Goal: Information Seeking & Learning: Compare options

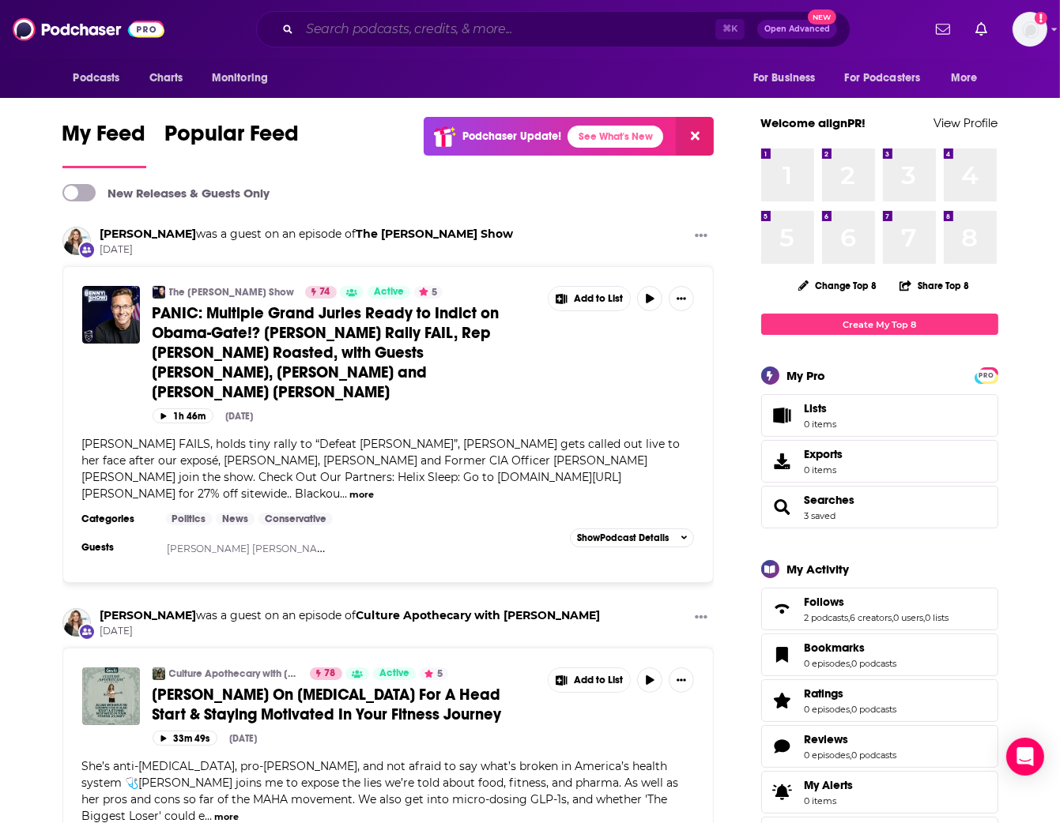
click at [320, 32] on input "Search podcasts, credits, & more..." at bounding box center [508, 29] width 416 height 25
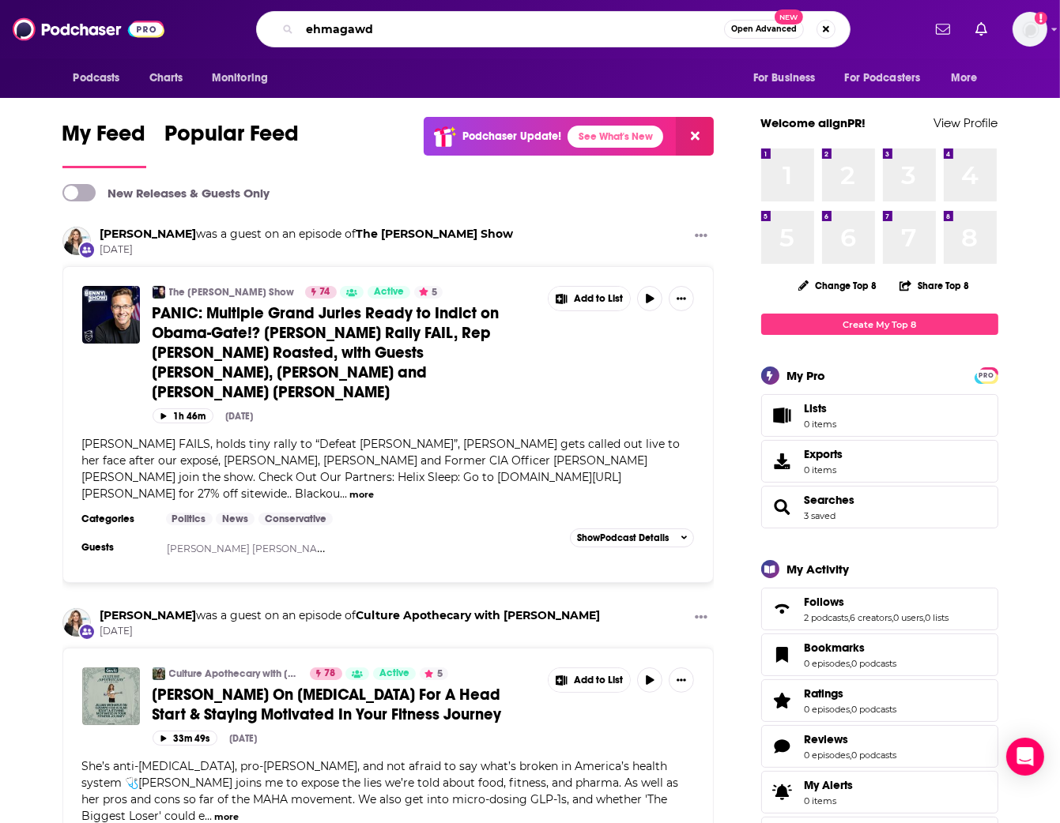
type input "ehmagawd"
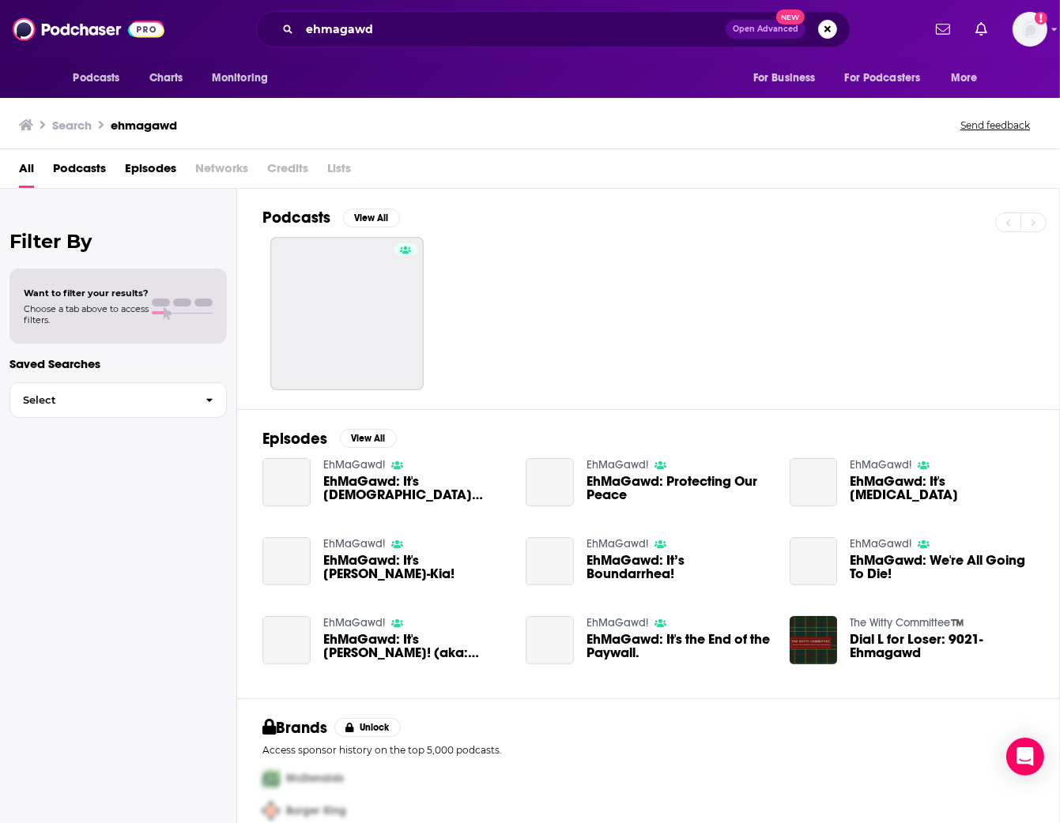
click at [382, 266] on link at bounding box center [346, 313] width 153 height 153
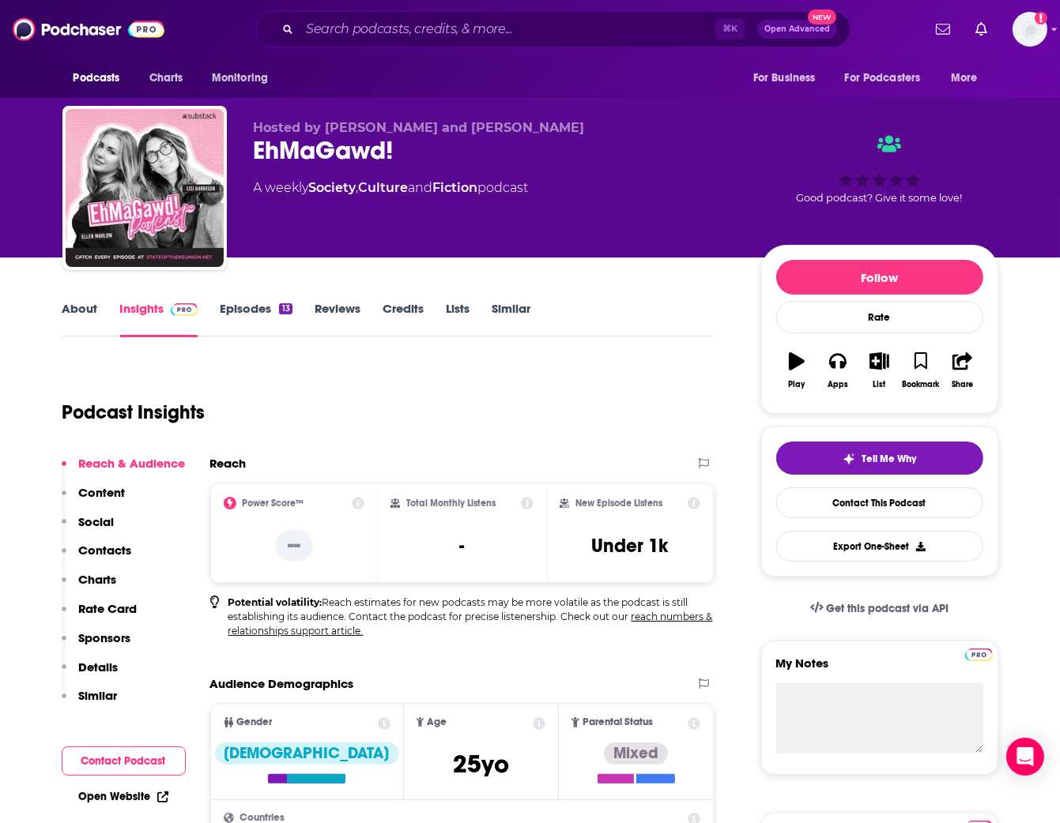
click at [262, 315] on link "Episodes 13" at bounding box center [256, 319] width 72 height 36
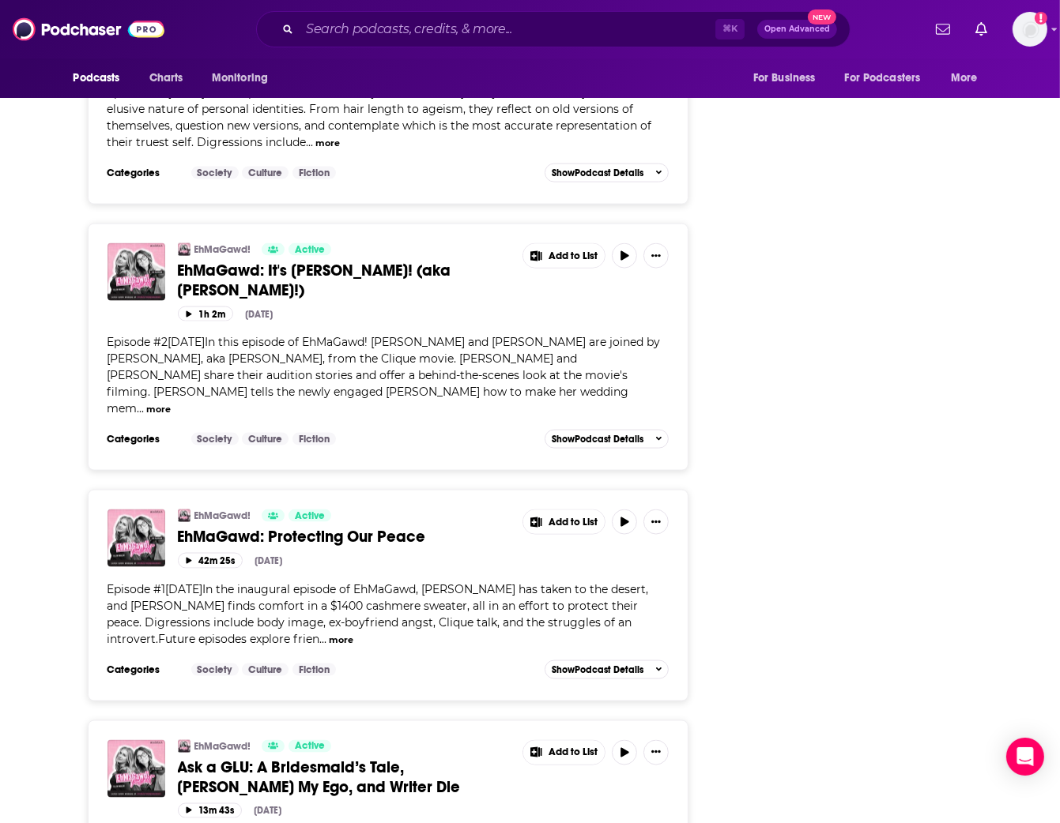
scroll to position [2293, 0]
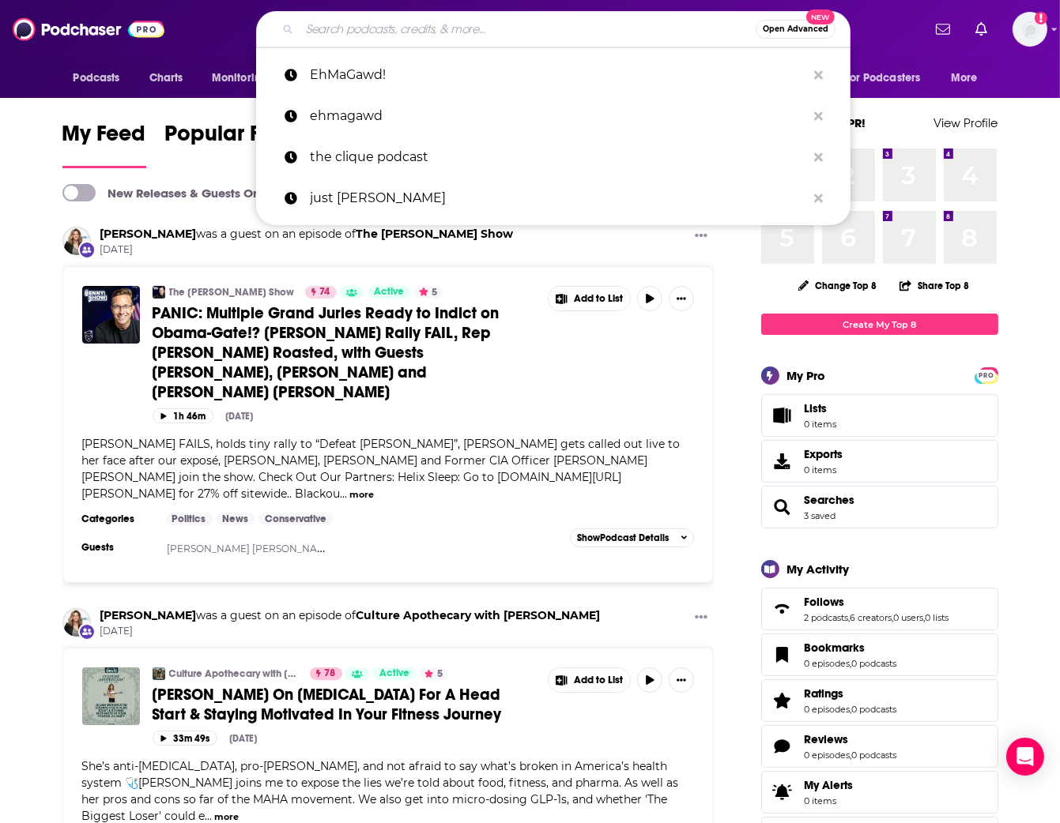
click at [439, 33] on input "Search podcasts, credits, & more..." at bounding box center [528, 29] width 456 height 25
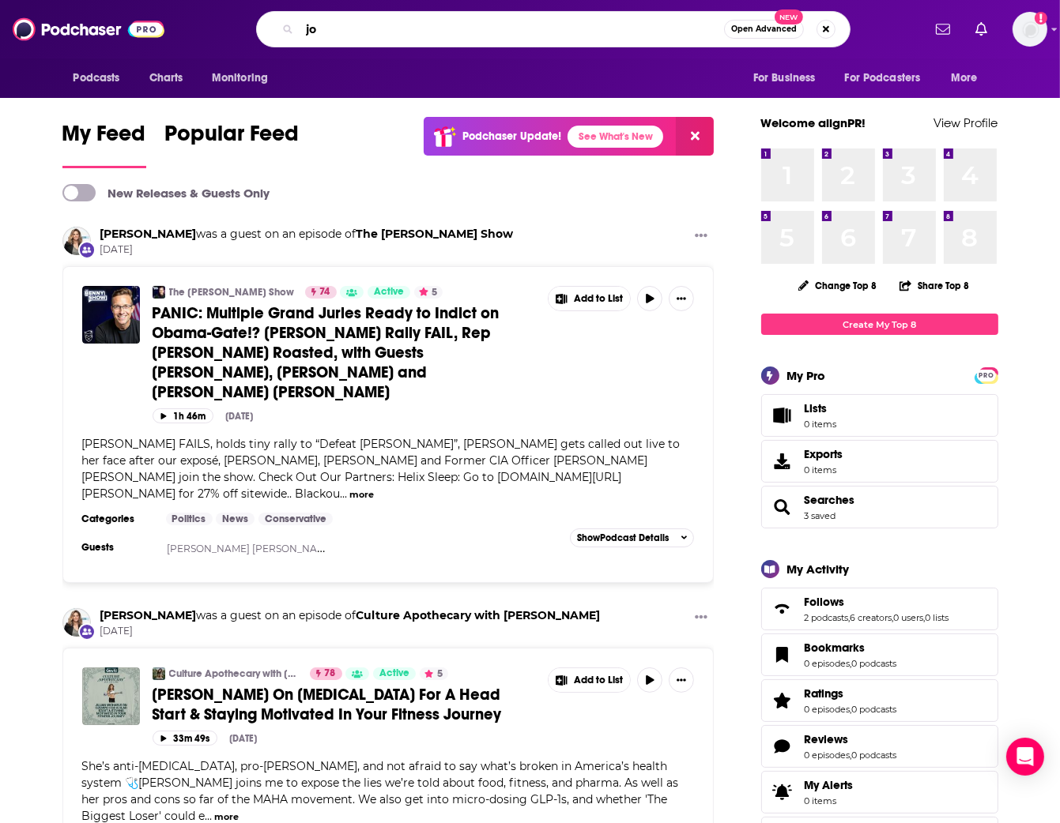
type input "j"
type input "sports"
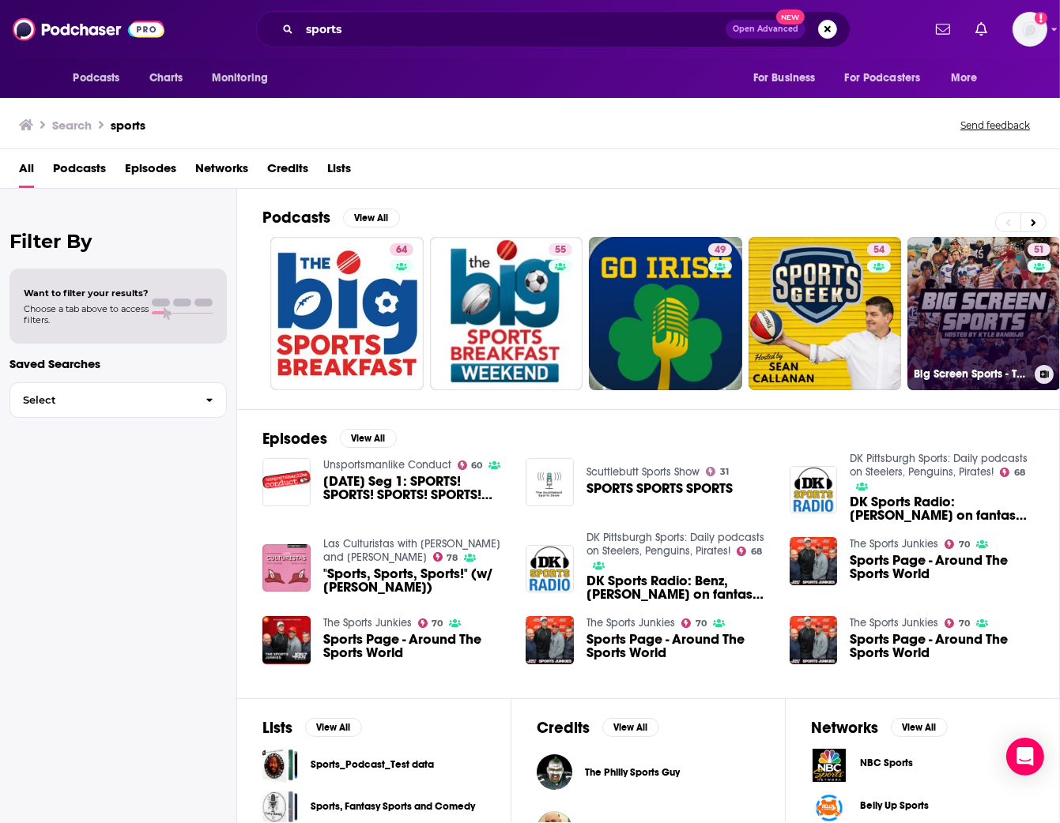
click at [977, 294] on link "51 Big Screen Sports - The Sports Movie Podcast" at bounding box center [983, 313] width 153 height 153
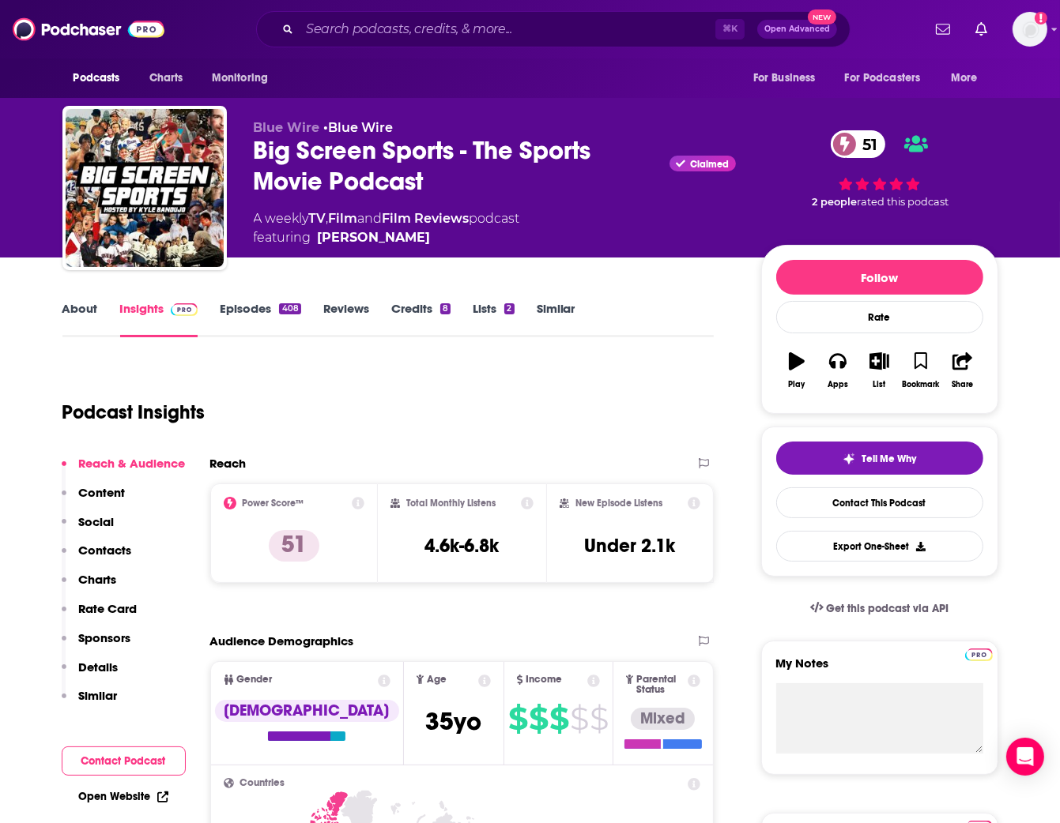
click at [83, 303] on link "About" at bounding box center [80, 319] width 36 height 36
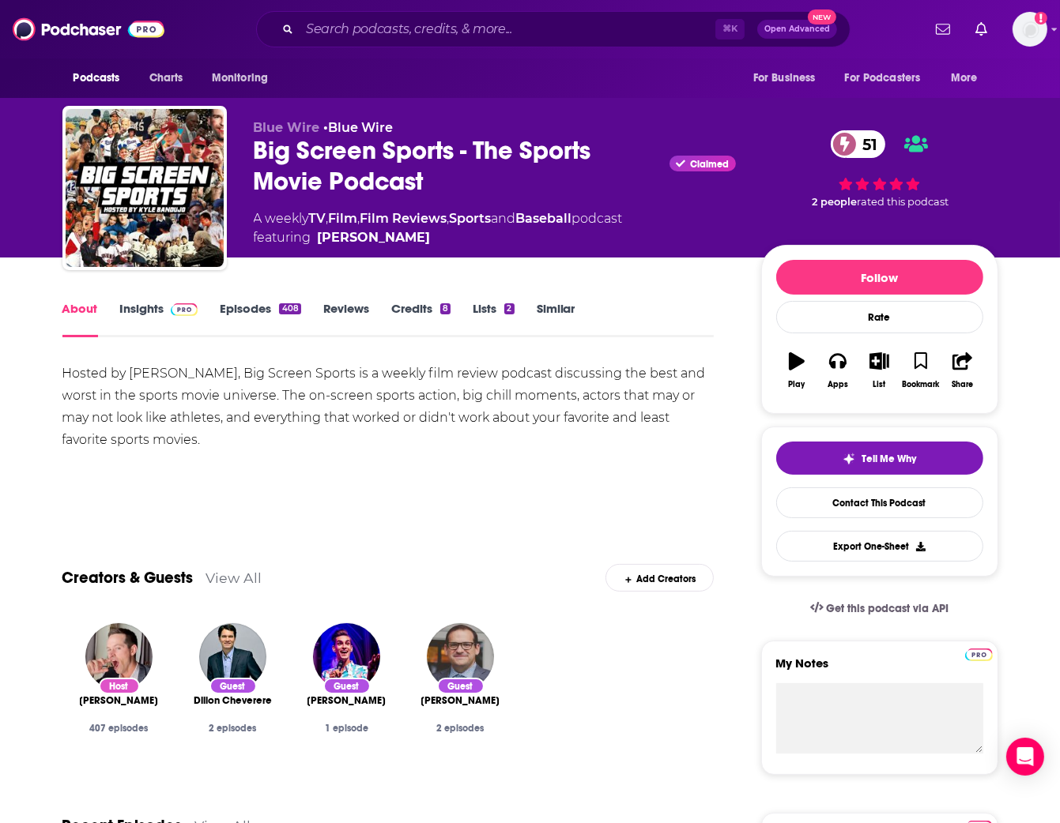
click at [571, 304] on link "Similar" at bounding box center [556, 319] width 39 height 36
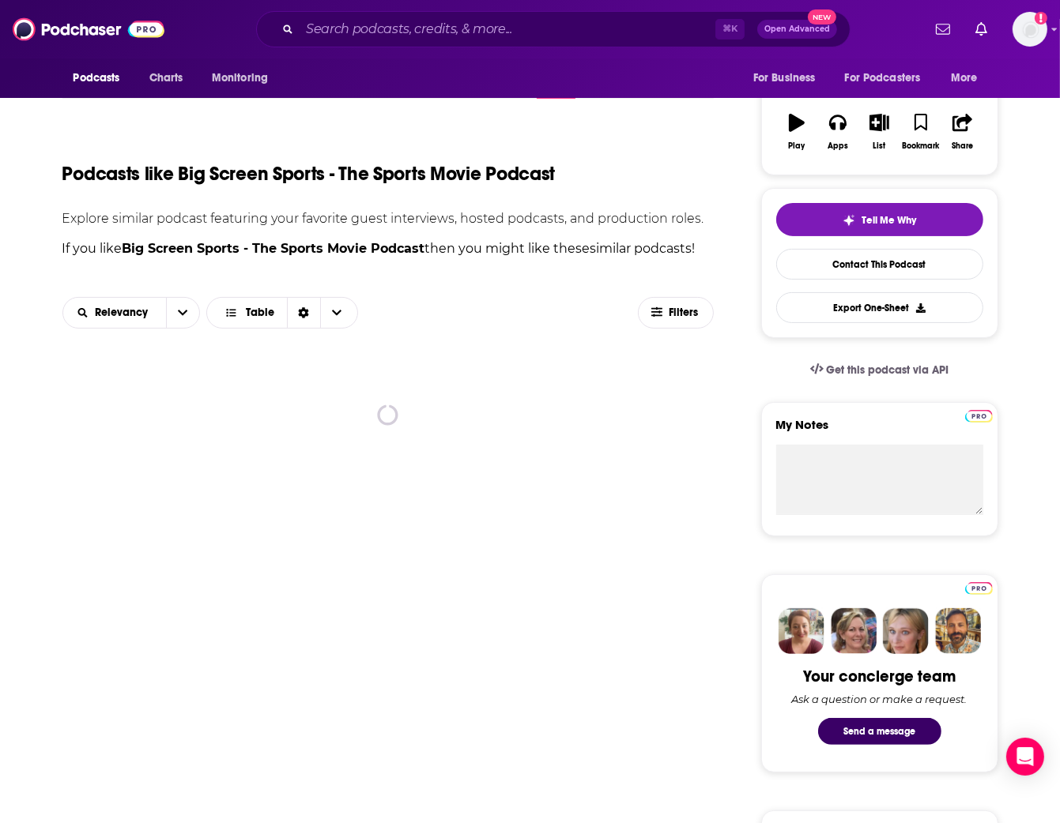
scroll to position [367, 0]
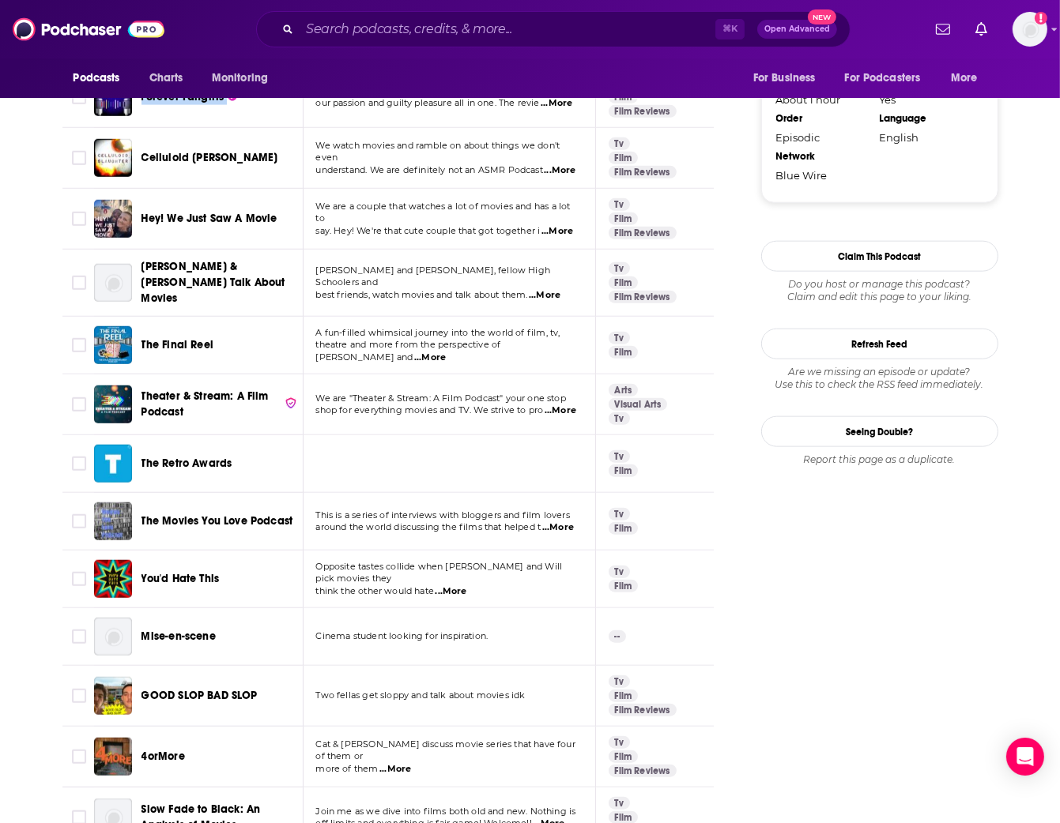
scroll to position [1242, 0]
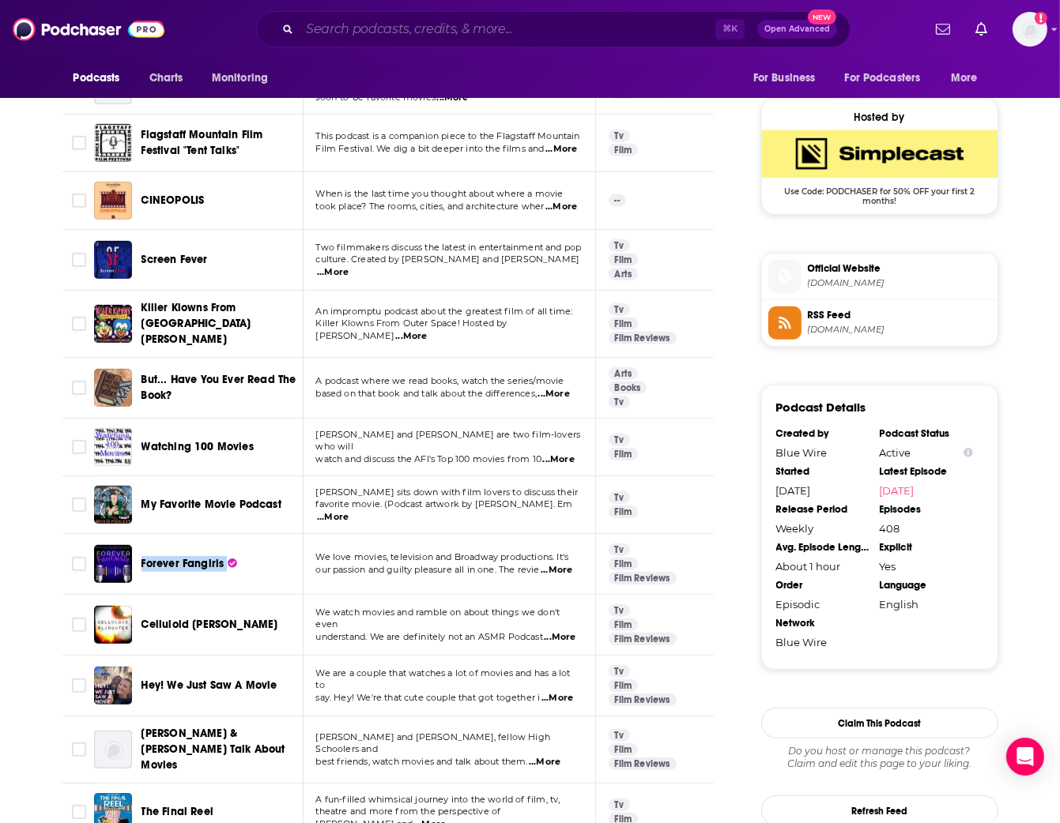
click at [435, 36] on input "Search podcasts, credits, & more..." at bounding box center [508, 29] width 416 height 25
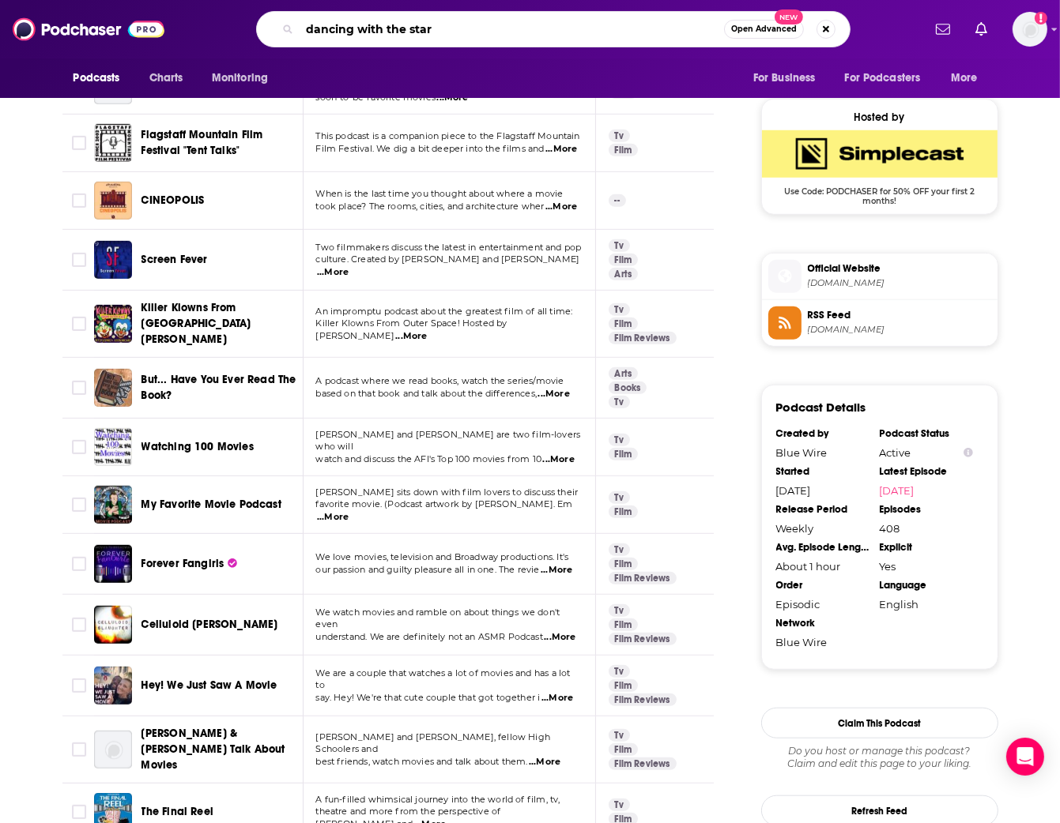
type input "dancing with the stars"
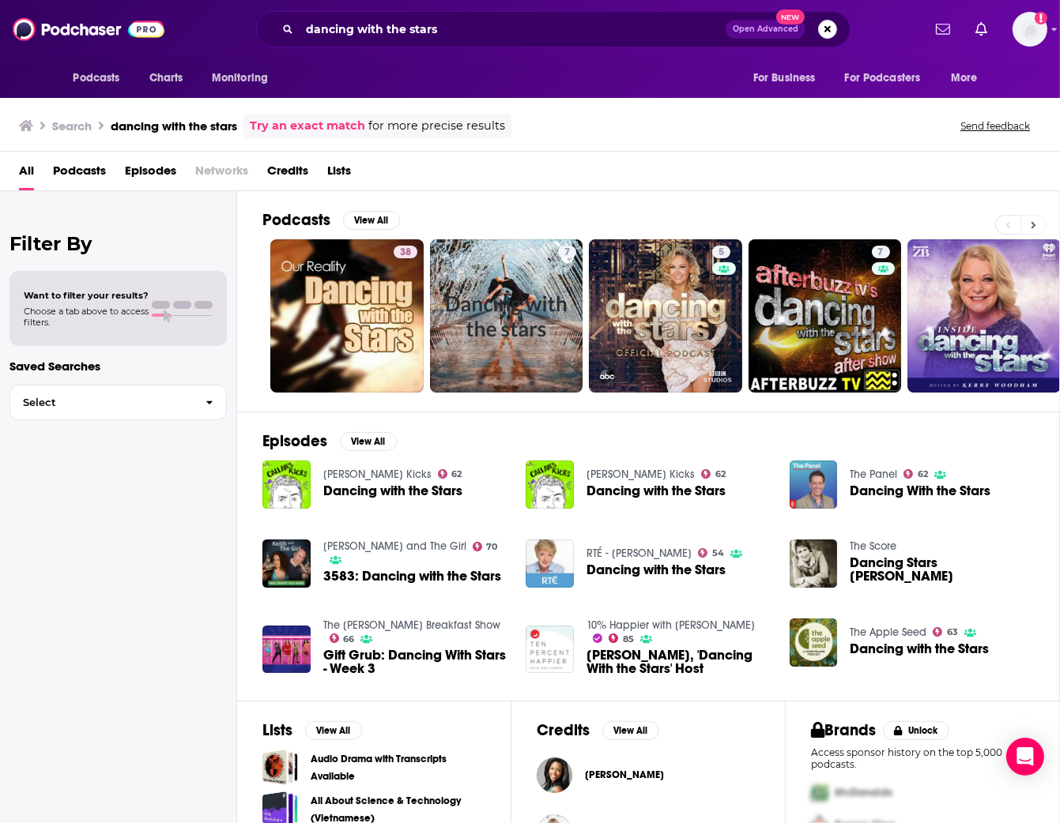
click at [1034, 227] on icon at bounding box center [1034, 225] width 6 height 11
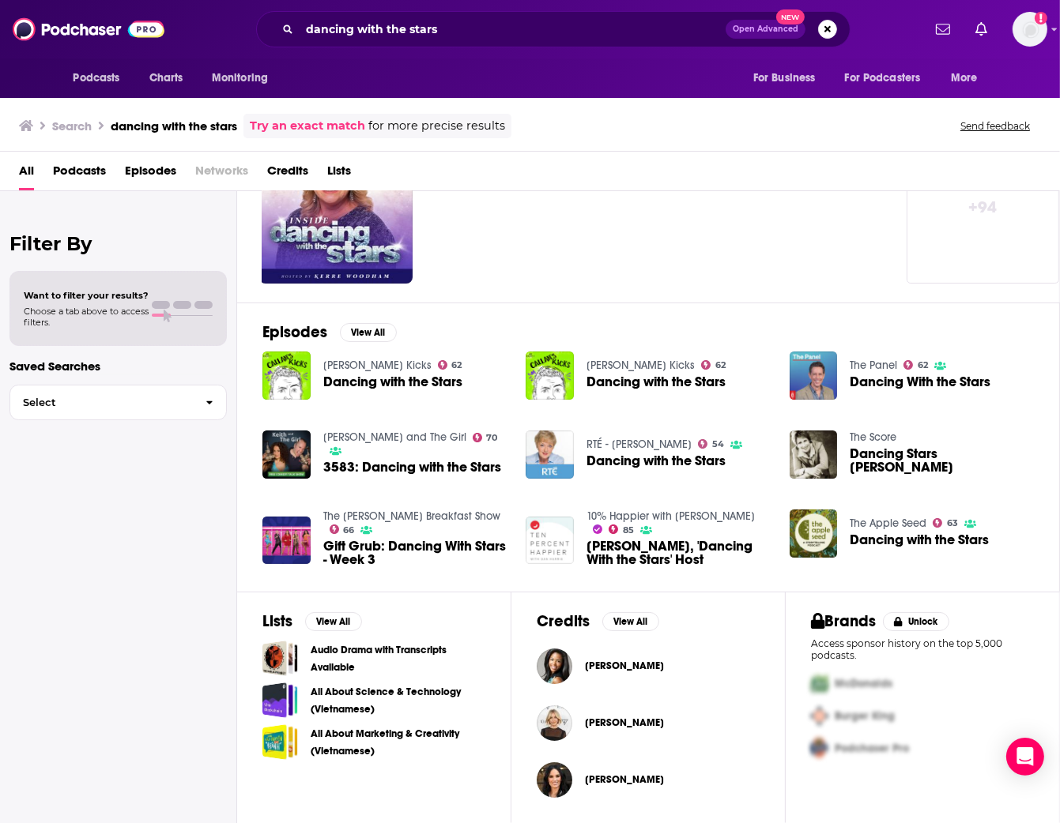
scroll to position [111, 0]
click at [545, 529] on img "Tom Bergeron, 'Dancing With the Stars' Host" at bounding box center [550, 541] width 48 height 48
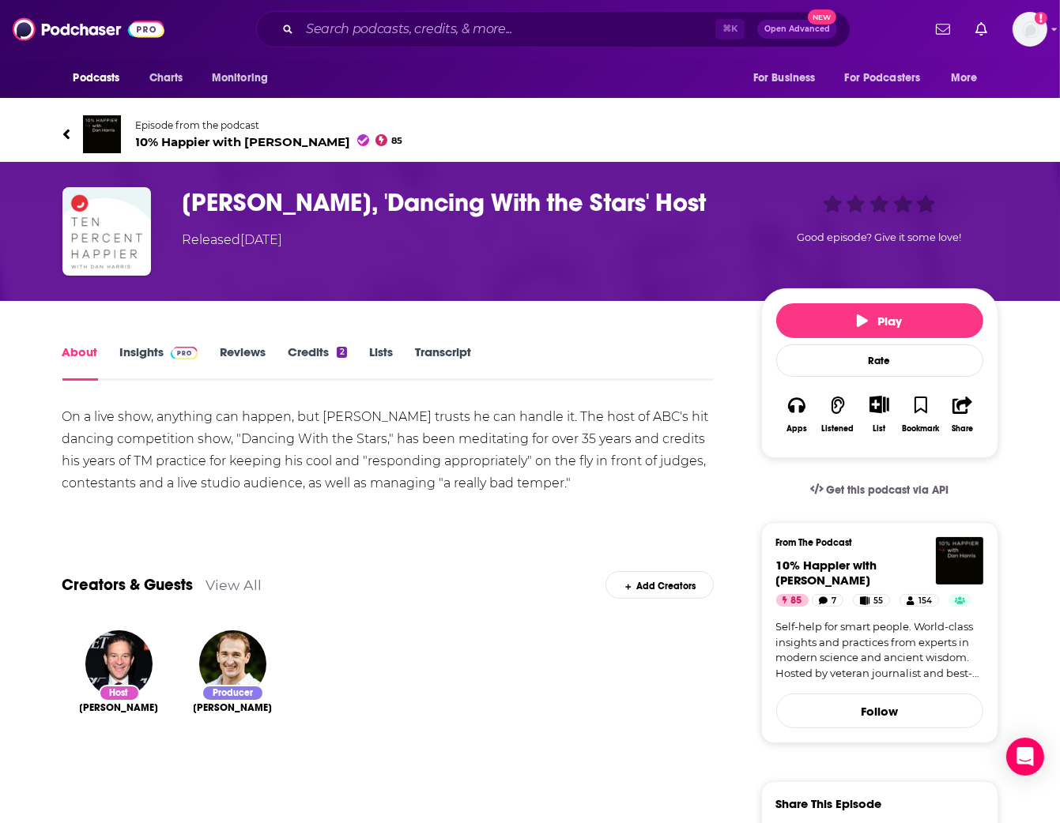
click at [107, 120] on img at bounding box center [102, 134] width 38 height 38
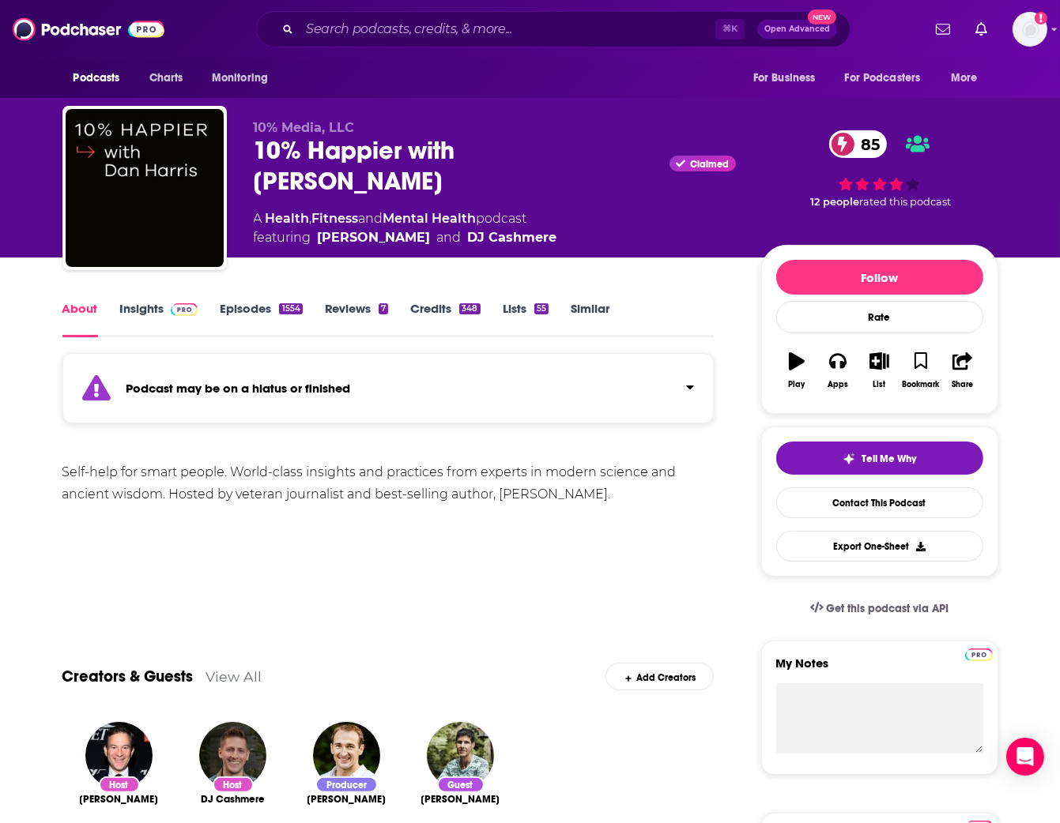
click at [145, 301] on link "Insights" at bounding box center [159, 319] width 78 height 36
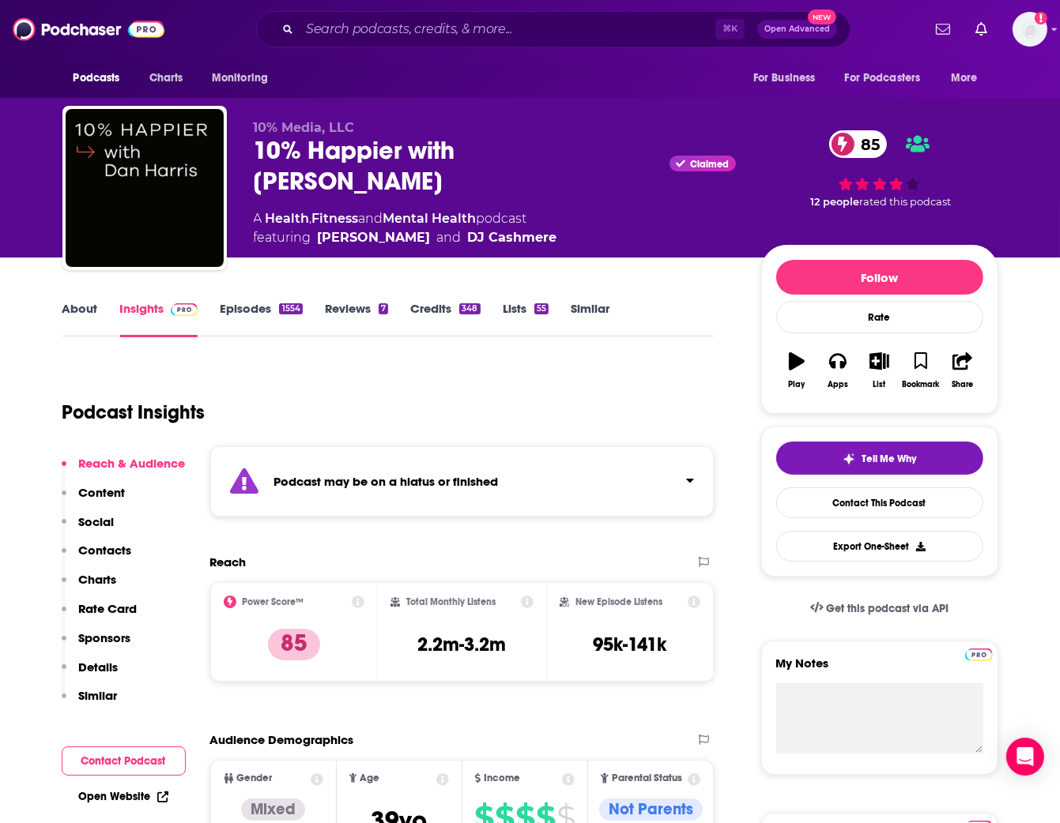
click at [592, 315] on link "Similar" at bounding box center [590, 319] width 39 height 36
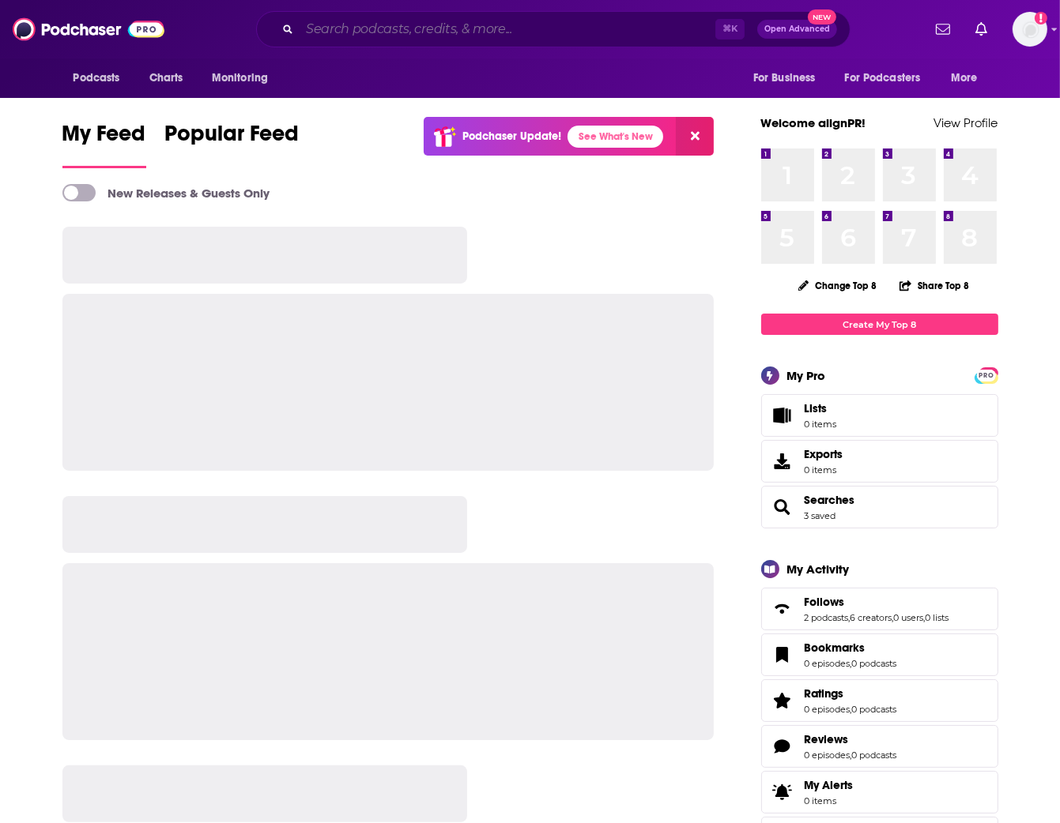
click at [404, 25] on input "Search podcasts, credits, & more..." at bounding box center [508, 29] width 416 height 25
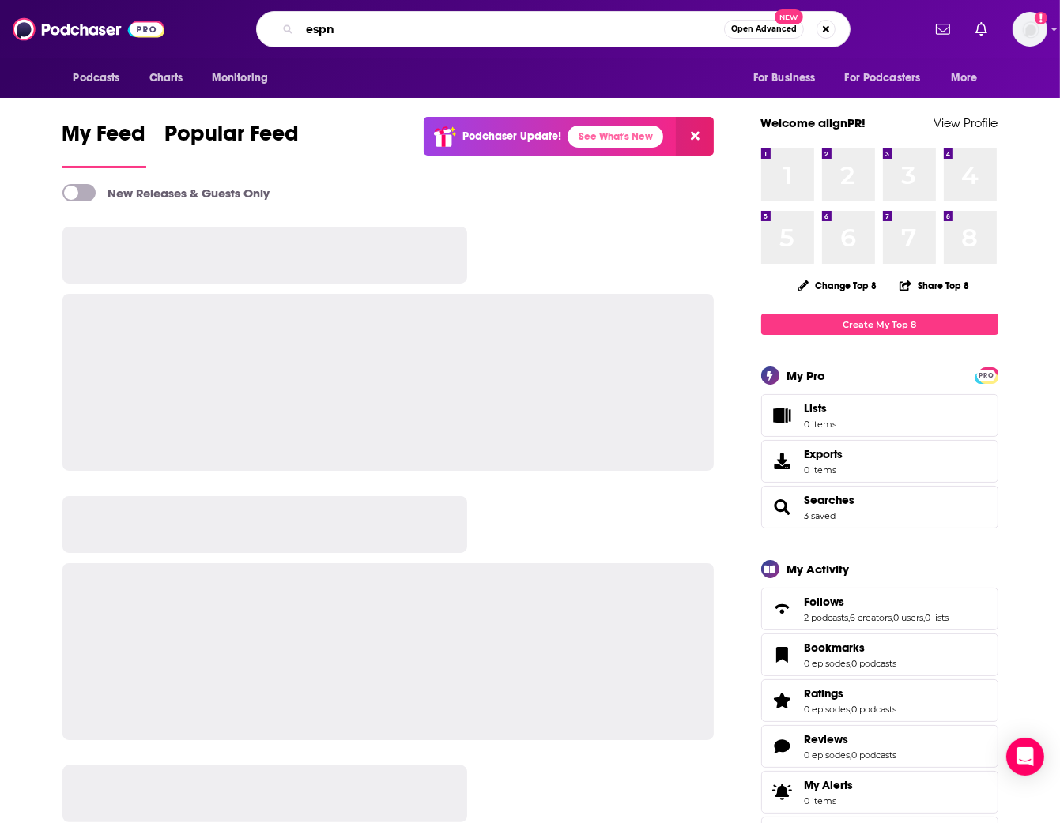
type input "espn"
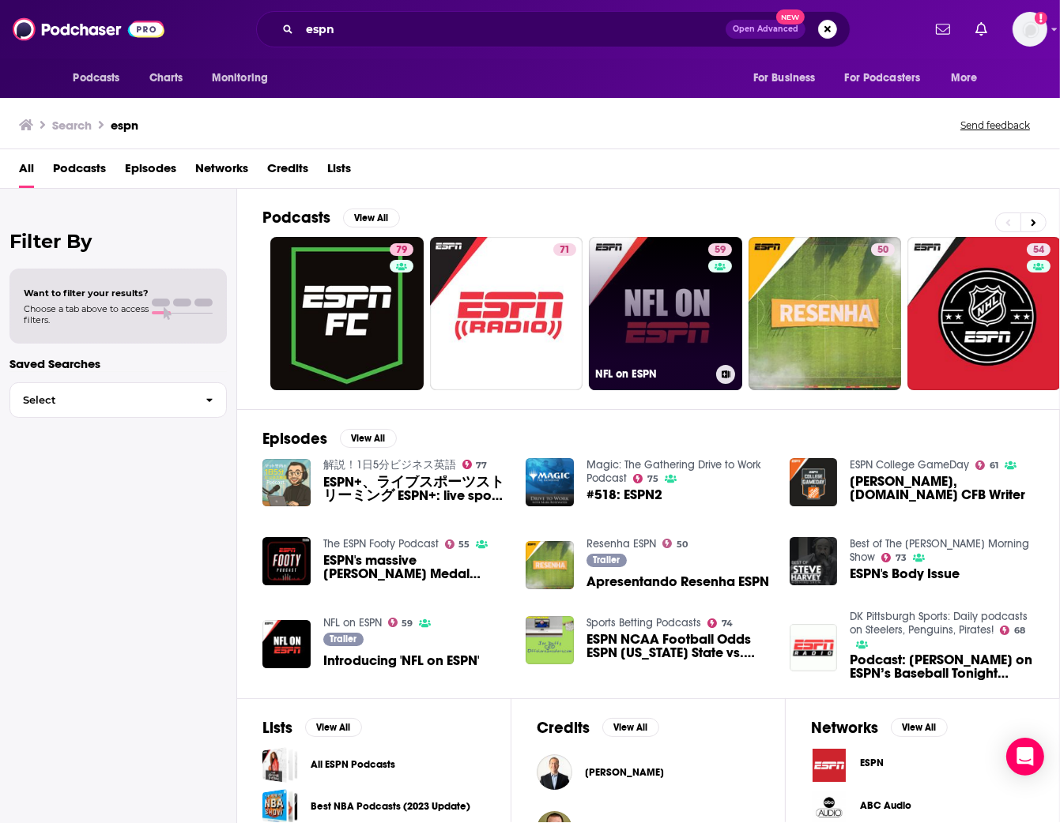
scroll to position [3, 0]
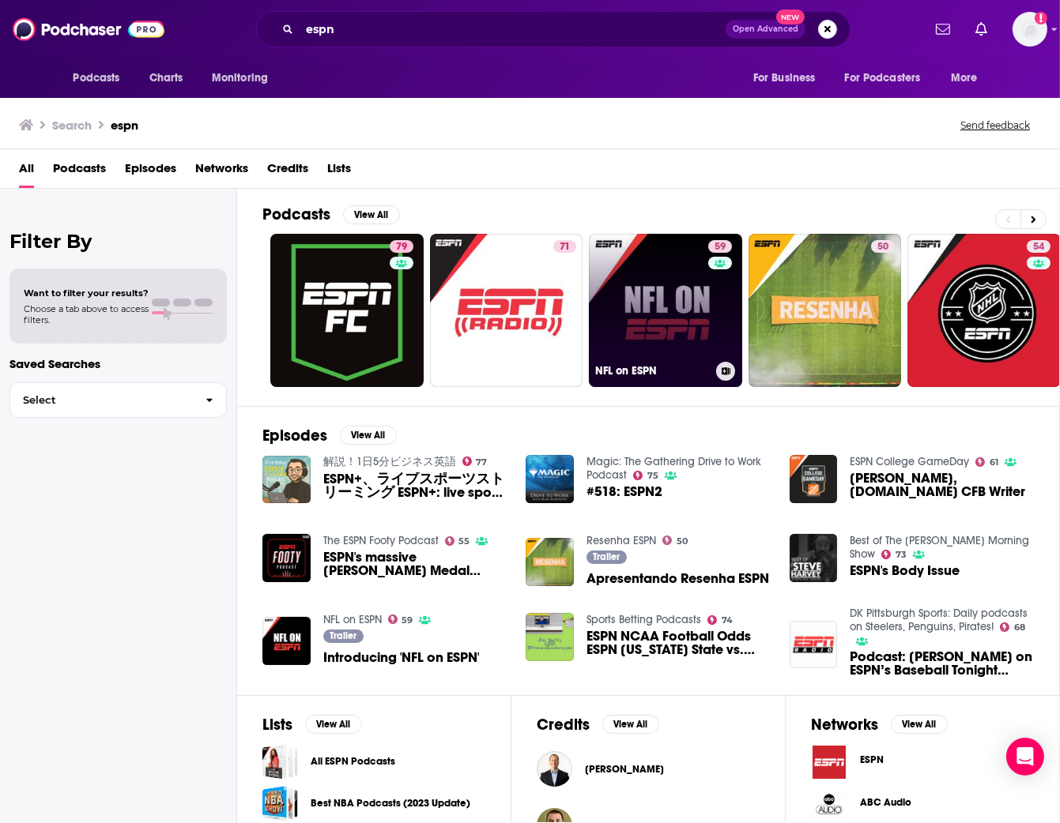
click at [644, 292] on link "59 NFL on ESPN" at bounding box center [665, 310] width 153 height 153
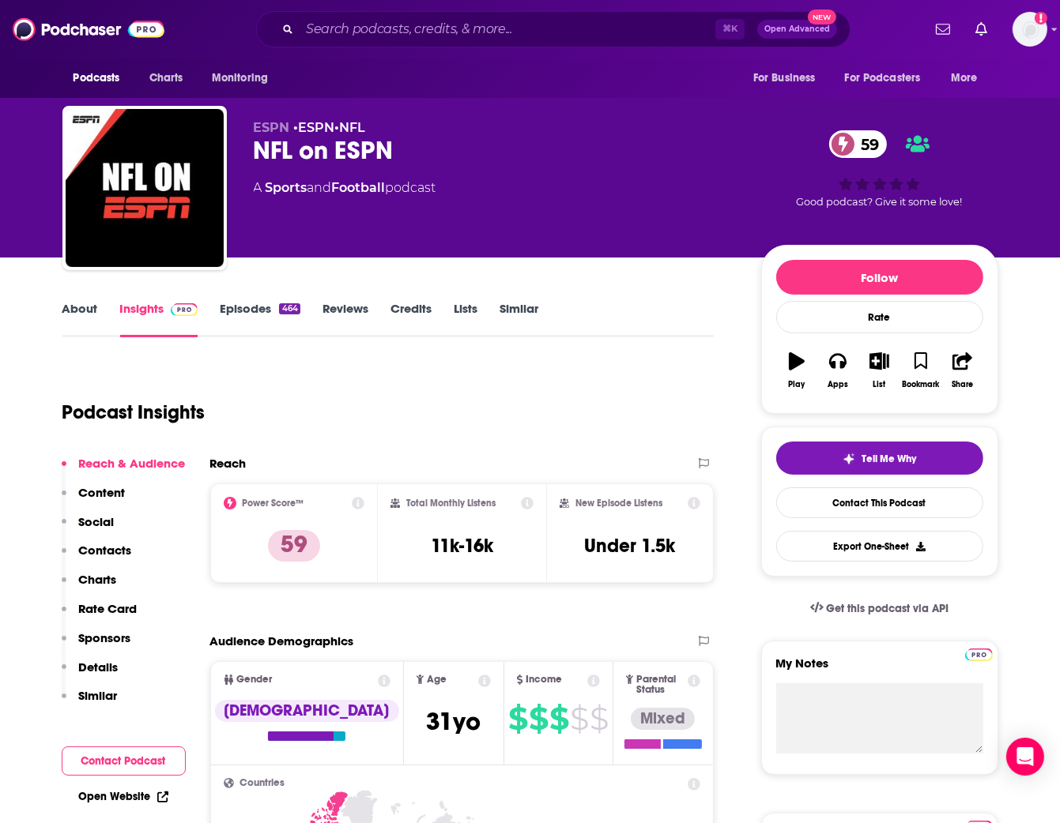
click at [77, 307] on link "About" at bounding box center [80, 319] width 36 height 36
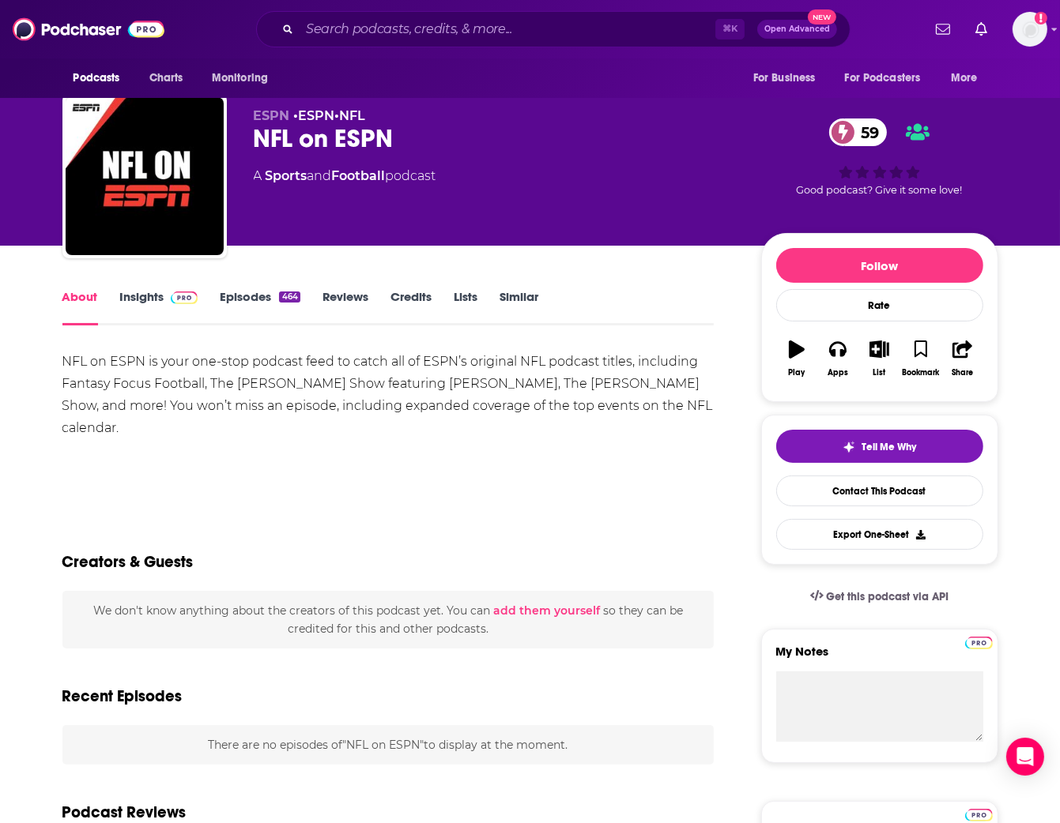
scroll to position [16, 0]
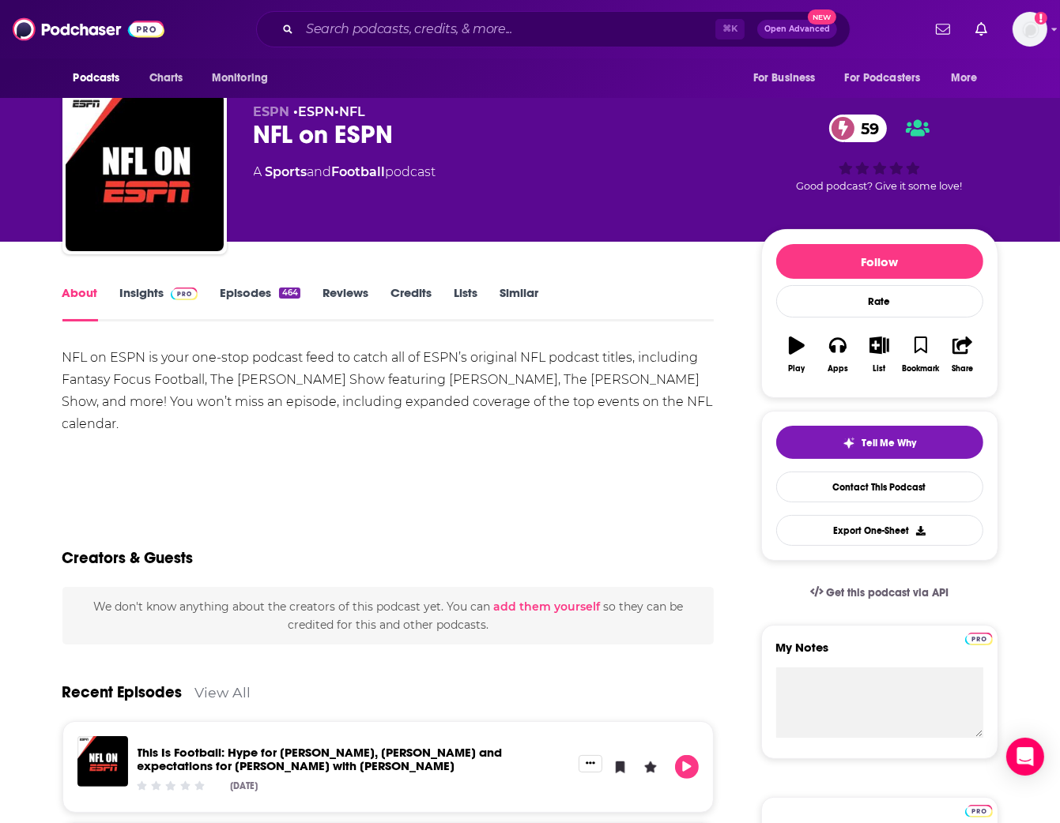
click at [520, 297] on link "Similar" at bounding box center [518, 303] width 39 height 36
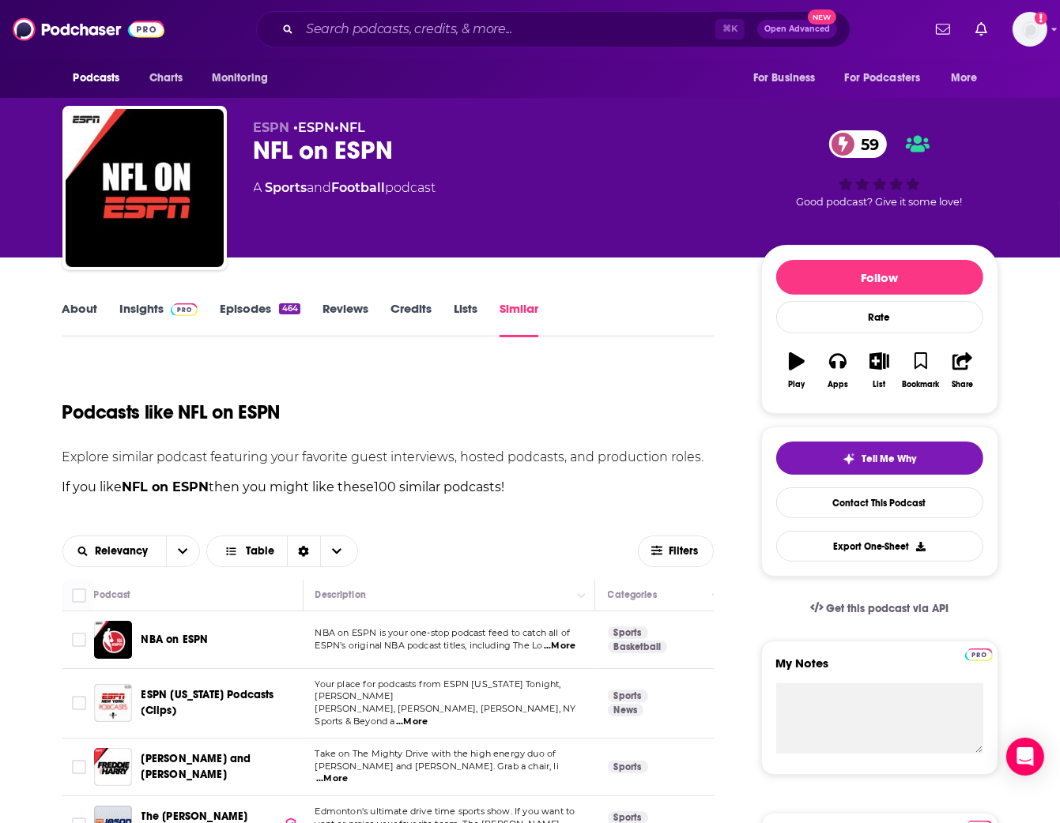
click at [88, 307] on link "About" at bounding box center [80, 319] width 36 height 36
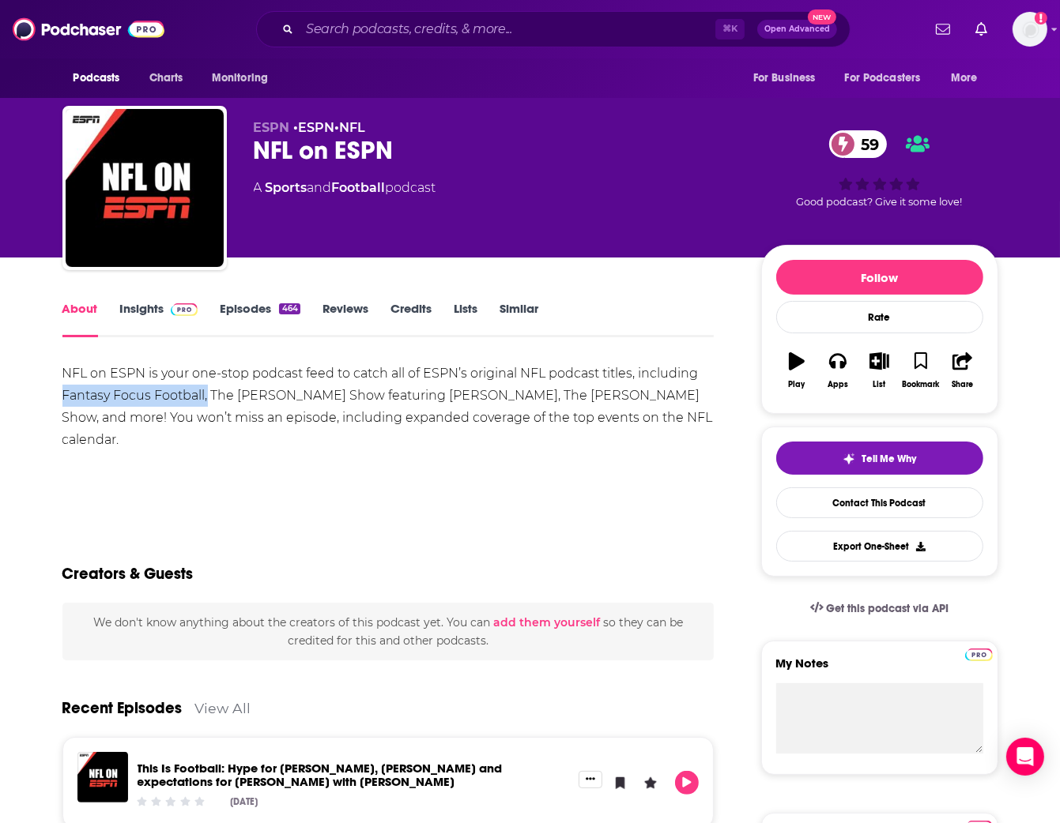
drag, startPoint x: 207, startPoint y: 393, endPoint x: 62, endPoint y: 396, distance: 145.4
click at [62, 396] on div "NFL on ESPN is your one-stop podcast feed to catch all of ESPN’s original NFL p…" at bounding box center [388, 407] width 652 height 89
drag, startPoint x: 444, startPoint y: 394, endPoint x: 213, endPoint y: 396, distance: 230.8
click at [213, 396] on div "NFL on ESPN is your one-stop podcast feed to catch all of ESPN’s original NFL p…" at bounding box center [388, 407] width 652 height 89
copy div "The Mina Kimes Show featuring Lenn"
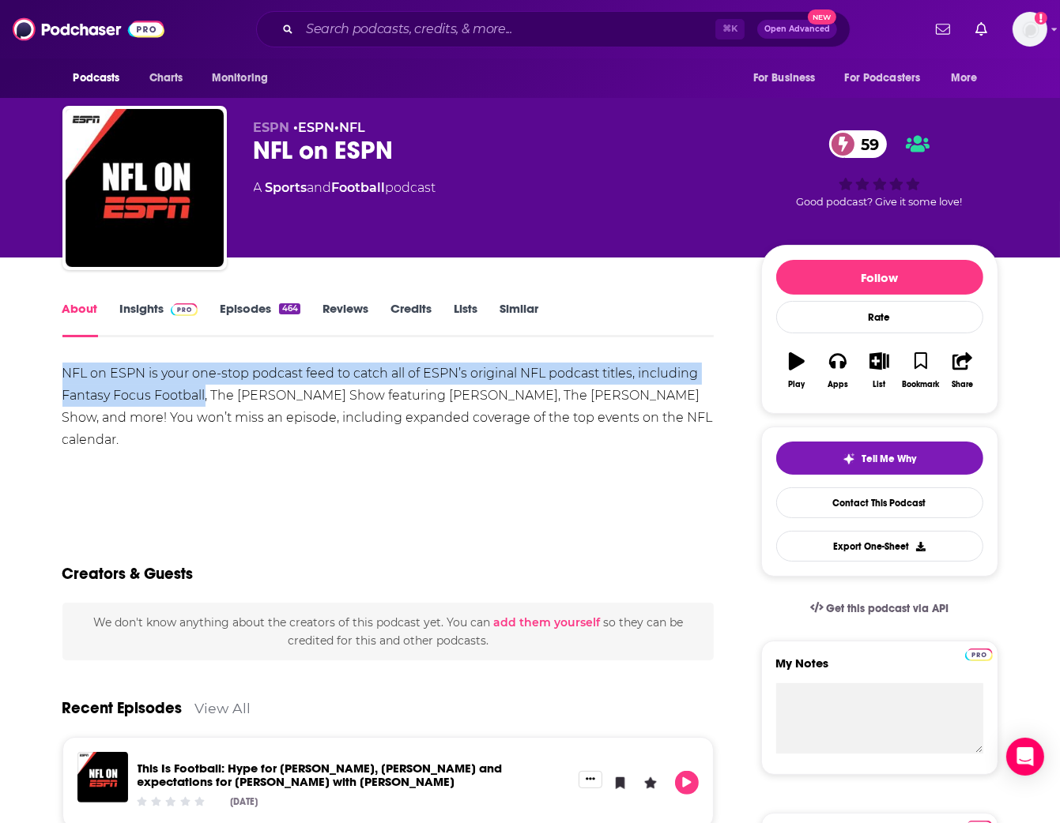
drag, startPoint x: 202, startPoint y: 394, endPoint x: 199, endPoint y: 318, distance: 75.1
copy div "NFL on ESPN is your one-stop podcast feed to catch all of ESPN’s original NFL p…"
drag, startPoint x: 239, startPoint y: 450, endPoint x: 180, endPoint y: 375, distance: 96.3
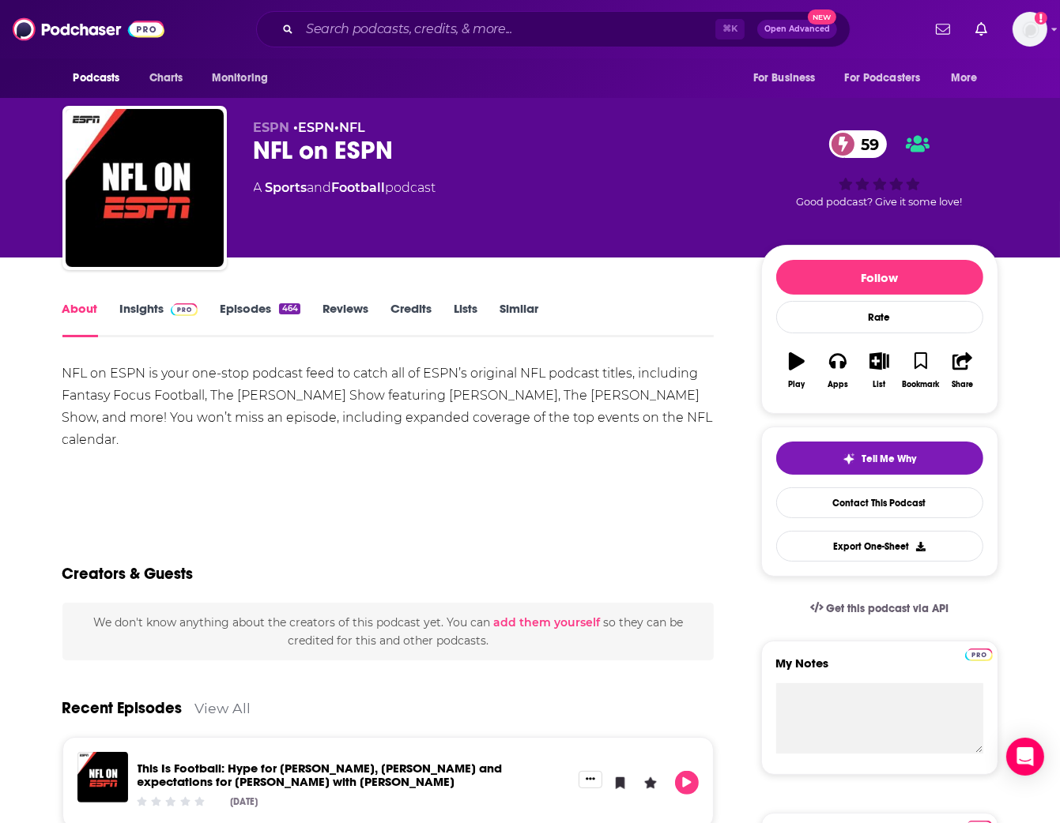
click at [239, 450] on div "NFL on ESPN is your one-stop podcast feed to catch all of ESPN’s original NFL p…" at bounding box center [388, 418] width 652 height 111
drag, startPoint x: 206, startPoint y: 393, endPoint x: 102, endPoint y: 377, distance: 105.5
click at [62, 396] on div "NFL on ESPN is your one-stop podcast feed to catch all of ESPN’s original NFL p…" at bounding box center [388, 407] width 652 height 89
copy div "Fantasy Focus Football"
drag, startPoint x: 660, startPoint y: 394, endPoint x: 588, endPoint y: 377, distance: 73.8
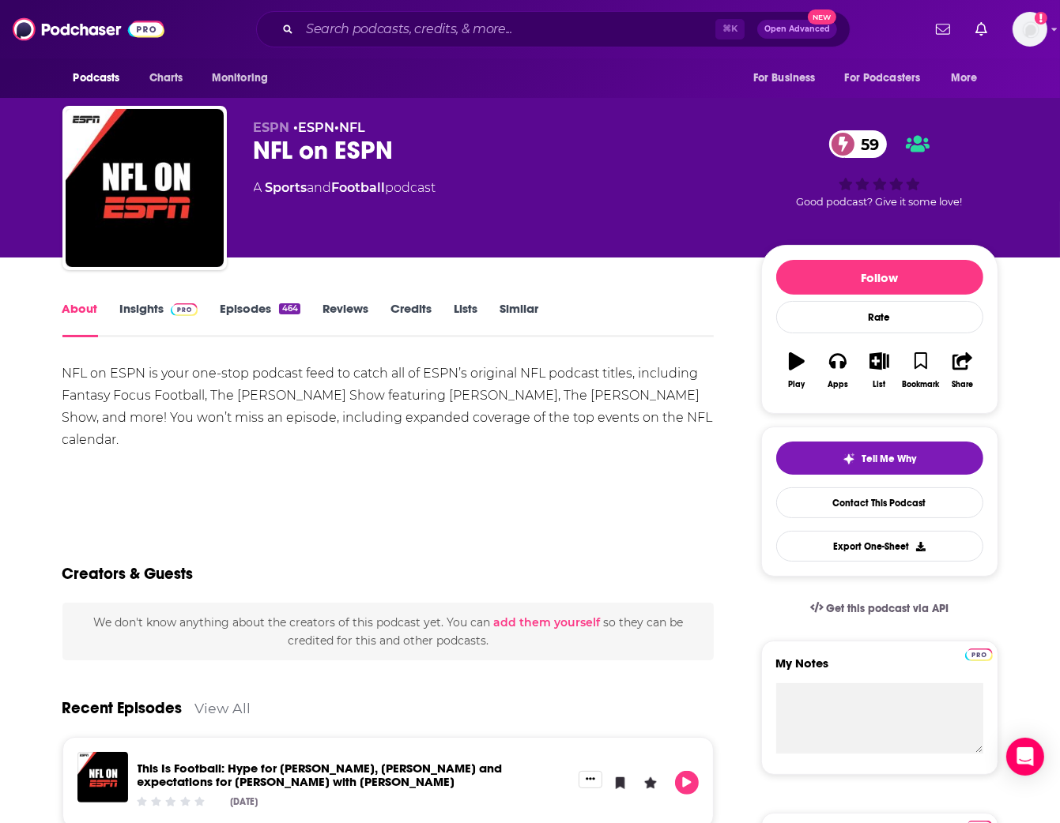
click at [659, 394] on div "NFL on ESPN is your one-stop podcast feed to catch all of ESPN’s original NFL p…" at bounding box center [388, 407] width 652 height 89
click at [243, 314] on link "Episodes 464" at bounding box center [260, 319] width 80 height 36
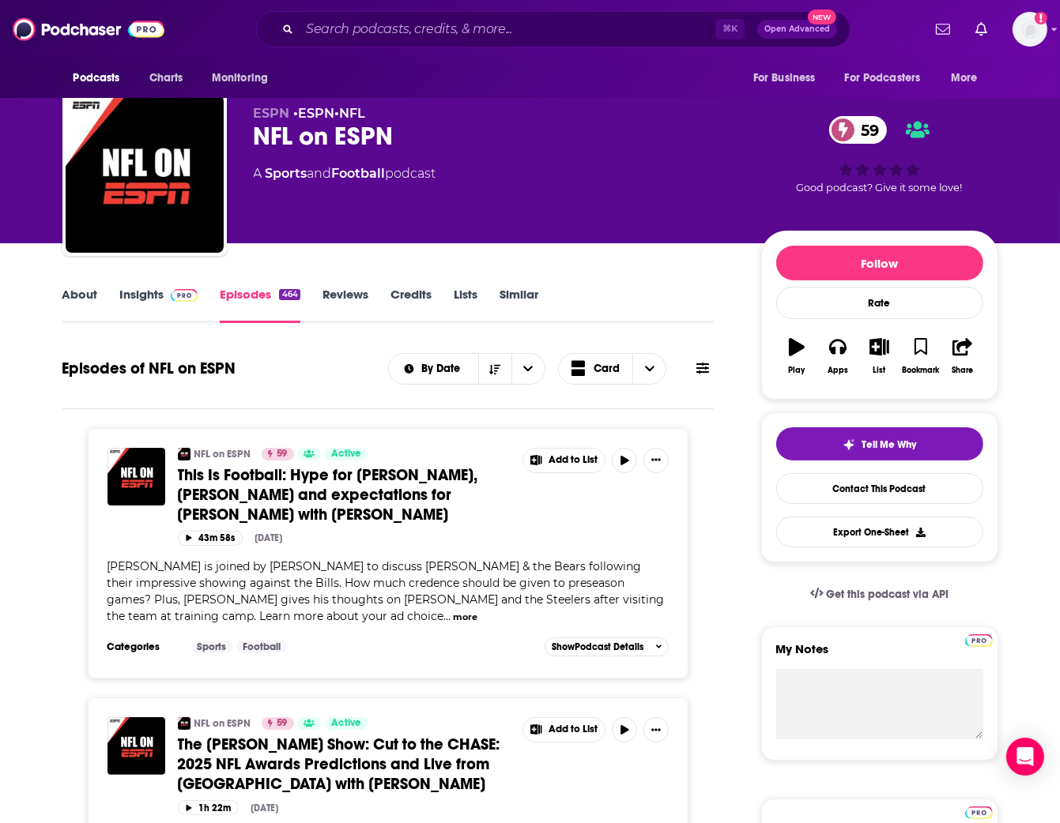
scroll to position [14, 0]
click at [340, 134] on div "NFL on ESPN 59" at bounding box center [495, 136] width 482 height 31
copy div "NFL on ESPN 59"
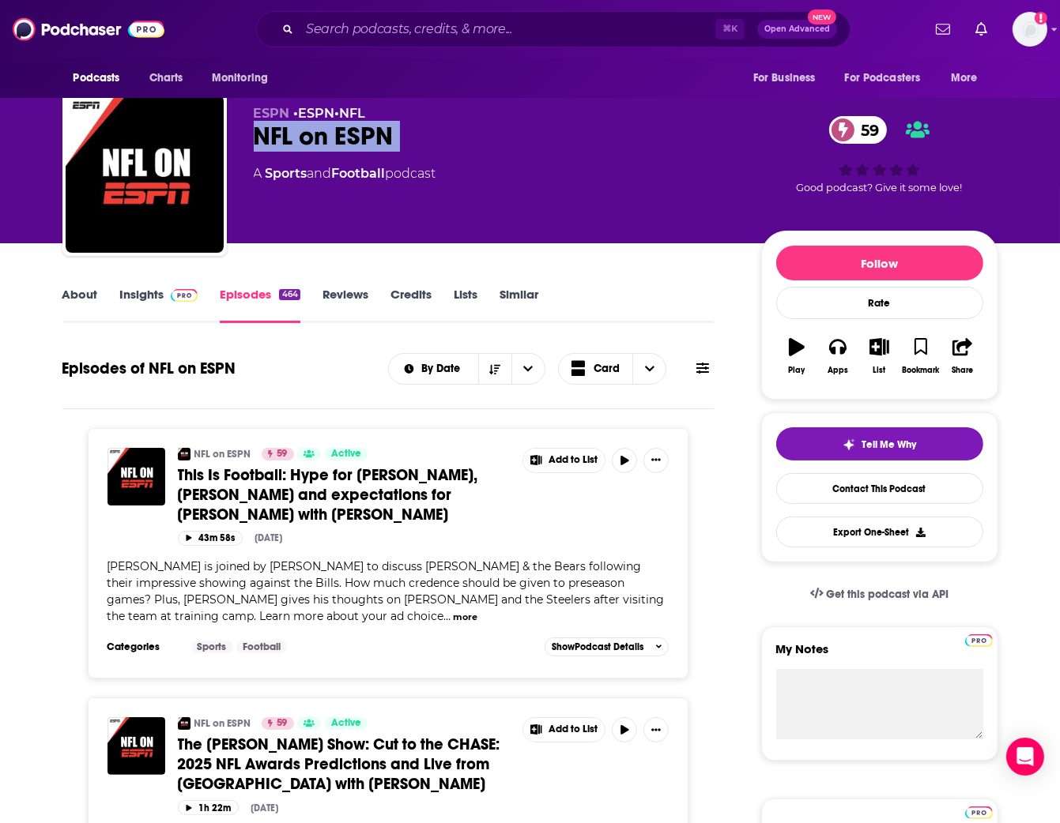
click at [129, 304] on link "Insights" at bounding box center [159, 305] width 78 height 36
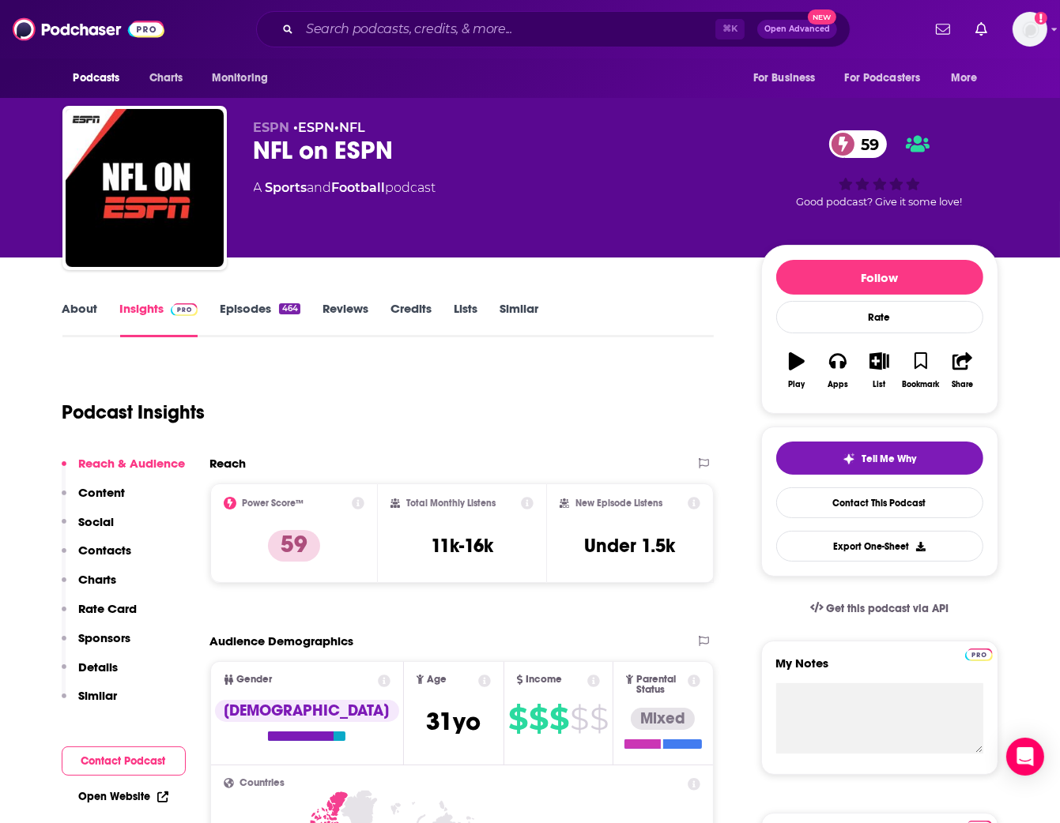
drag, startPoint x: 70, startPoint y: 299, endPoint x: 74, endPoint y: 306, distance: 8.1
click at [71, 300] on div "About Insights Episodes 464 Reviews Credits Lists Similar" at bounding box center [388, 318] width 652 height 39
click at [74, 307] on link "About" at bounding box center [80, 319] width 36 height 36
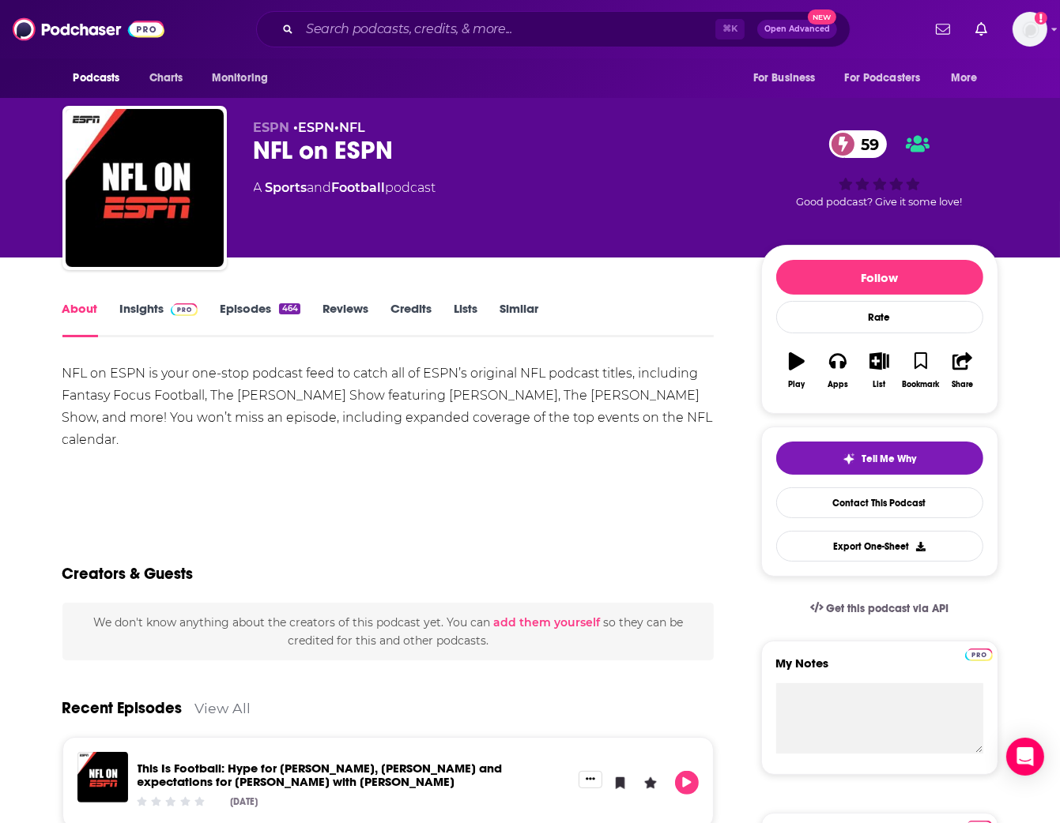
click at [134, 308] on link "Insights" at bounding box center [159, 319] width 78 height 36
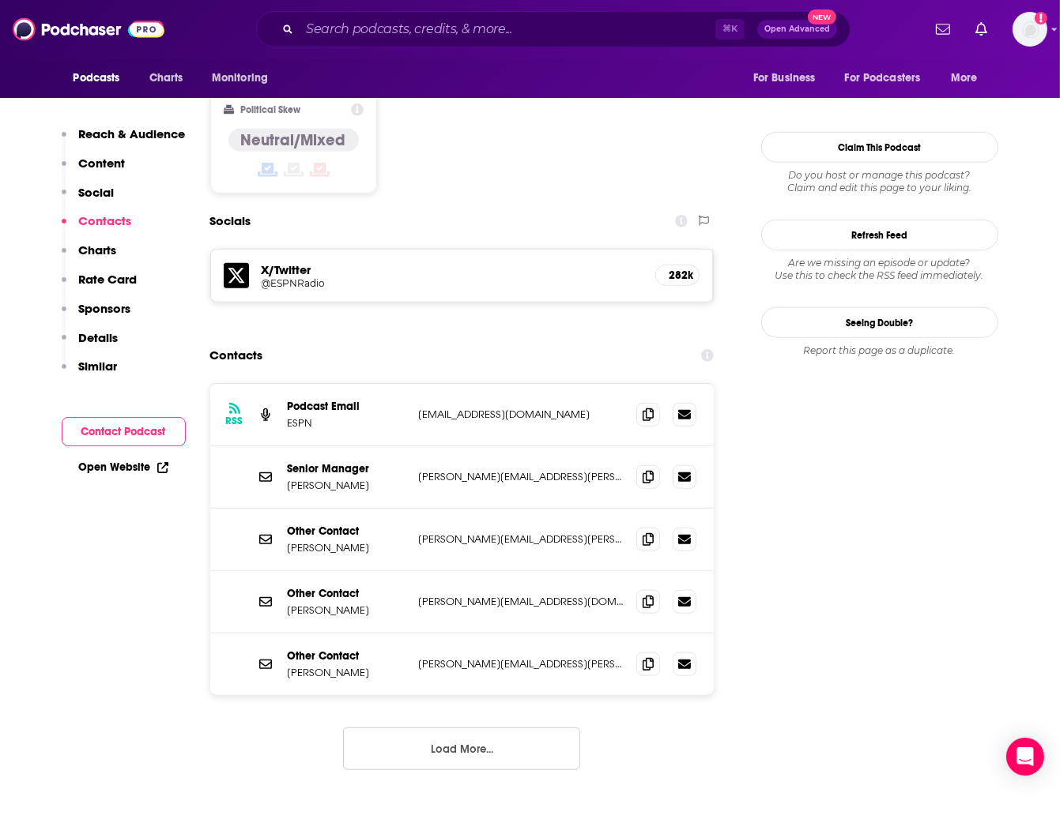
scroll to position [1272, 0]
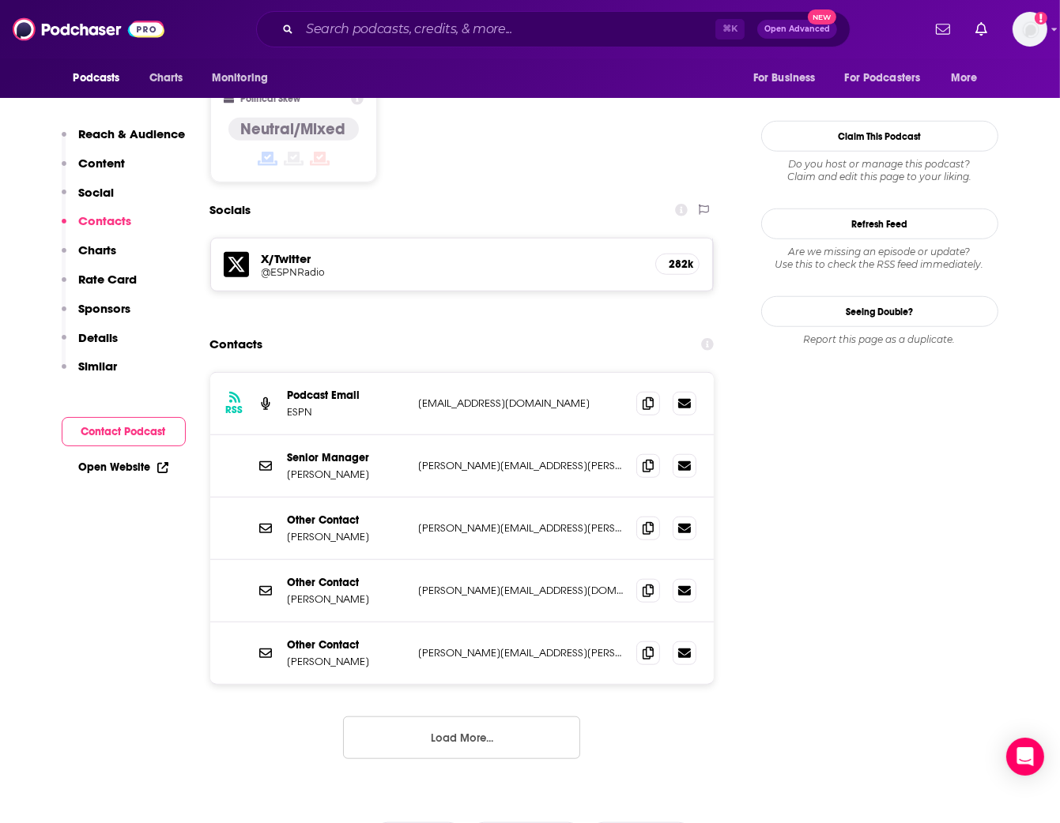
click at [414, 717] on button "Load More..." at bounding box center [461, 738] width 237 height 43
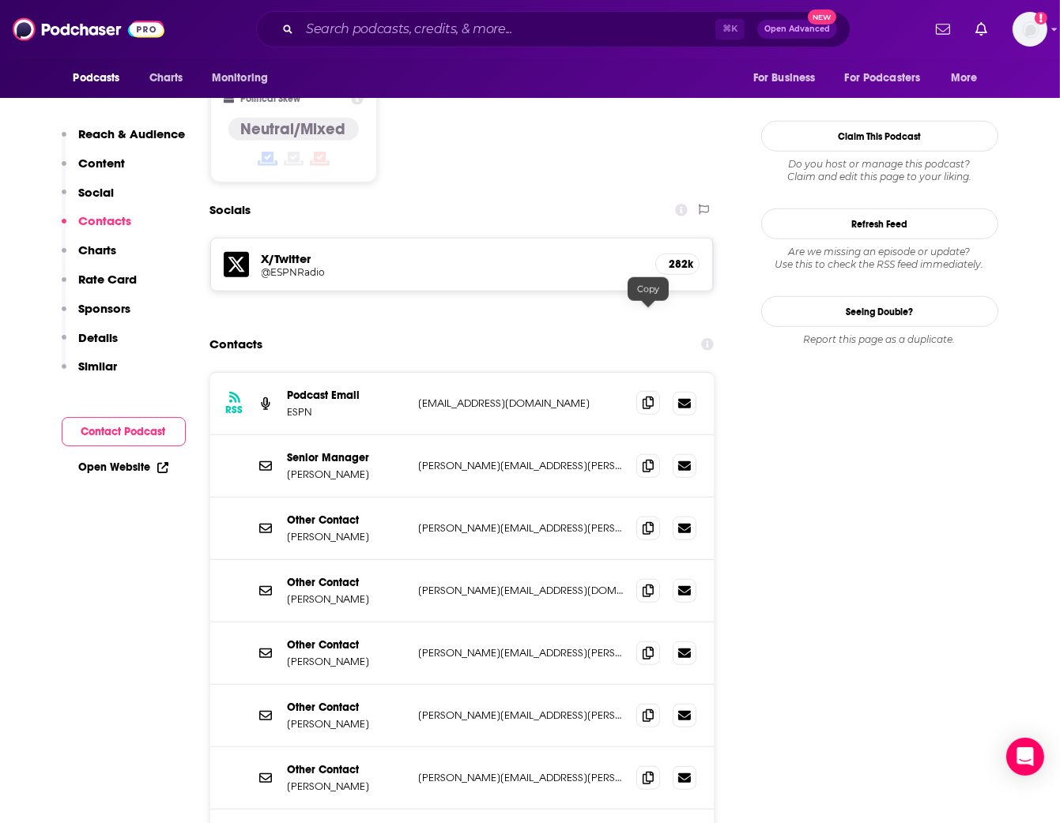
click at [643, 397] on icon at bounding box center [648, 403] width 11 height 13
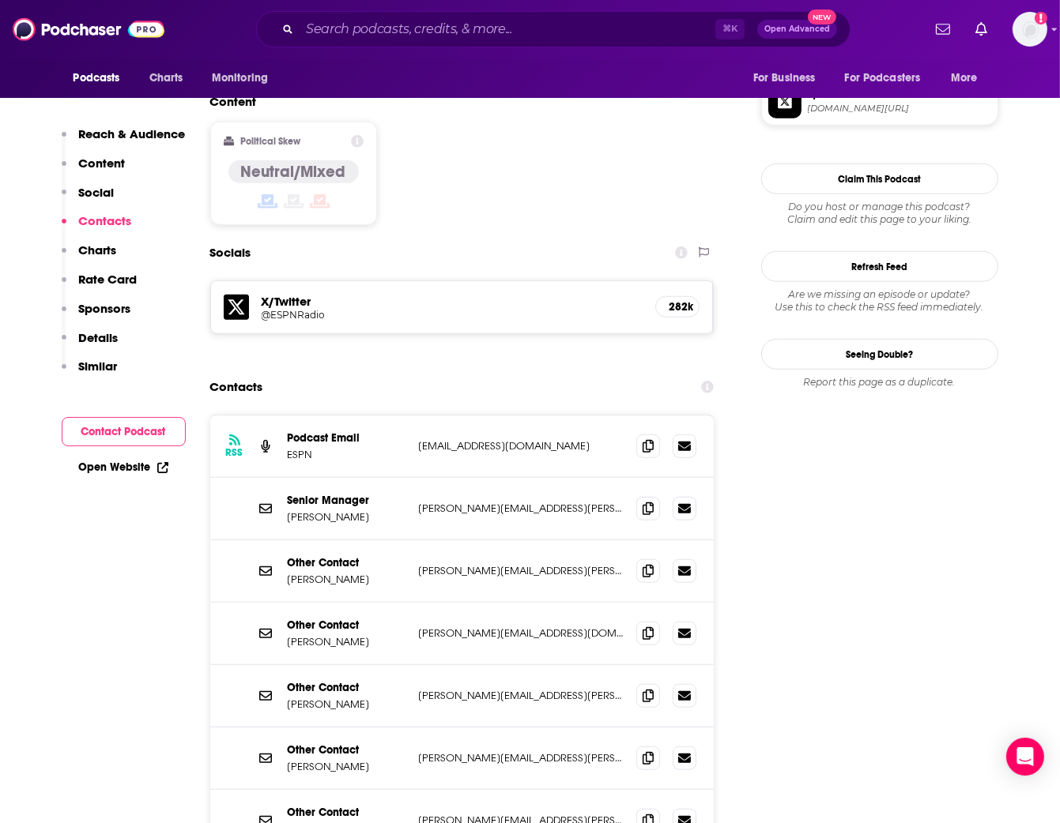
scroll to position [1228, 0]
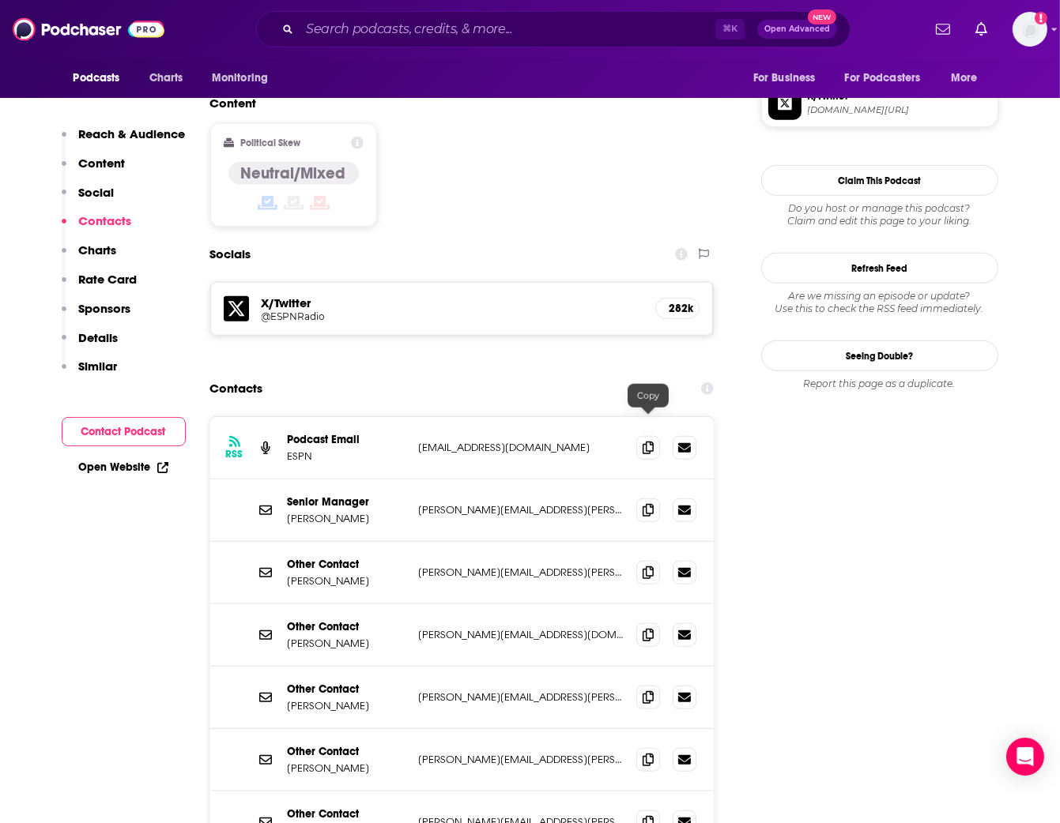
click at [646, 504] on icon at bounding box center [648, 510] width 11 height 13
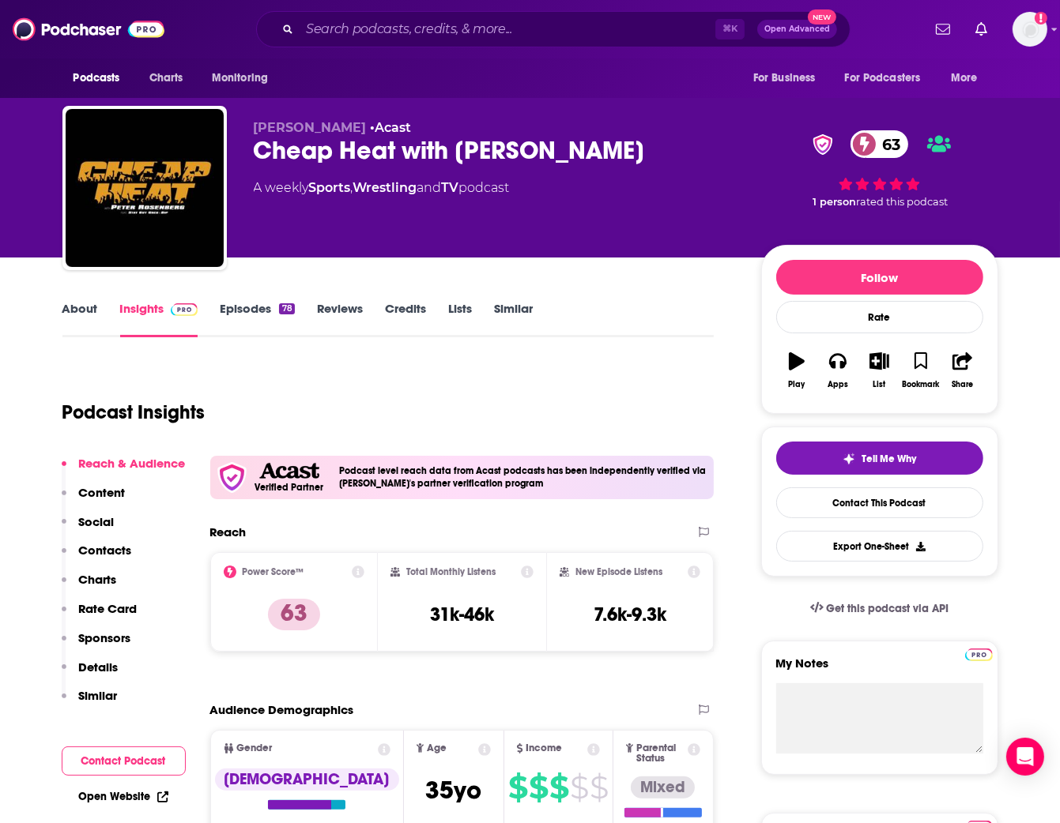
click at [82, 314] on link "About" at bounding box center [80, 319] width 36 height 36
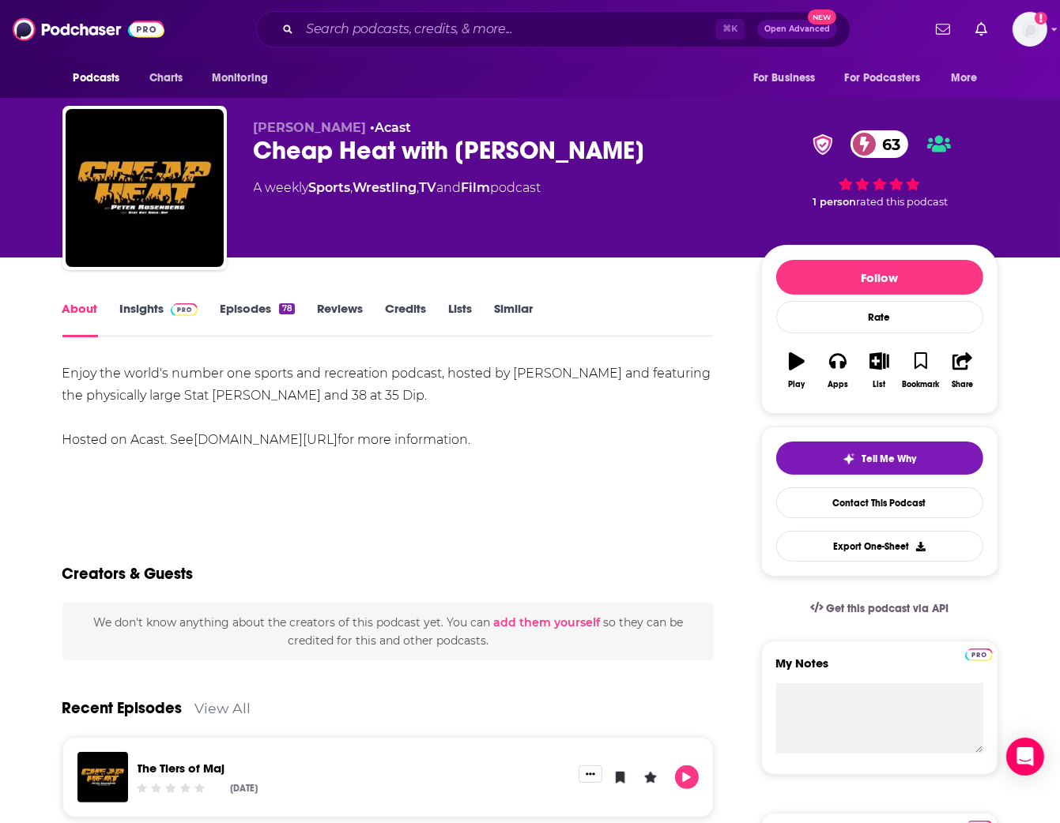
click at [151, 309] on link "Insights" at bounding box center [159, 319] width 78 height 36
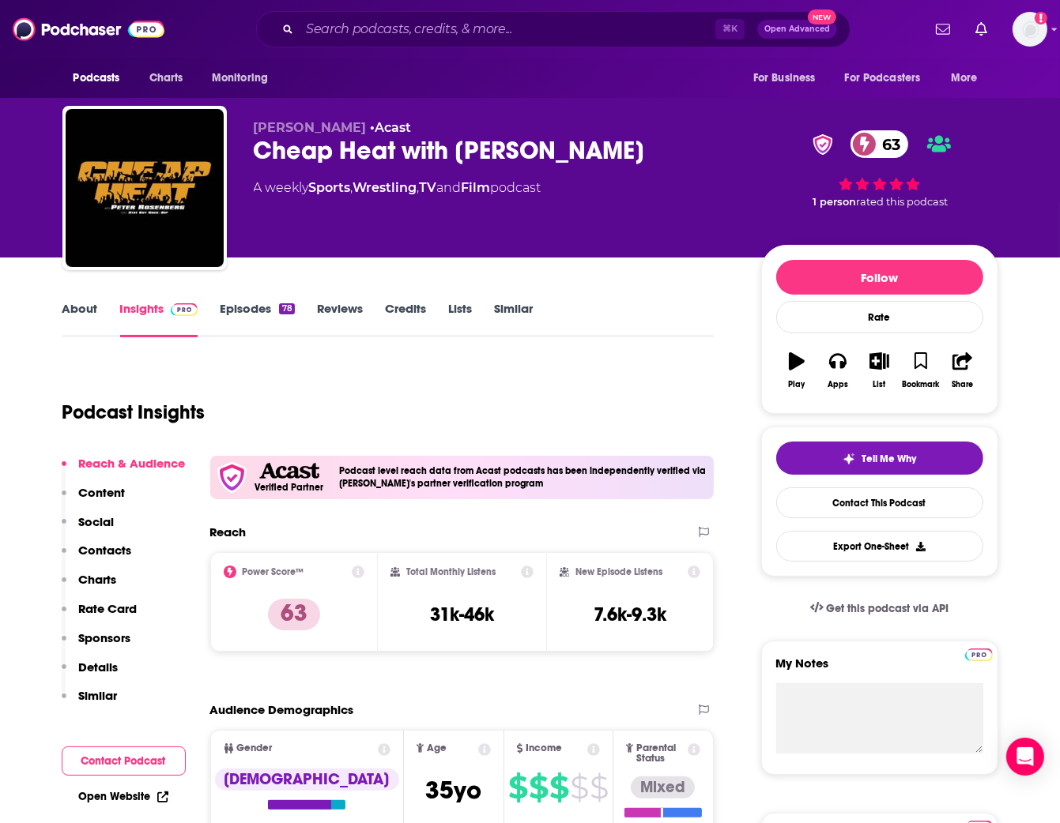
click at [259, 308] on link "Episodes 78" at bounding box center [257, 319] width 74 height 36
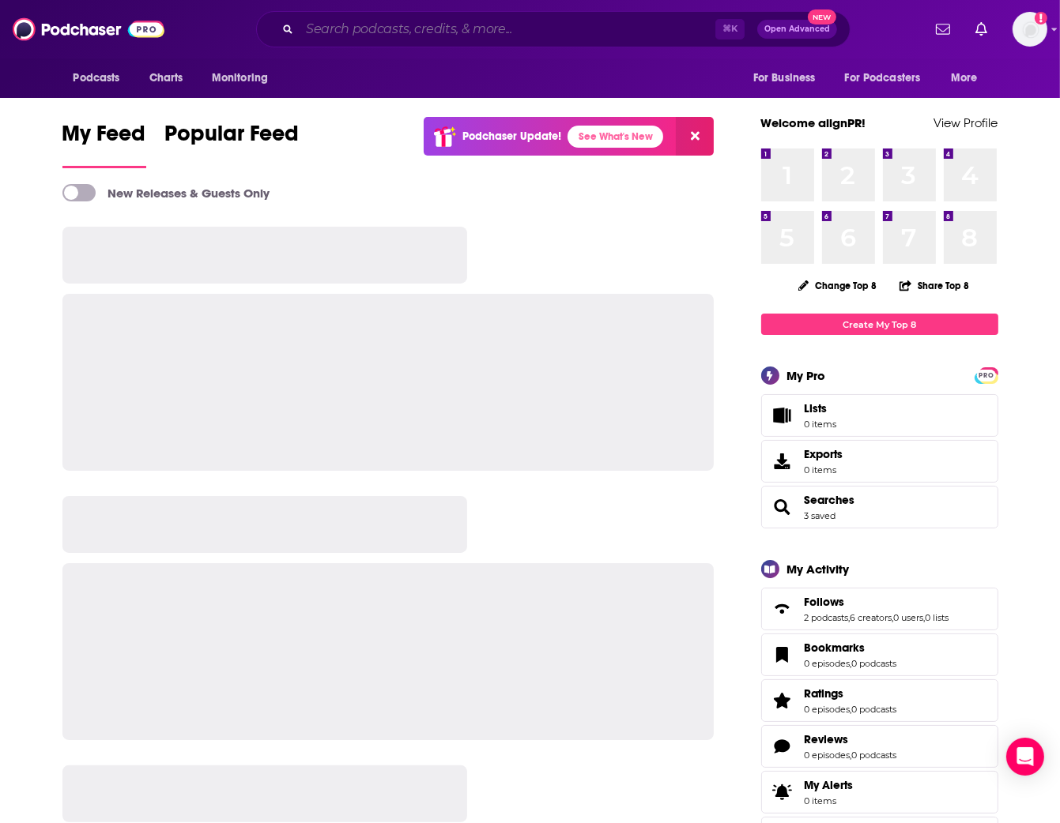
click at [390, 35] on input "Search podcasts, credits, & more..." at bounding box center [508, 29] width 416 height 25
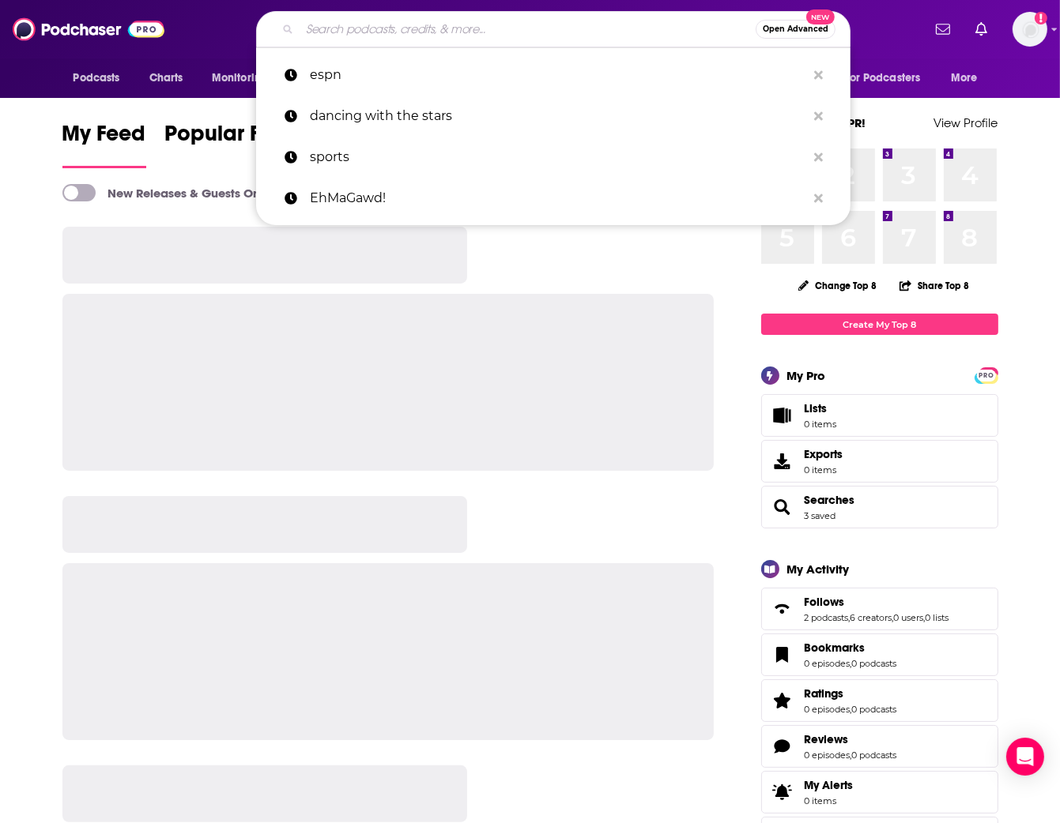
paste input "Fantasy Focus Football"
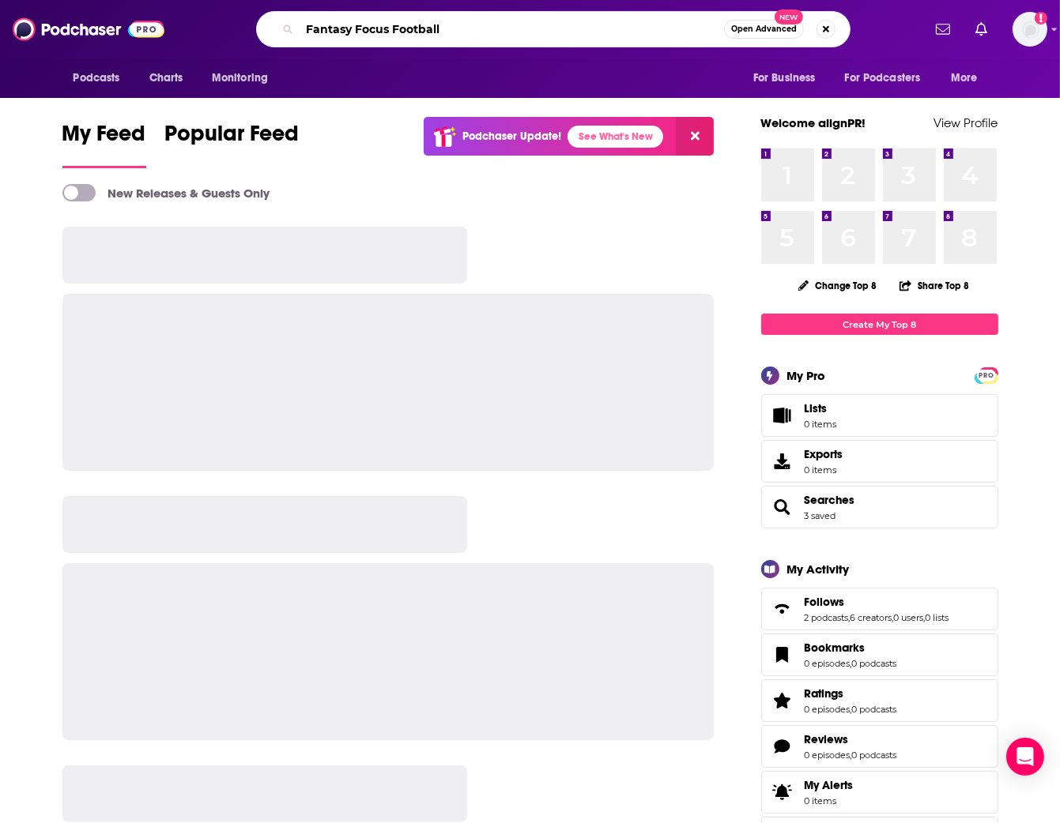
type input "Fantasy Focus Football"
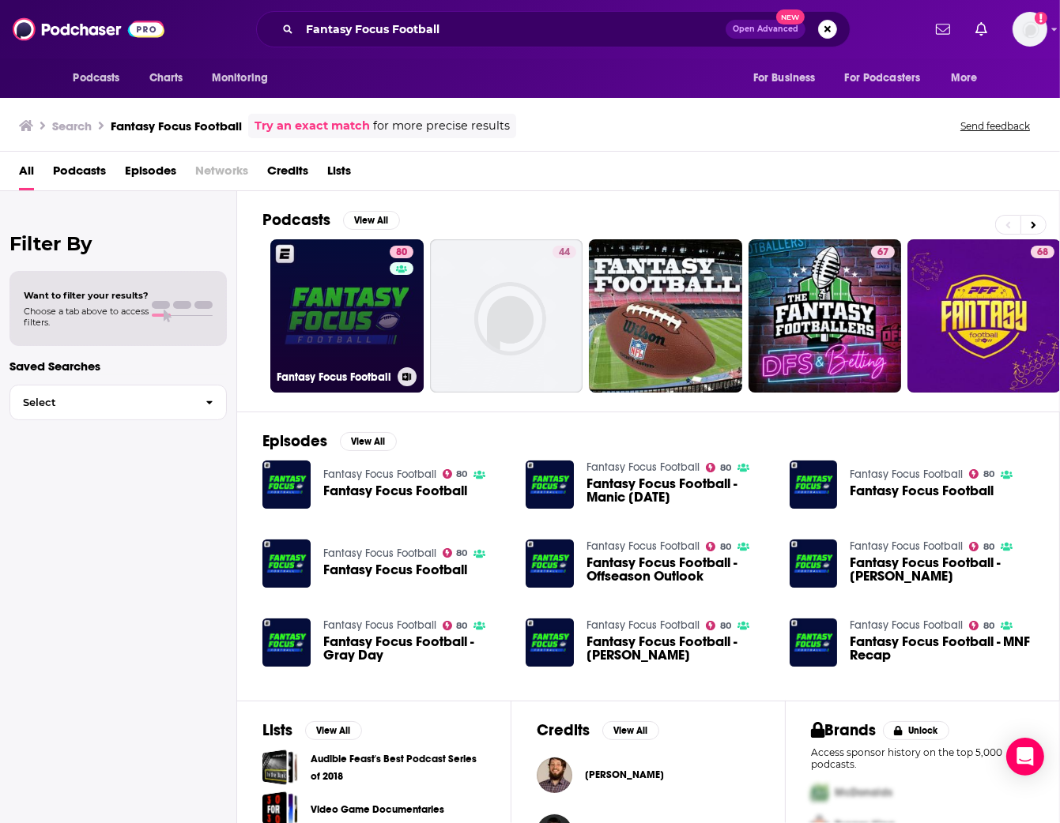
scroll to position [6, 0]
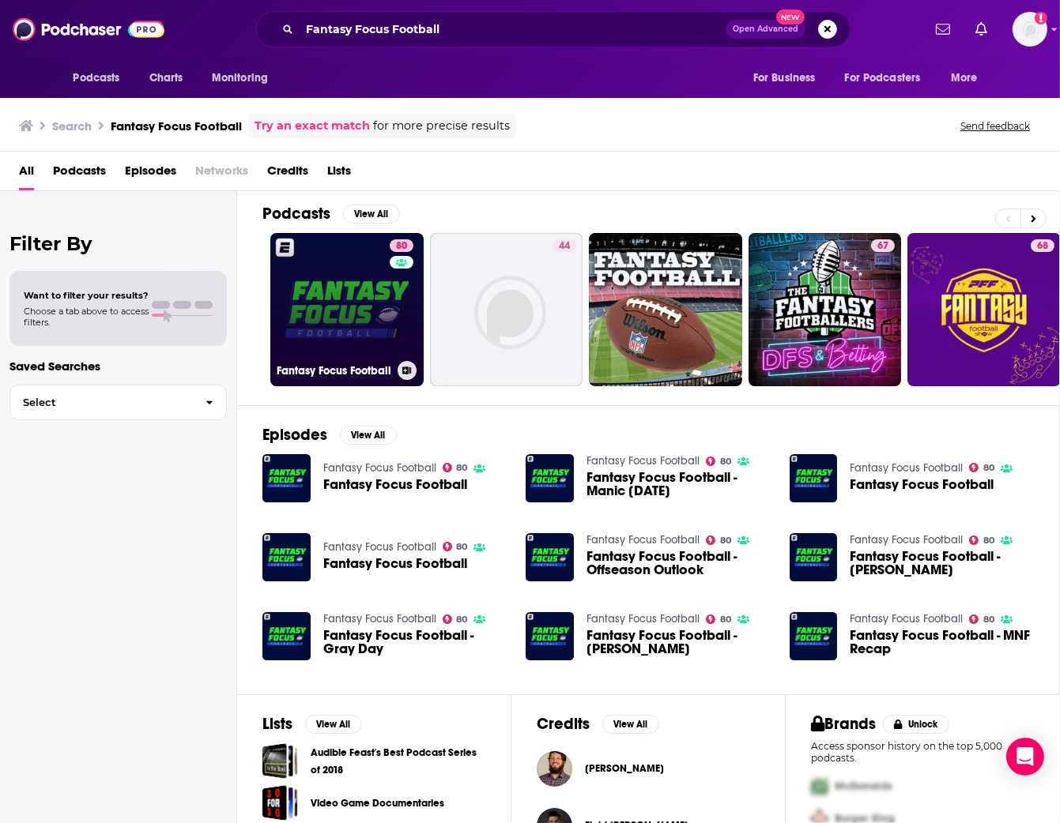
click at [299, 331] on link "80 Fantasy Focus Football" at bounding box center [346, 309] width 153 height 153
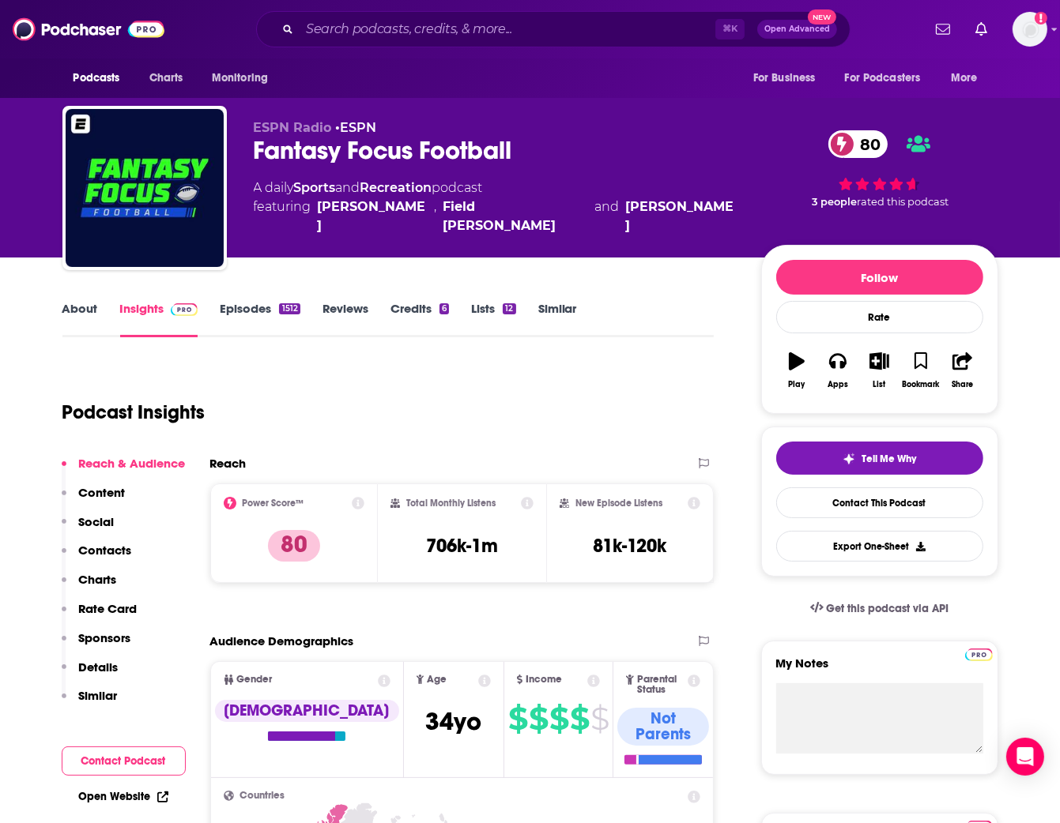
click at [86, 308] on link "About" at bounding box center [80, 319] width 36 height 36
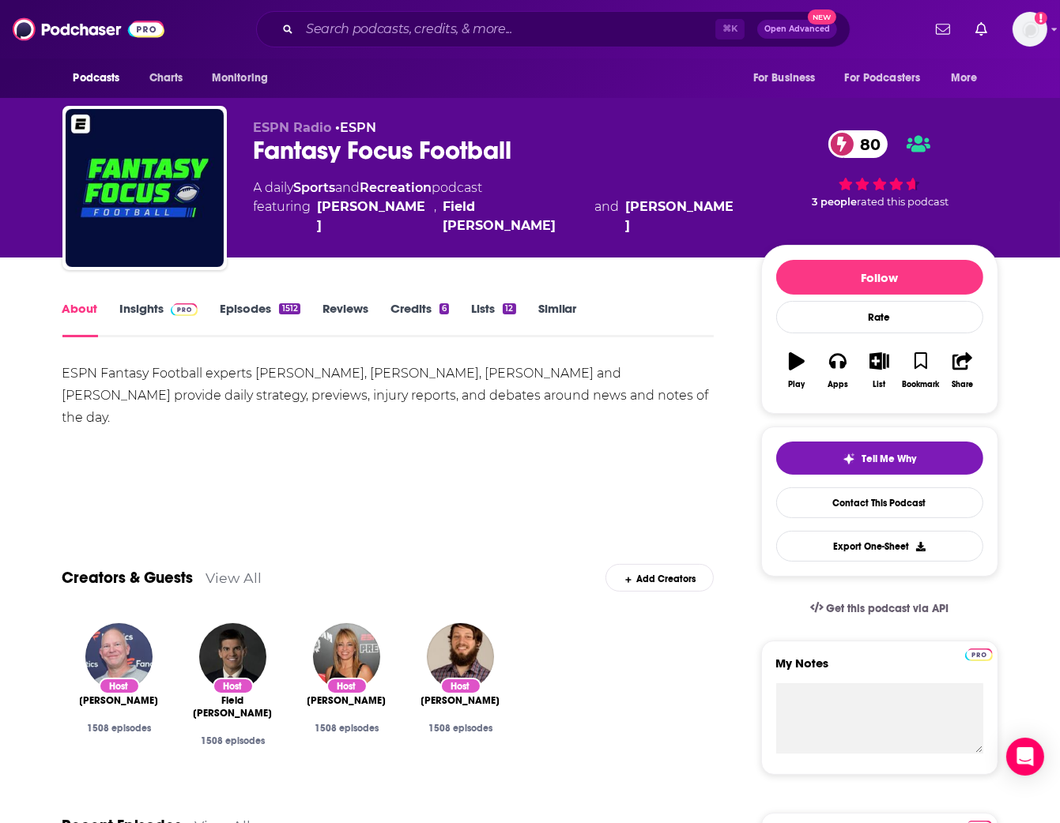
click at [249, 302] on link "Episodes 1512" at bounding box center [260, 319] width 80 height 36
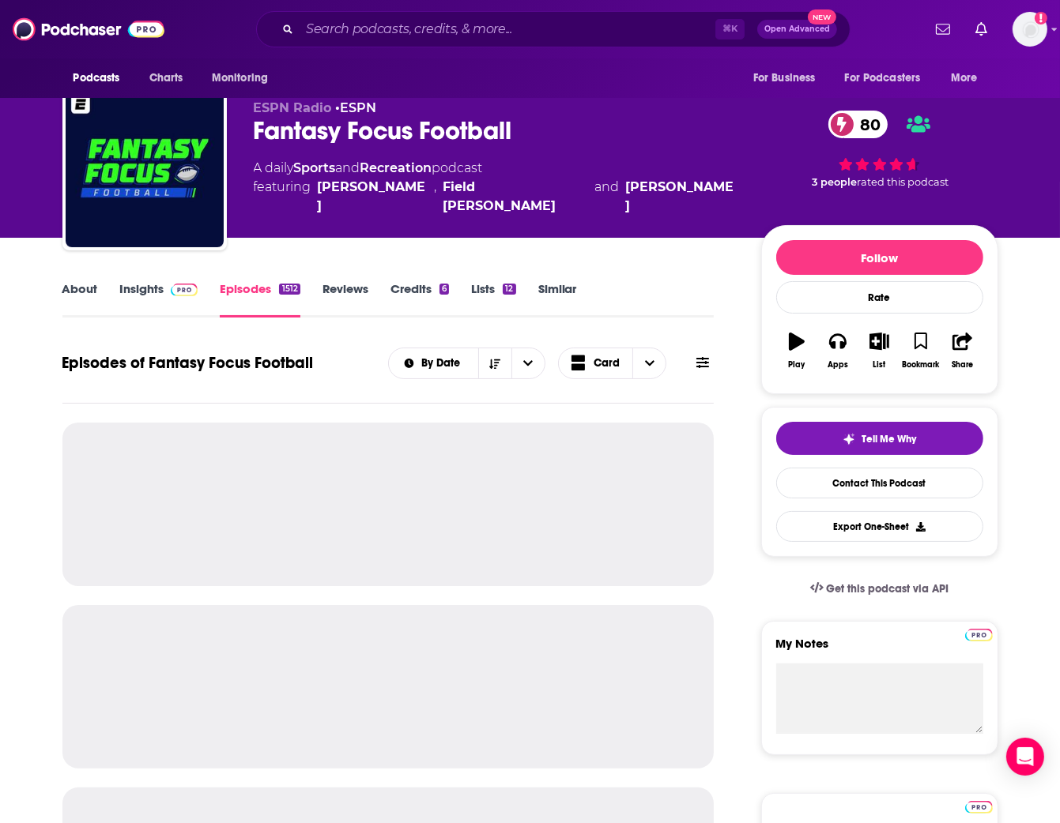
scroll to position [20, 0]
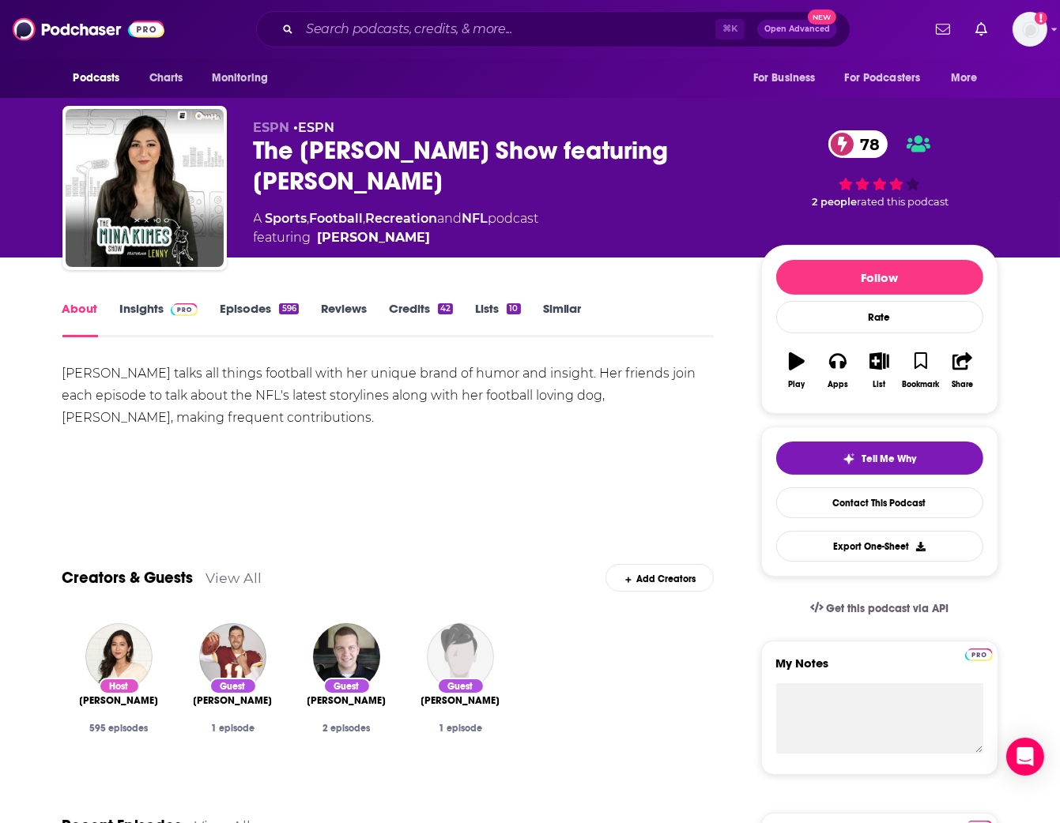
click at [127, 307] on link "Insights" at bounding box center [159, 319] width 78 height 36
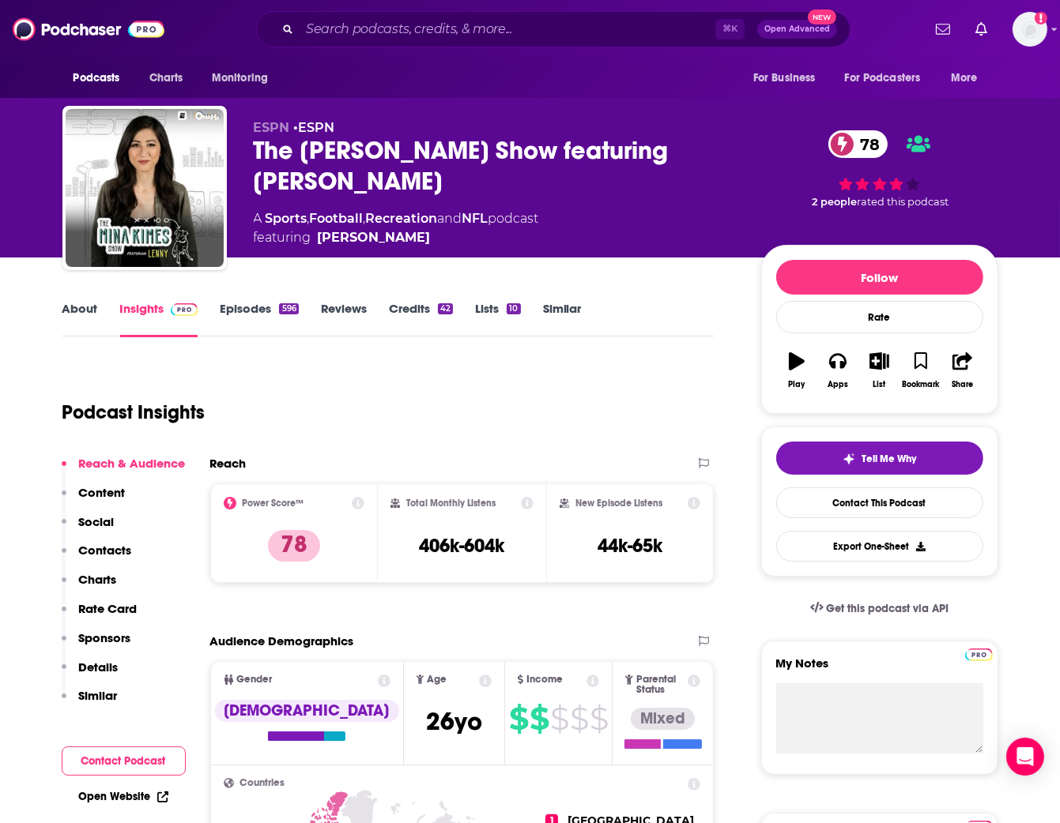
click at [238, 304] on link "Episodes 596" at bounding box center [259, 319] width 78 height 36
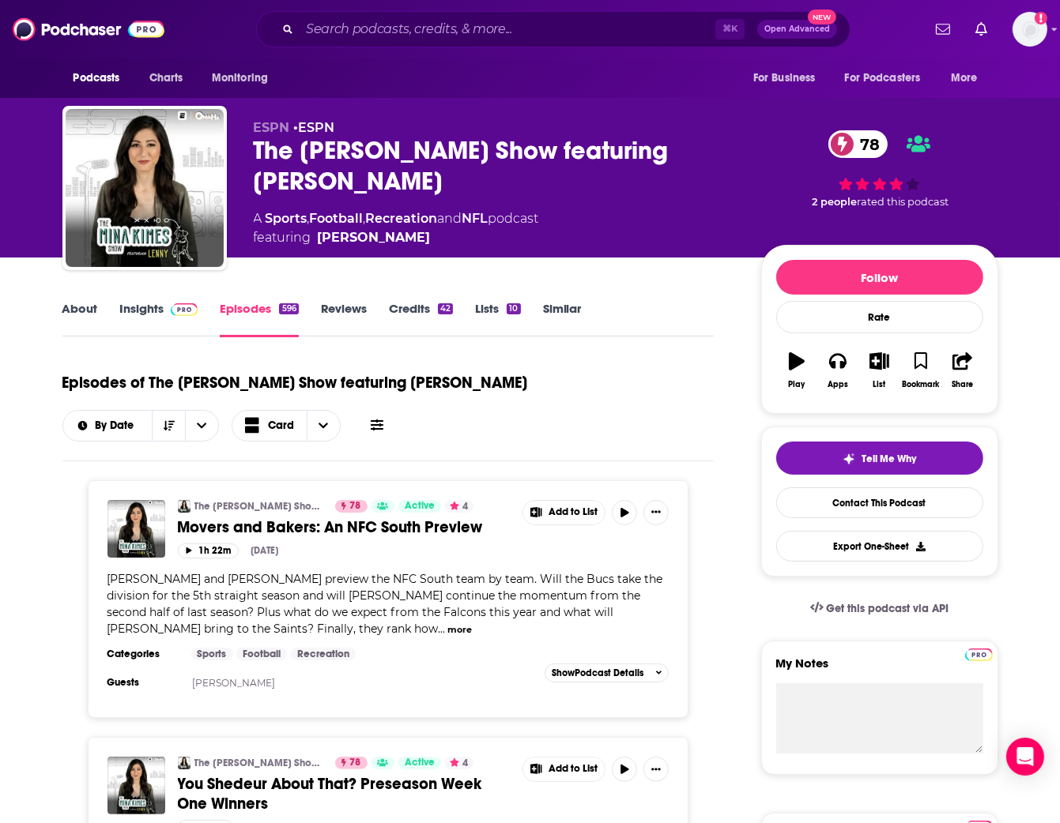
click at [549, 313] on link "Similar" at bounding box center [562, 319] width 39 height 36
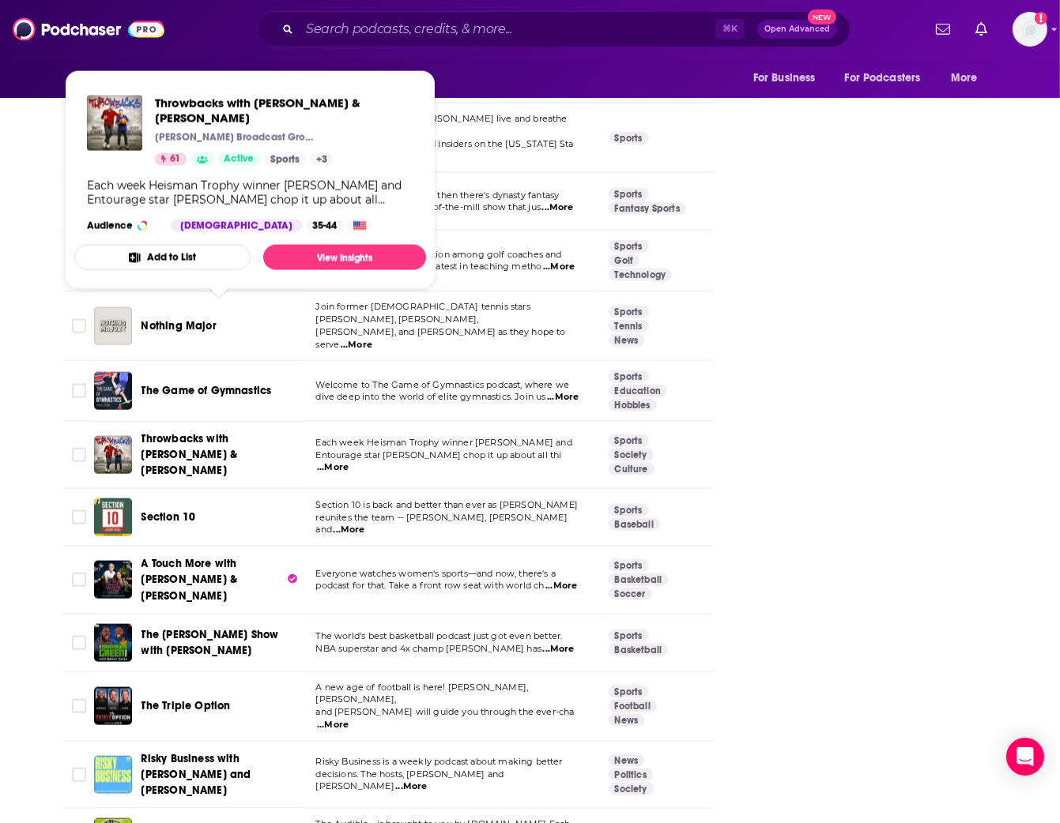
scroll to position [2431, 0]
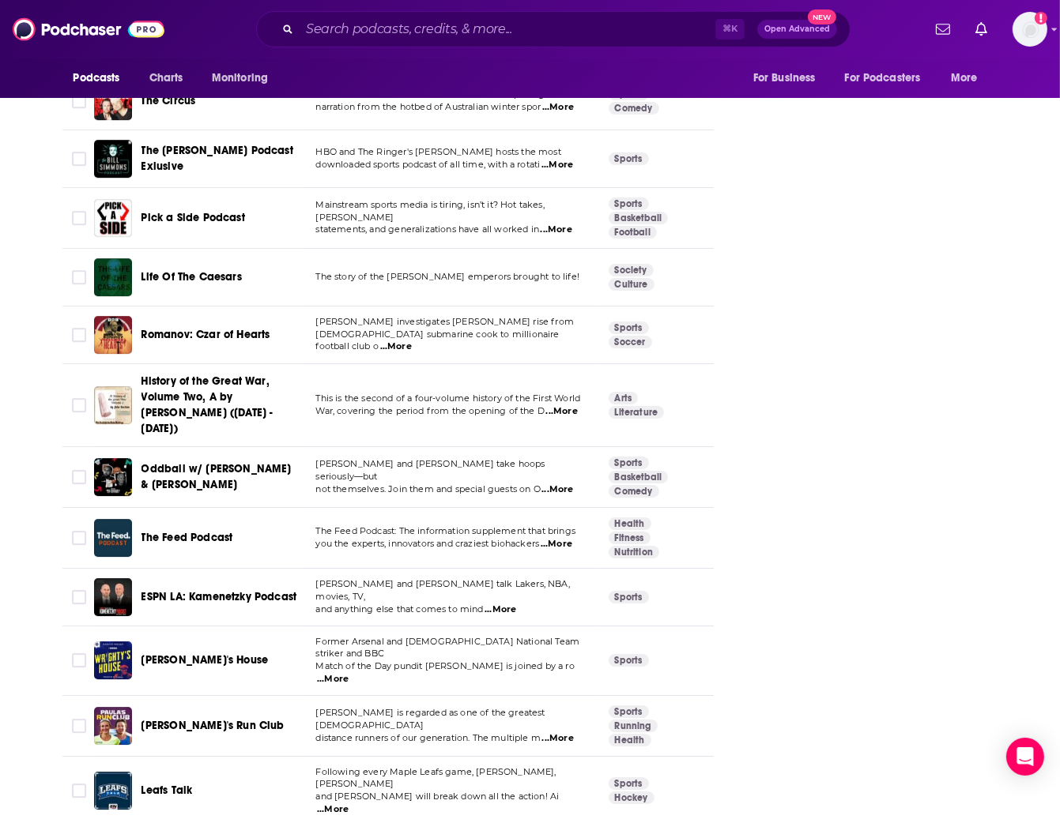
scroll to position [5436, 0]
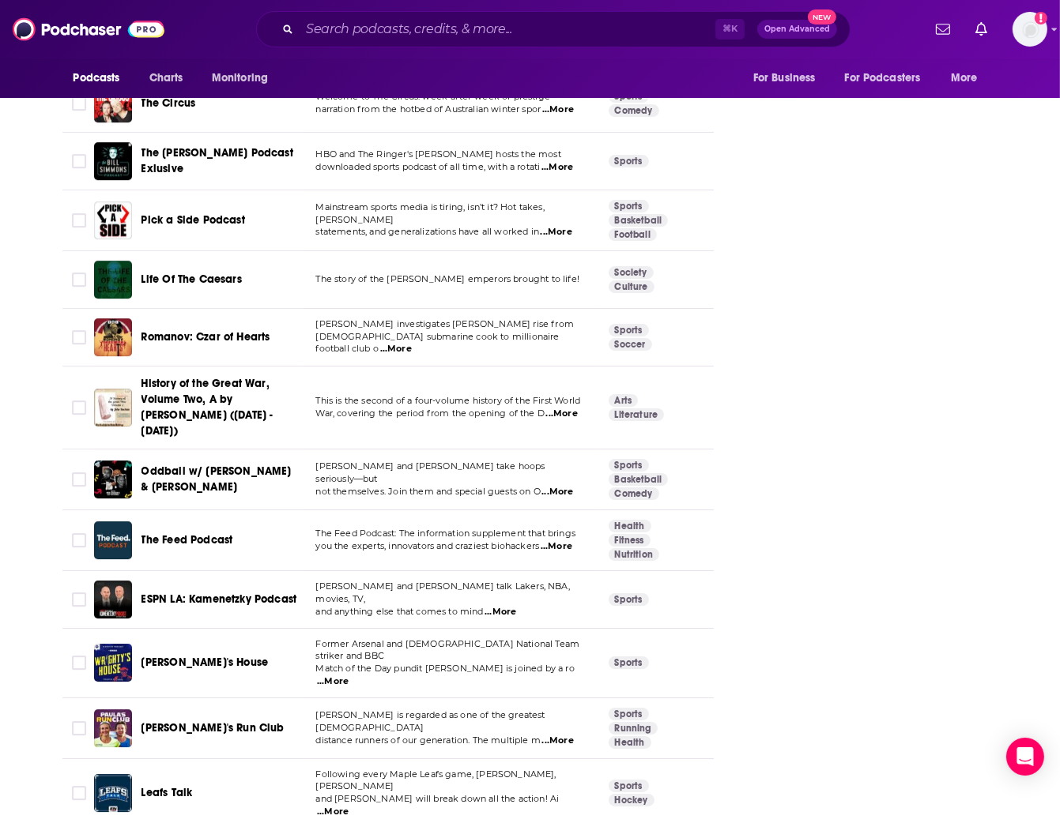
click at [181, 722] on span "[PERSON_NAME]'s Run Club" at bounding box center [212, 728] width 143 height 13
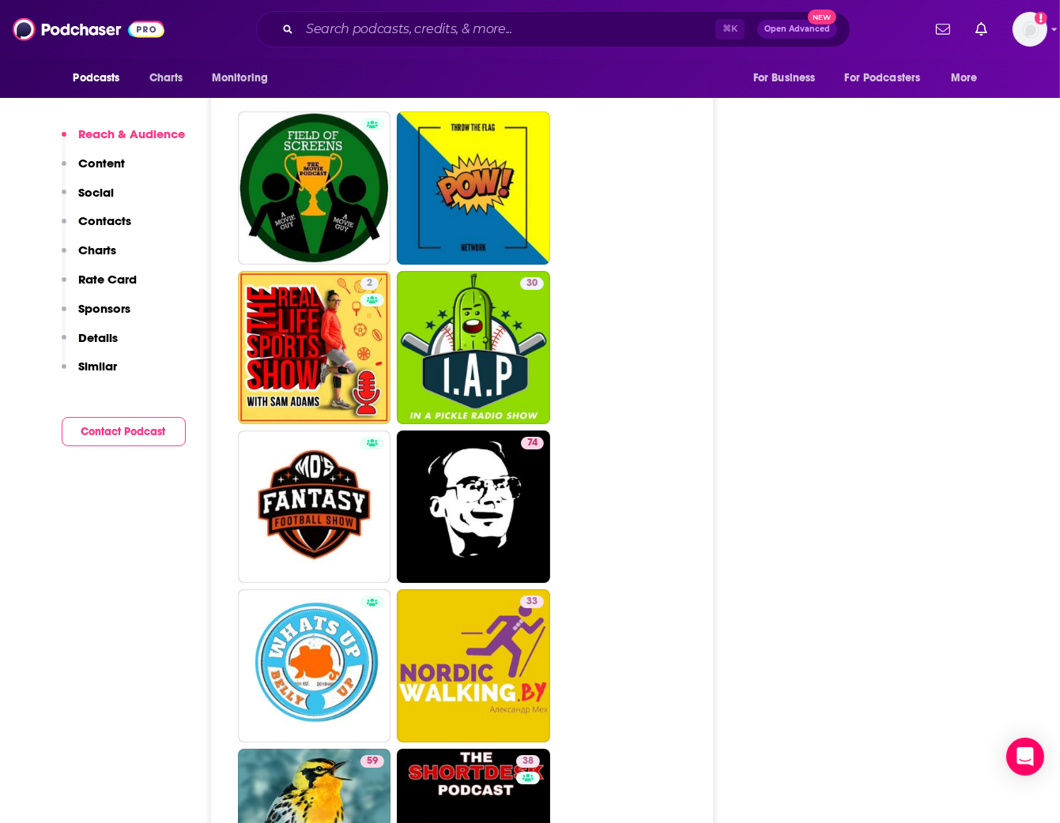
scroll to position [5361, 0]
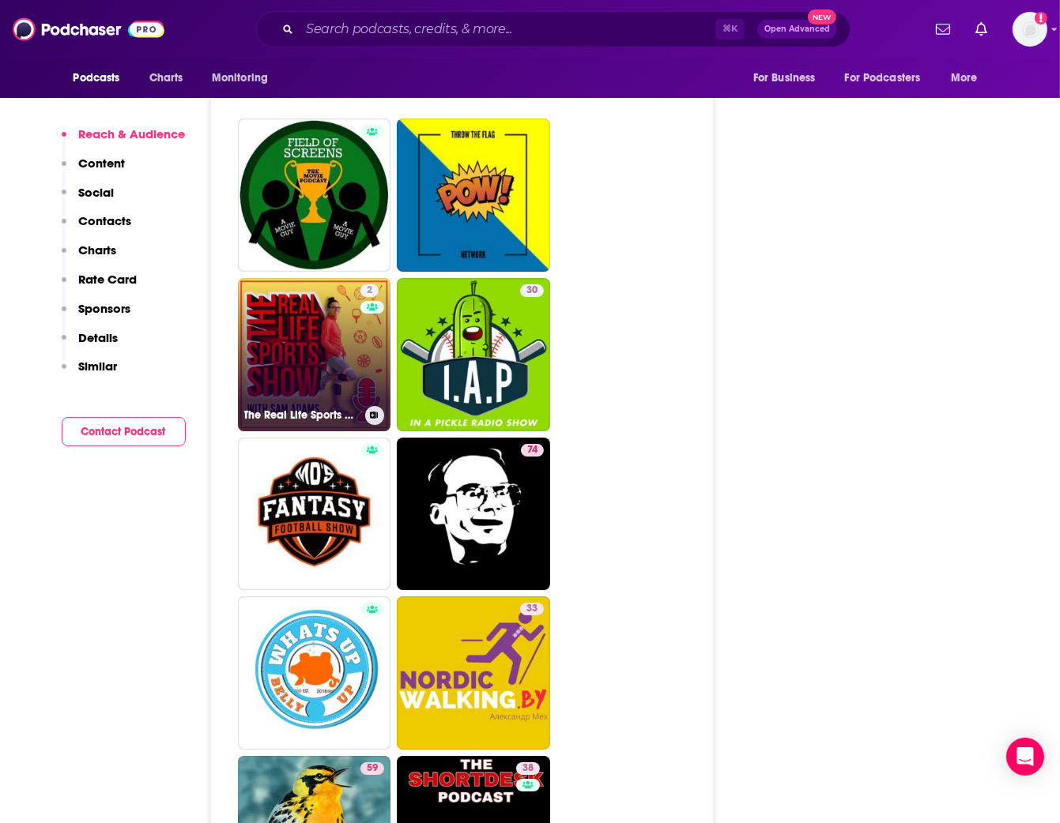
click at [317, 278] on link "2 The Real Life Sports Show" at bounding box center [314, 354] width 153 height 153
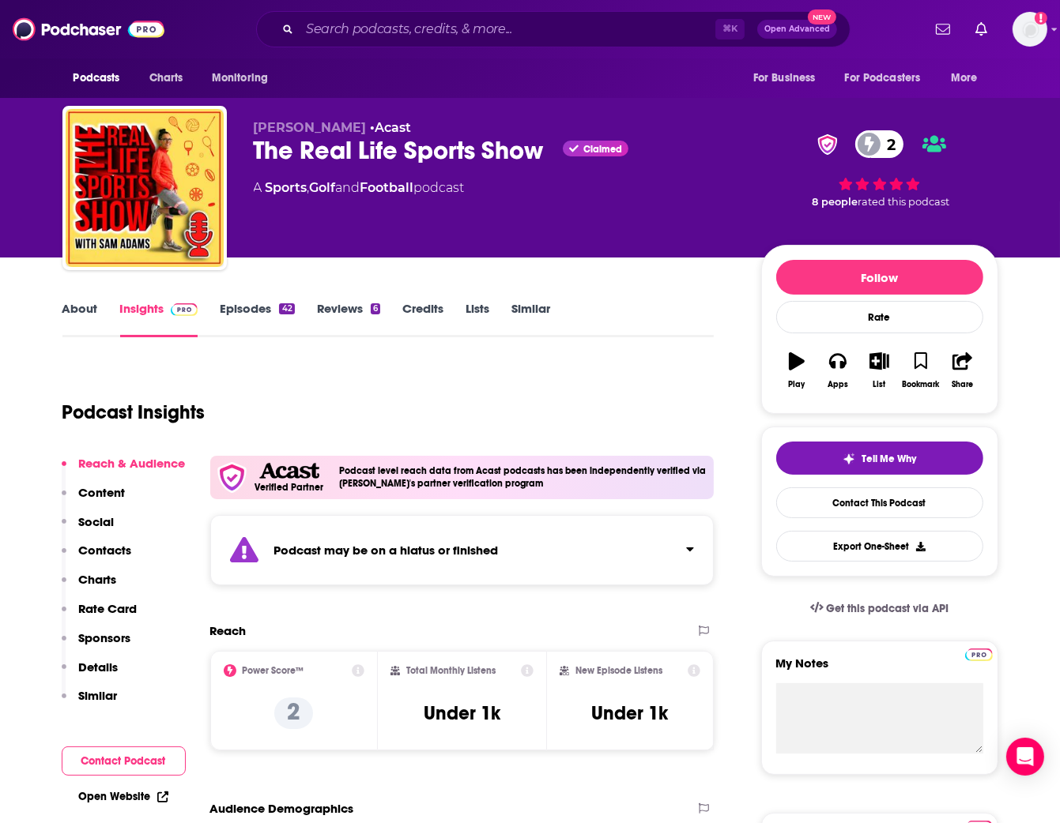
click at [528, 319] on link "Similar" at bounding box center [530, 319] width 39 height 36
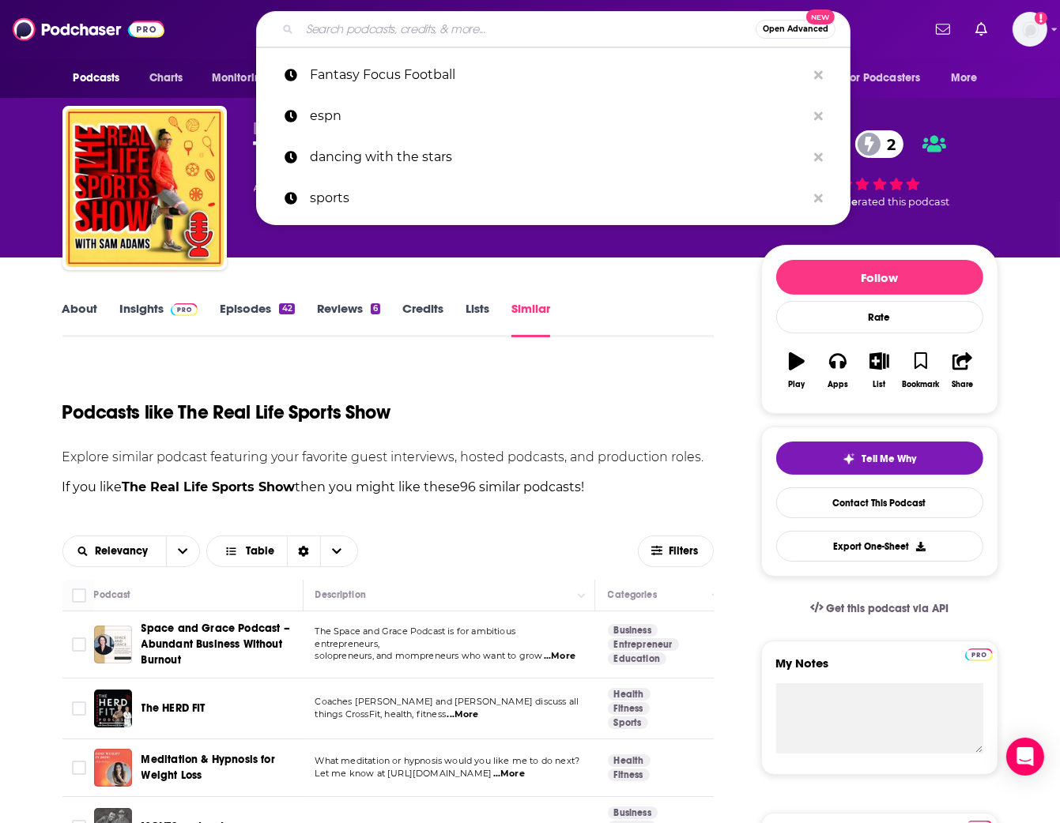
click at [404, 28] on input "Search podcasts, credits, & more..." at bounding box center [528, 29] width 456 height 25
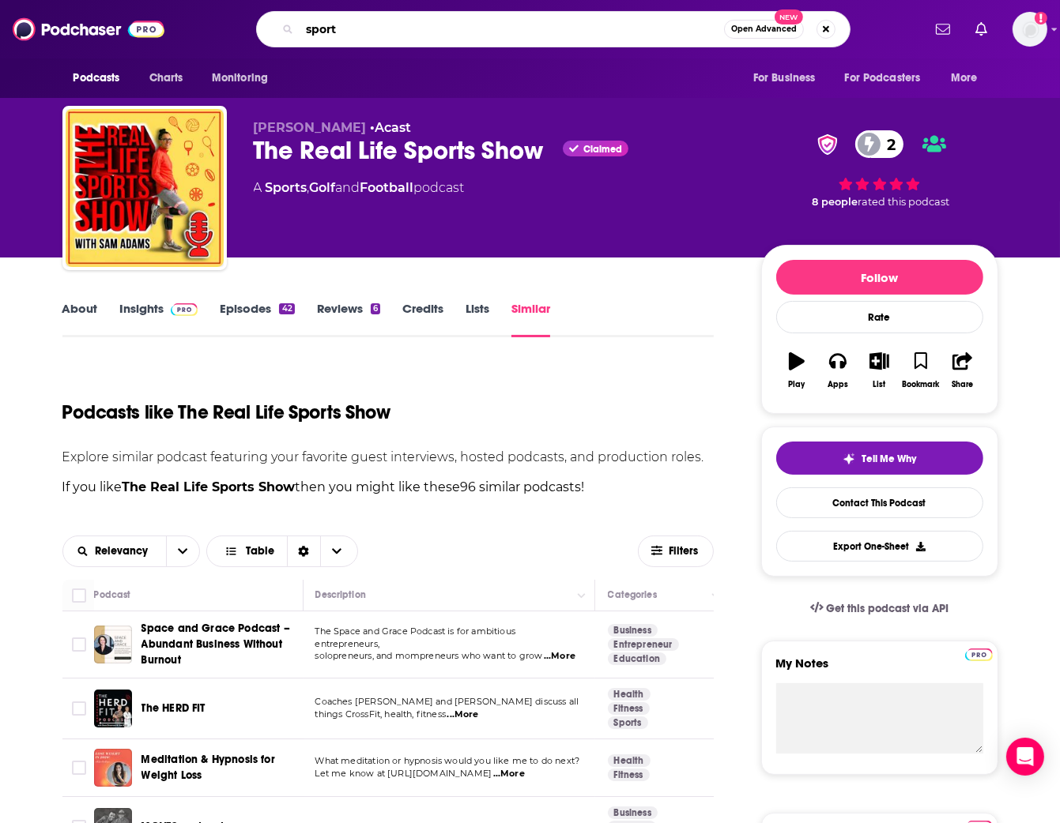
type input "sports"
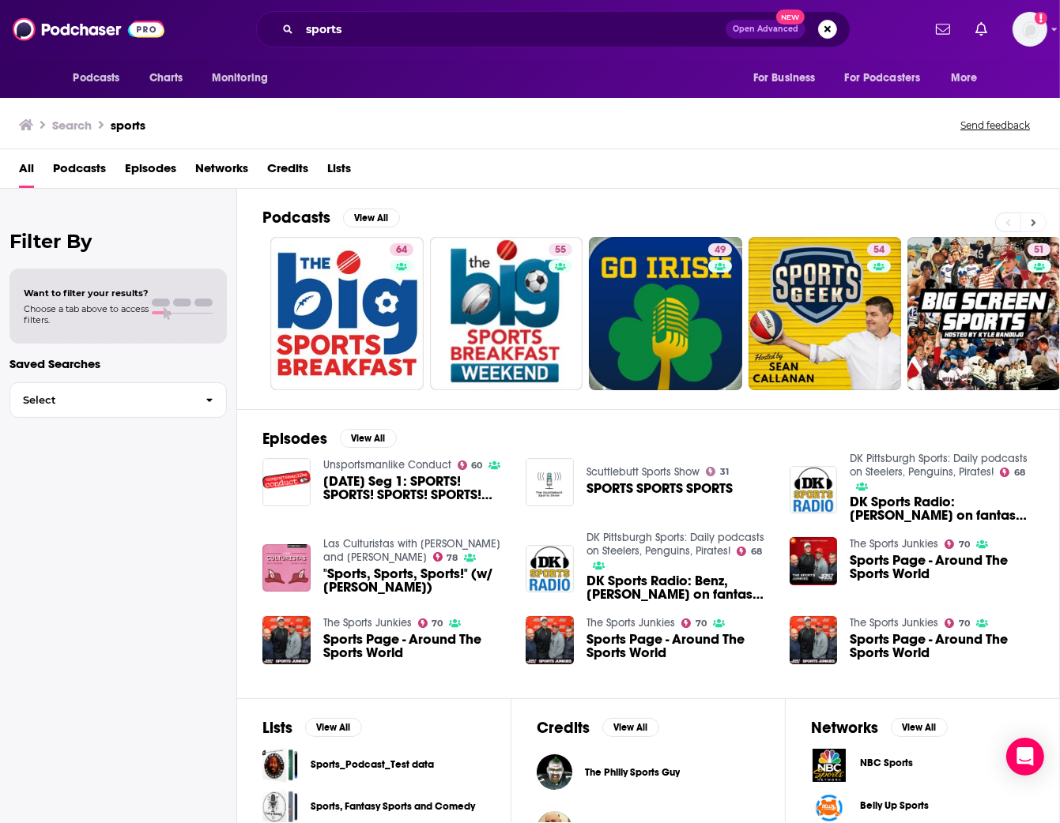
click at [1026, 219] on button at bounding box center [1033, 223] width 26 height 20
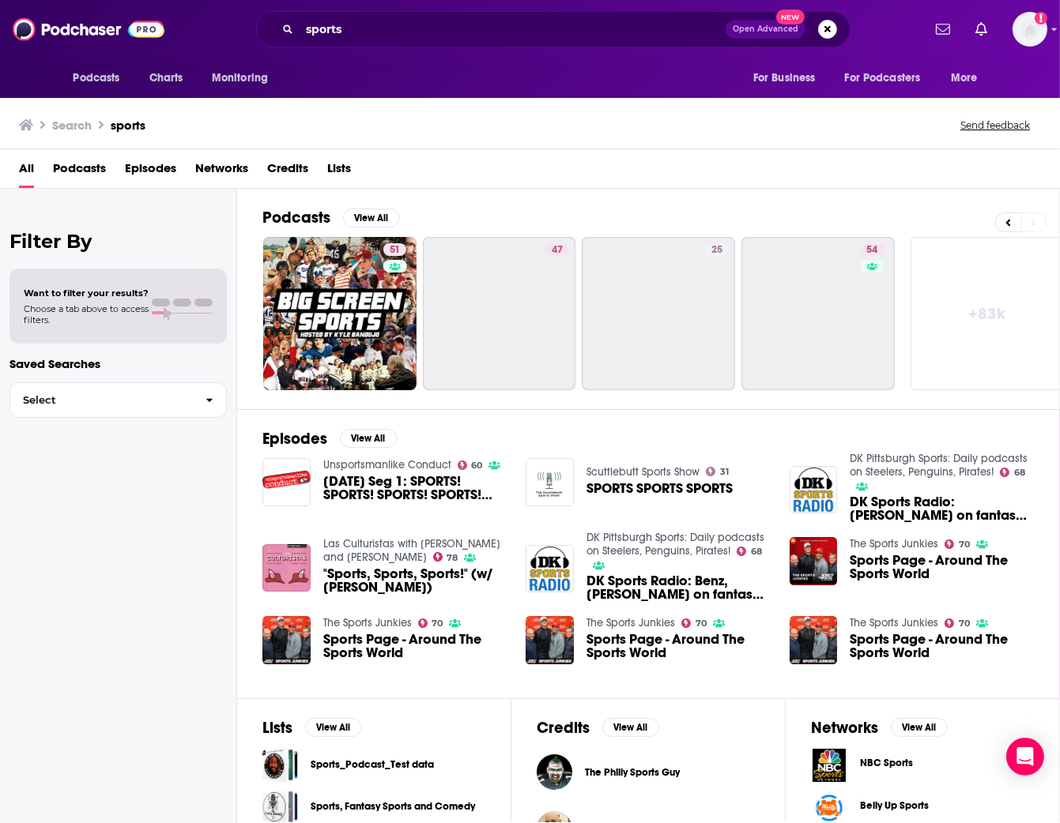
scroll to position [0, 648]
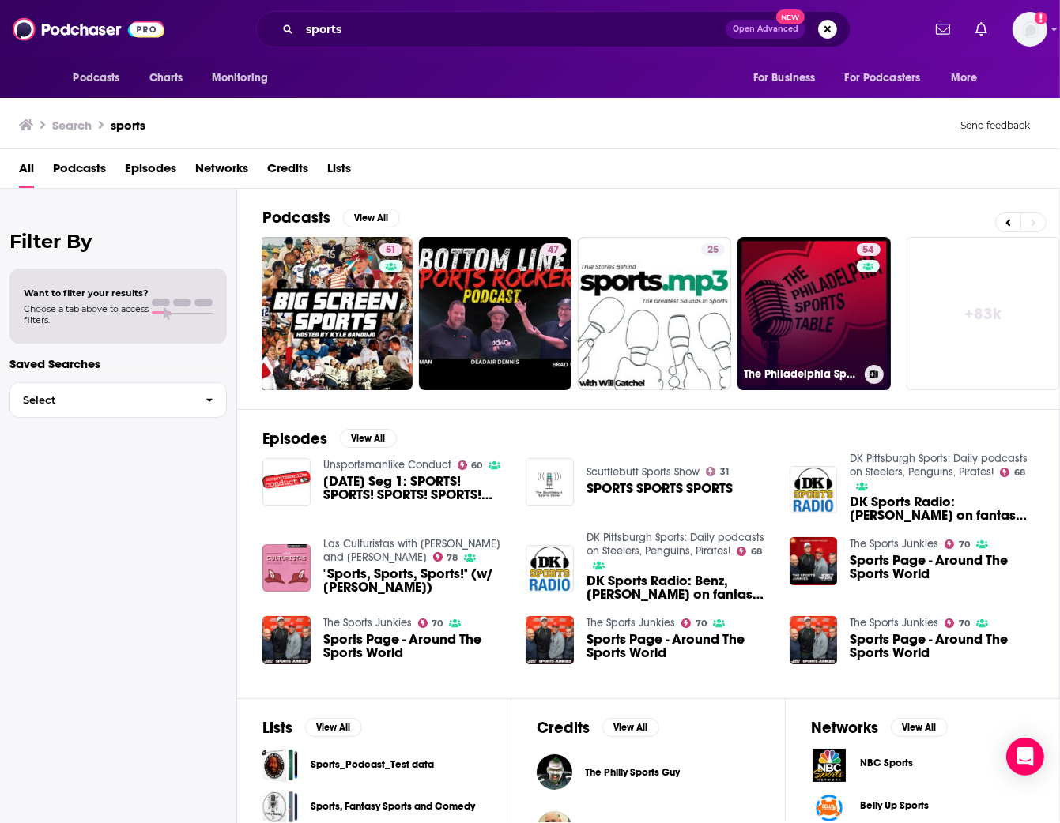
click at [836, 288] on link "54 The Philadelphia Sports Table | Philly Sports News & Views" at bounding box center [813, 313] width 153 height 153
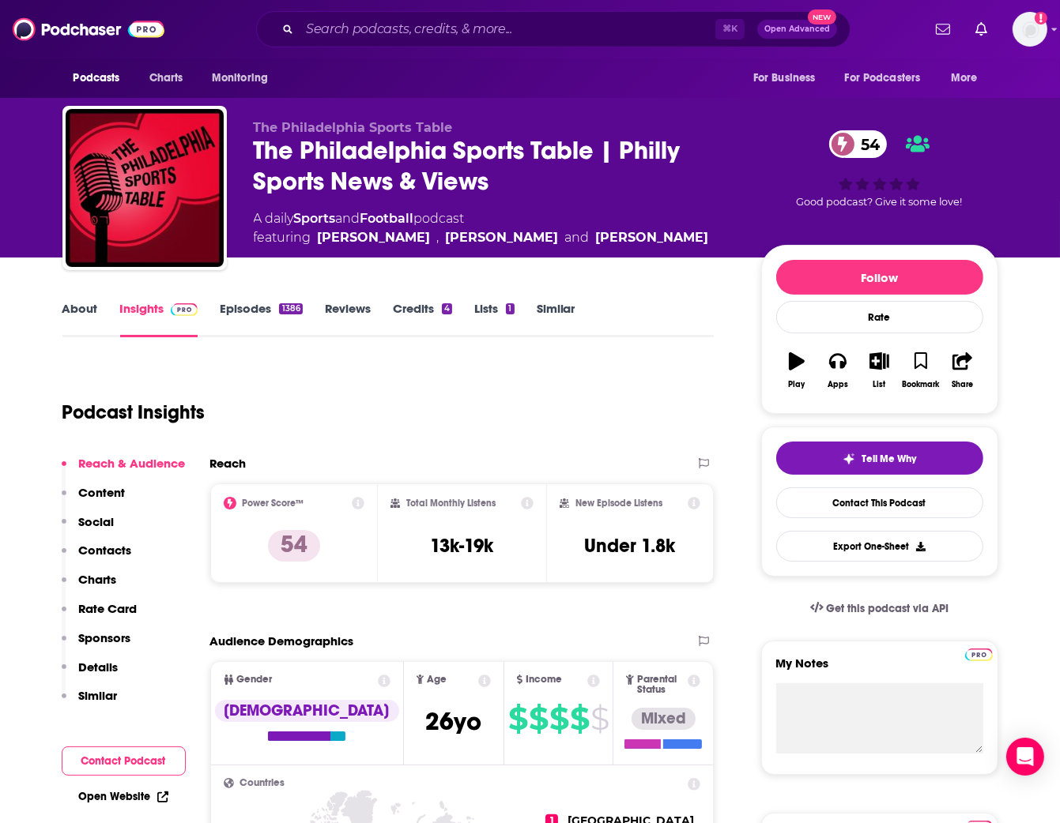
click at [86, 310] on link "About" at bounding box center [80, 319] width 36 height 36
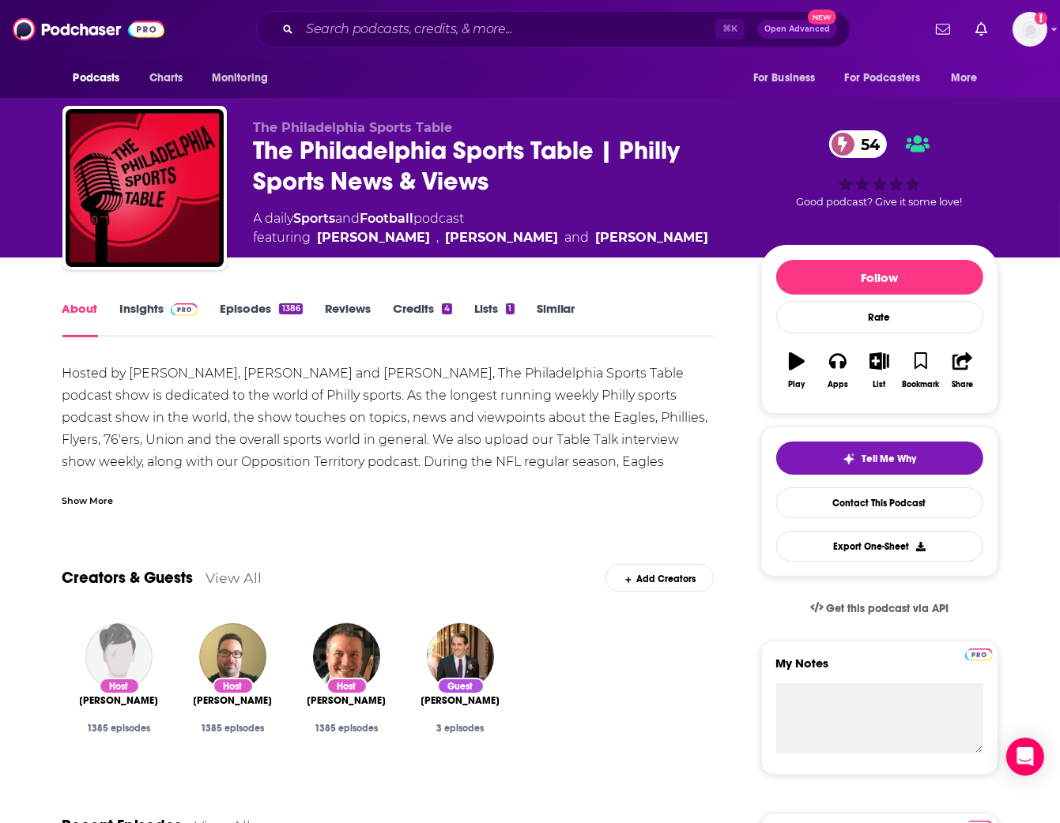
click at [364, 187] on div "The Philadelphia Sports Table | Philly Sports News & Views 54" at bounding box center [495, 166] width 482 height 62
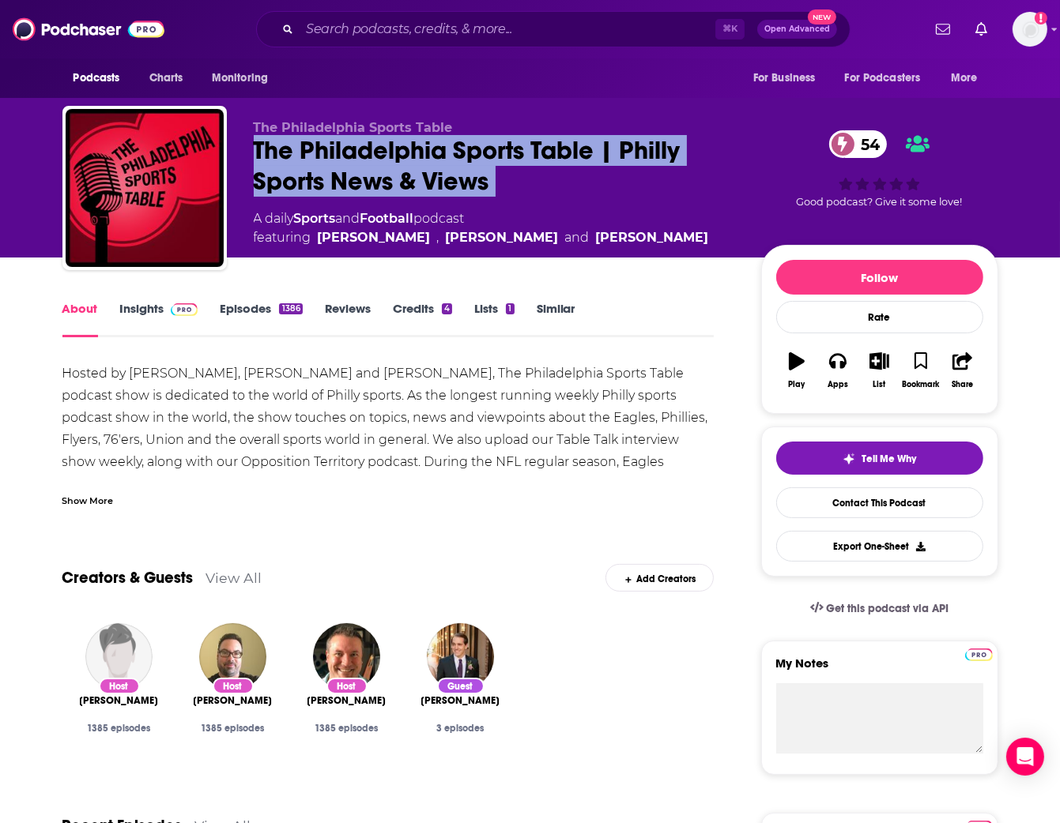
click at [363, 187] on div "The Philadelphia Sports Table | Philly Sports News & Views 54" at bounding box center [495, 166] width 482 height 62
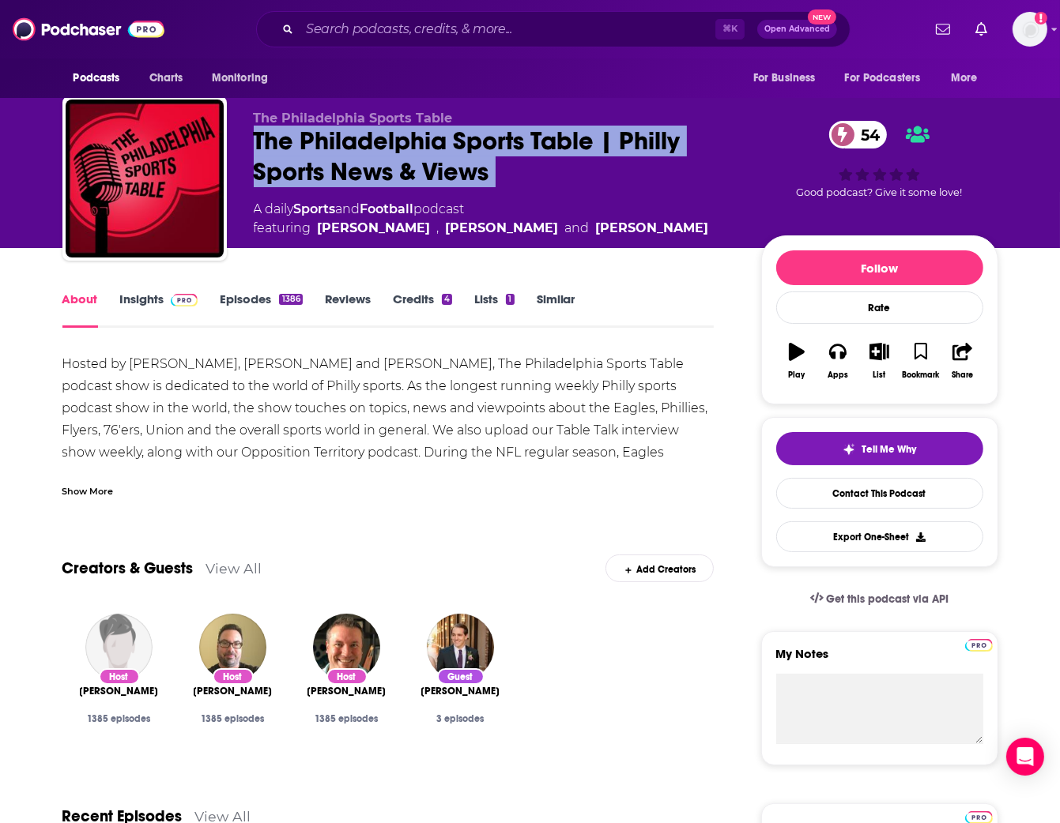
scroll to position [12, 0]
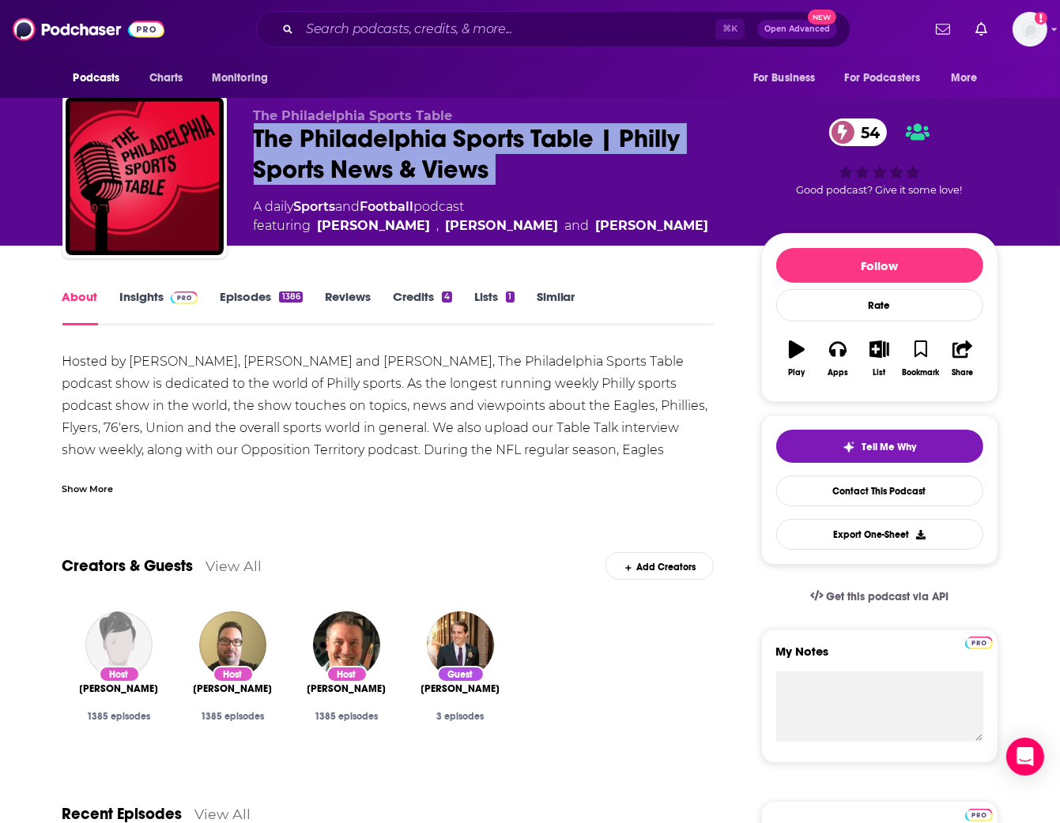
copy div "The Philadelphia Sports Table | Philly Sports News & Views 54"
click at [148, 303] on link "Insights" at bounding box center [159, 307] width 78 height 36
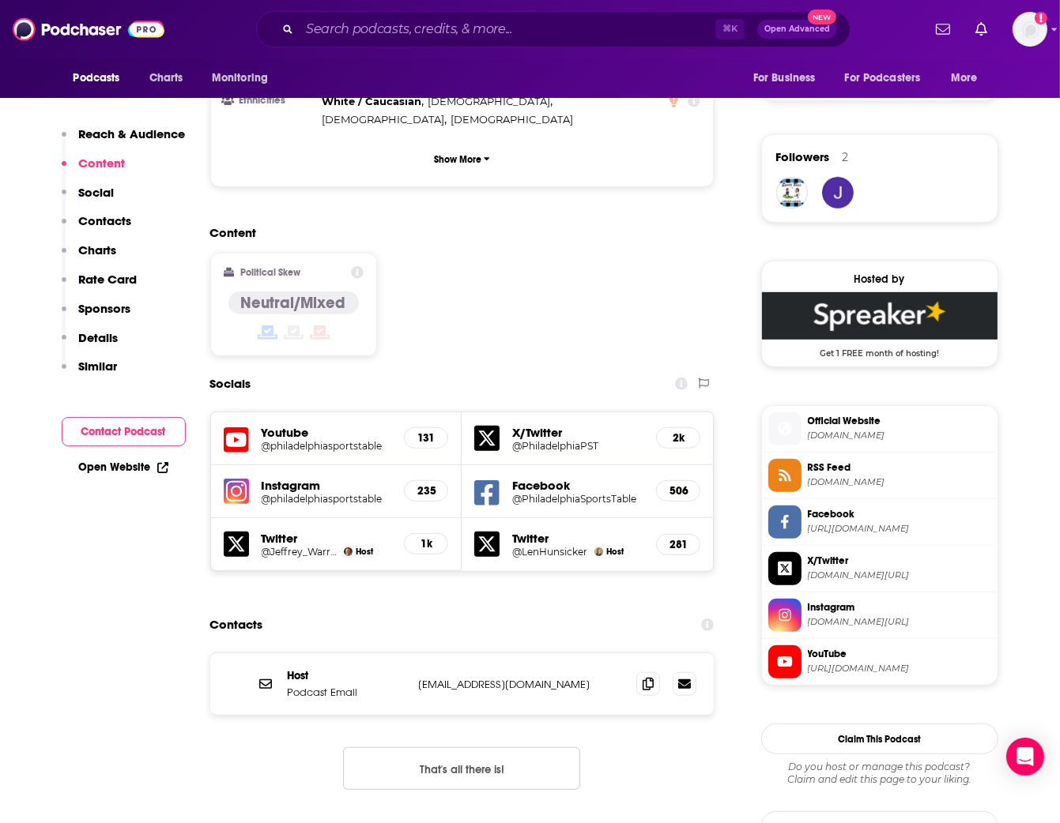
scroll to position [1066, 0]
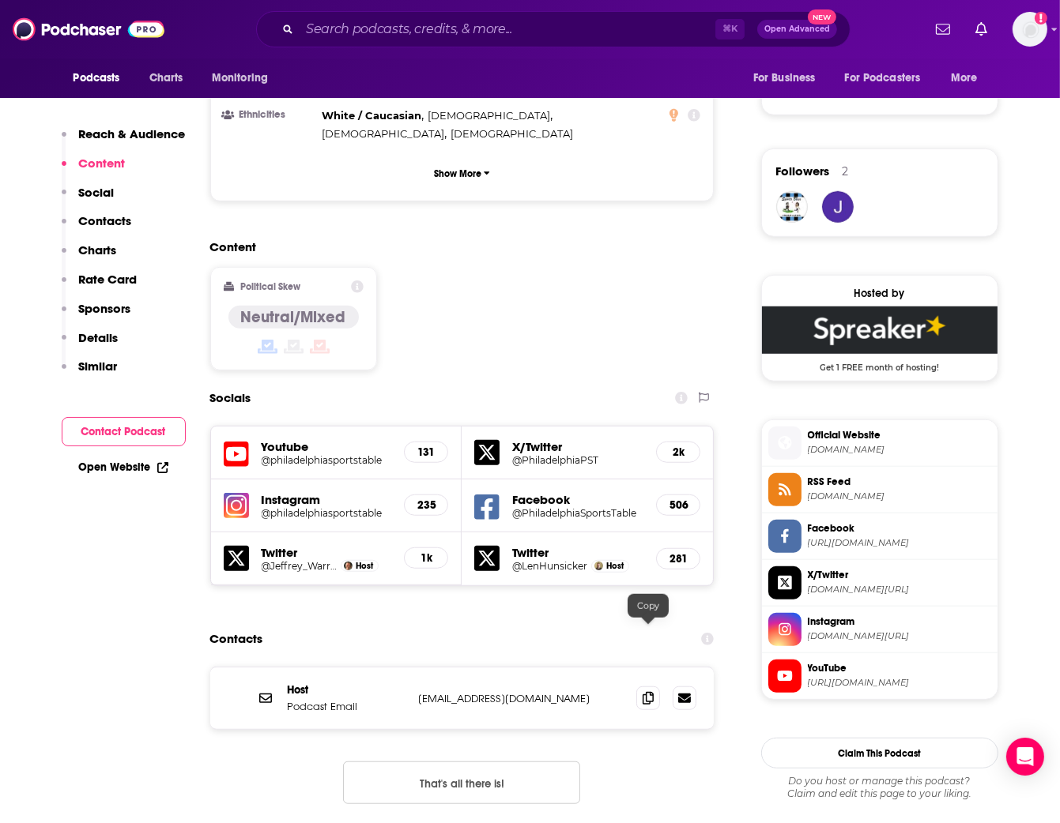
drag, startPoint x: 644, startPoint y: 639, endPoint x: 591, endPoint y: 623, distance: 55.5
click at [643, 692] on icon at bounding box center [648, 698] width 11 height 13
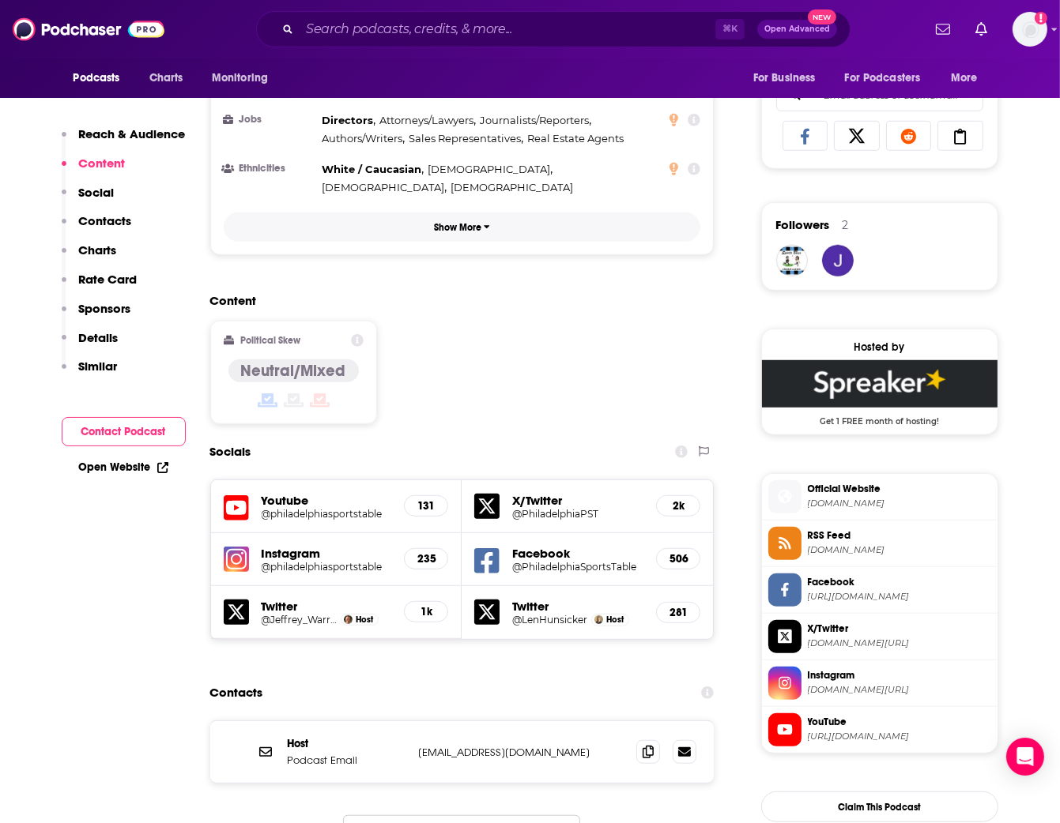
scroll to position [1044, 0]
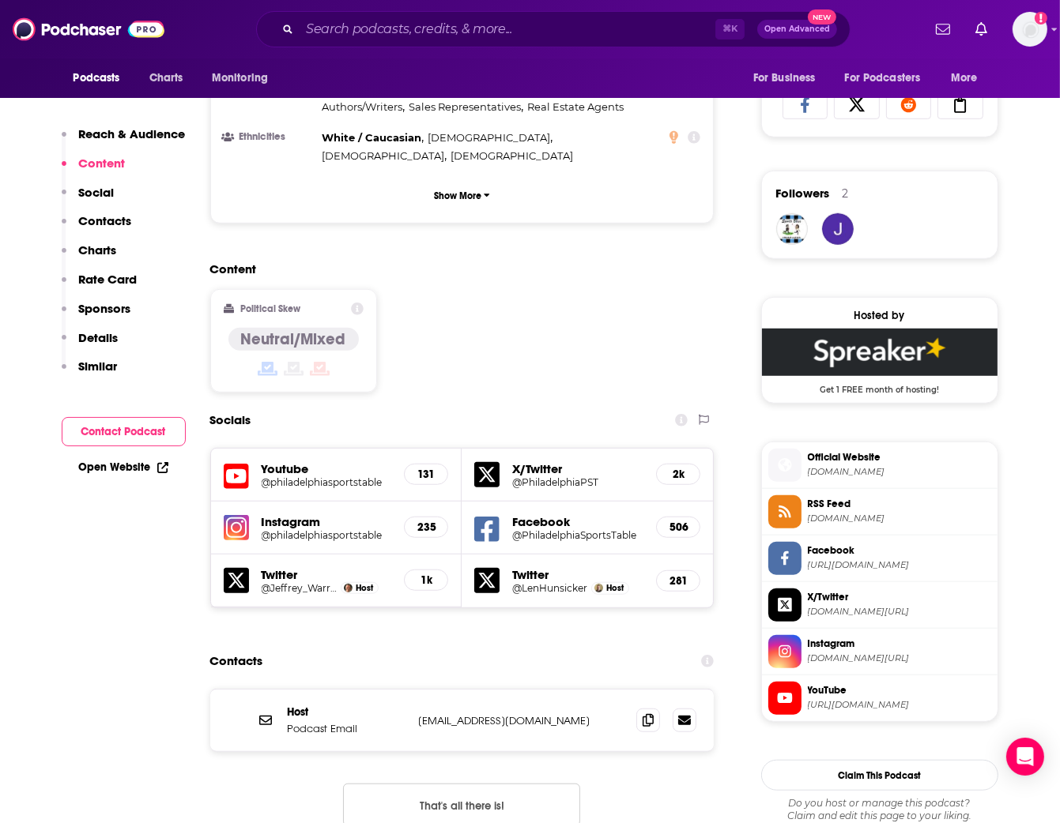
click at [370, 529] on h5 "@philadelphiasportstable" at bounding box center [327, 535] width 130 height 12
click at [606, 262] on div "Content Political Skew Neutral/Mixed" at bounding box center [462, 334] width 504 height 144
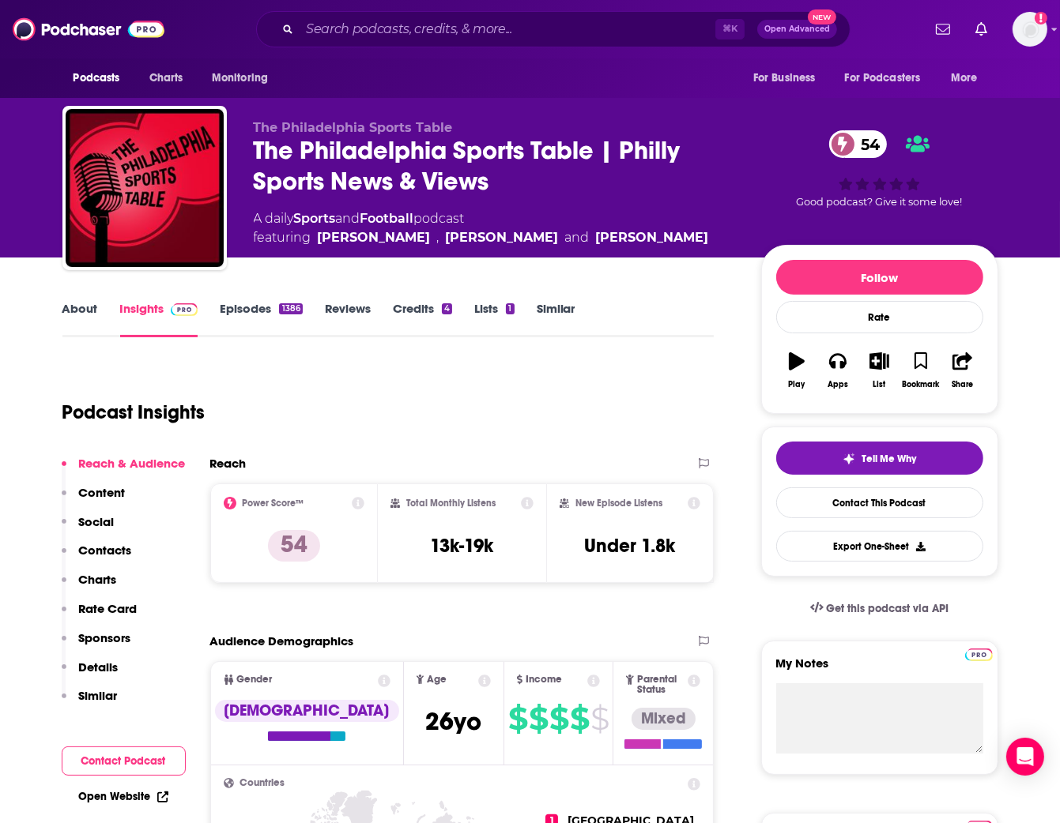
scroll to position [0, 0]
click at [550, 304] on link "Similar" at bounding box center [556, 319] width 39 height 36
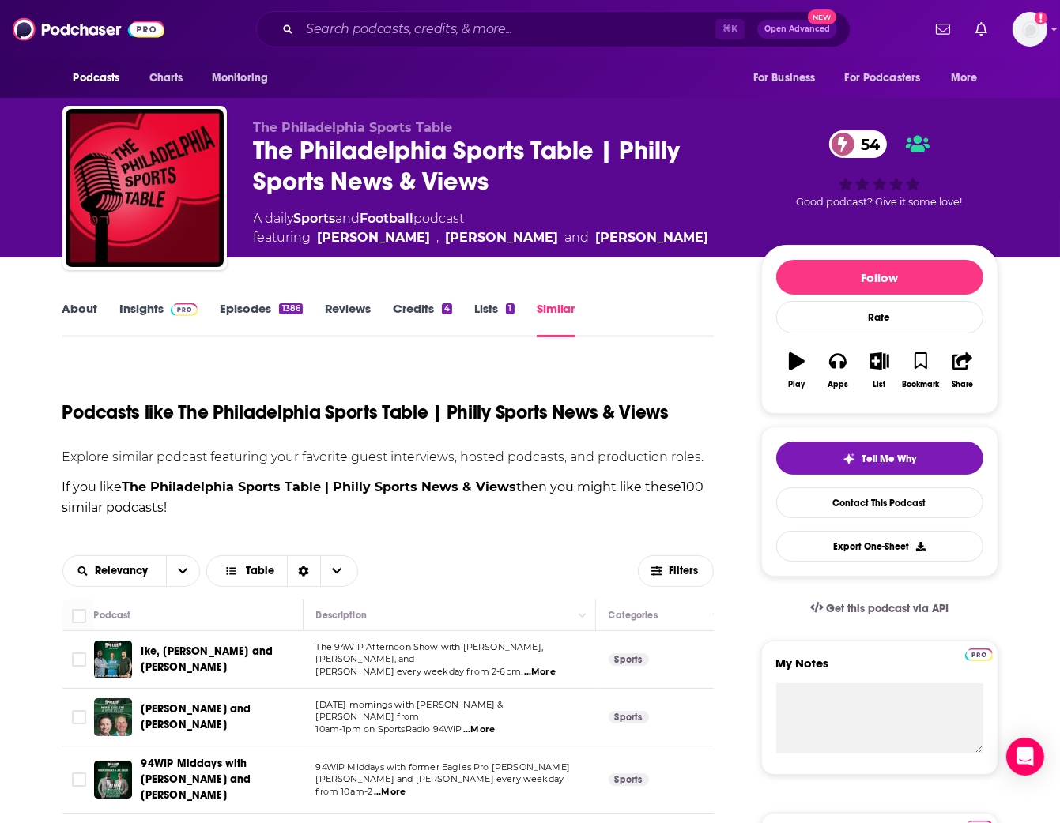
click at [138, 303] on link "Insights" at bounding box center [159, 319] width 78 height 36
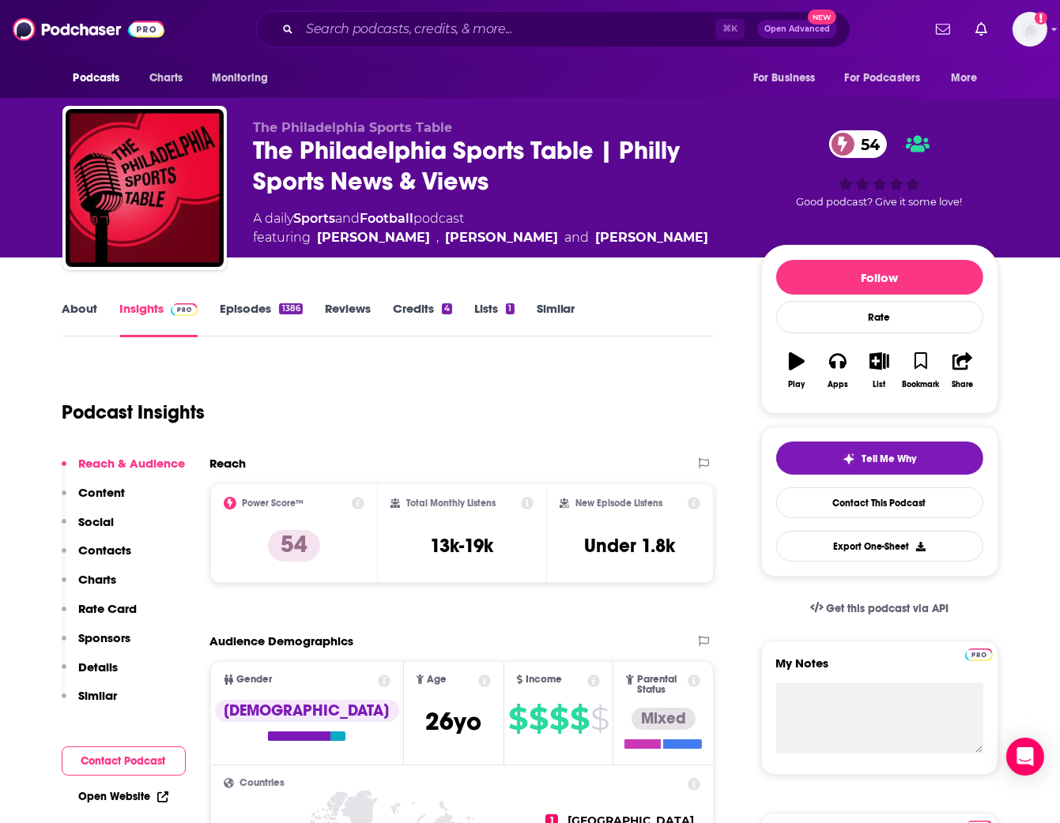
click at [575, 313] on link "Similar" at bounding box center [556, 319] width 39 height 36
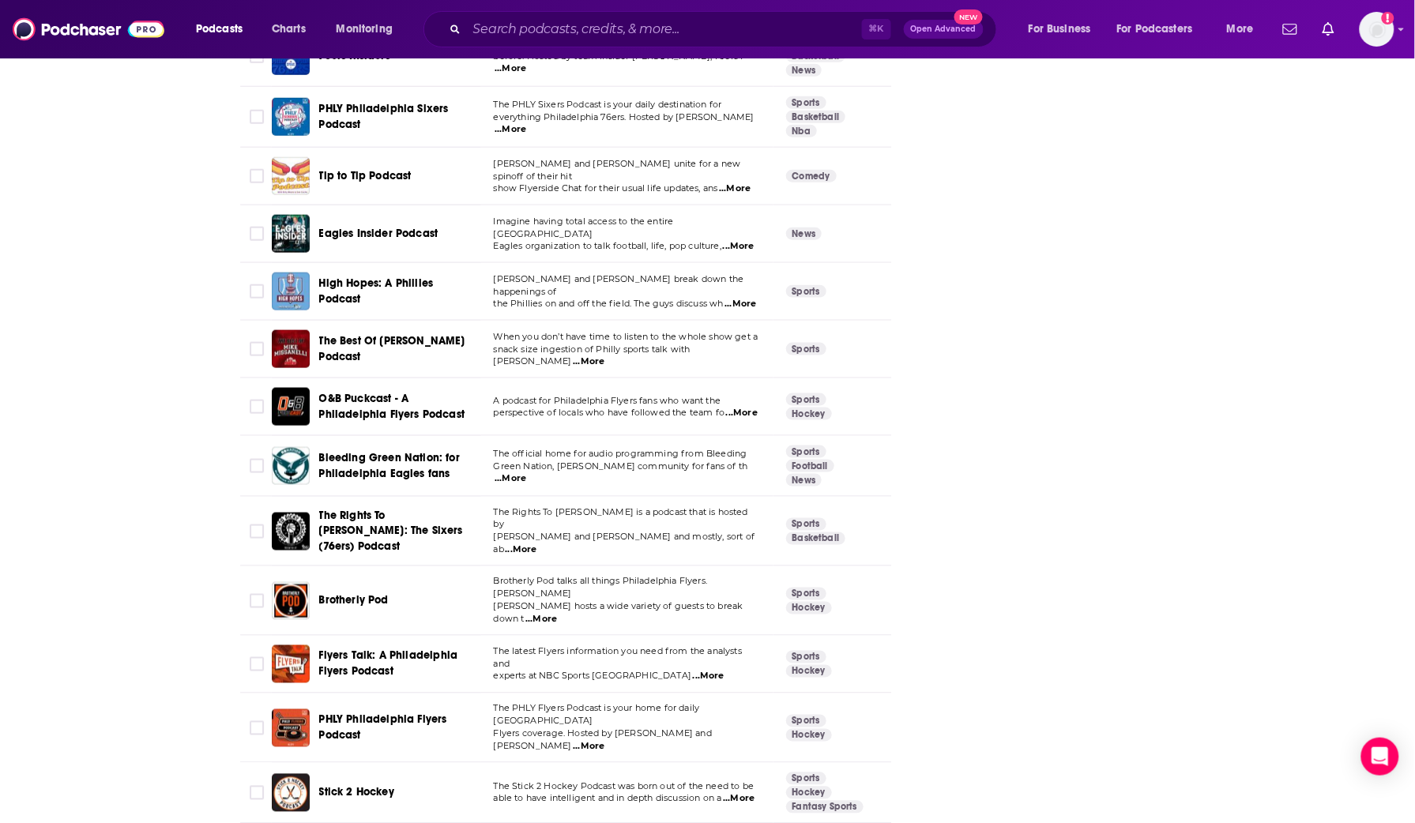
scroll to position [2941, 0]
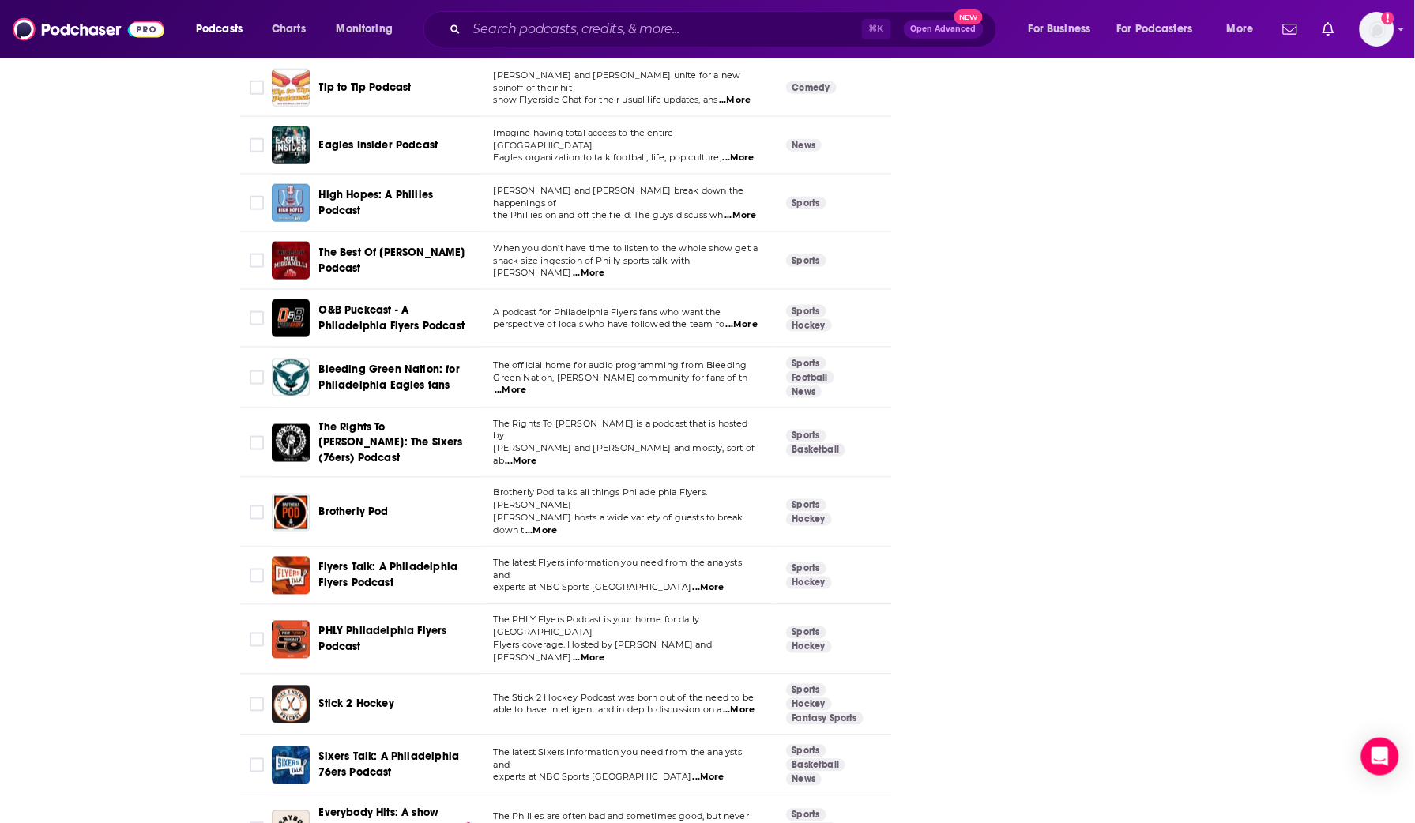
click at [371, 505] on span "Brotherly Pod" at bounding box center [354, 511] width 70 height 13
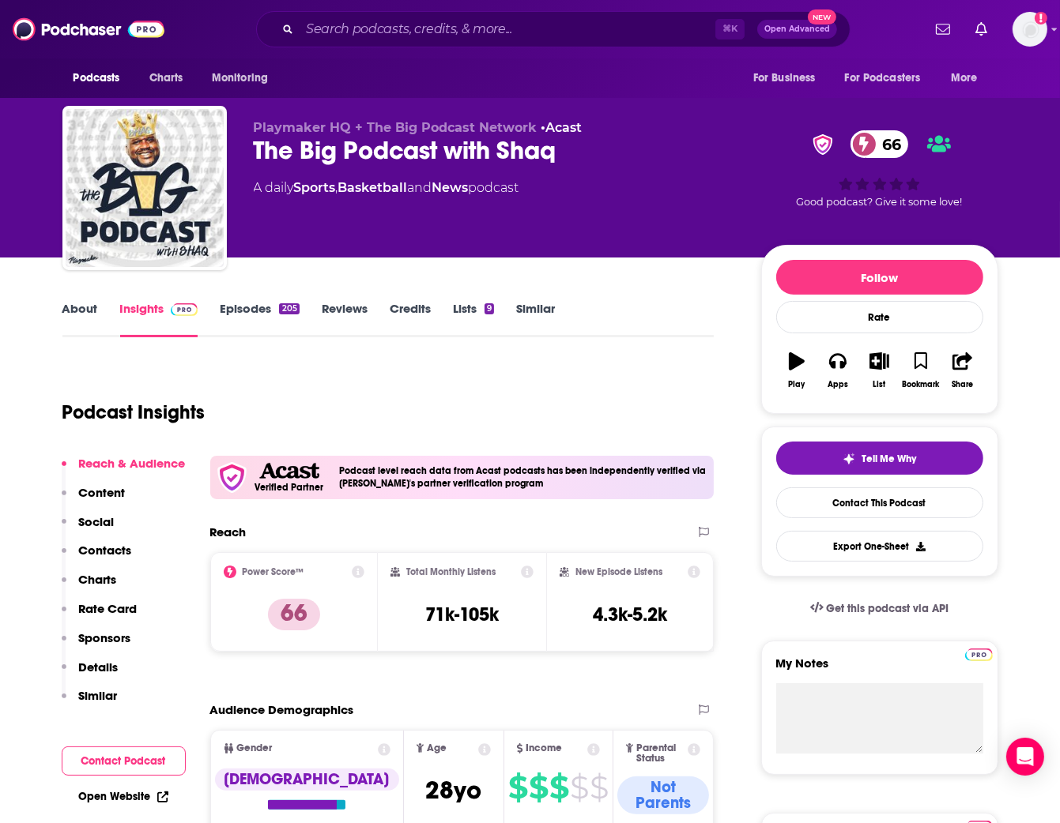
click at [81, 310] on link "About" at bounding box center [80, 319] width 36 height 36
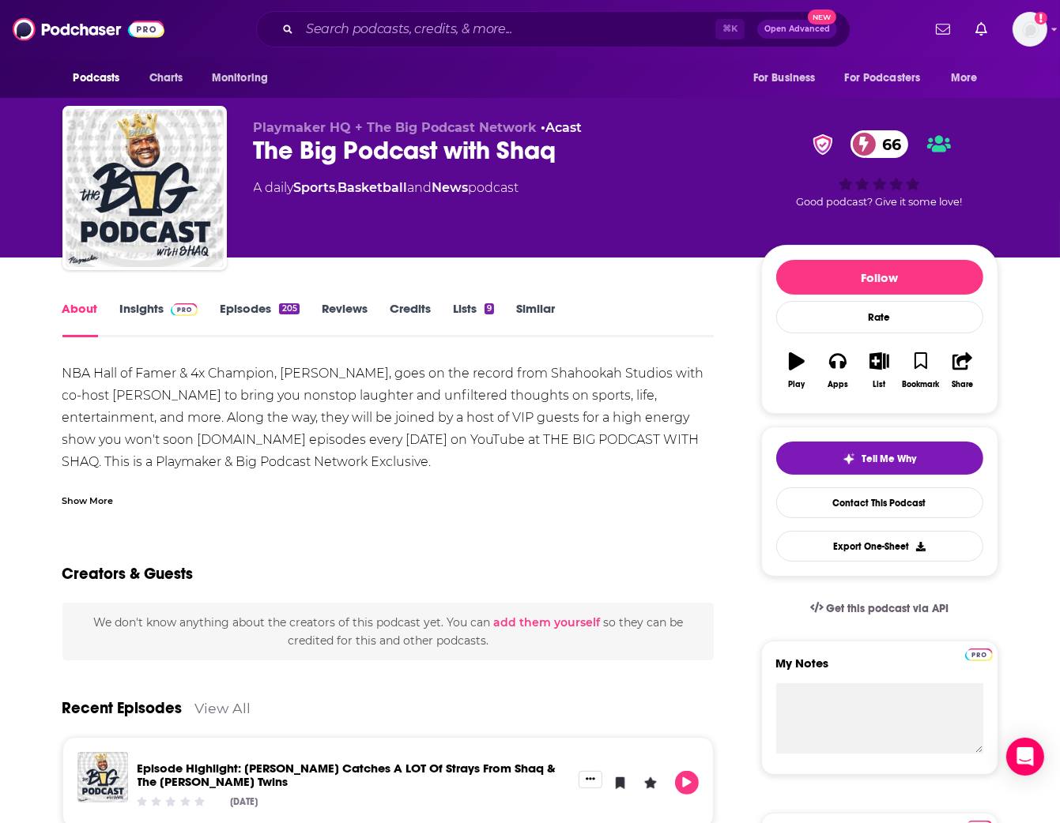
click at [104, 499] on div "Show More" at bounding box center [87, 499] width 51 height 15
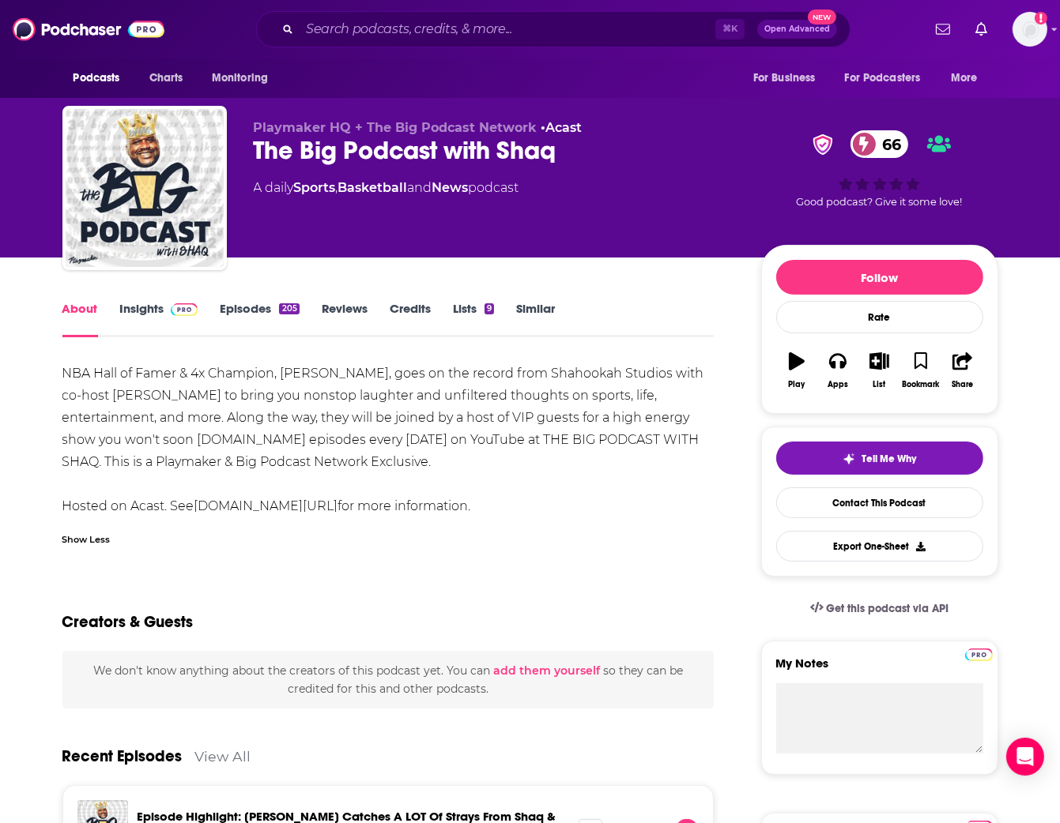
click at [256, 303] on link "Episodes 205" at bounding box center [259, 319] width 79 height 36
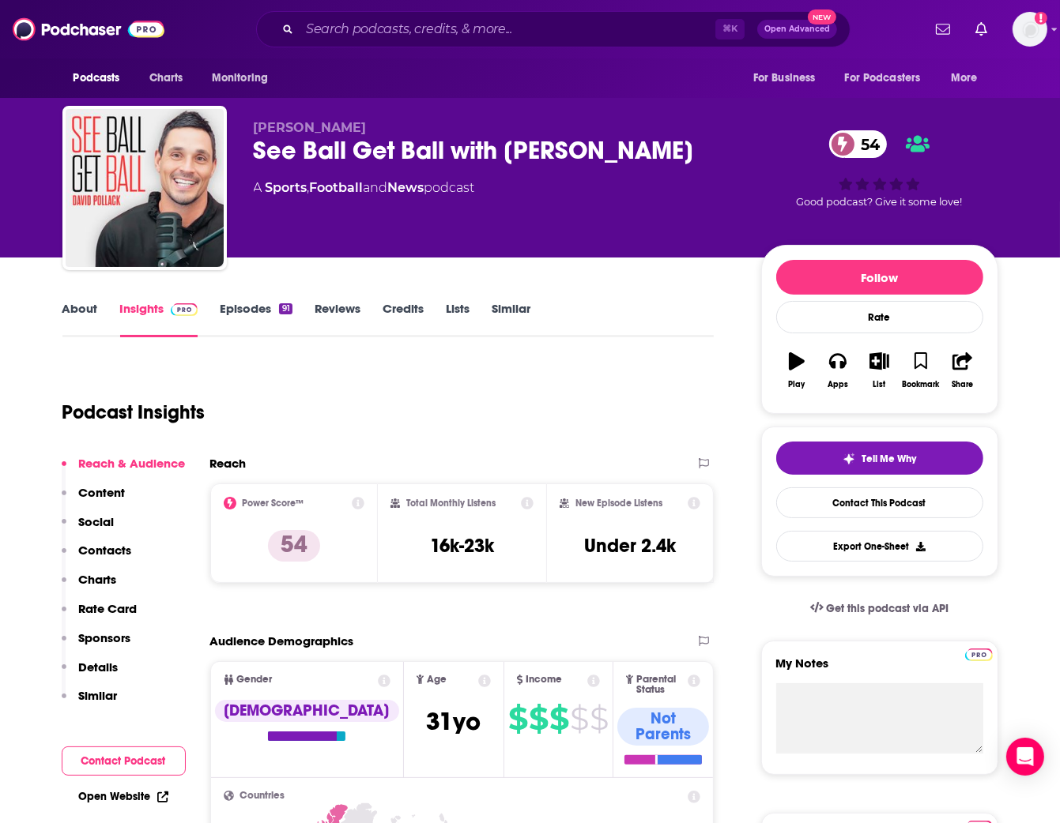
scroll to position [1, 0]
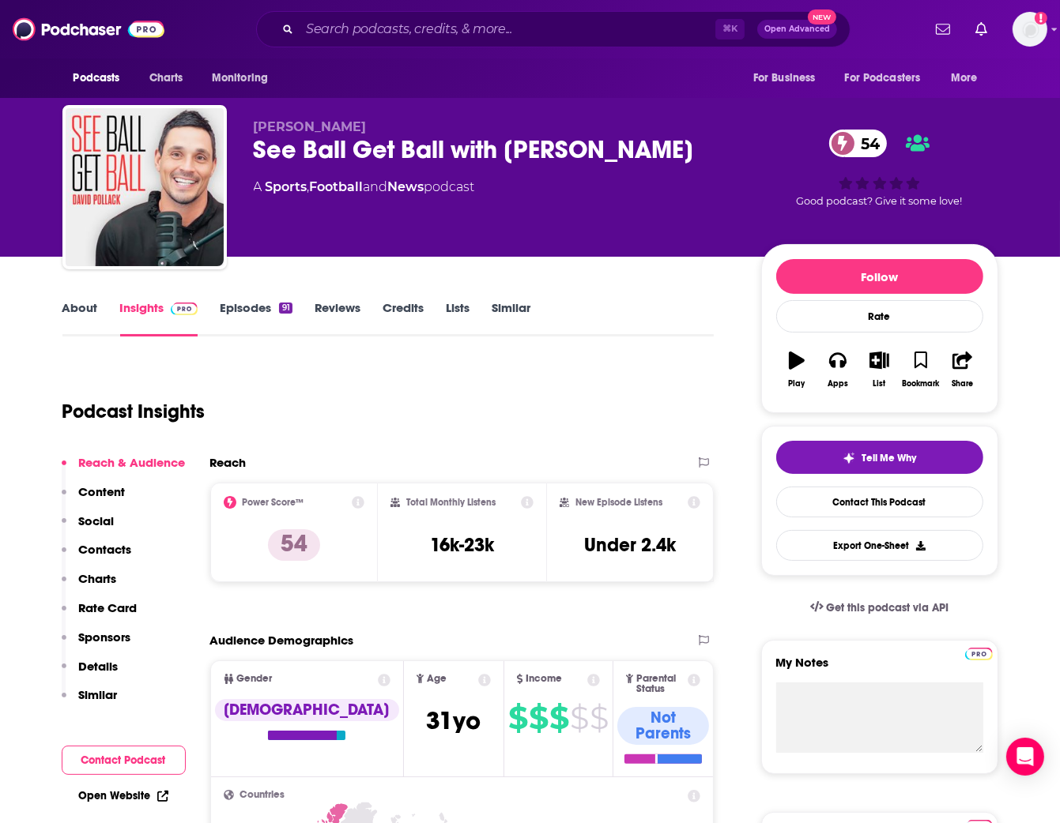
click at [77, 308] on link "About" at bounding box center [80, 318] width 36 height 36
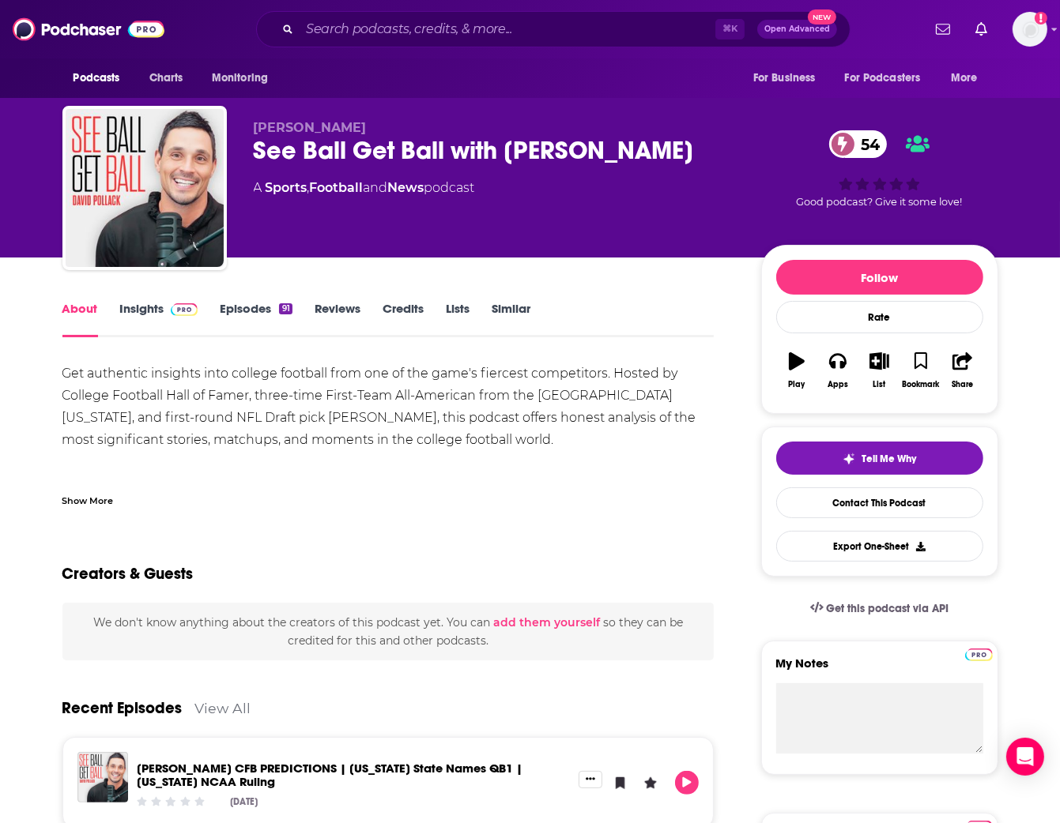
scroll to position [0, 1]
click at [87, 503] on div "Show More" at bounding box center [87, 499] width 51 height 15
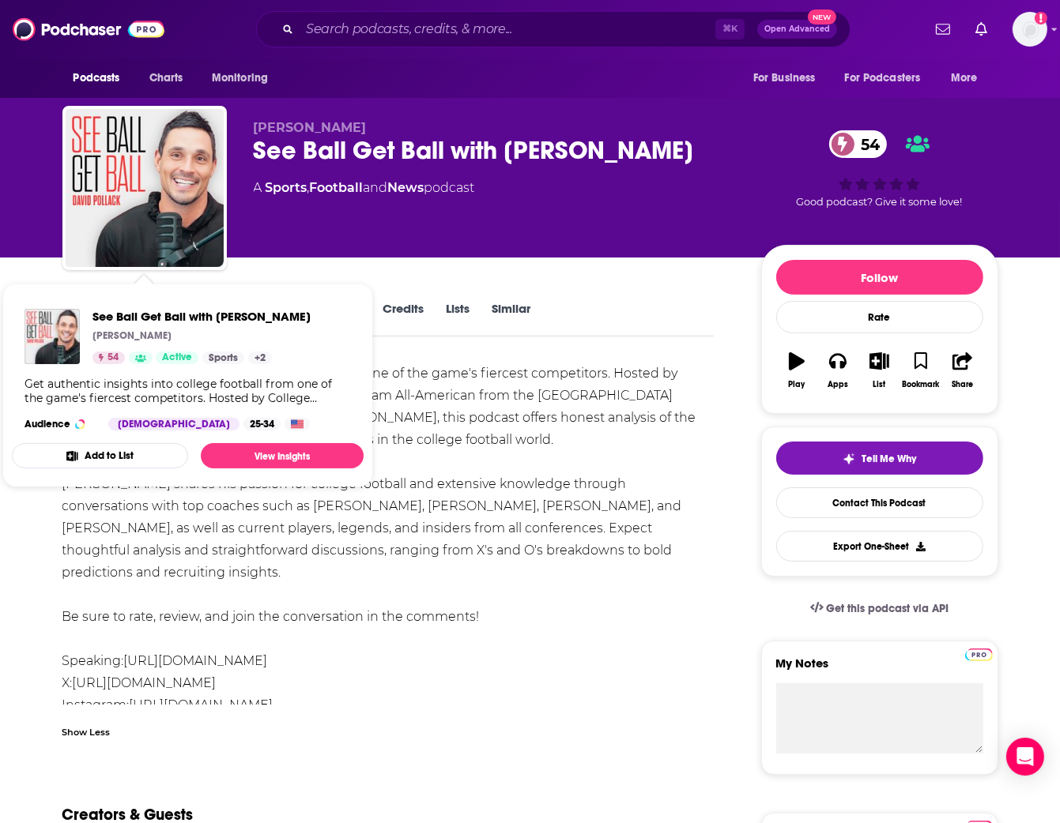
scroll to position [0, 0]
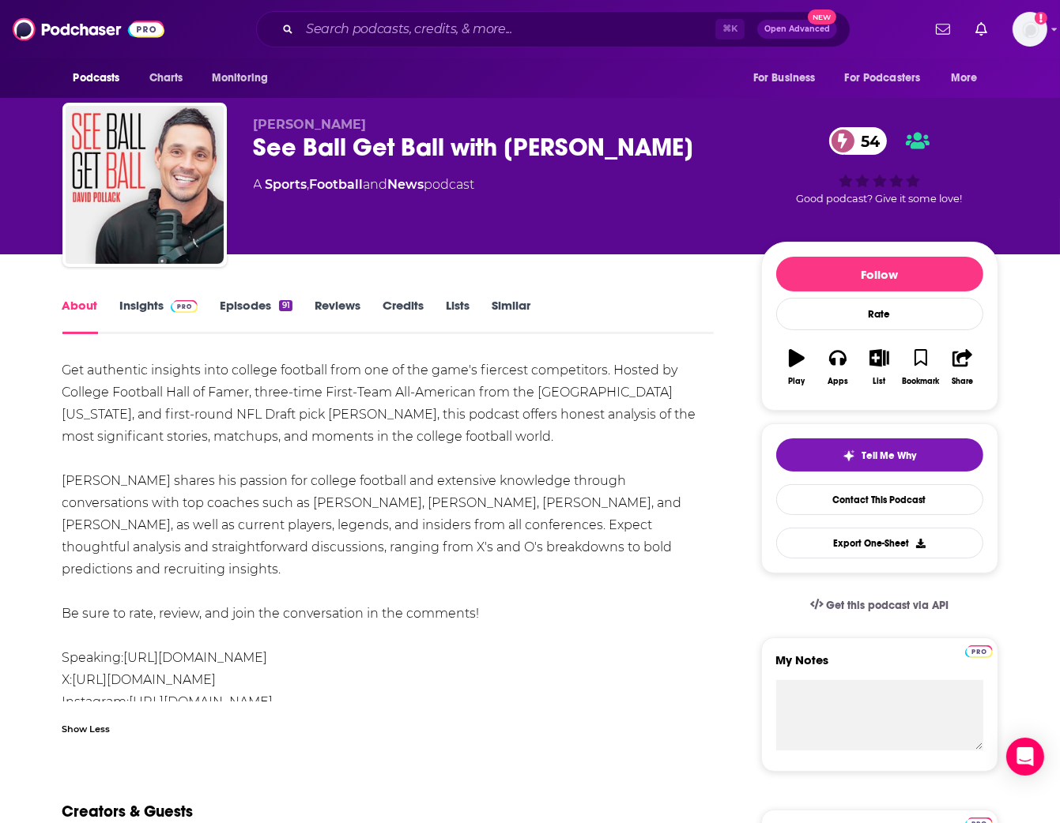
click at [492, 450] on div "Get authentic insights into college football from one of the game's fiercest co…" at bounding box center [388, 548] width 652 height 376
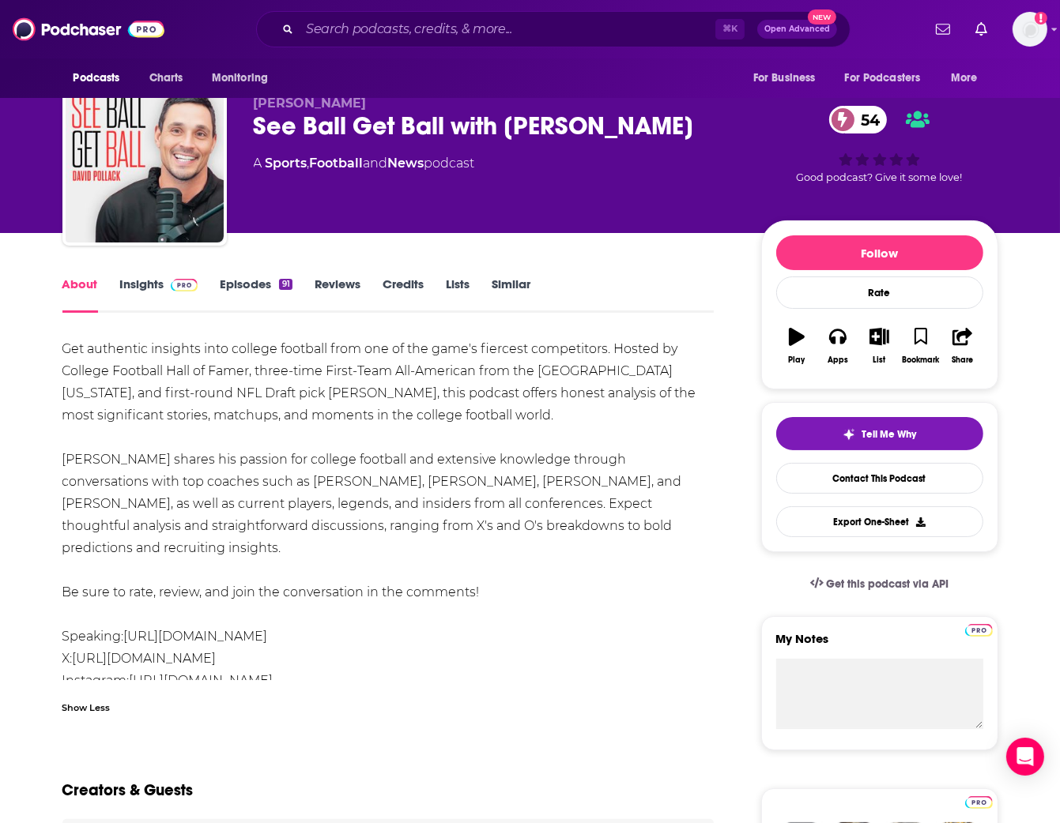
scroll to position [35, 1]
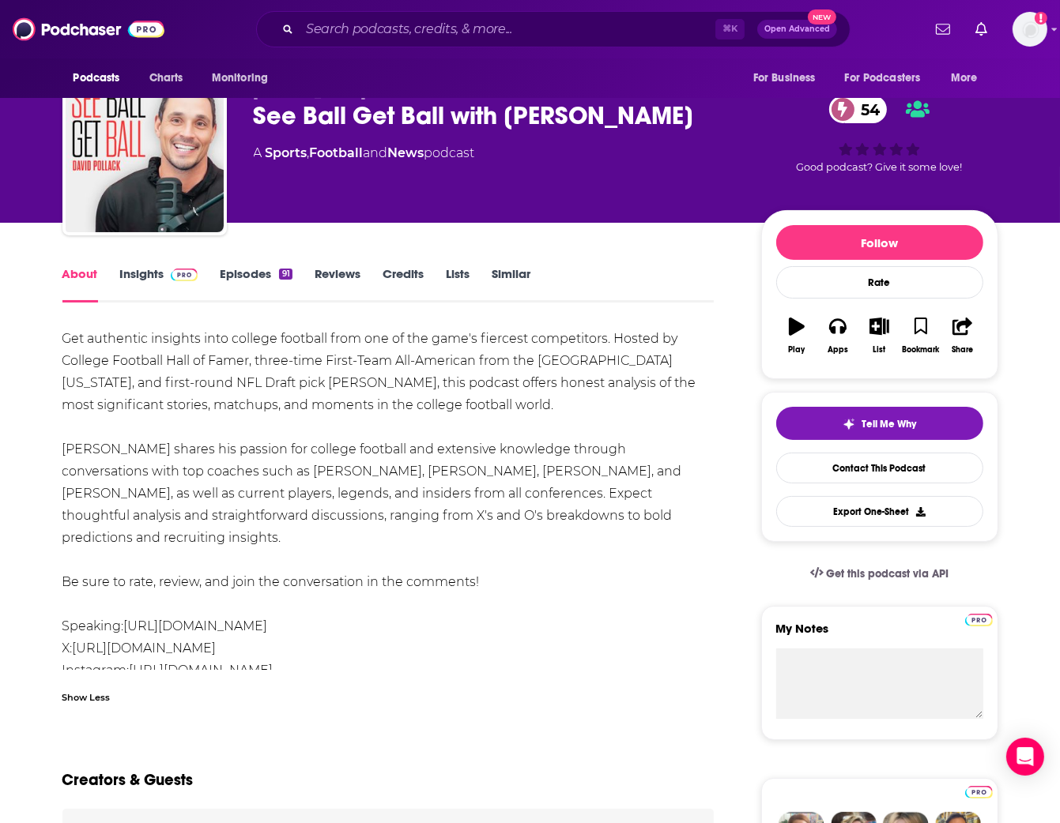
click at [251, 272] on link "Episodes 91" at bounding box center [256, 284] width 72 height 36
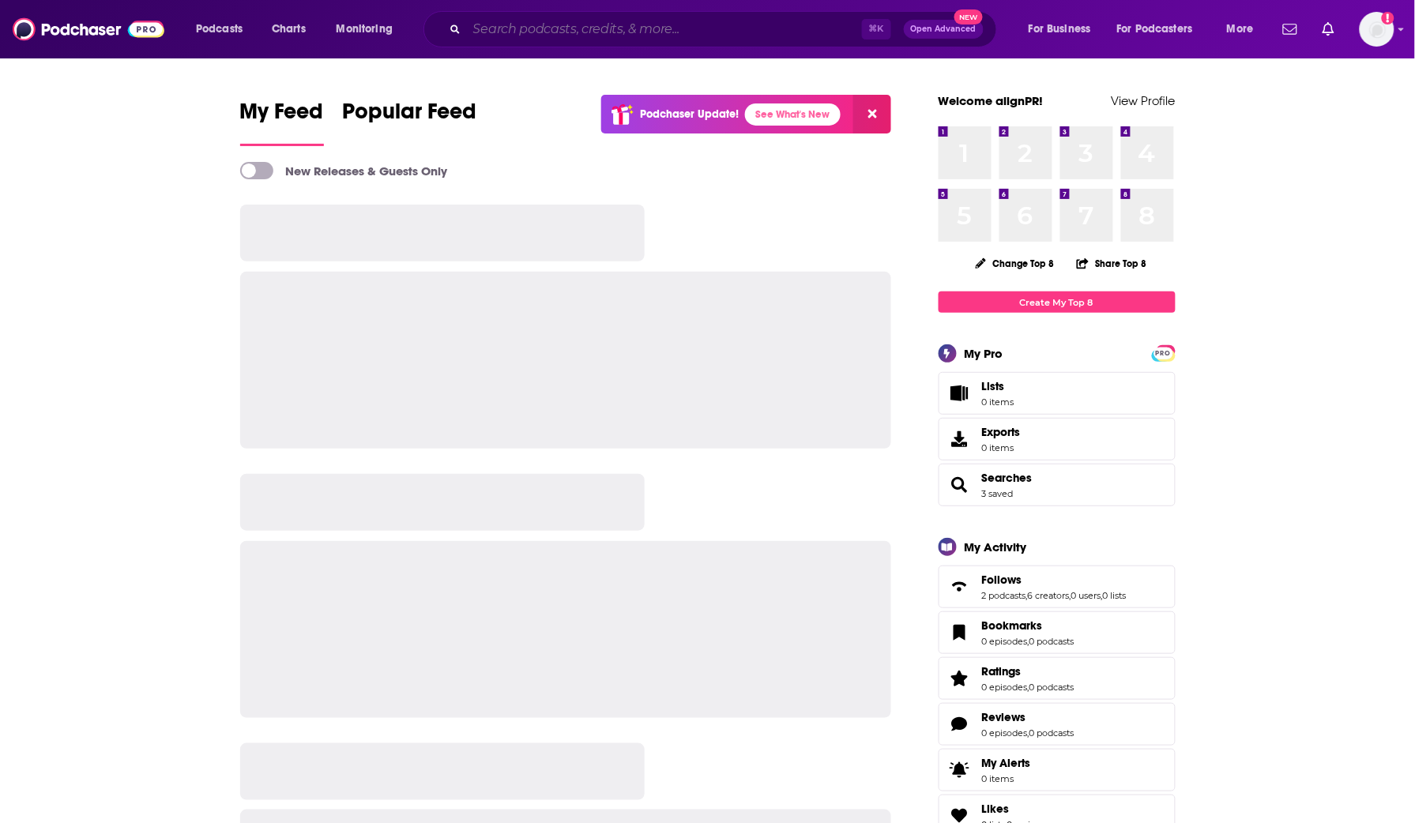
click at [533, 18] on input "Search podcasts, credits, & more..." at bounding box center [664, 29] width 395 height 25
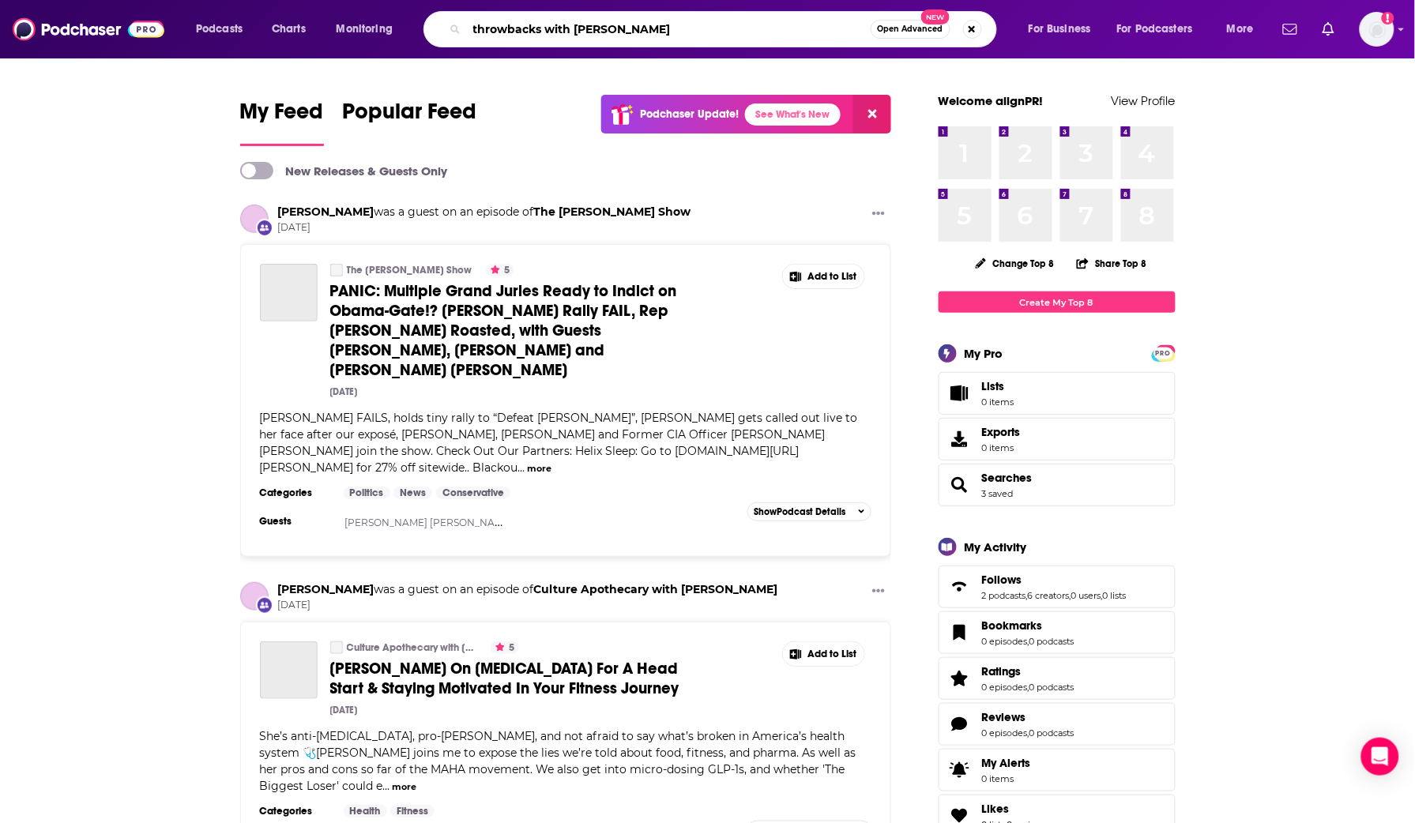
type input "throwbacks with [PERSON_NAME]"
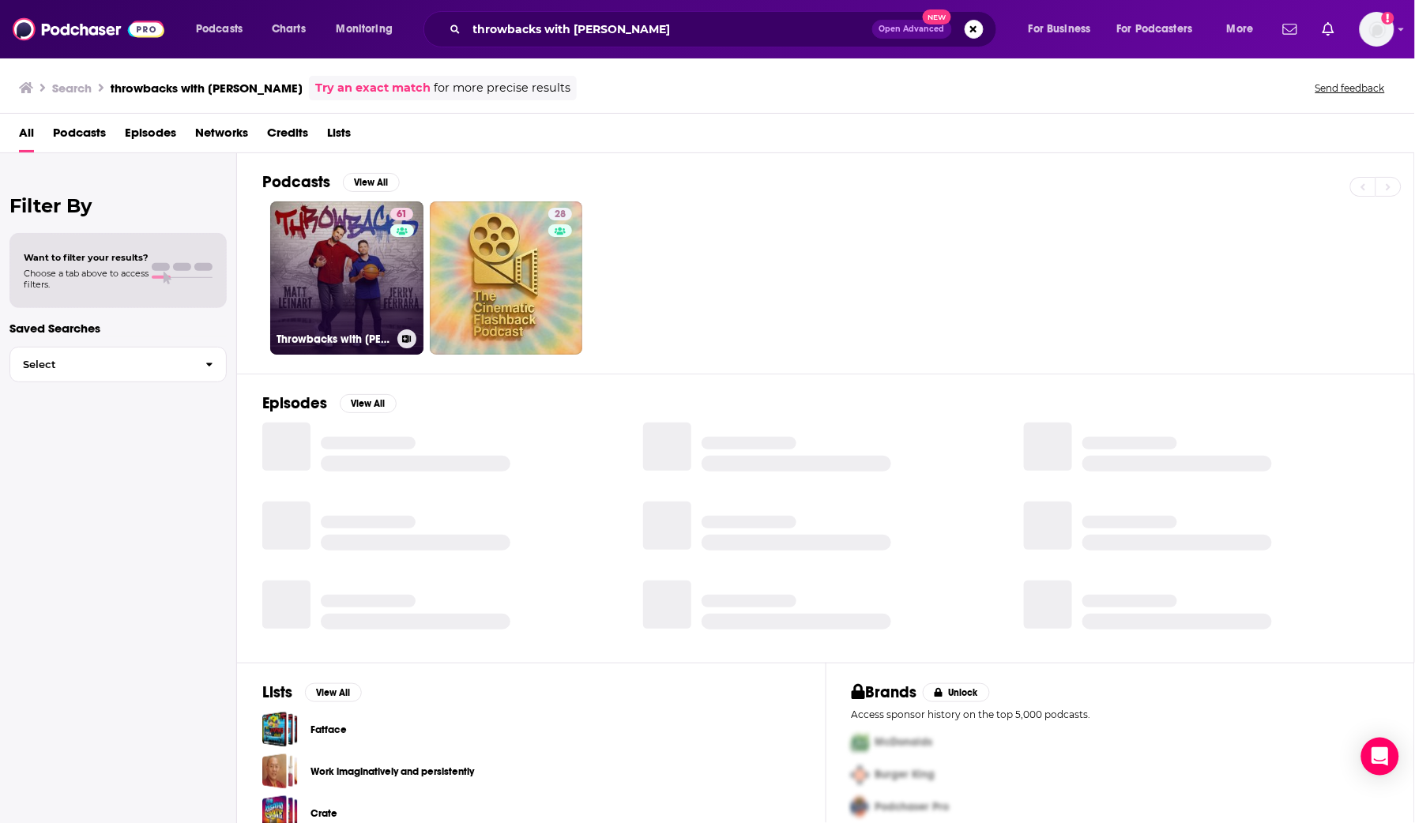
click at [356, 241] on link "61 Throwbacks with [PERSON_NAME] & [PERSON_NAME]" at bounding box center [346, 278] width 153 height 153
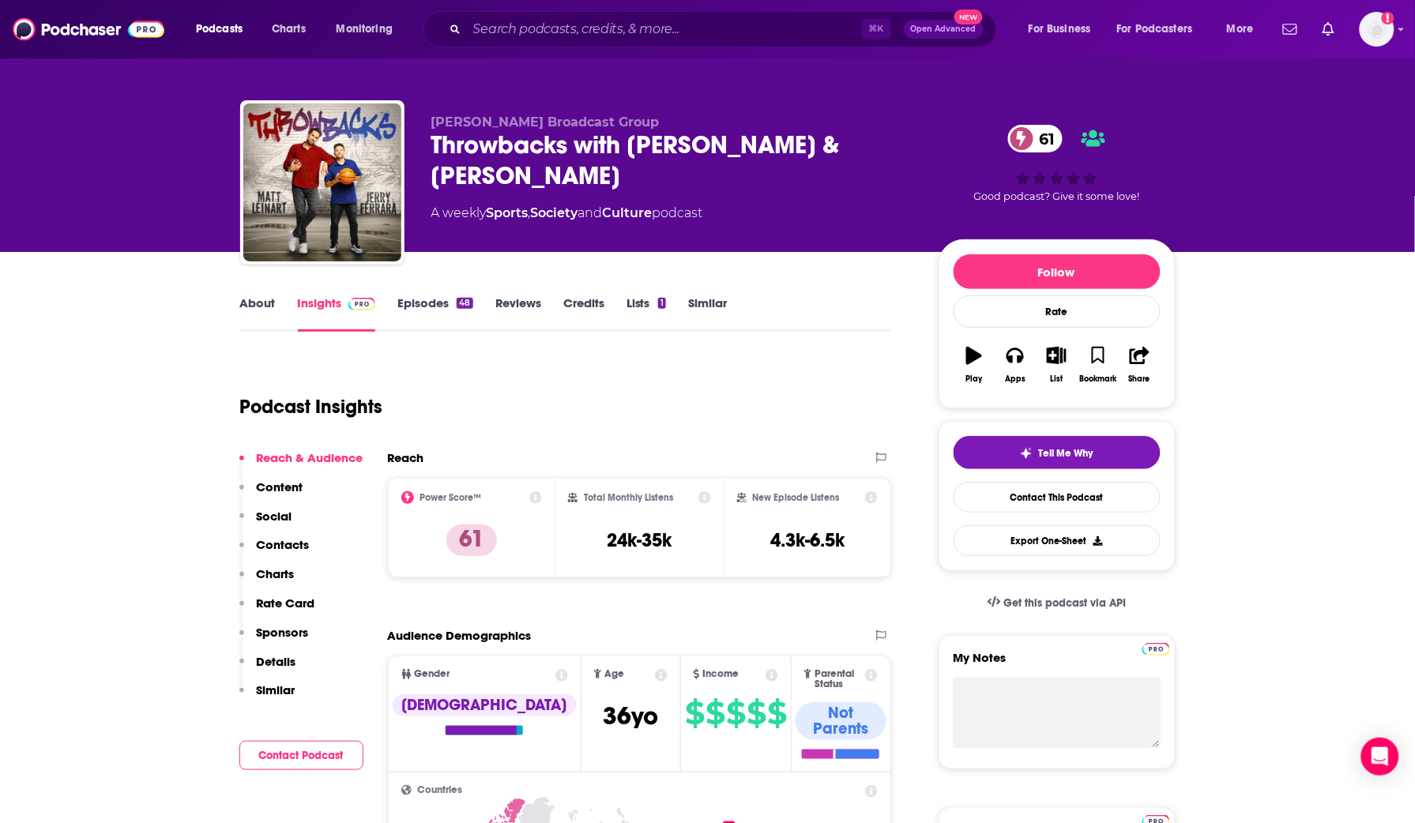
click at [243, 303] on link "About" at bounding box center [258, 314] width 36 height 36
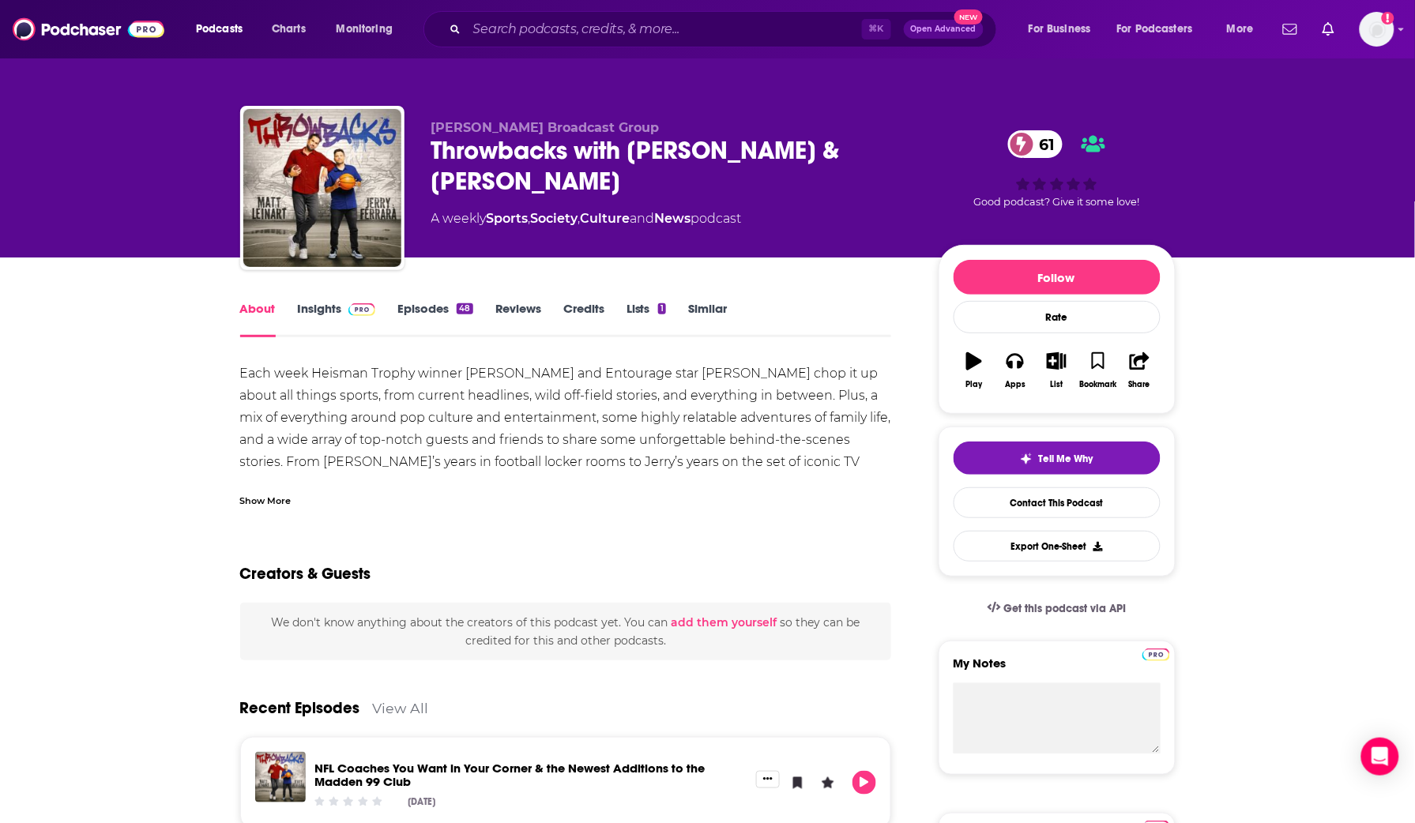
scroll to position [-2, 1]
click at [281, 499] on div "Show More" at bounding box center [265, 499] width 51 height 15
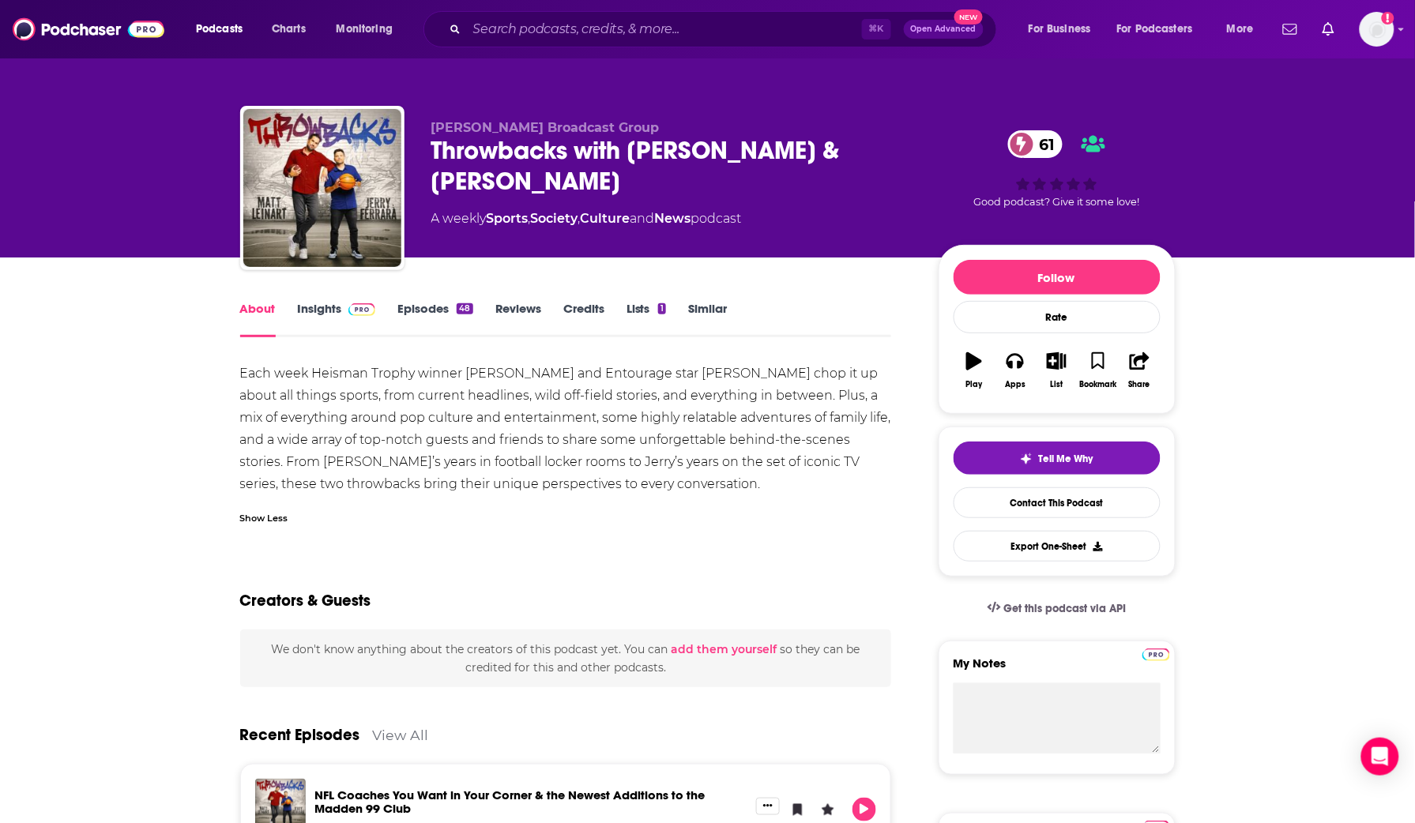
scroll to position [0, 0]
click at [449, 160] on div "Throwbacks with Matt Leinart & Jerry Ferrara 61" at bounding box center [672, 166] width 482 height 62
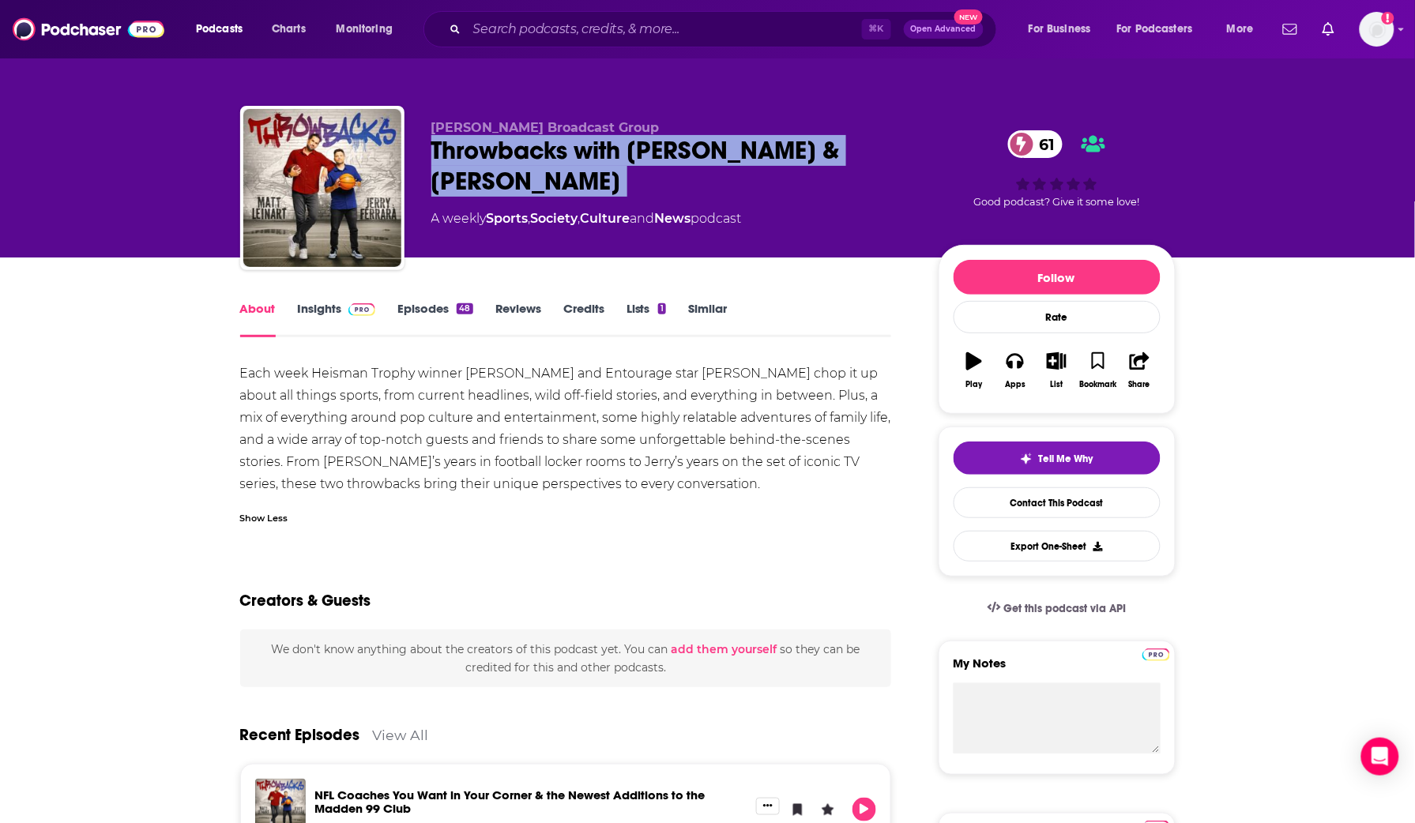
click at [448, 160] on div "Throwbacks with Matt Leinart & Jerry Ferrara 61" at bounding box center [672, 166] width 482 height 62
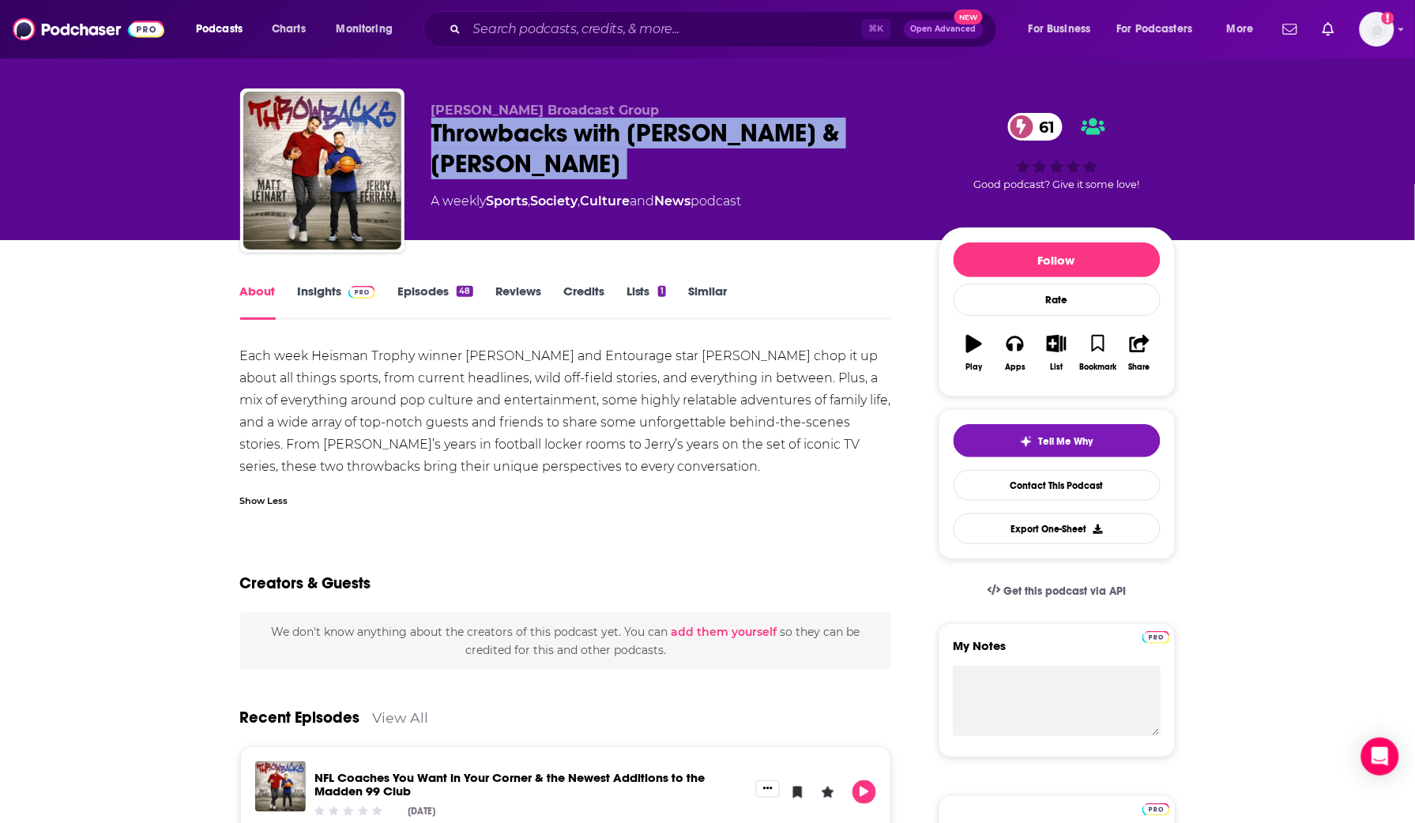
scroll to position [22, 0]
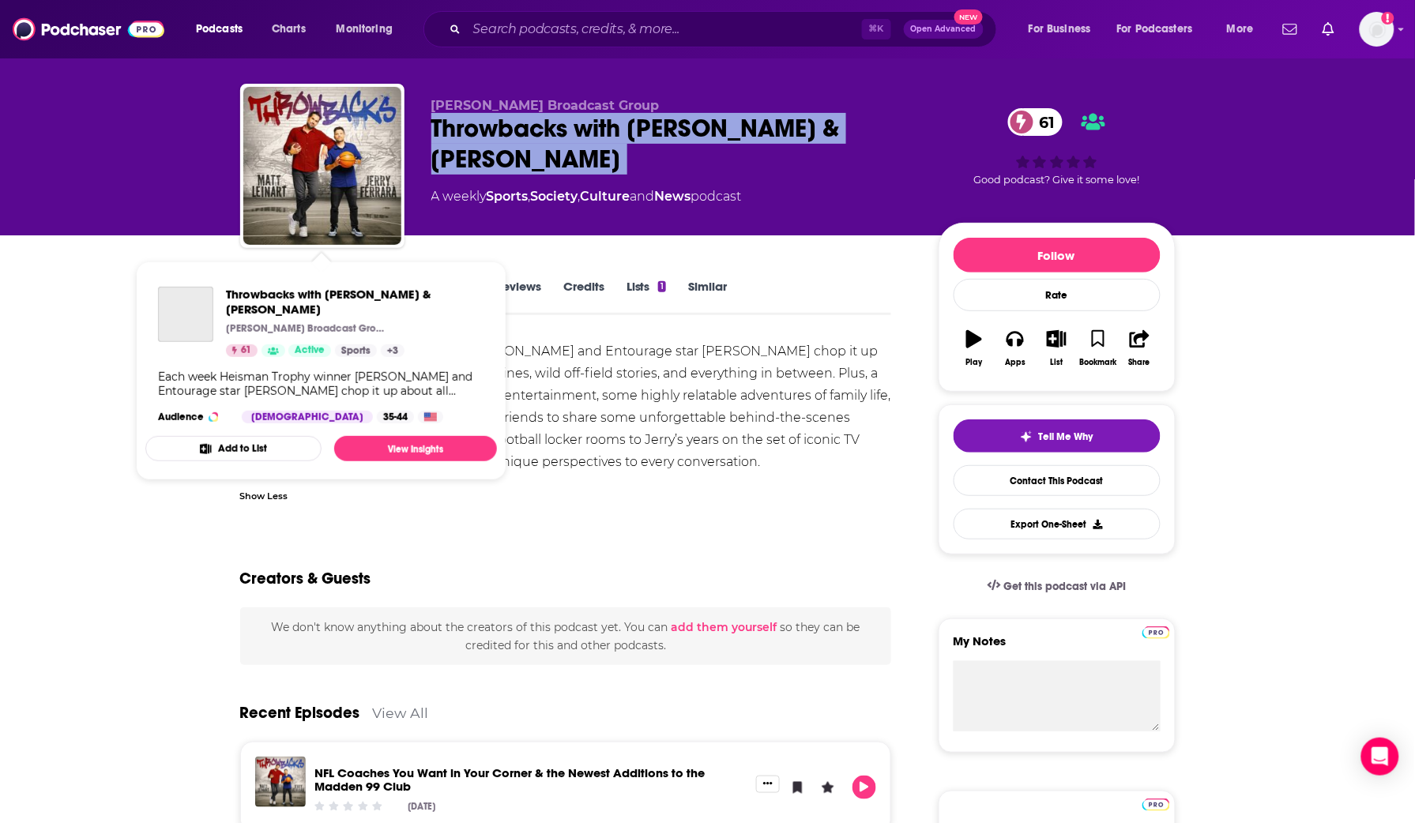
copy div "Throwbacks with Matt Leinart & Jerry Ferrara 61"
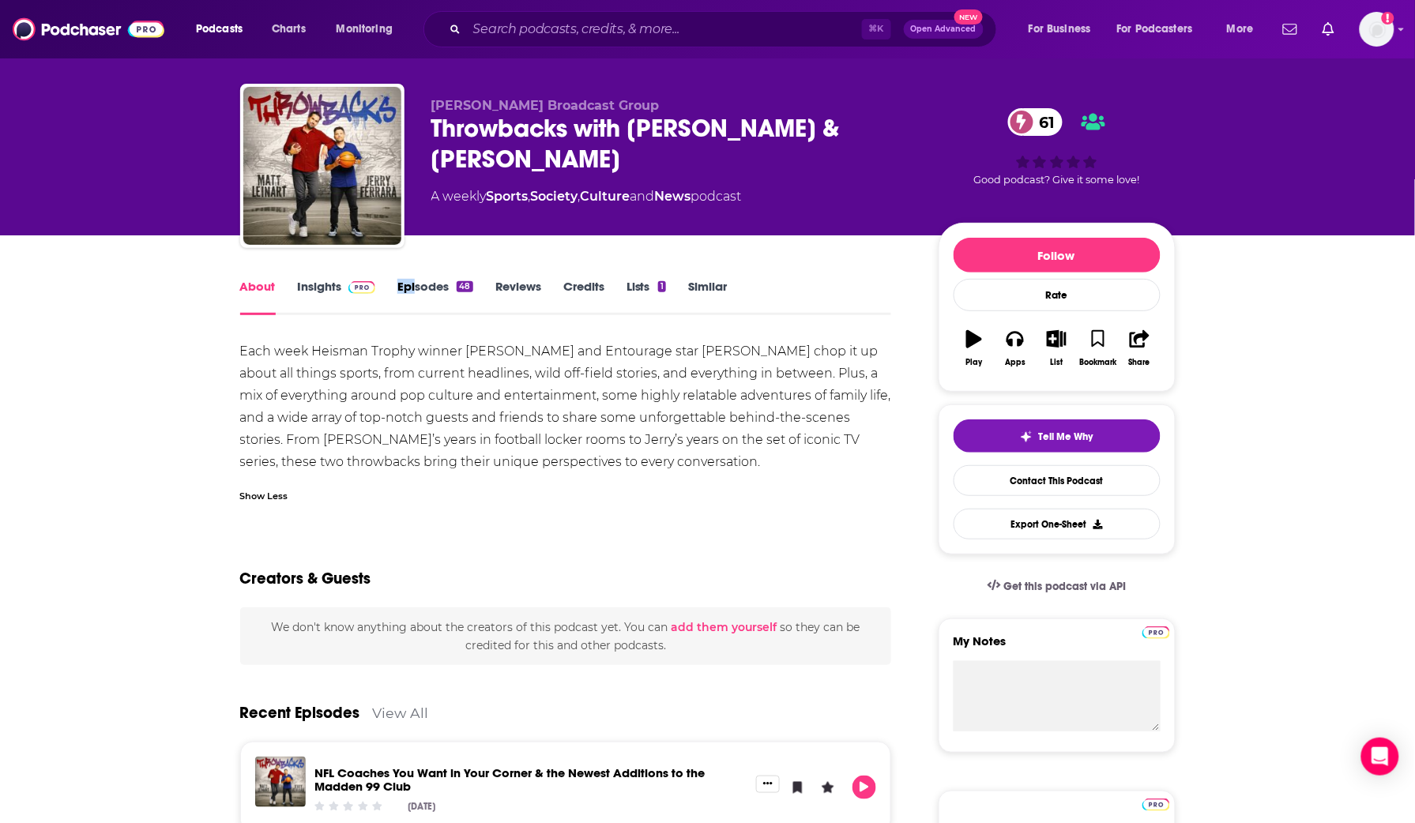
click at [415, 277] on div "About Insights Episodes 48 Reviews Credits Lists 1 Similar" at bounding box center [566, 296] width 652 height 39
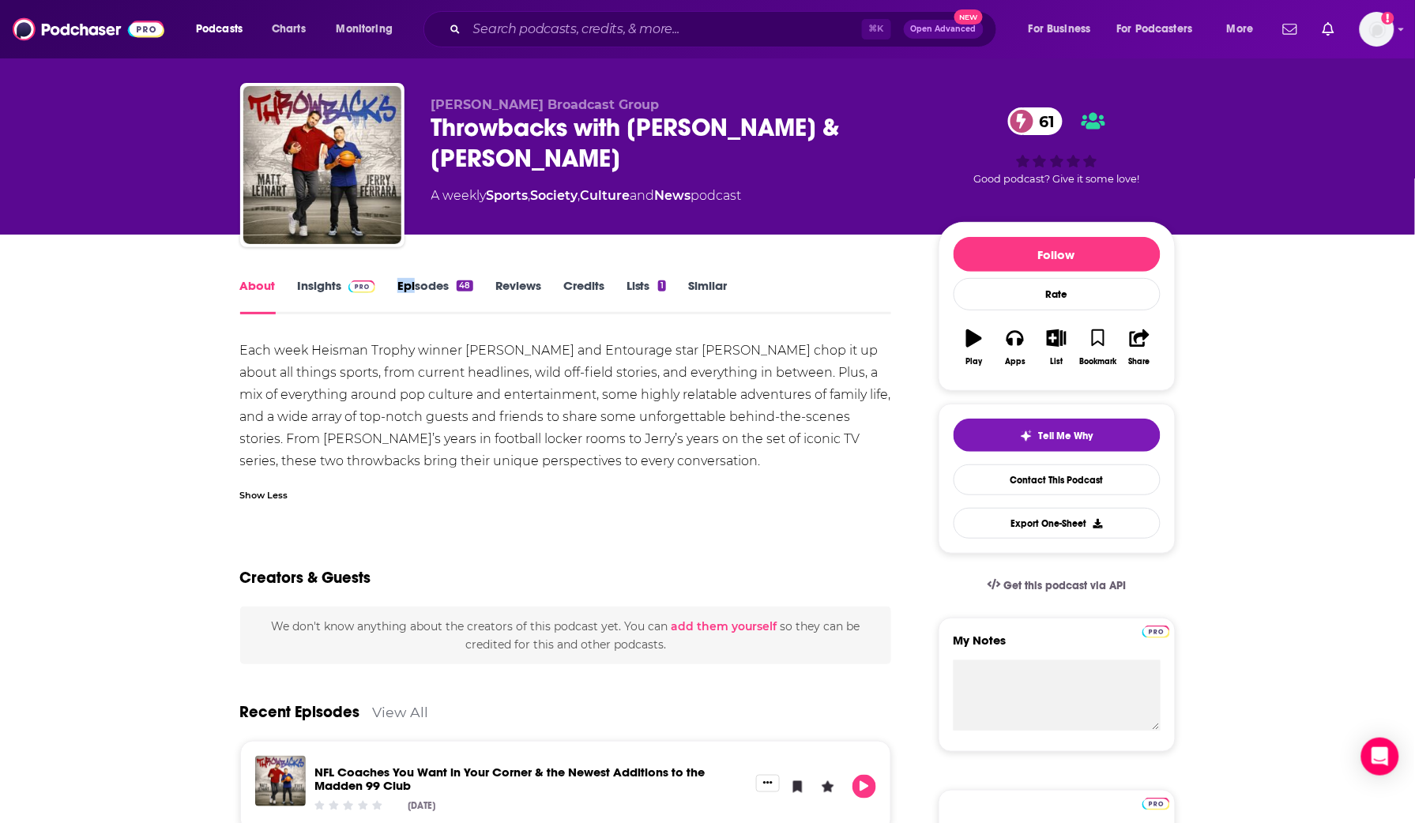
scroll to position [21, 0]
click at [414, 286] on link "Episodes 48" at bounding box center [435, 296] width 75 height 36
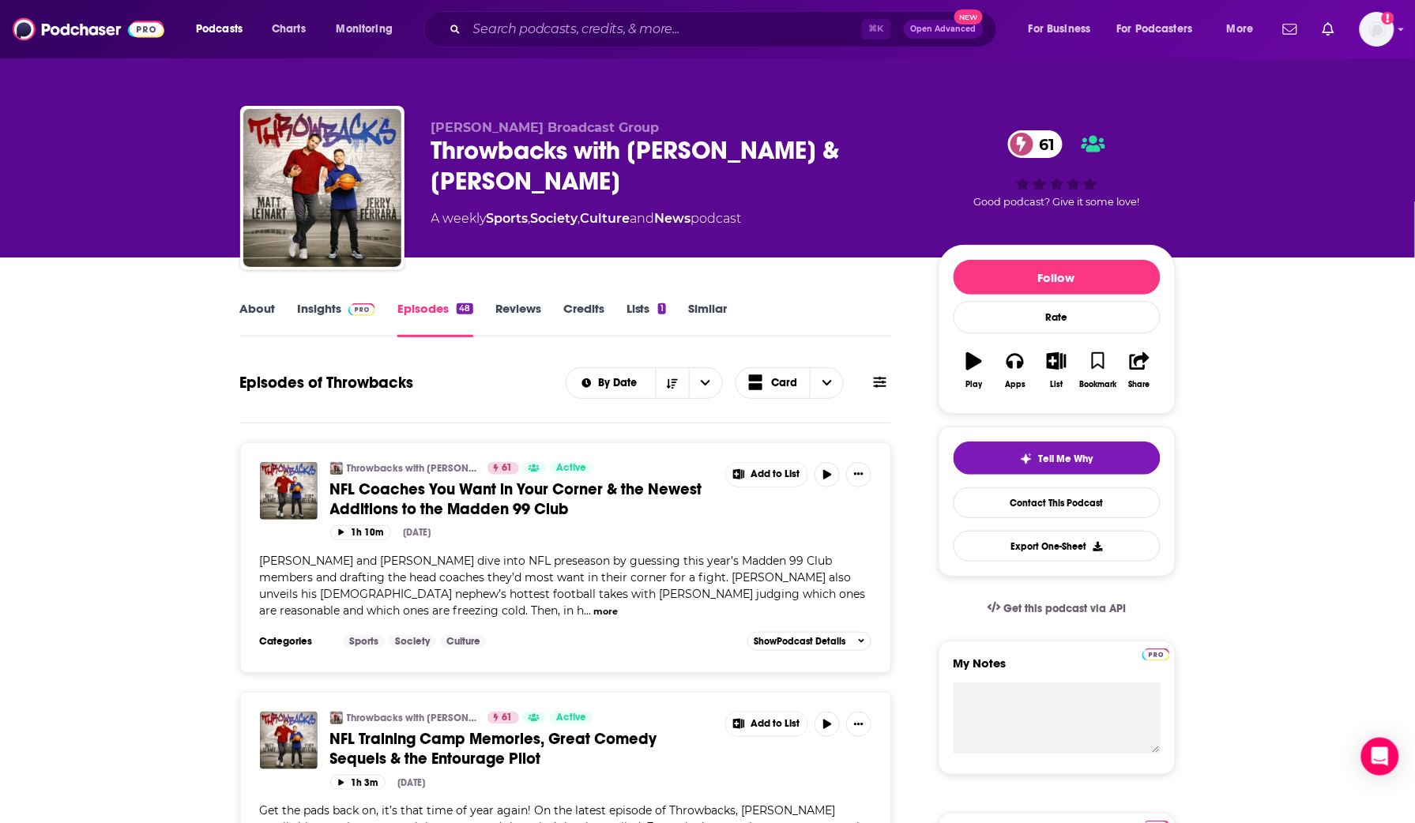
click at [326, 310] on link "Insights" at bounding box center [337, 319] width 78 height 36
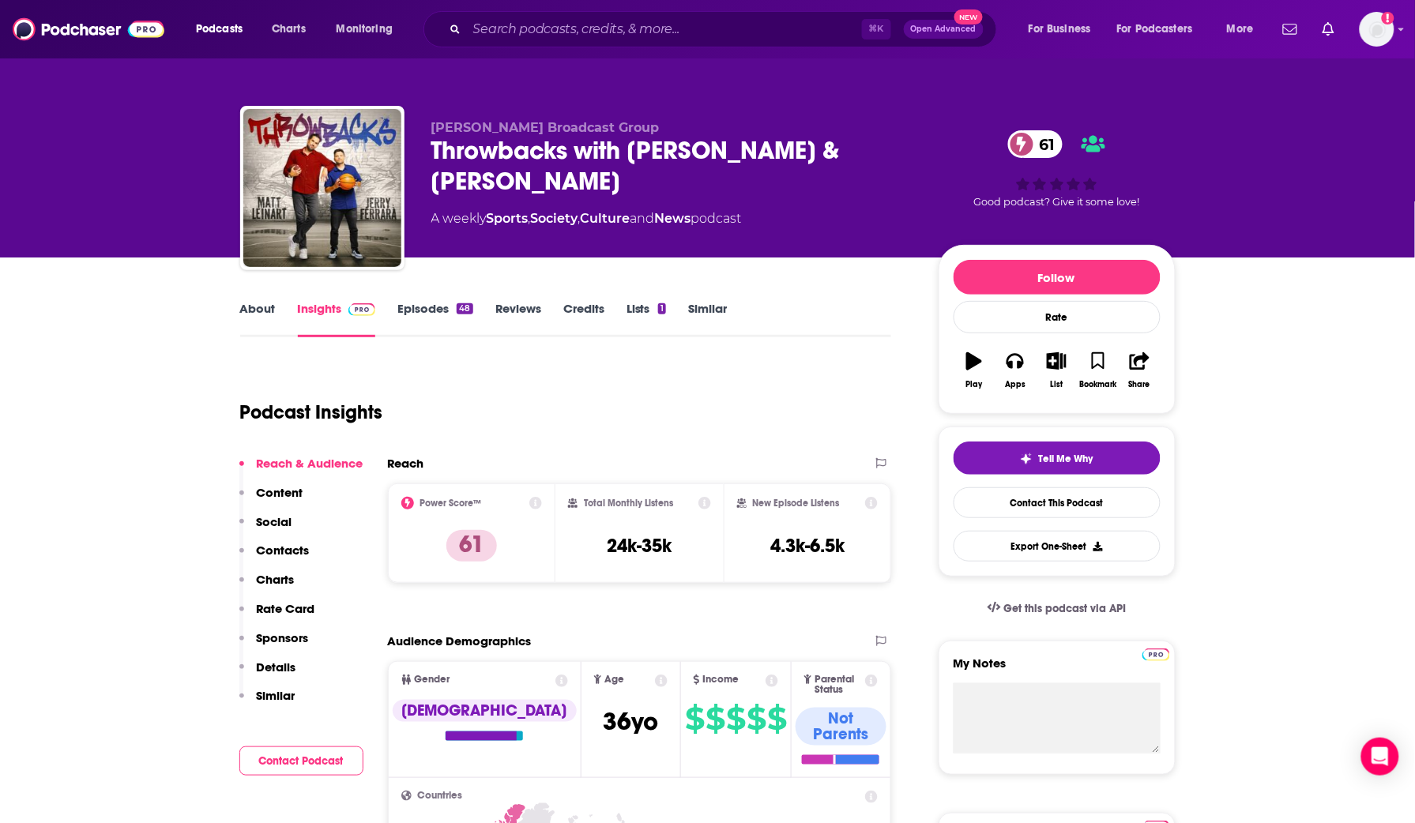
click at [262, 309] on link "About" at bounding box center [258, 319] width 36 height 36
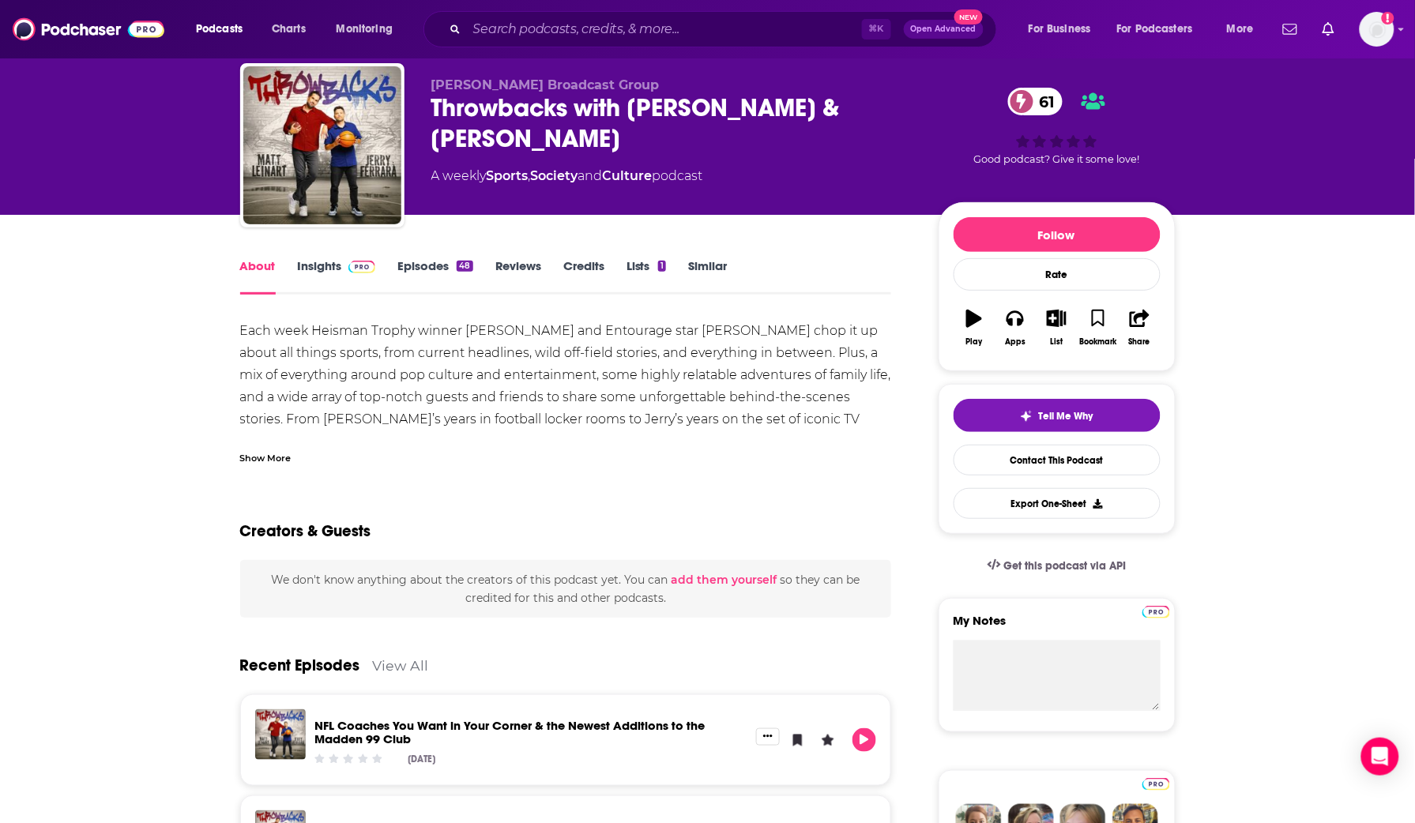
scroll to position [46, 0]
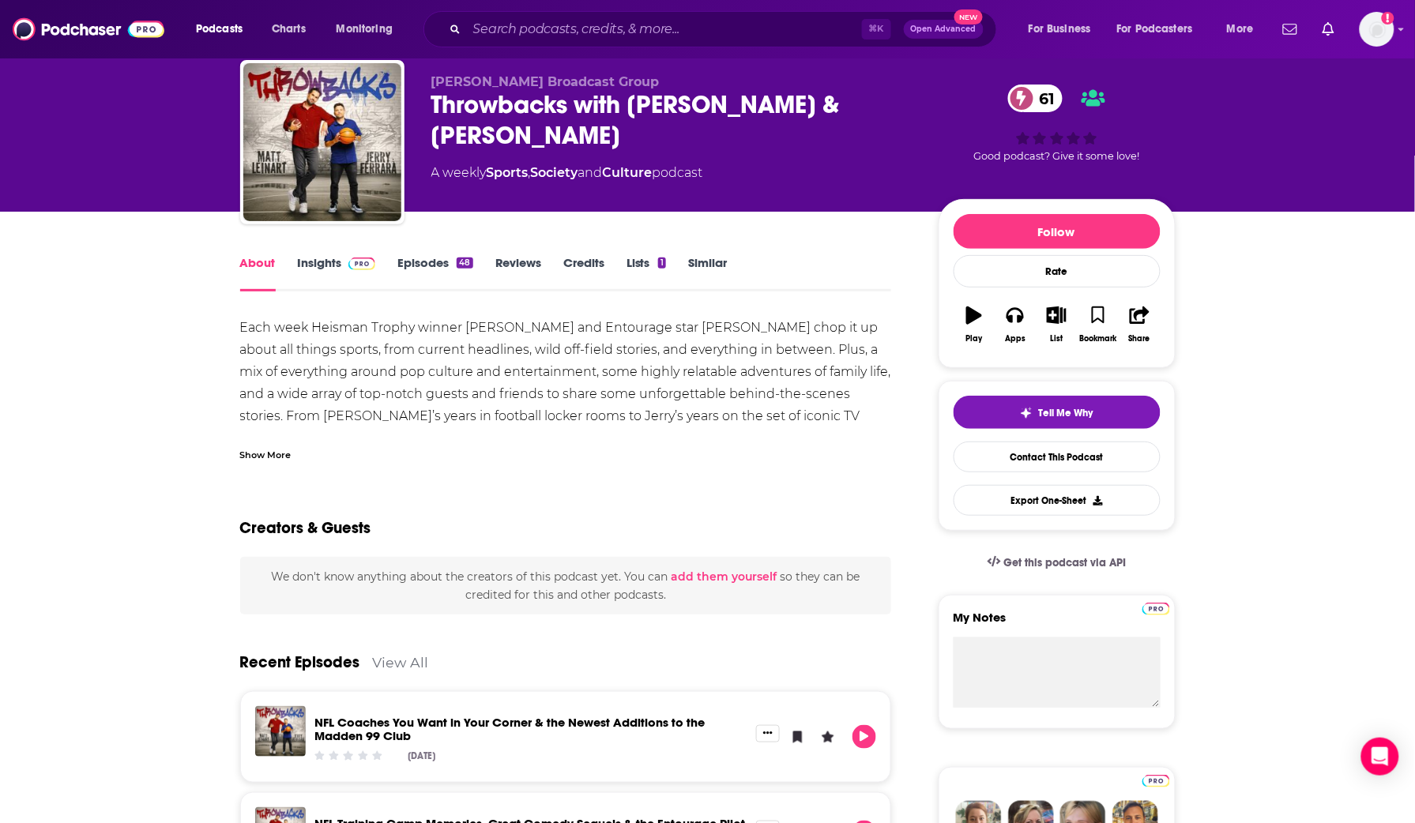
click at [707, 260] on link "Similar" at bounding box center [707, 273] width 39 height 36
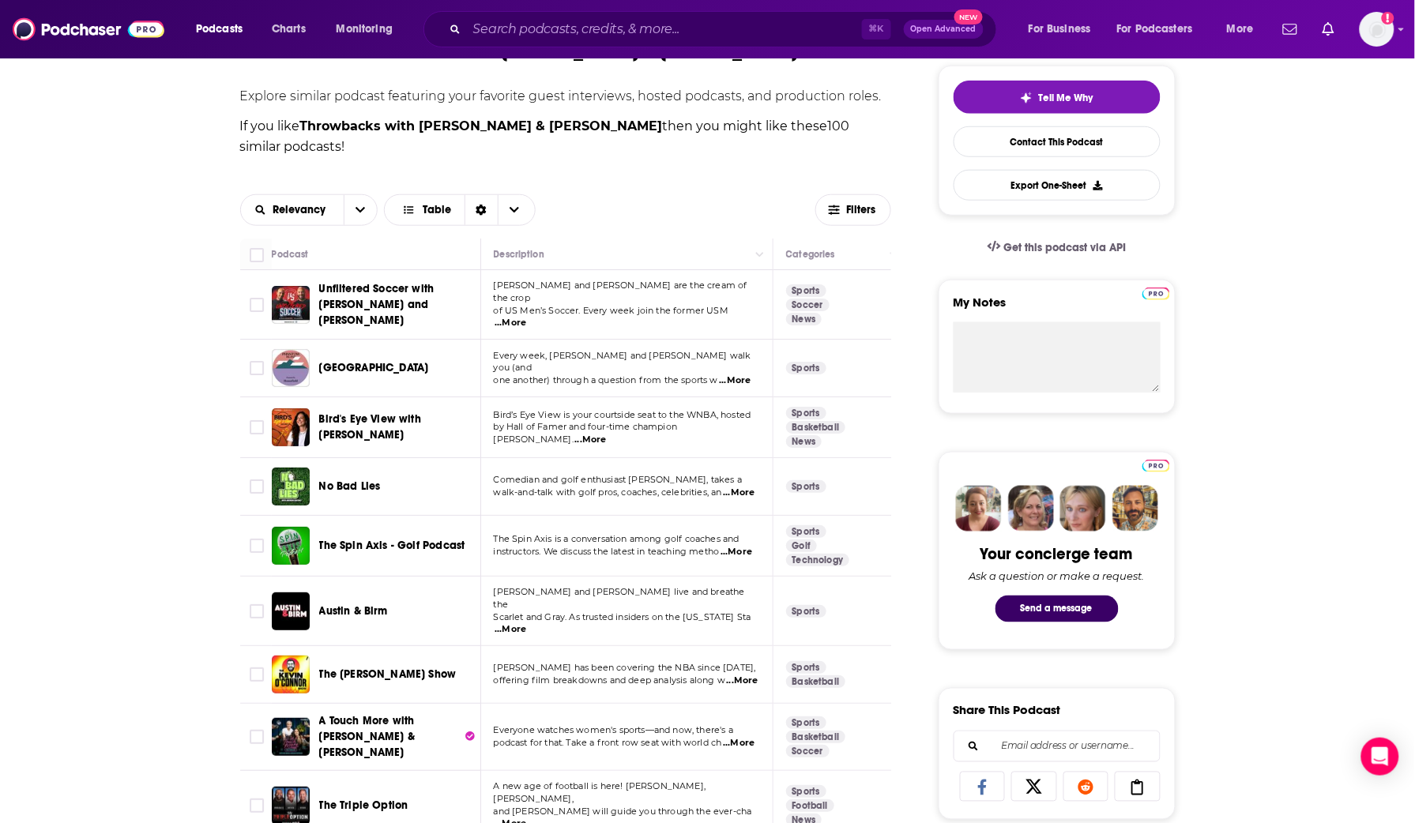
scroll to position [361, 0]
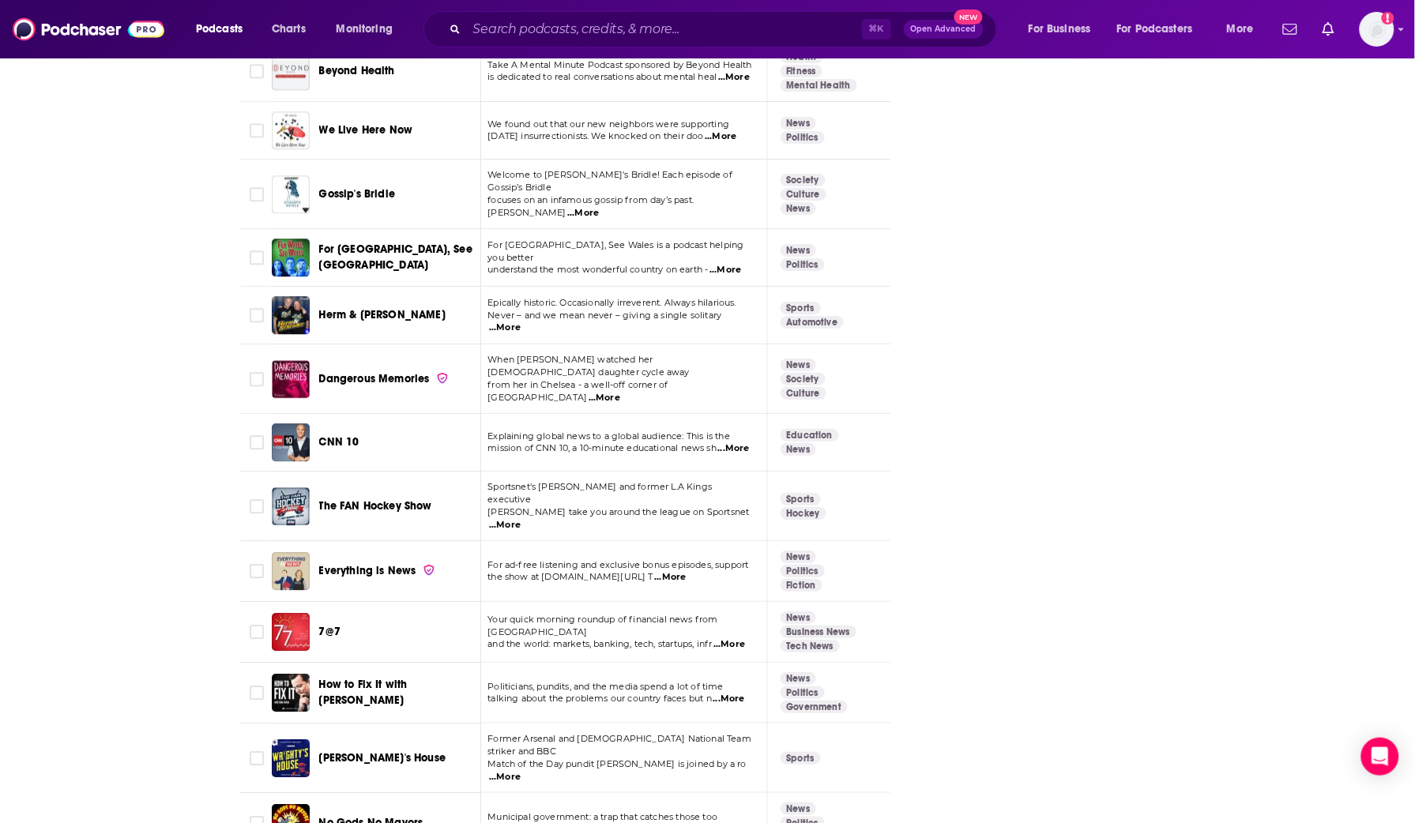
scroll to position [5461, 0]
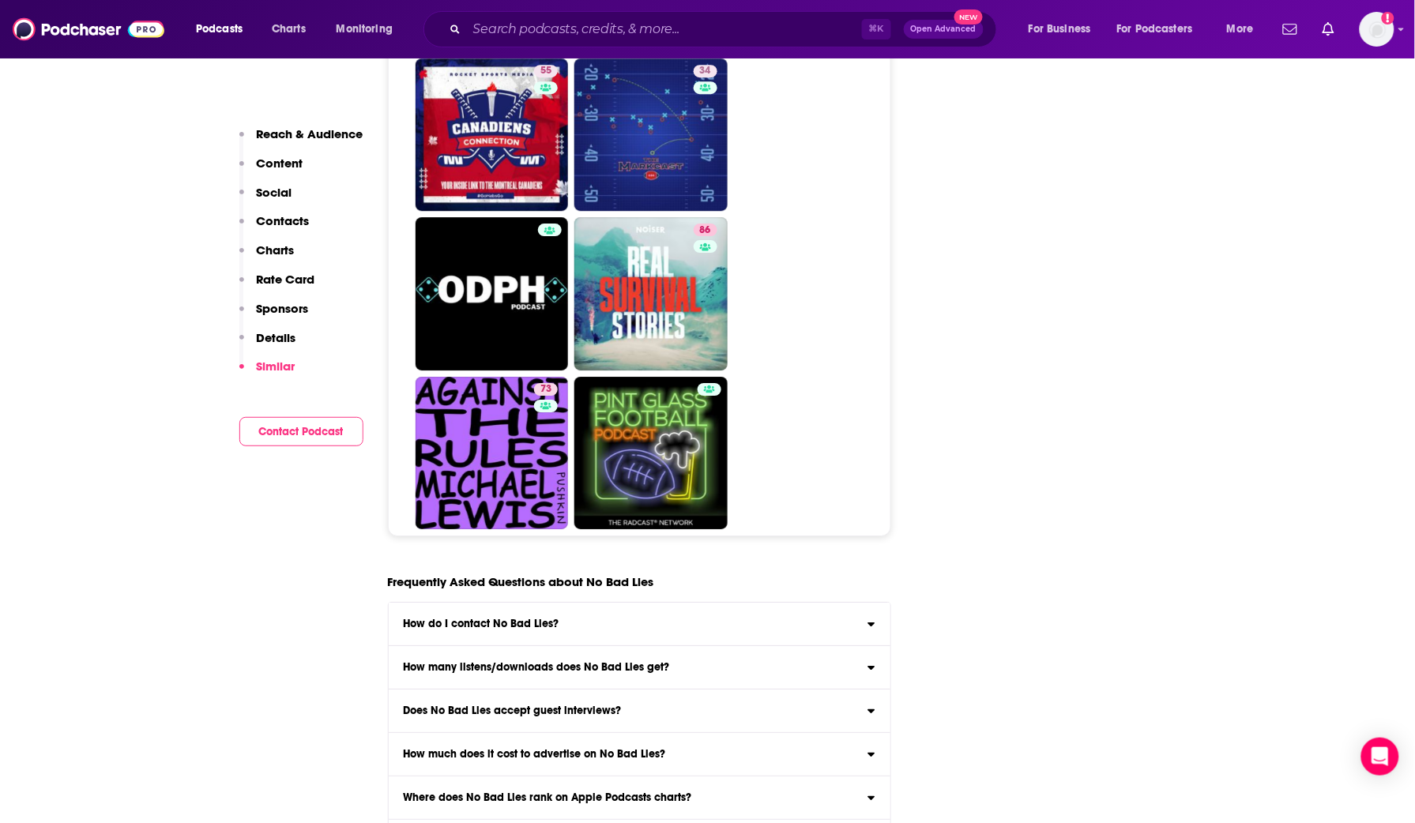
scroll to position [5127, 0]
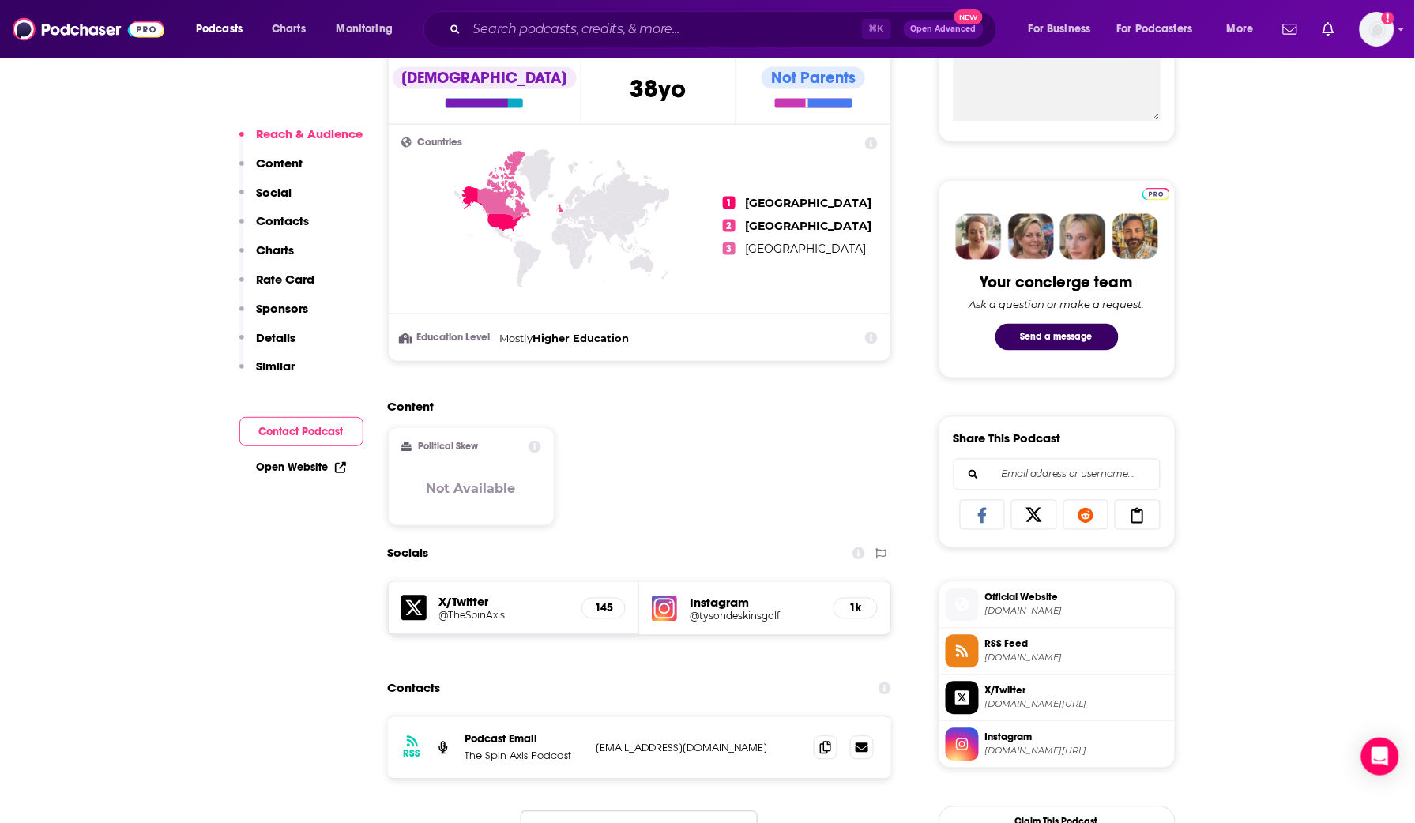
scroll to position [861, 0]
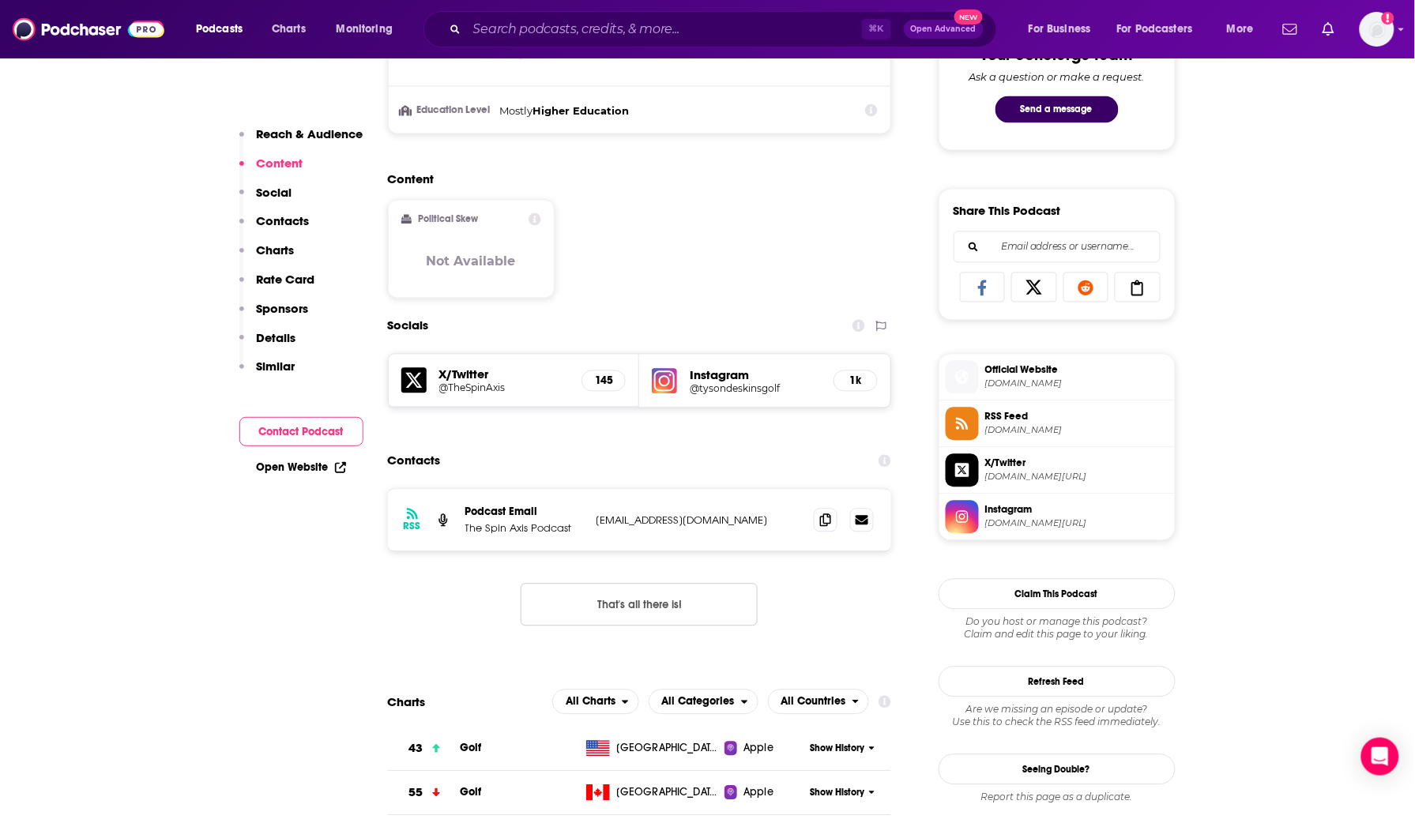
click at [849, 386] on h5 "1k" at bounding box center [855, 381] width 17 height 13
click at [855, 385] on h5 "1k" at bounding box center [855, 381] width 17 height 13
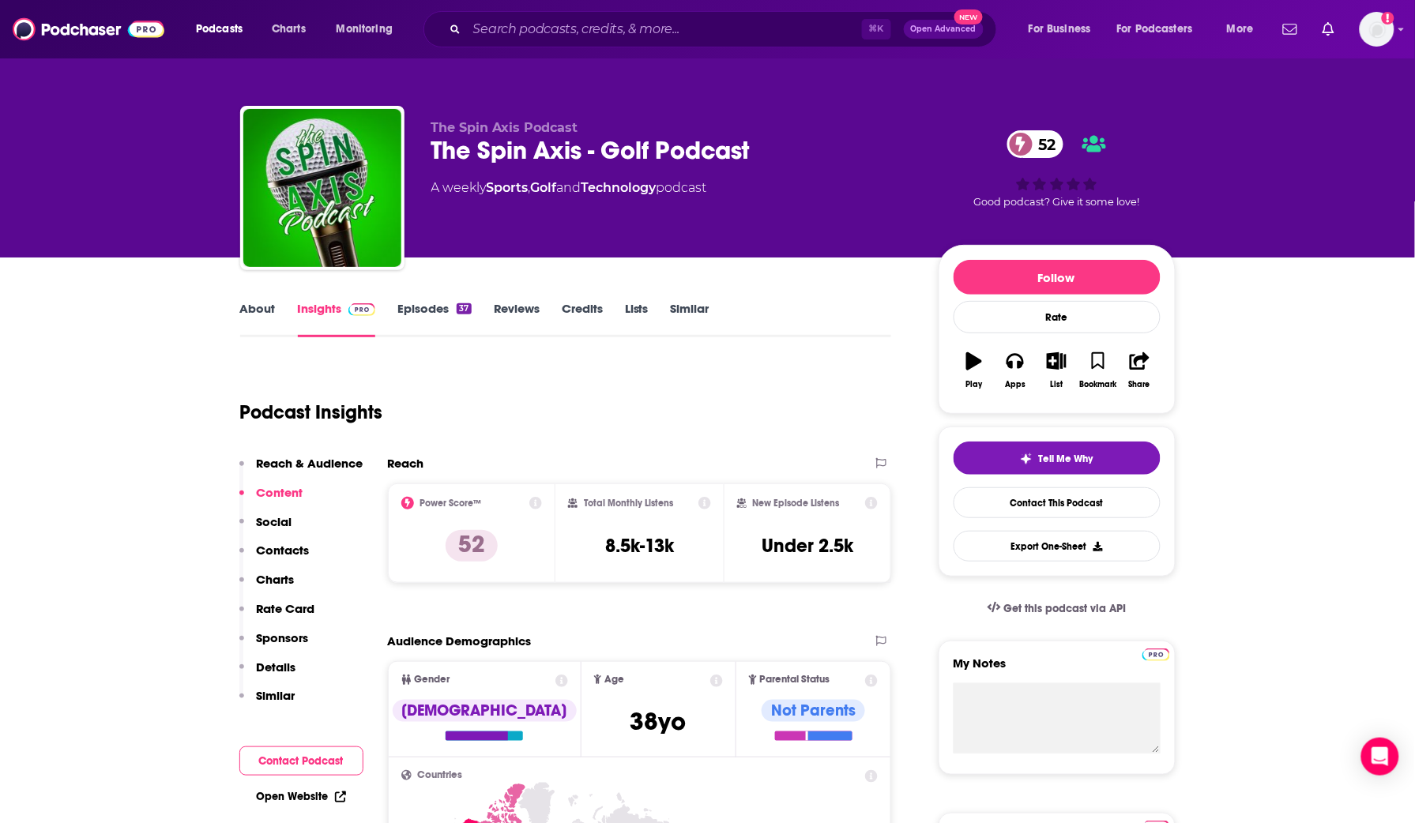
scroll to position [0, 0]
click at [250, 311] on link "About" at bounding box center [258, 319] width 36 height 36
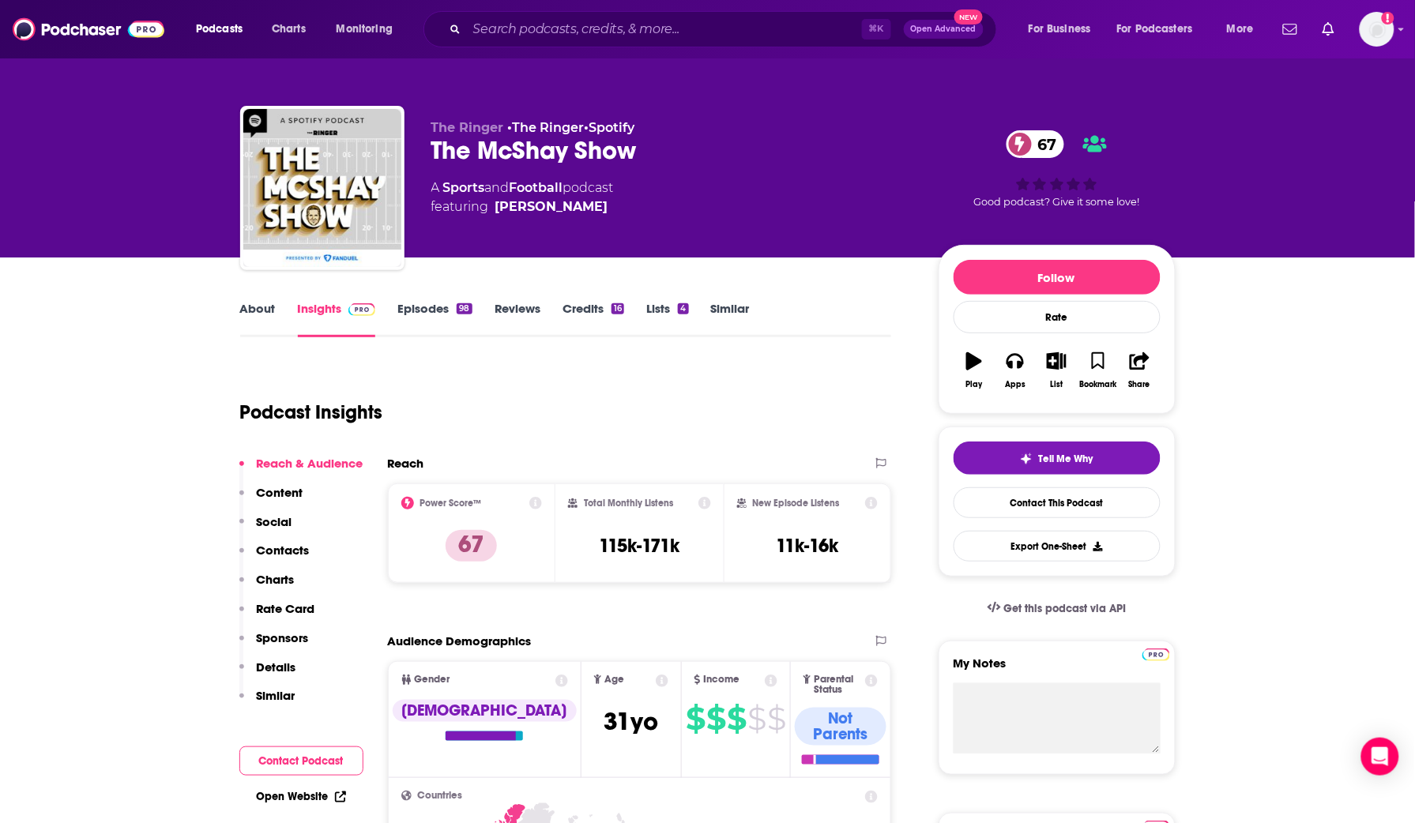
click at [254, 307] on link "About" at bounding box center [258, 319] width 36 height 36
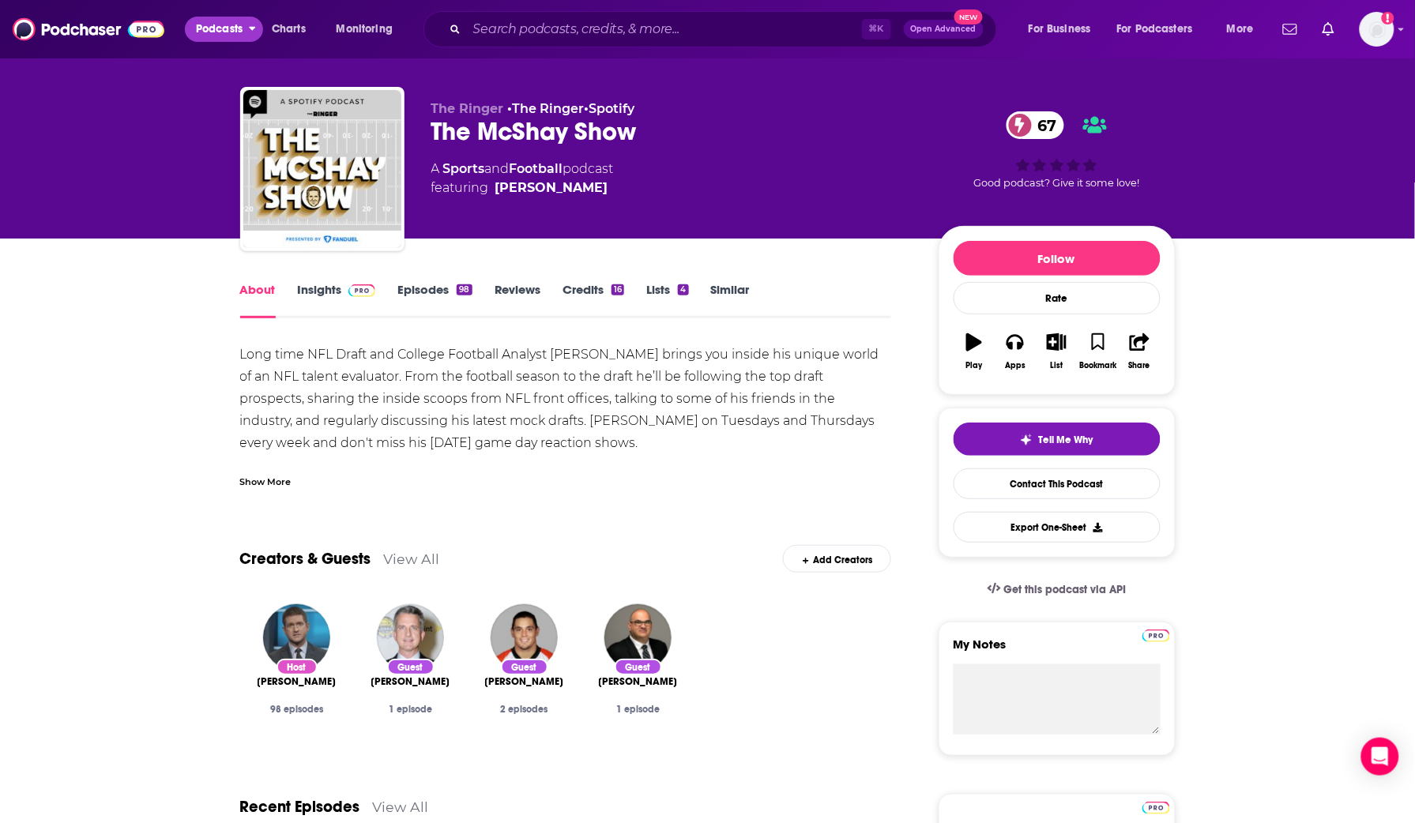
scroll to position [20, 0]
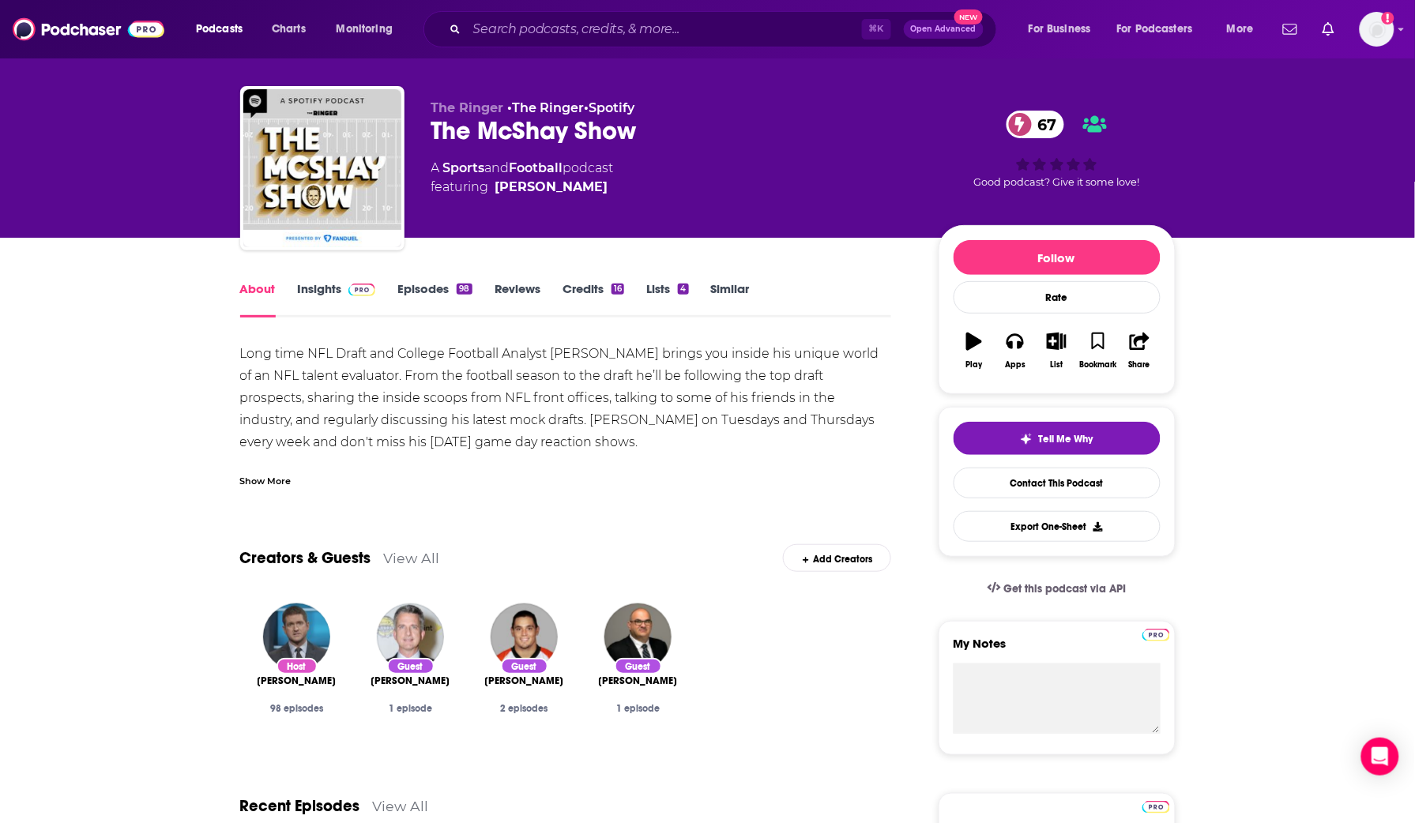
click at [714, 292] on link "Similar" at bounding box center [730, 299] width 39 height 36
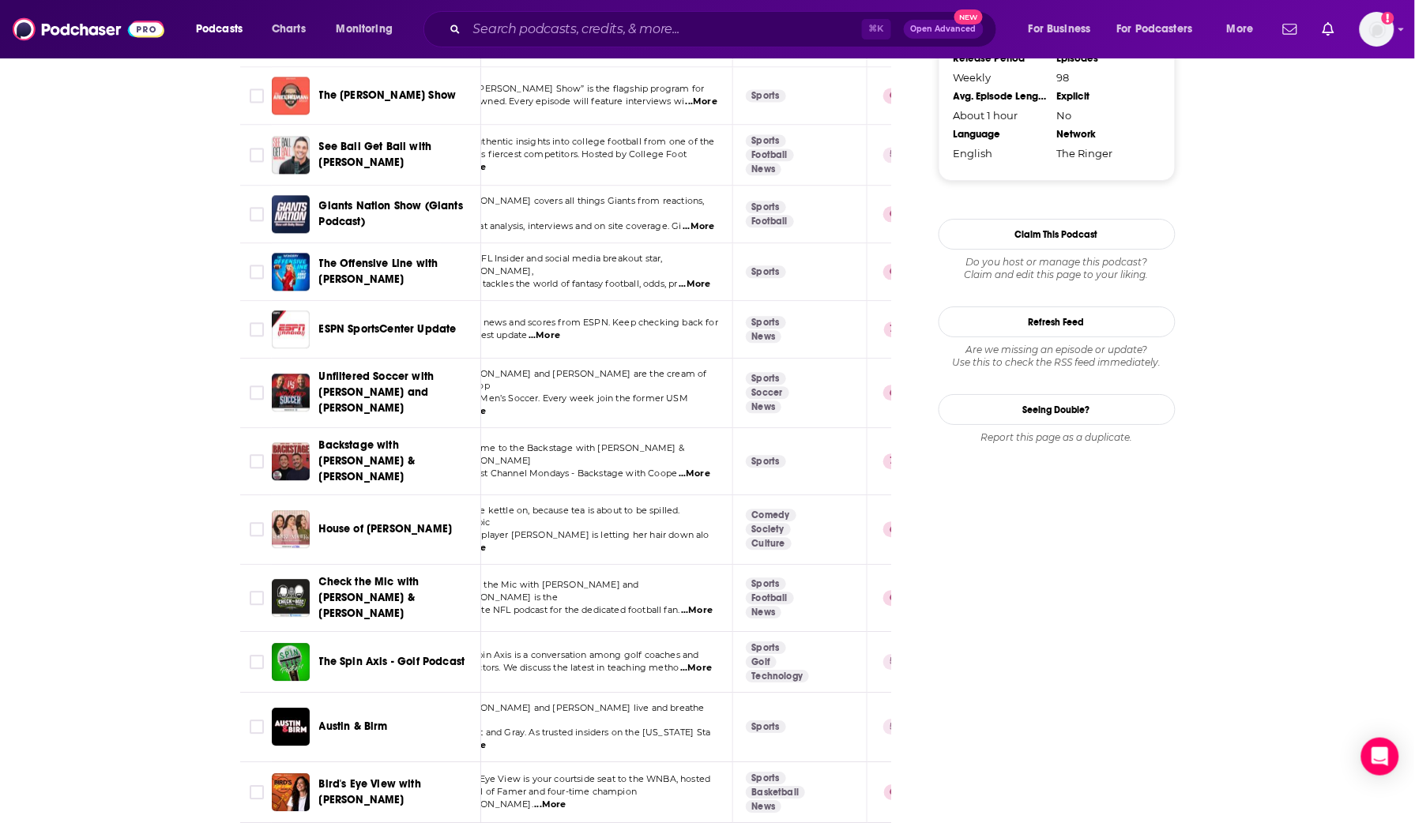
scroll to position [1586, 0]
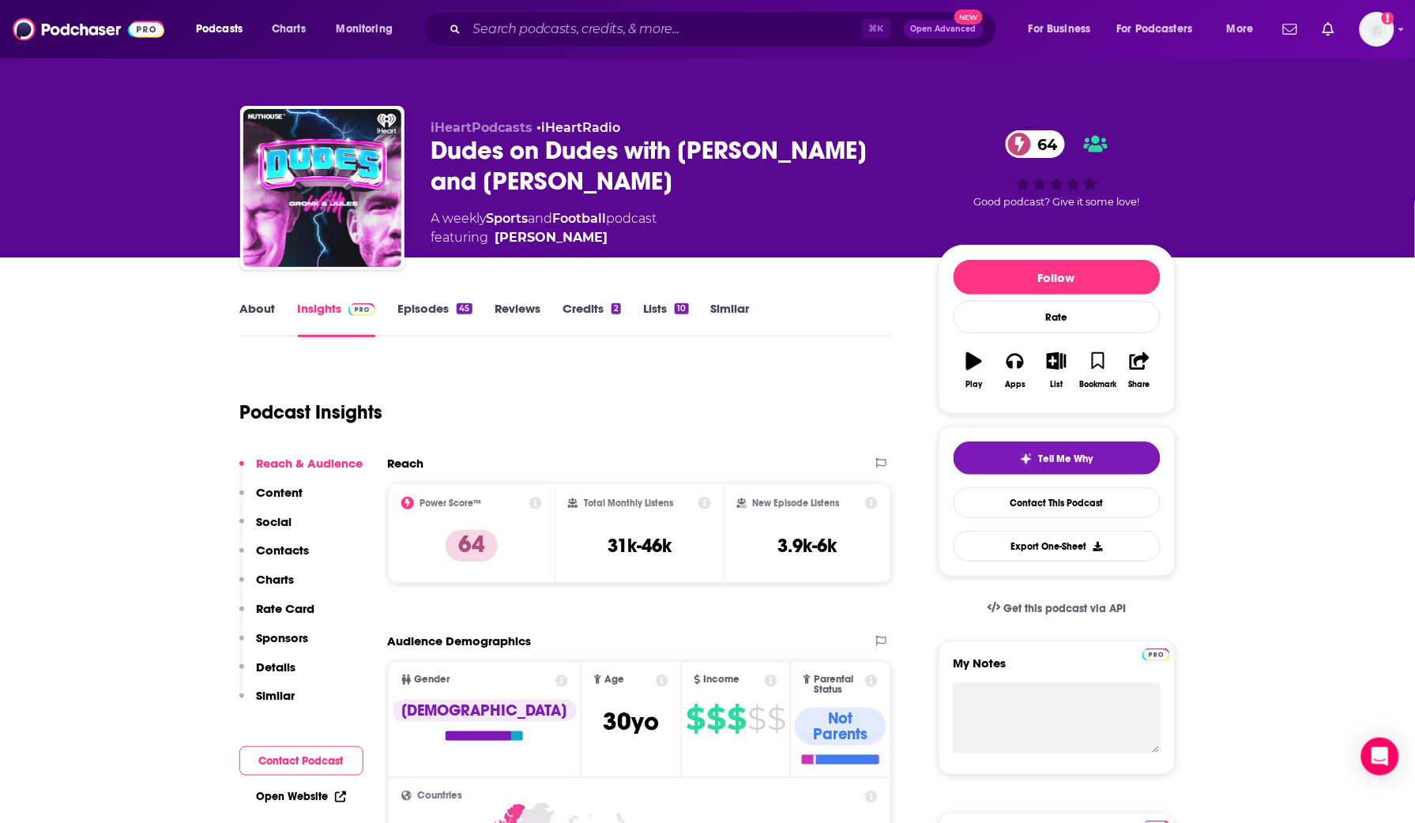
click at [256, 312] on link "About" at bounding box center [258, 319] width 36 height 36
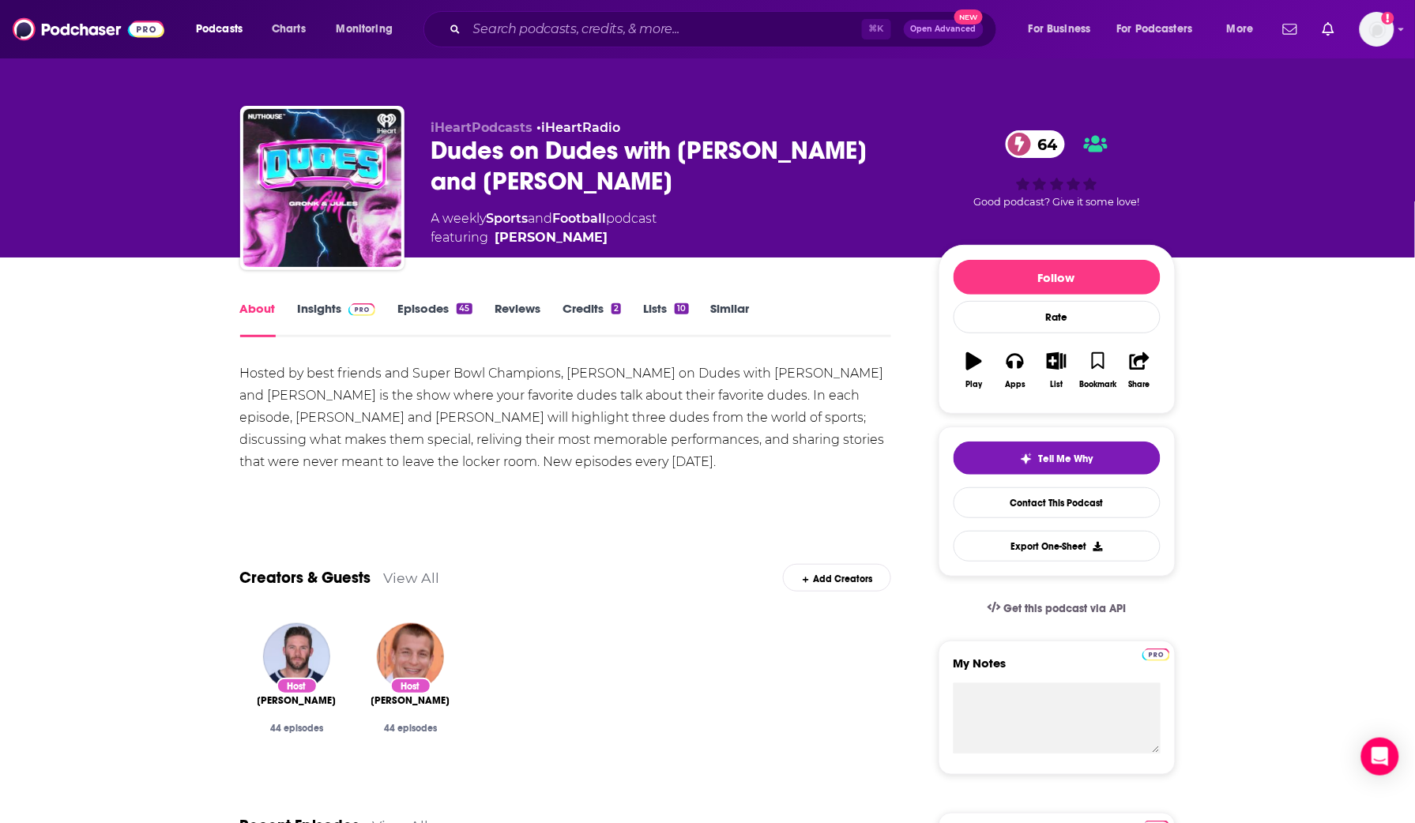
click at [418, 310] on link "Episodes 45" at bounding box center [435, 319] width 74 height 36
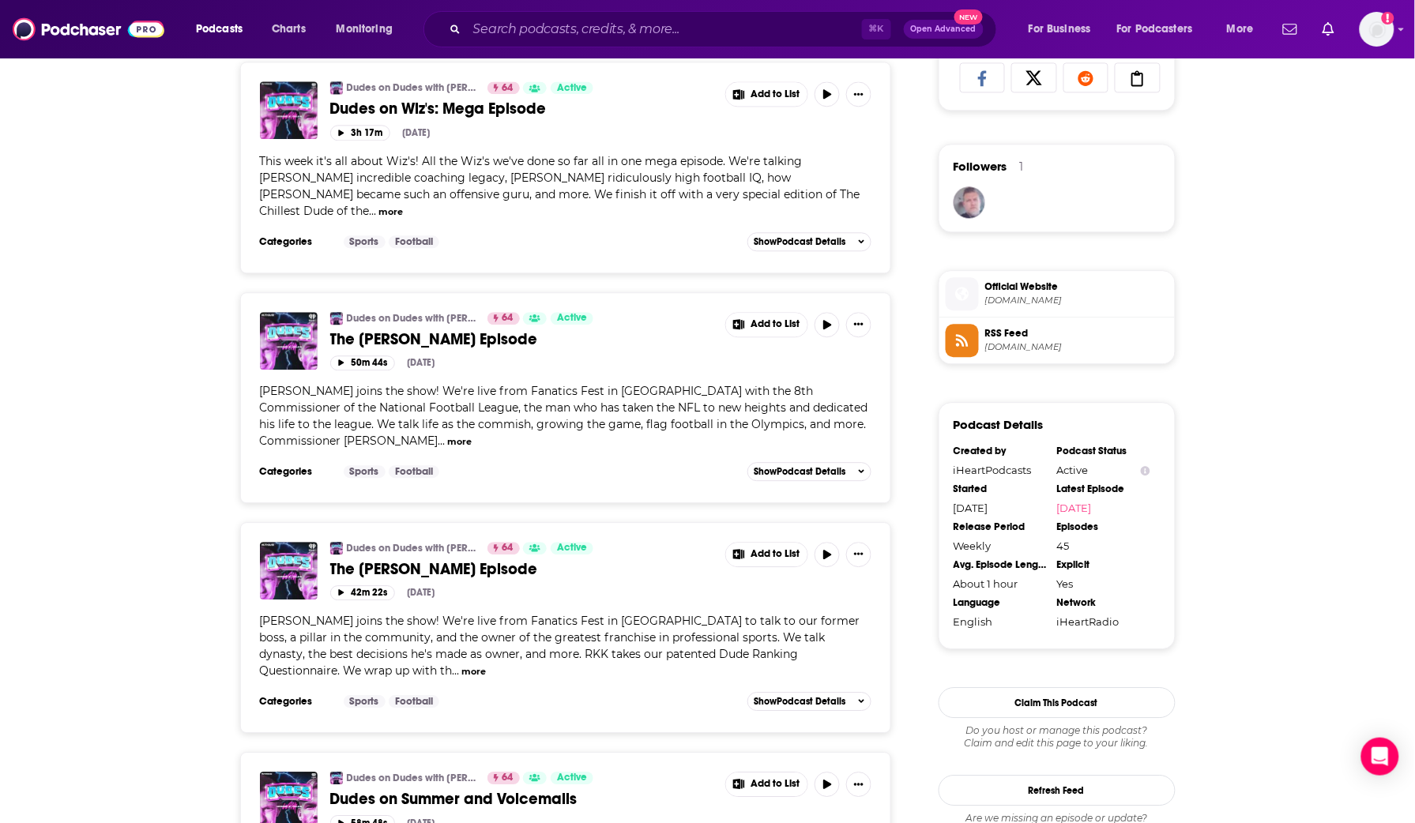
scroll to position [1068, 0]
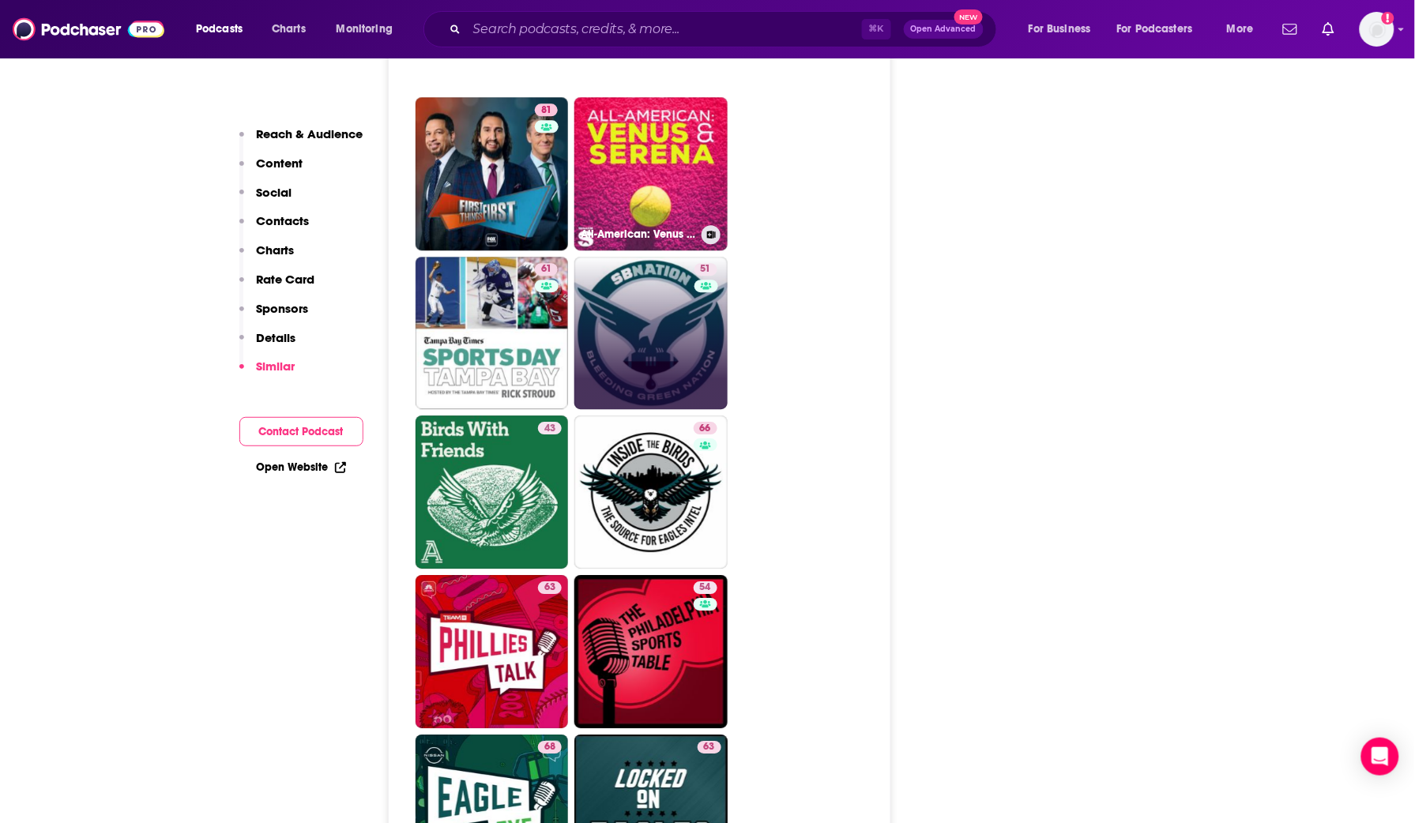
scroll to position [3142, 0]
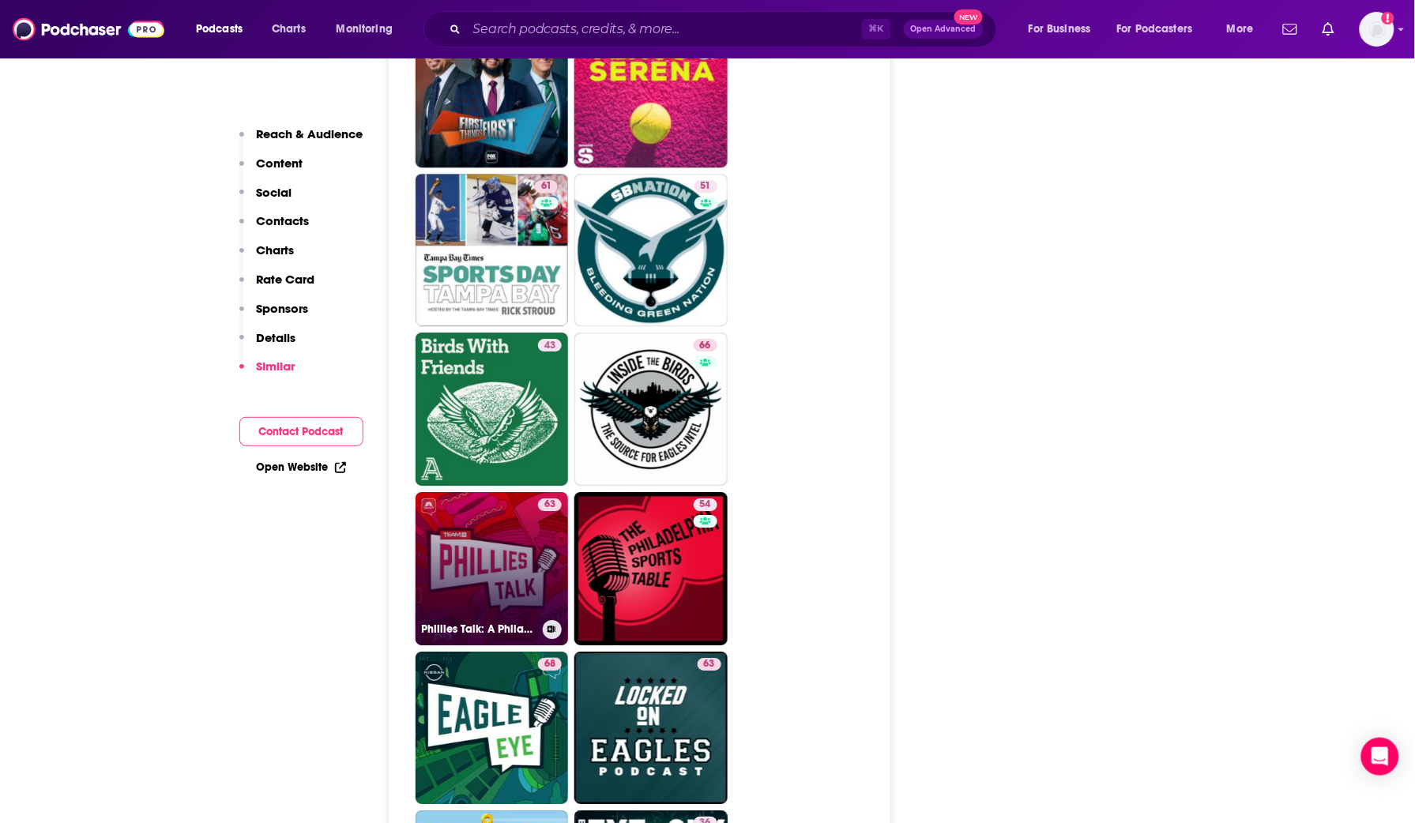
click at [496, 492] on link "63 Phillies Talk: A Philadelphia Phillies Podcast" at bounding box center [492, 568] width 153 height 153
type input "https://www.podchaser.com/podcasts/phillies-talk-a-philadelphia-p-511368"
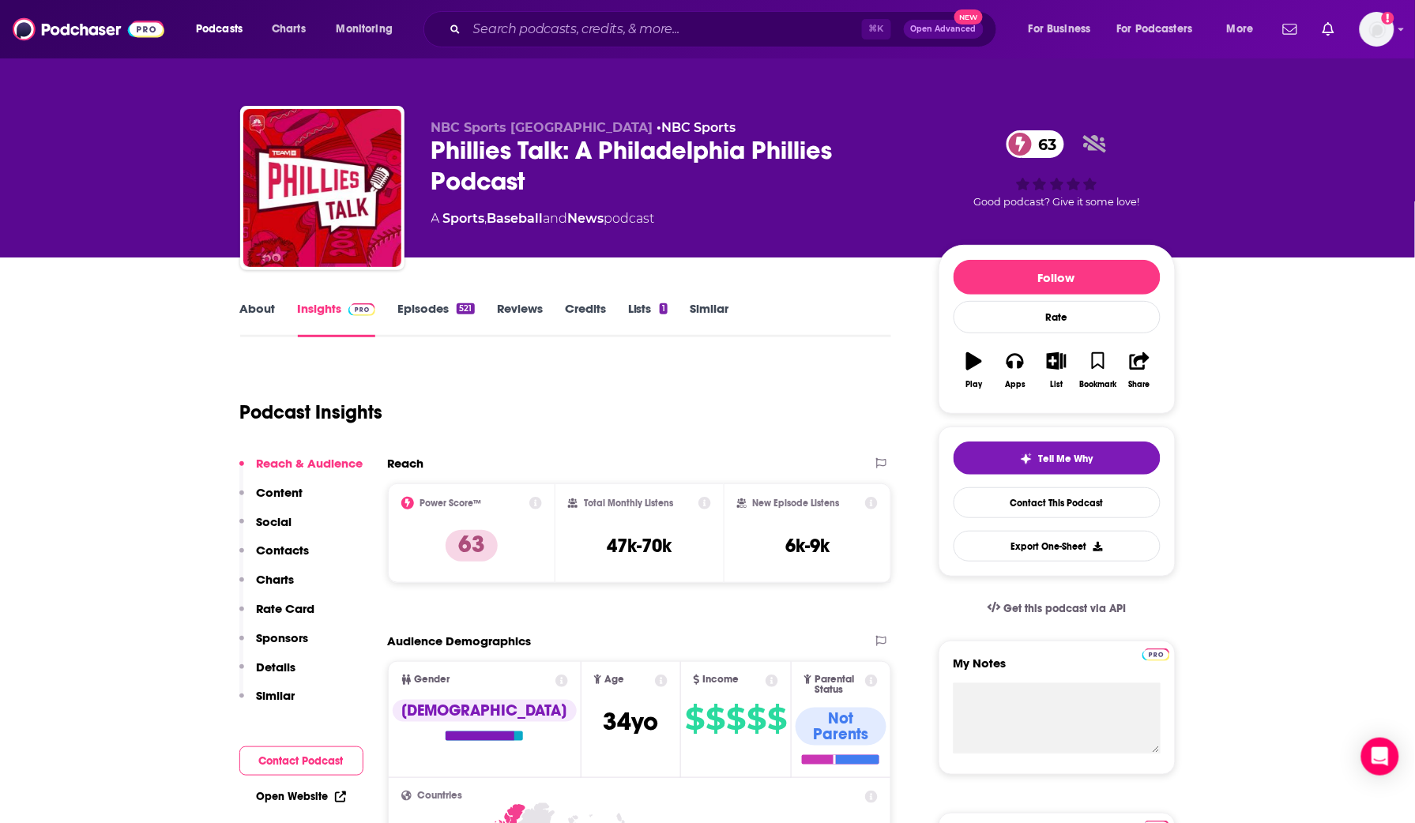
scroll to position [28, 0]
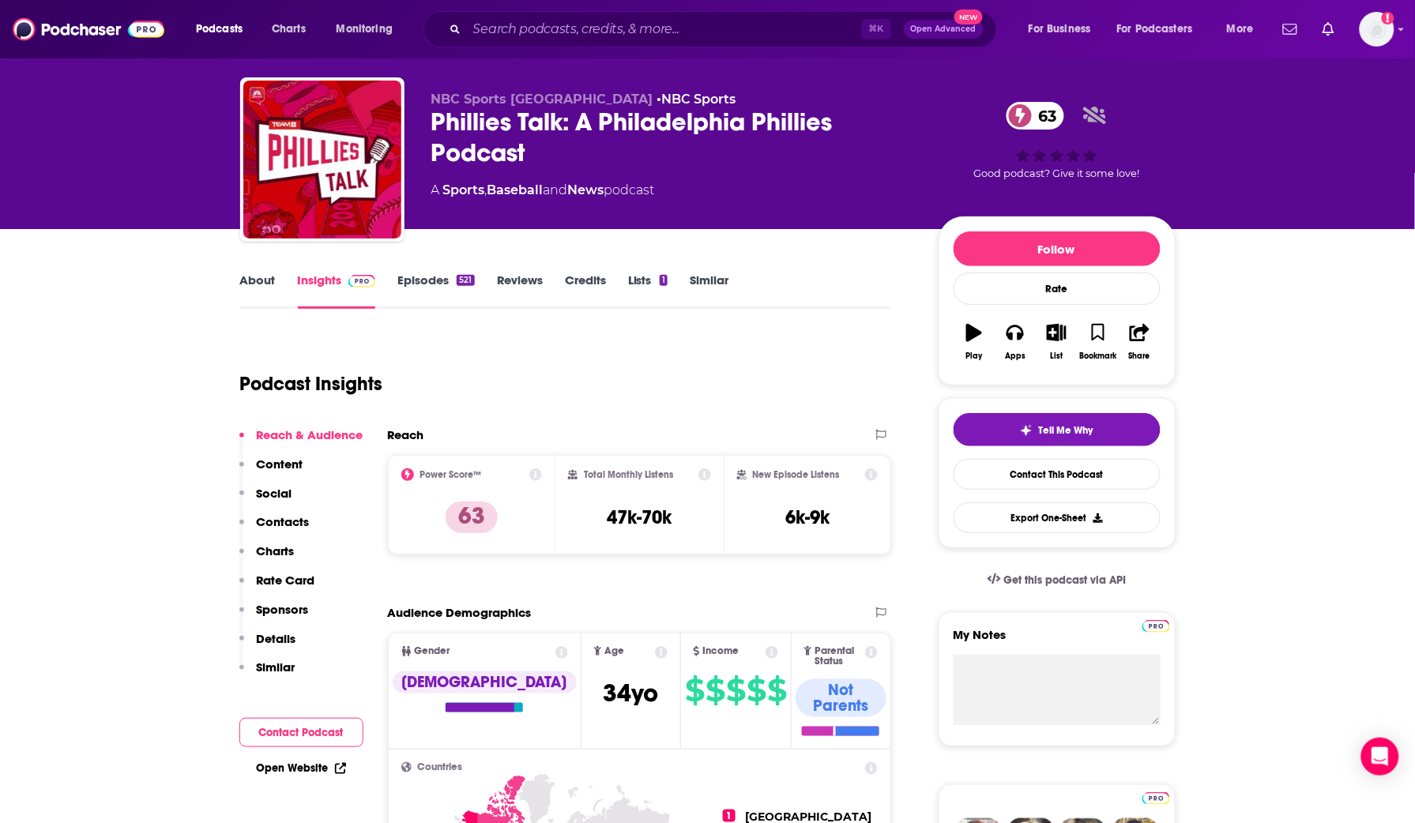
click at [260, 281] on link "About" at bounding box center [258, 291] width 36 height 36
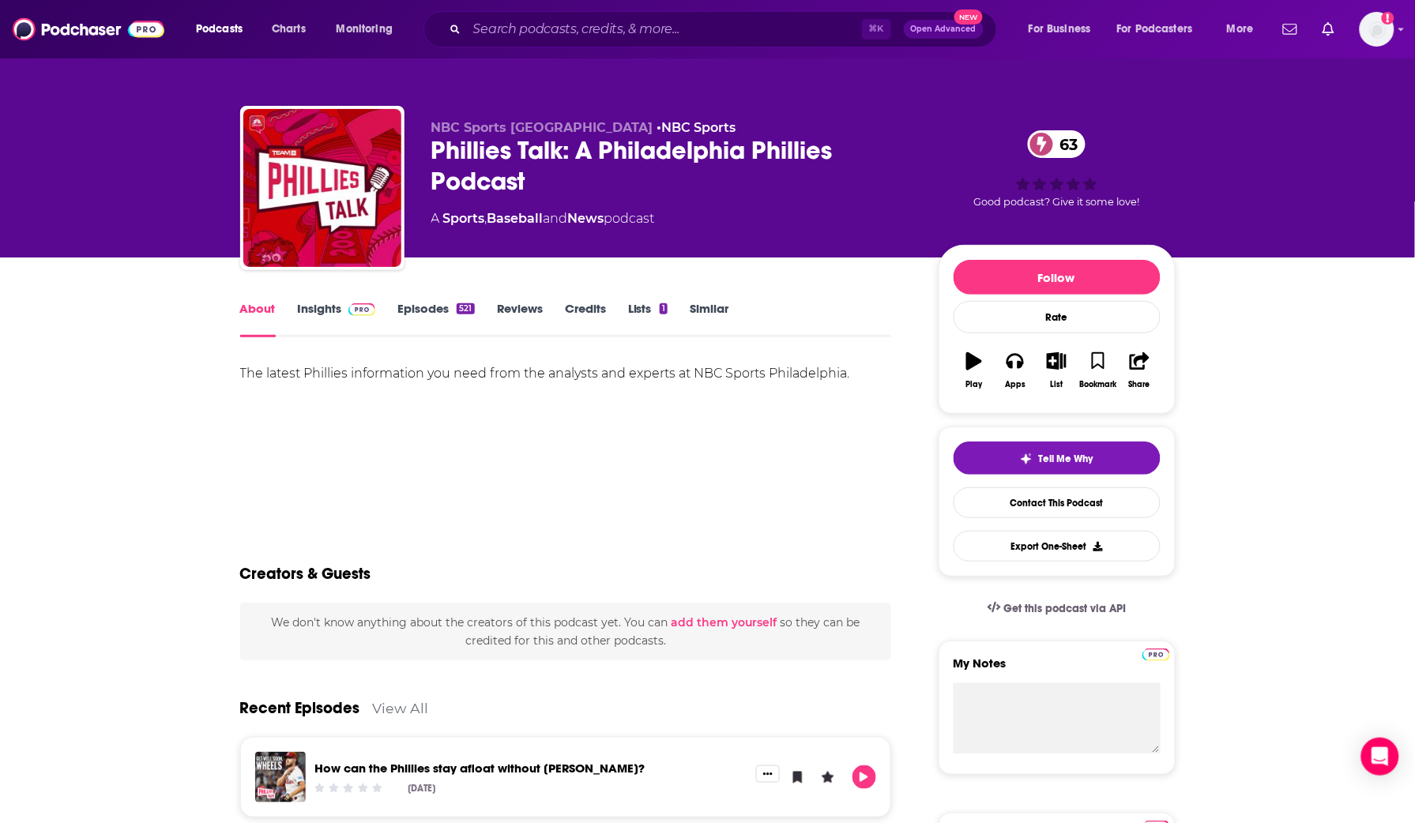
click at [315, 309] on link "Insights" at bounding box center [337, 319] width 78 height 36
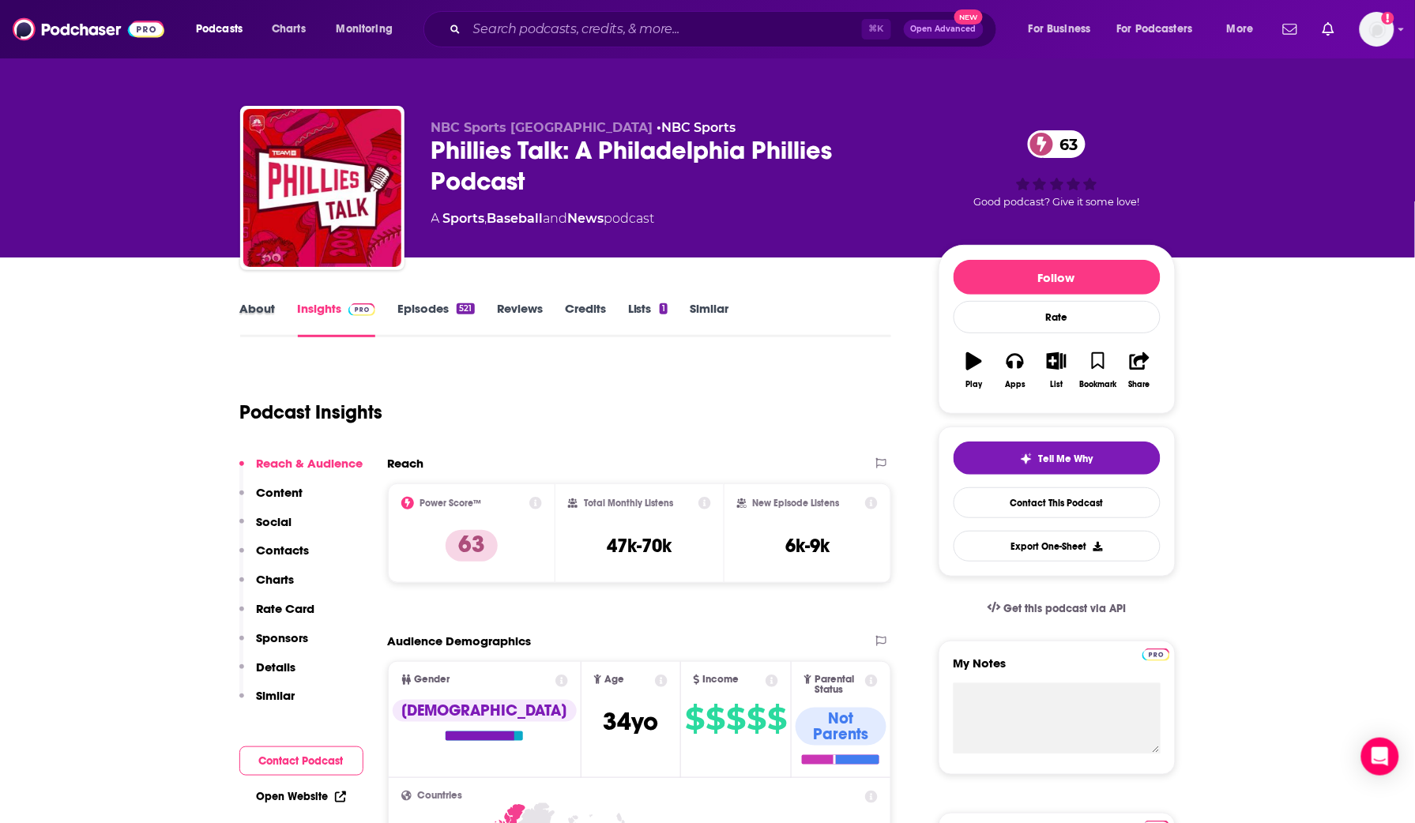
click at [277, 325] on div "About" at bounding box center [269, 319] width 58 height 36
click at [272, 314] on link "About" at bounding box center [258, 319] width 36 height 36
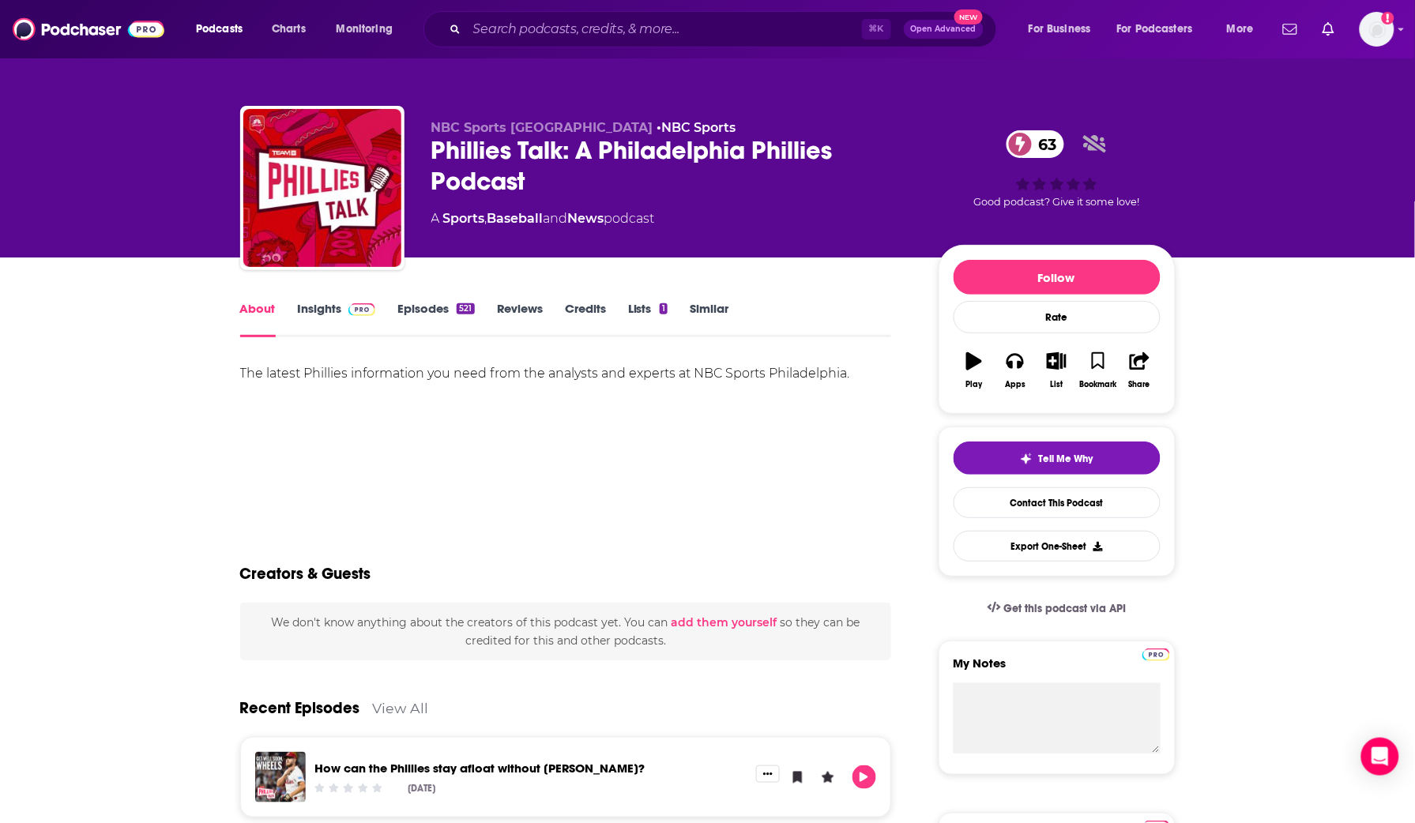
click at [703, 303] on link "Similar" at bounding box center [709, 319] width 39 height 36
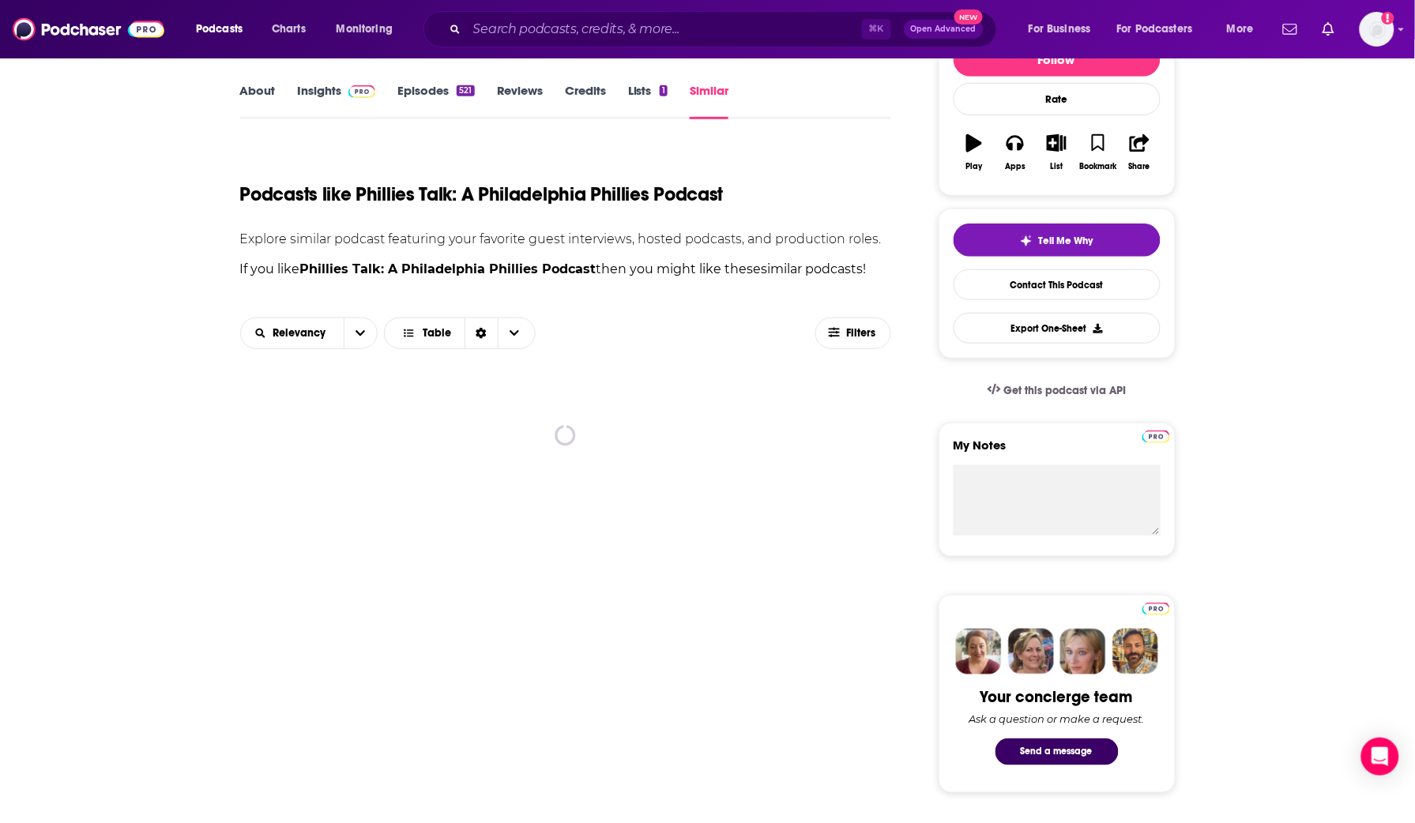
scroll to position [293, 0]
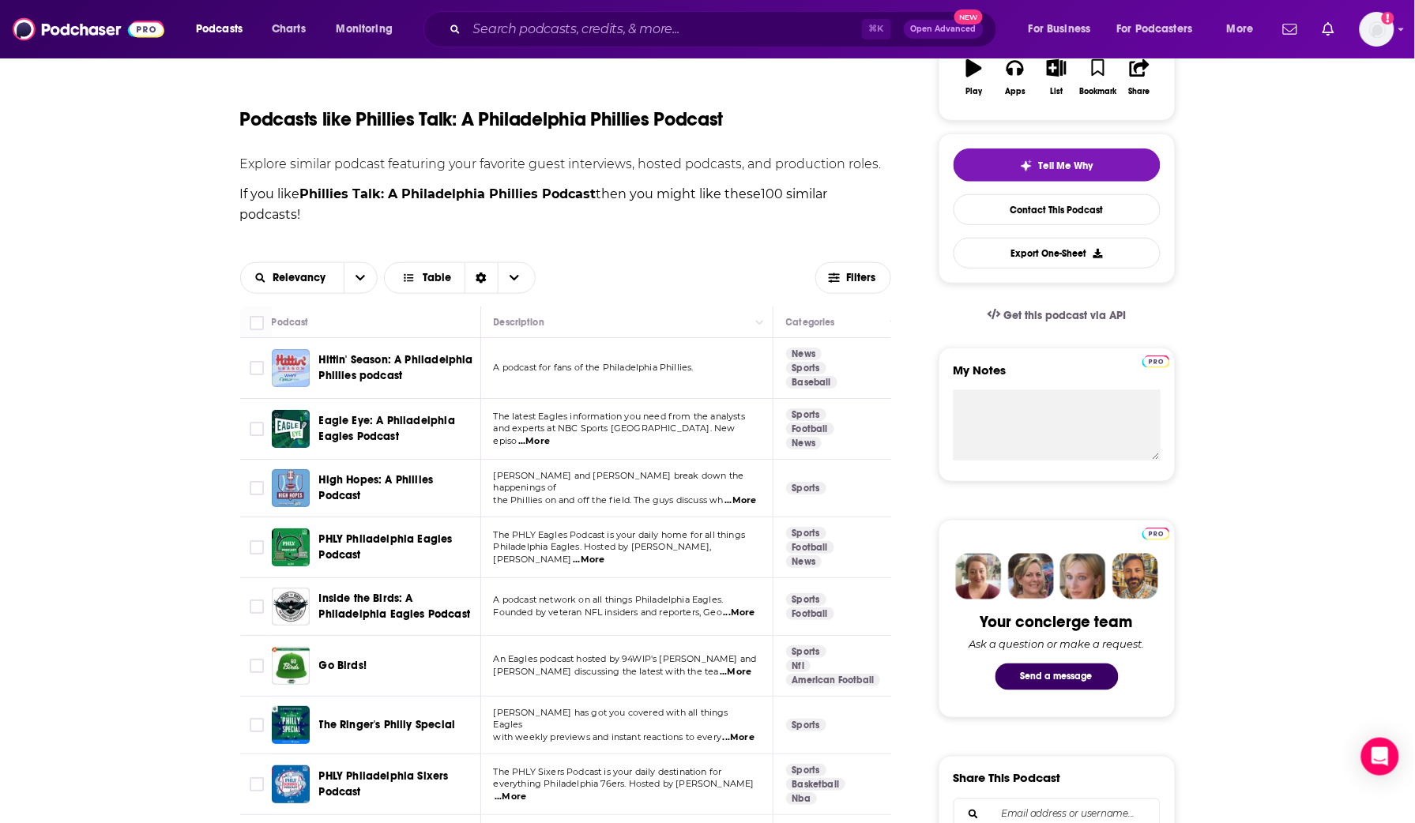
click at [394, 422] on span "Eagle Eye: A Philadelphia Eagles Podcast" at bounding box center [387, 428] width 136 height 29
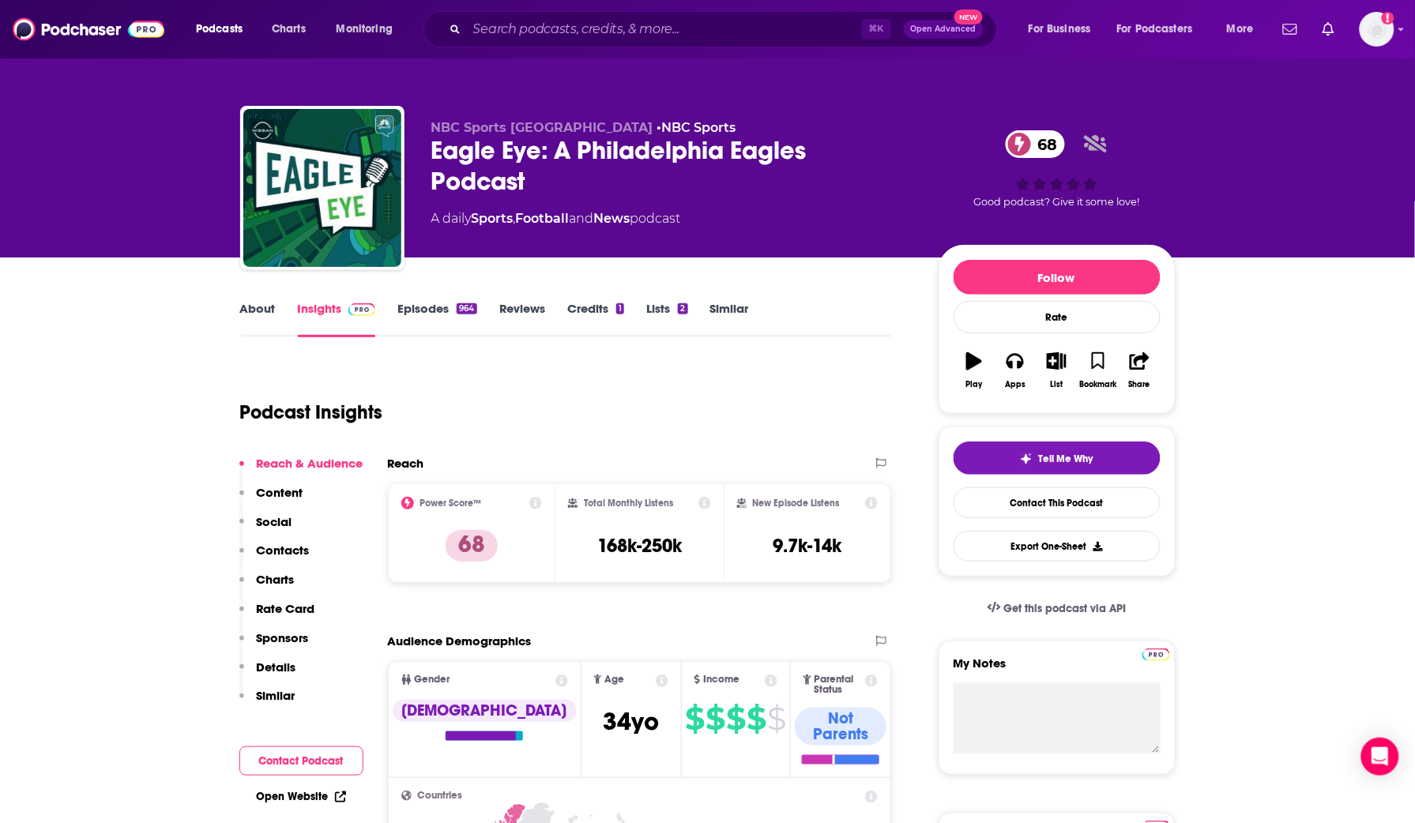
click at [264, 307] on link "About" at bounding box center [258, 319] width 36 height 36
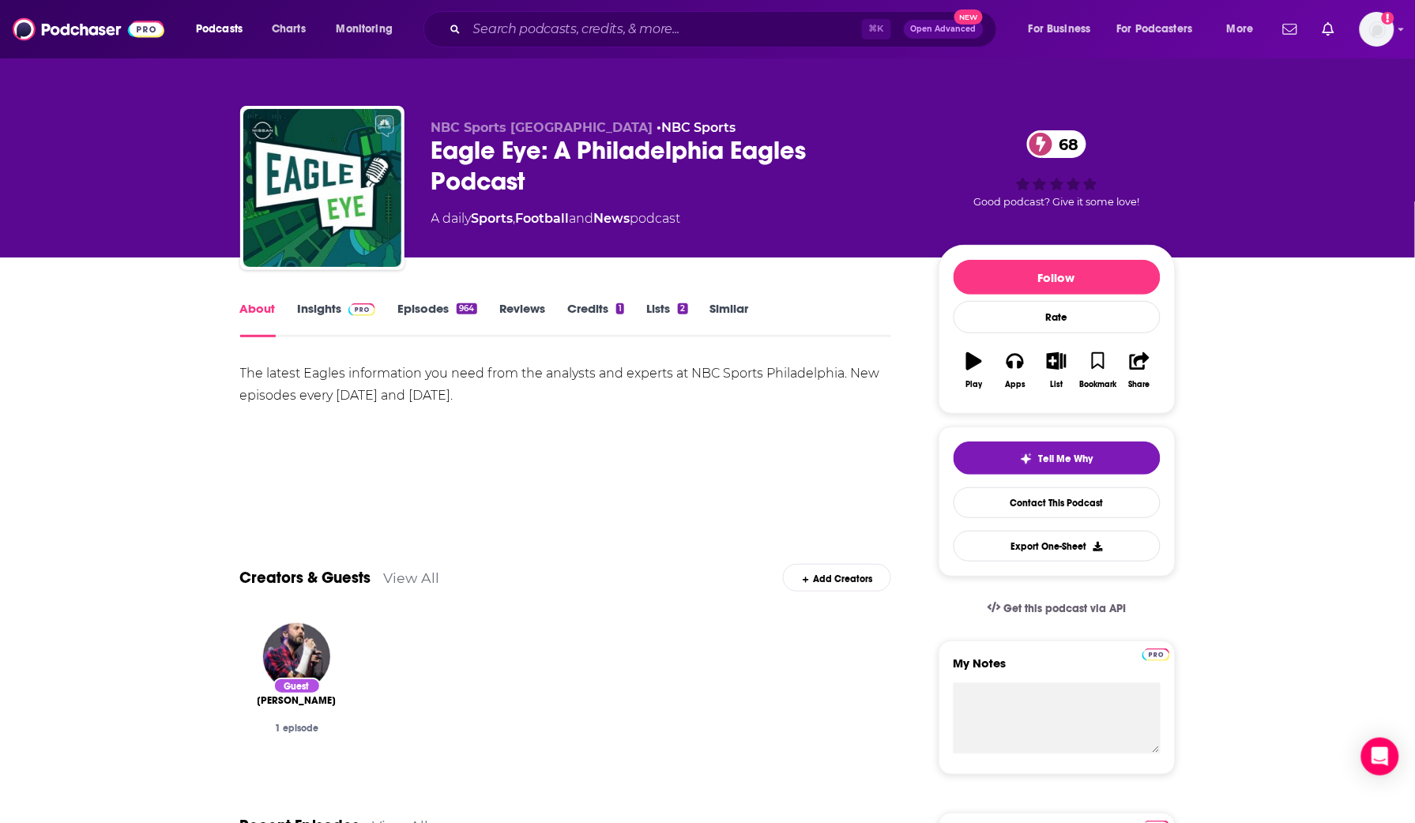
click at [514, 167] on div "Eagle Eye: A Philadelphia Eagles Podcast 68" at bounding box center [672, 166] width 482 height 62
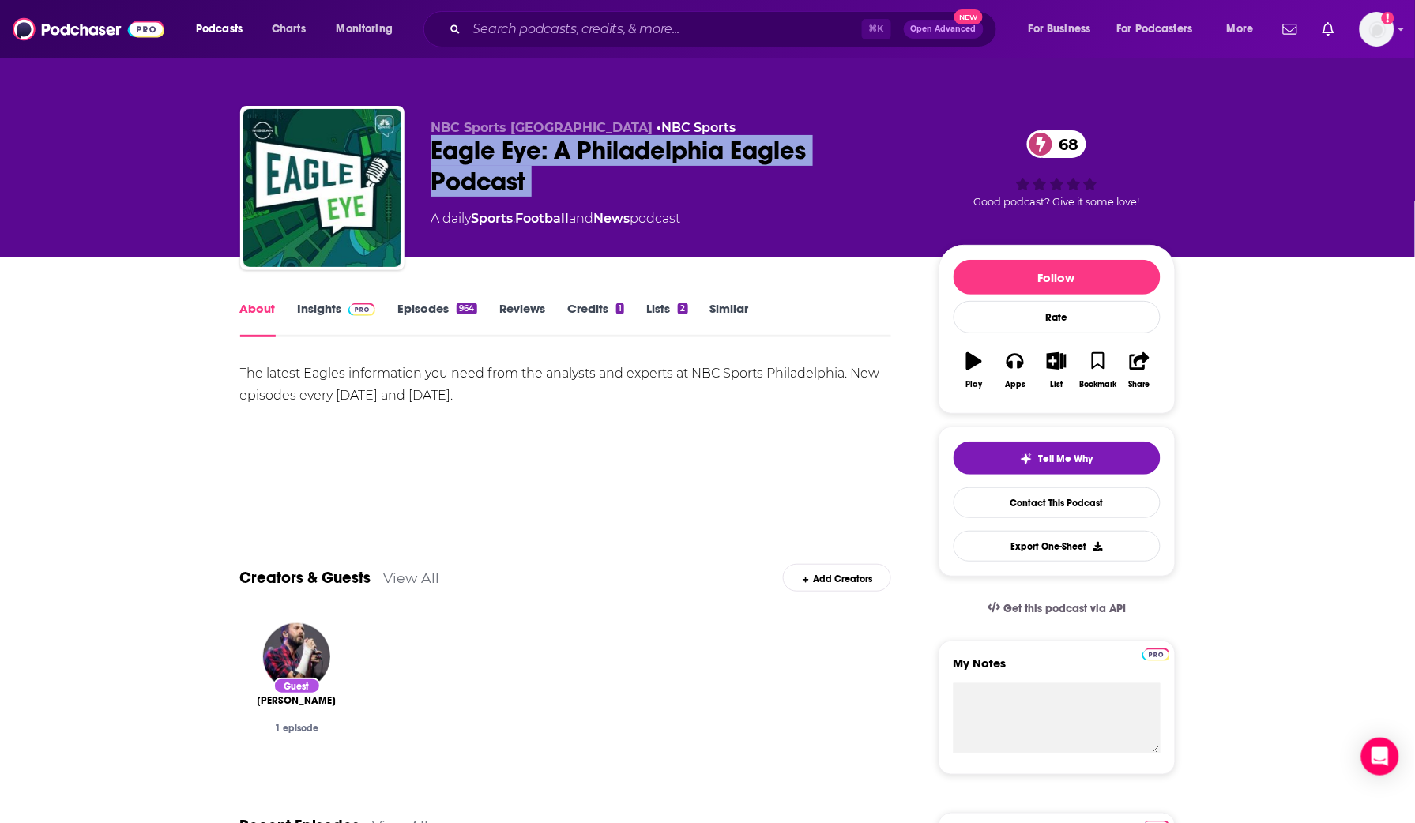
click at [514, 168] on div "Eagle Eye: A Philadelphia Eagles Podcast 68" at bounding box center [672, 166] width 482 height 62
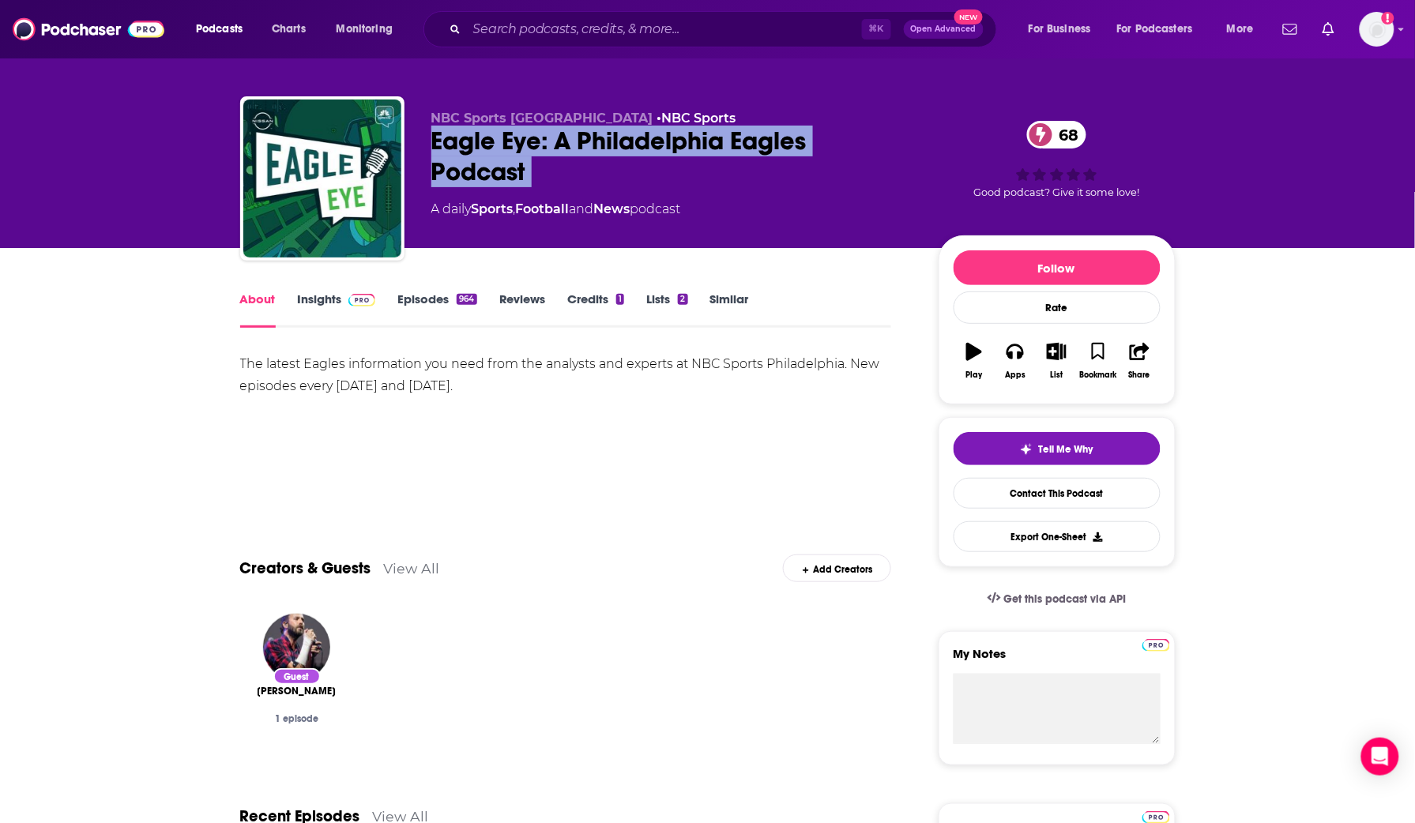
scroll to position [13, 1]
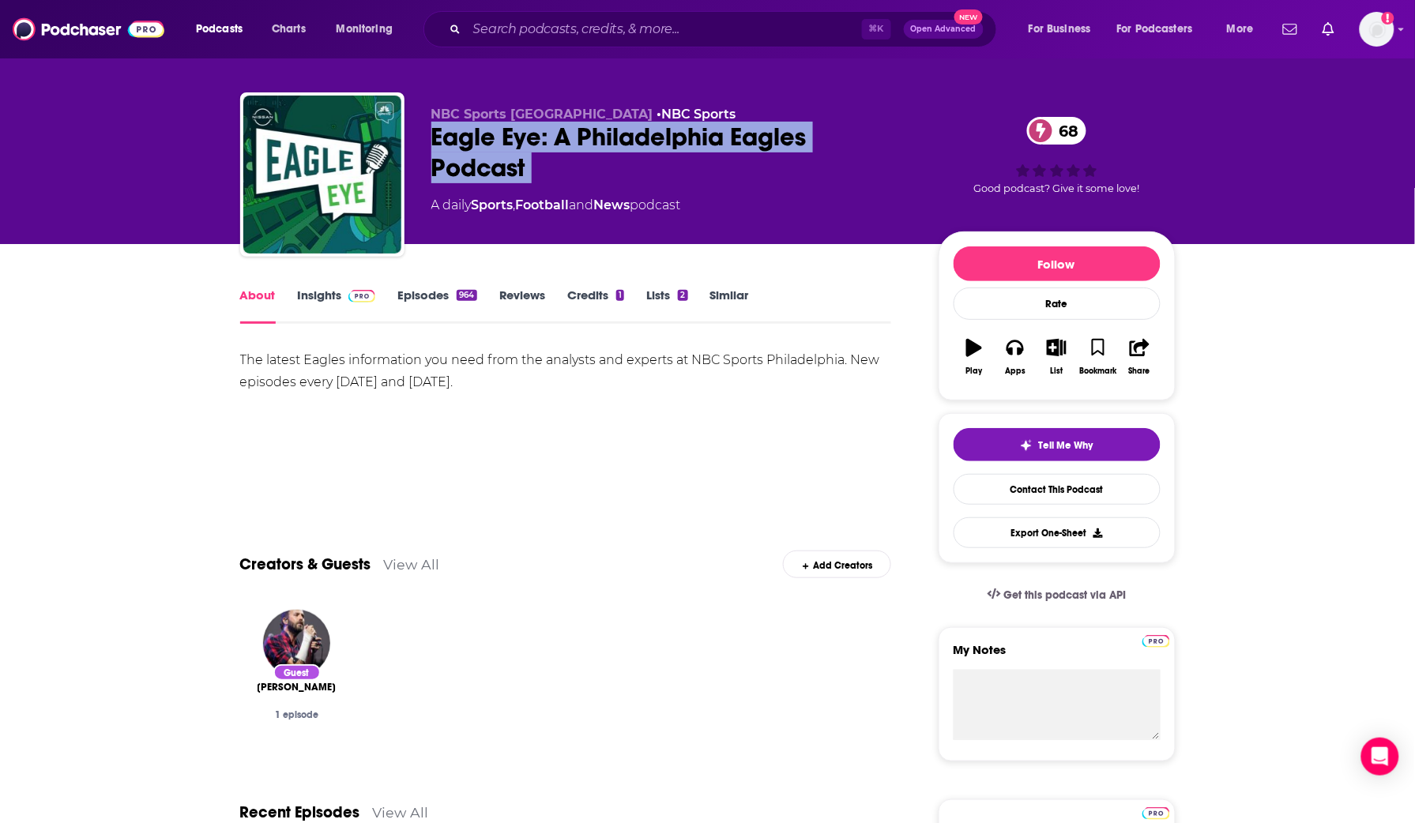
copy div "Eagle Eye: A Philadelphia Eagles Podcast 68"
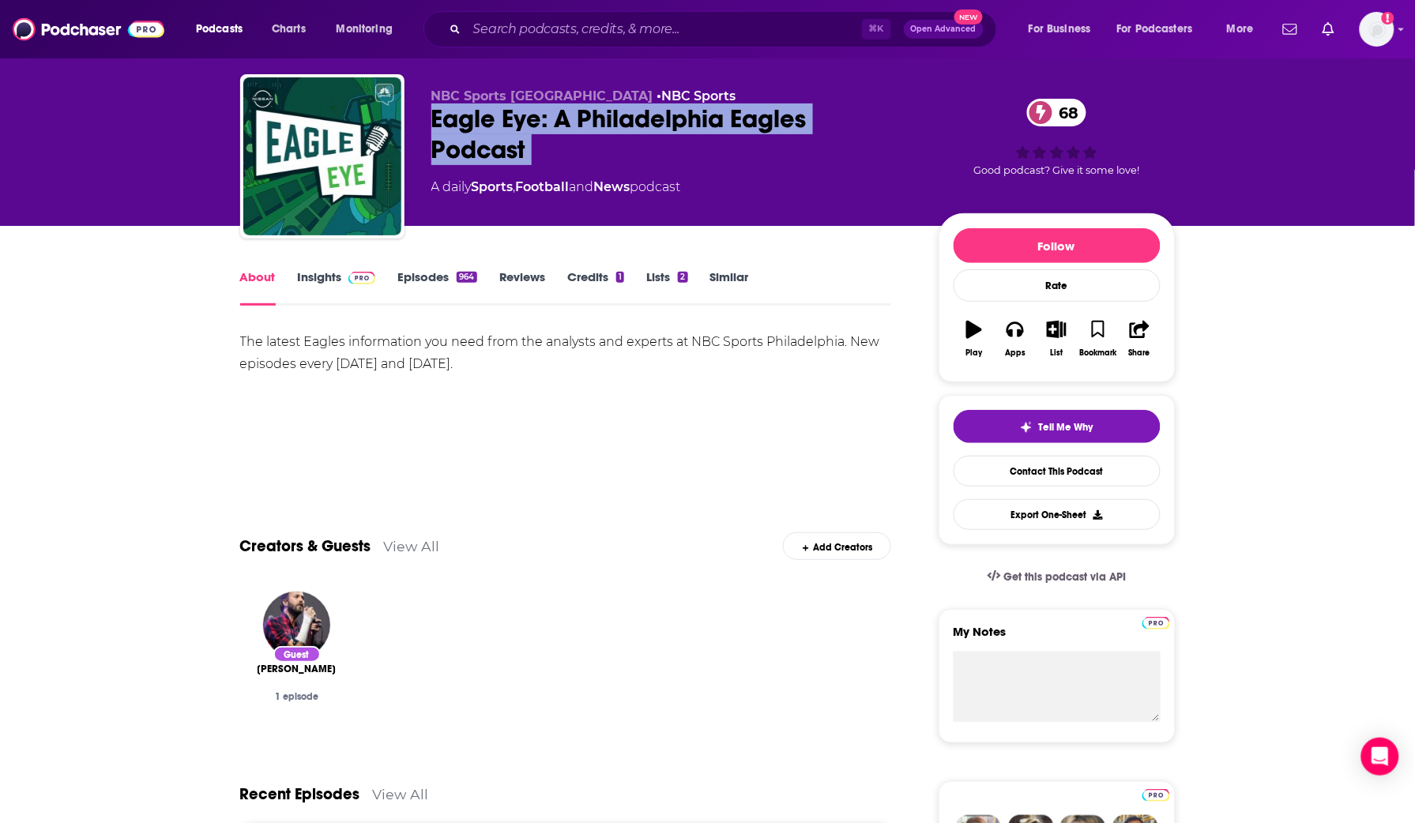
scroll to position [49, 0]
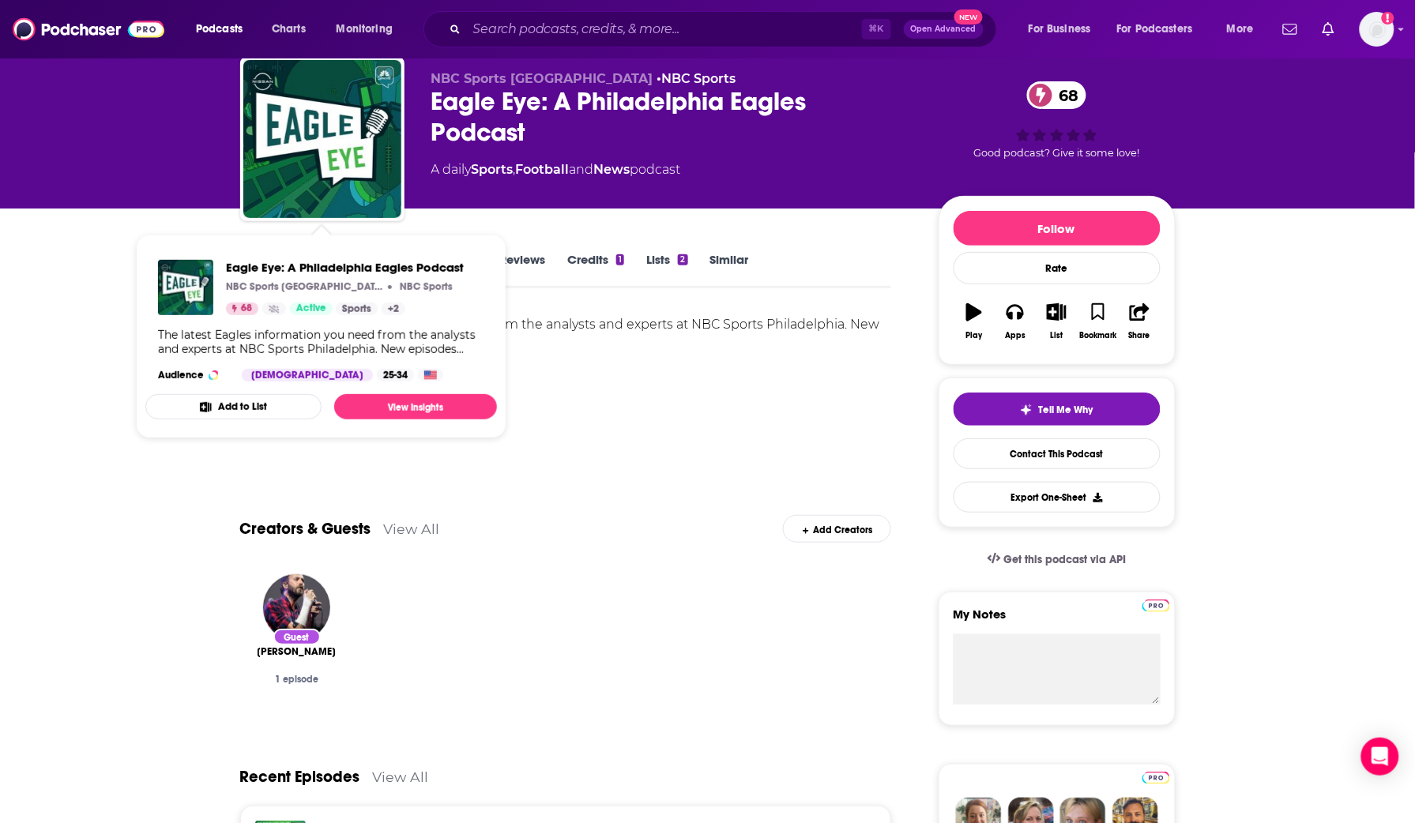
drag, startPoint x: 539, startPoint y: 234, endPoint x: 529, endPoint y: 236, distance: 10.4
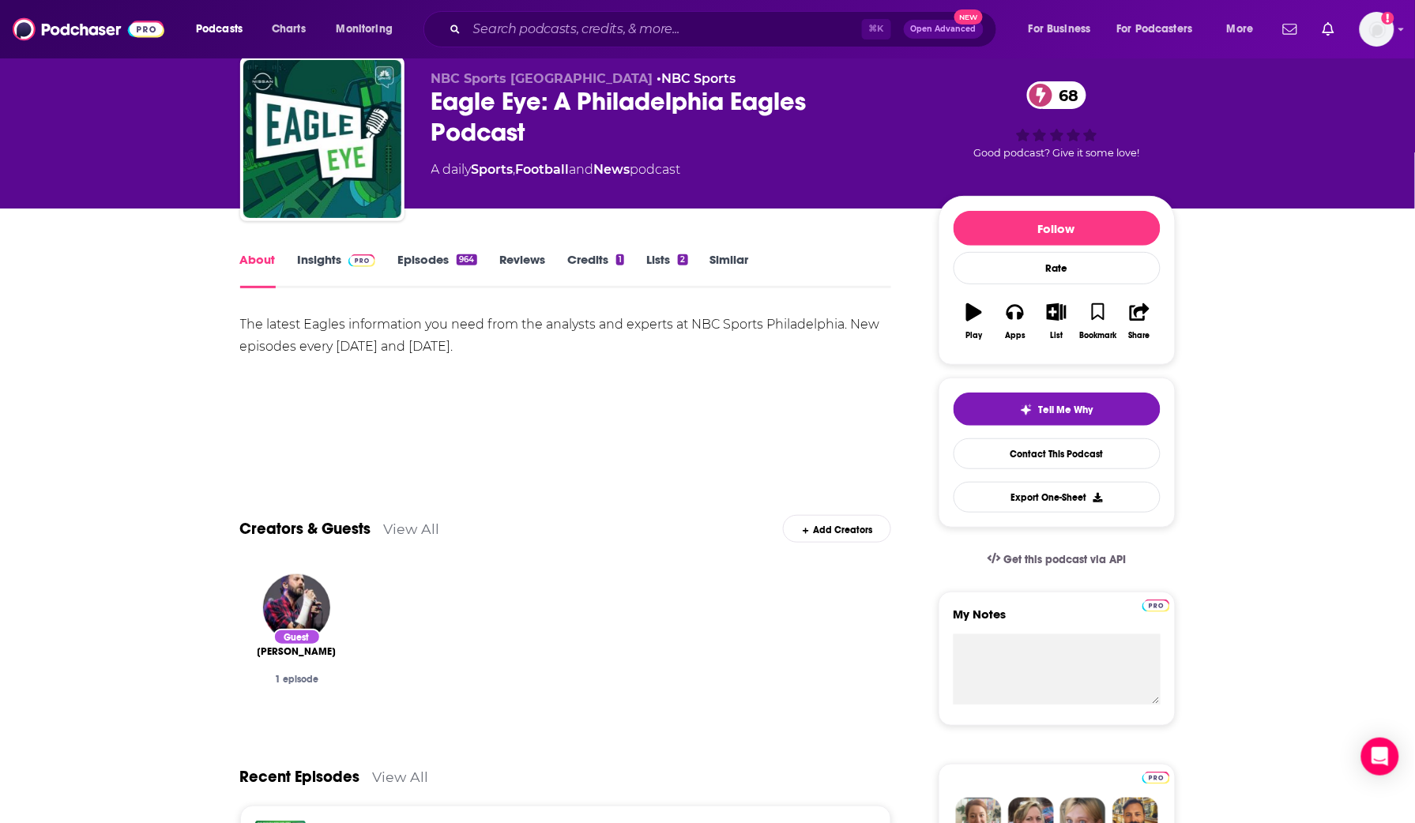
click at [439, 254] on link "Episodes 964" at bounding box center [437, 270] width 79 height 36
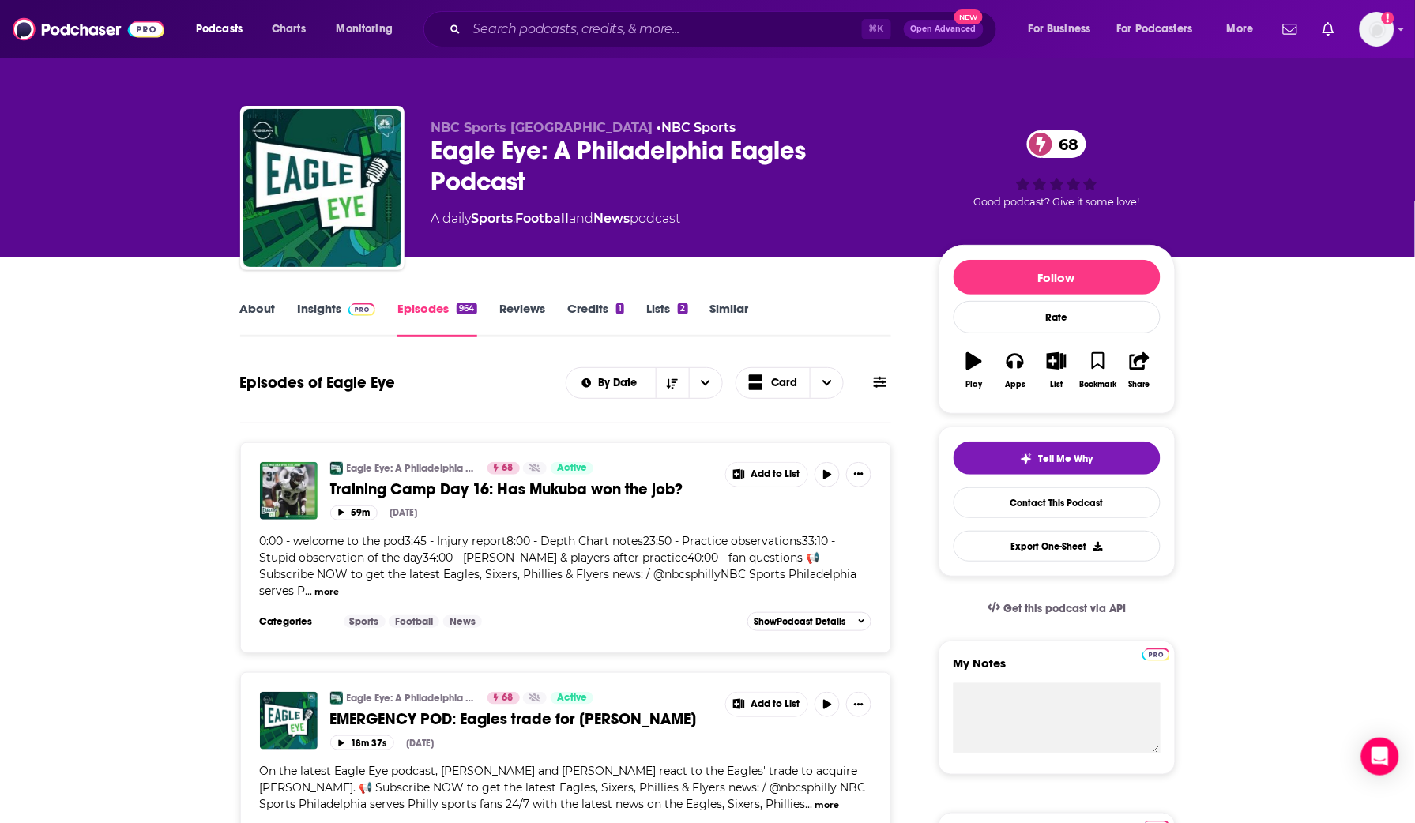
click at [733, 313] on link "Similar" at bounding box center [729, 319] width 39 height 36
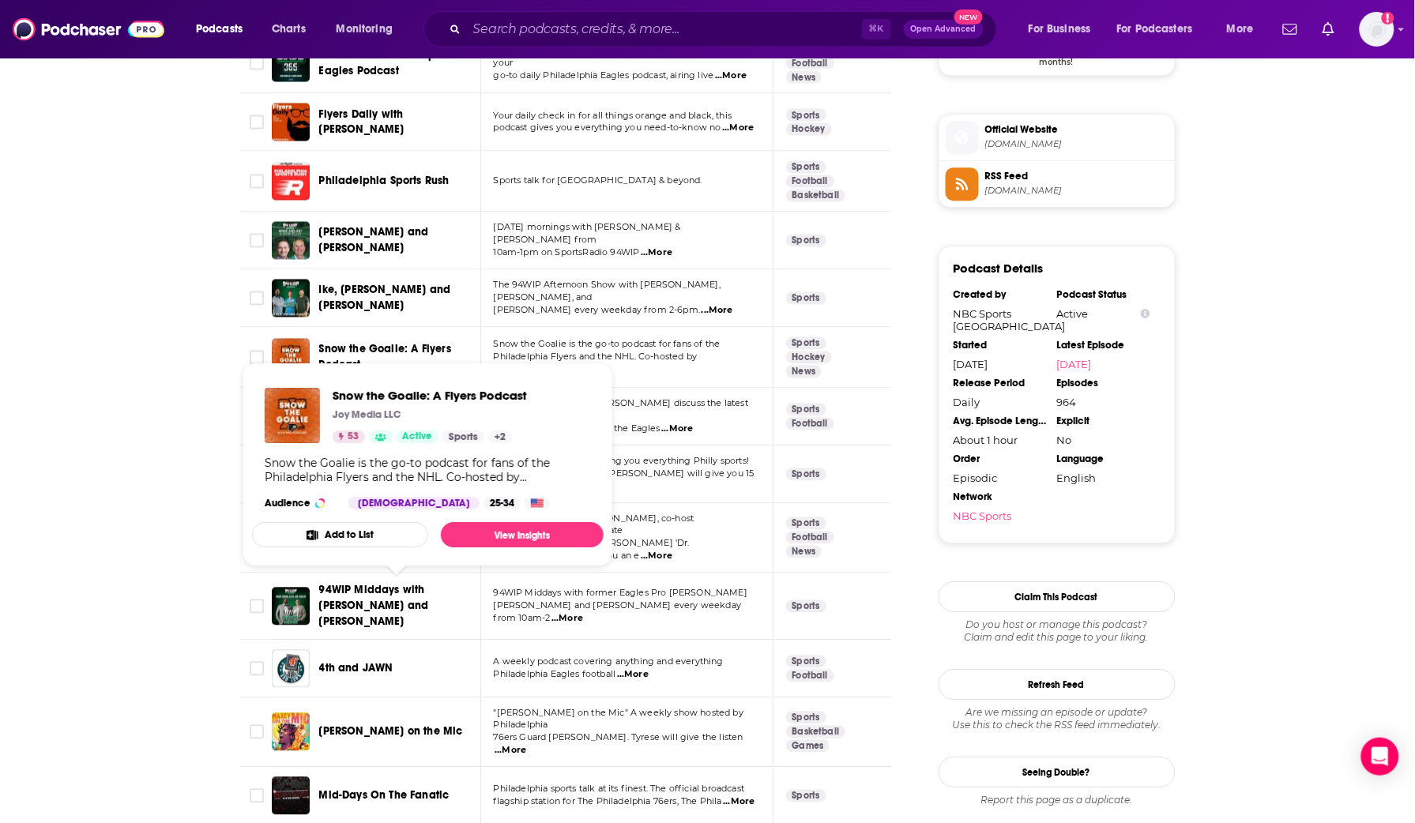
scroll to position [1527, 0]
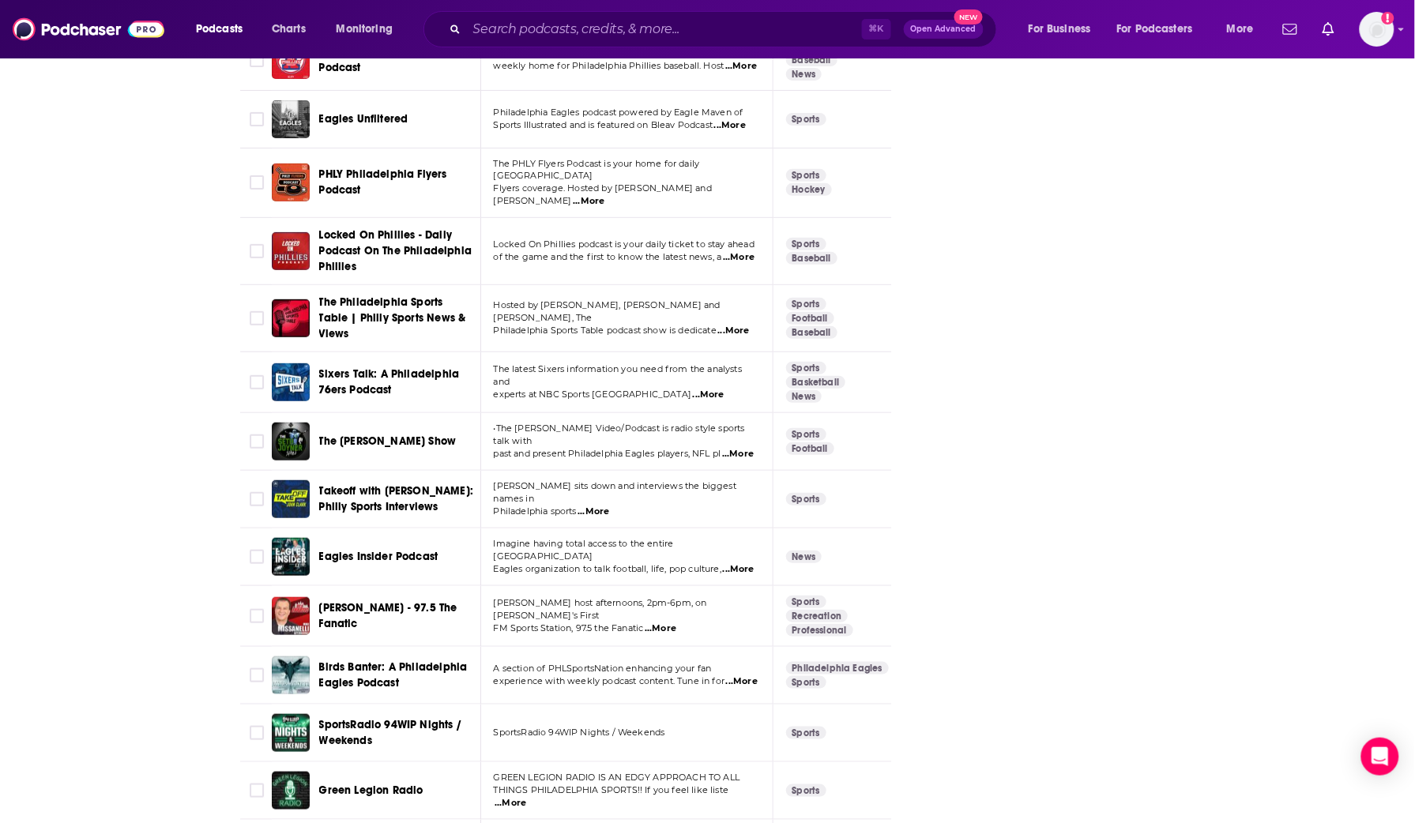
scroll to position [2704, 0]
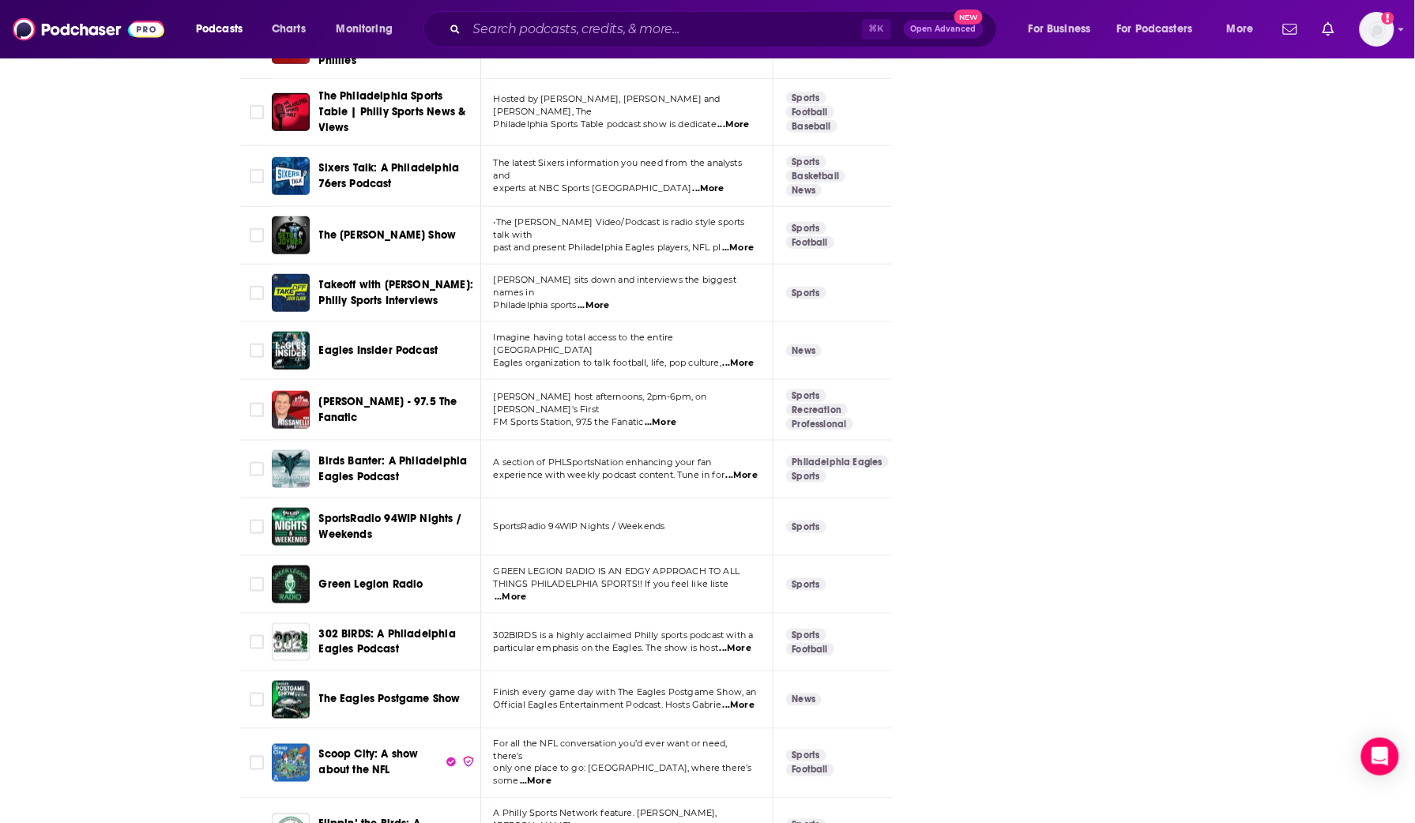
click at [371, 693] on span "The Eagles Postgame Show" at bounding box center [389, 699] width 141 height 13
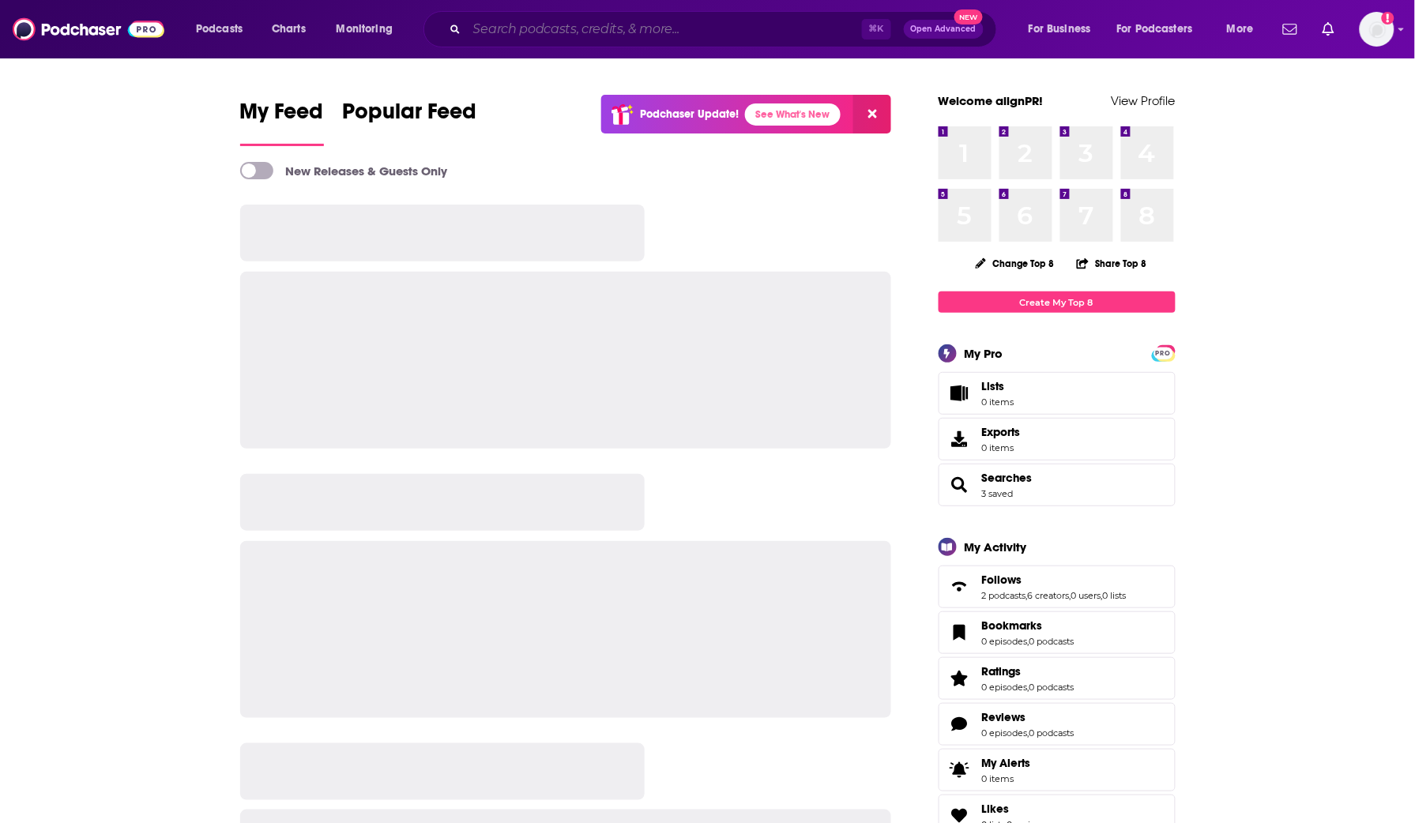
click at [486, 24] on input "Search podcasts, credits, & more..." at bounding box center [664, 29] width 395 height 25
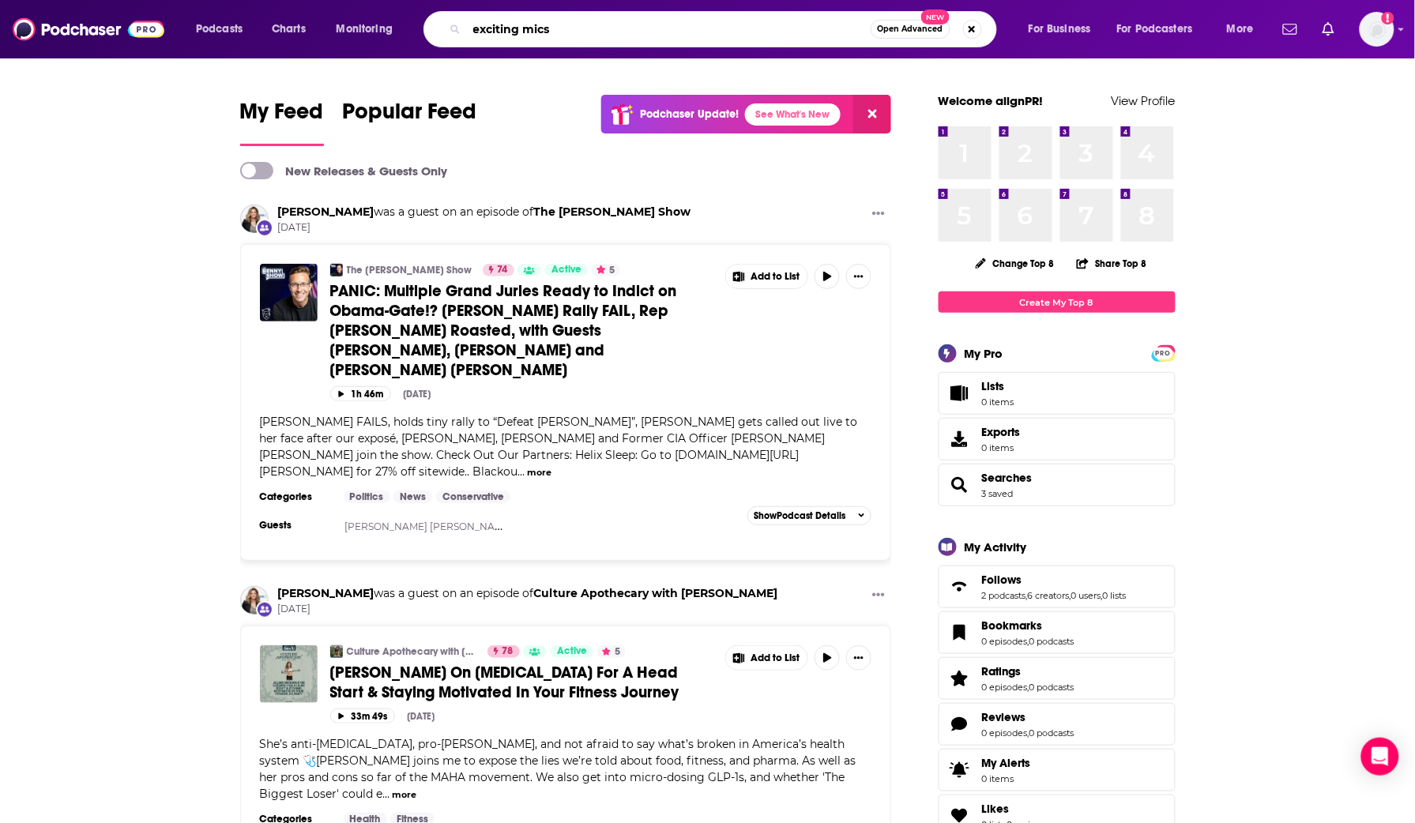
type input "exciting mics"
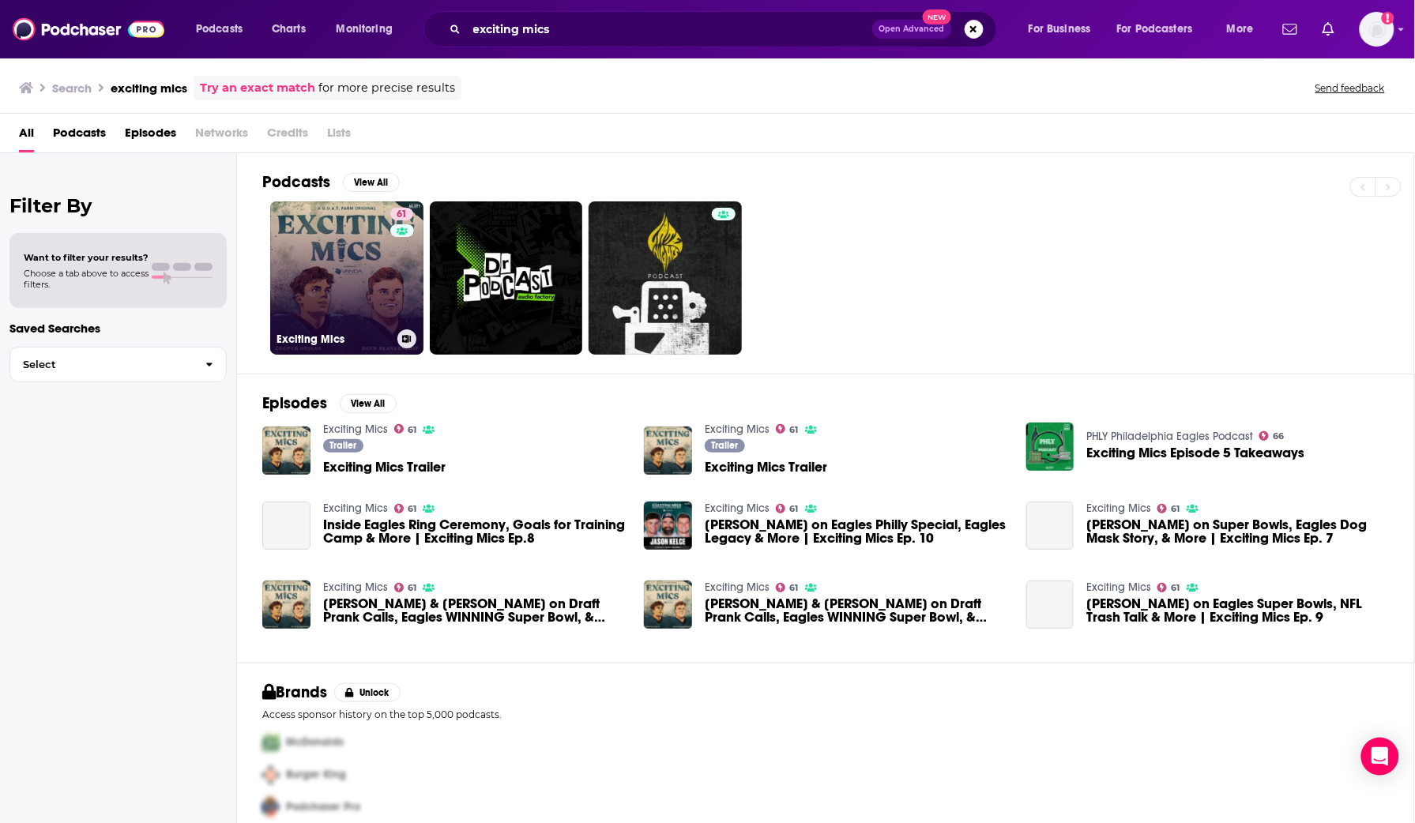
click at [356, 268] on link "61 Exciting Mics" at bounding box center [346, 278] width 153 height 153
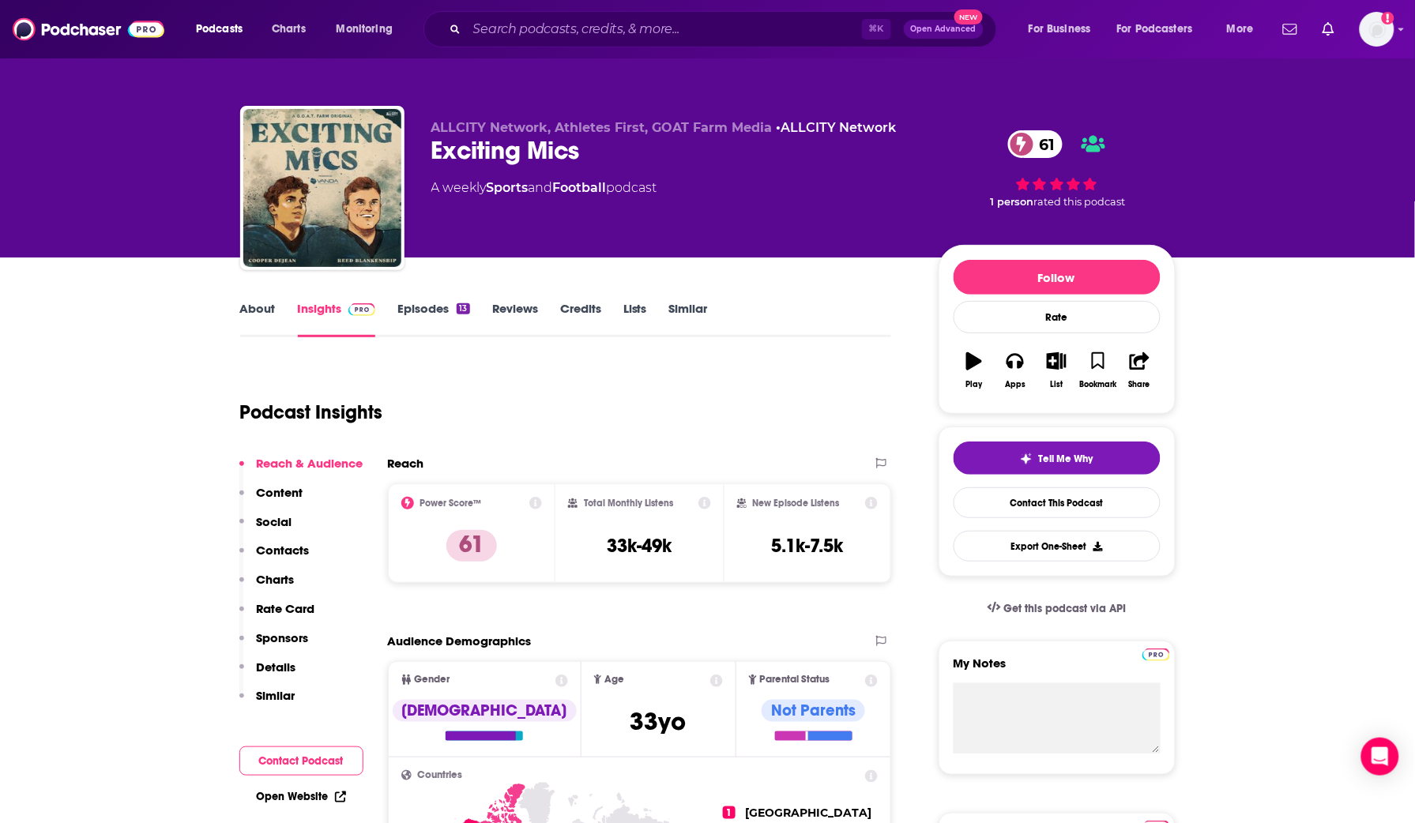
click at [265, 308] on link "About" at bounding box center [258, 319] width 36 height 36
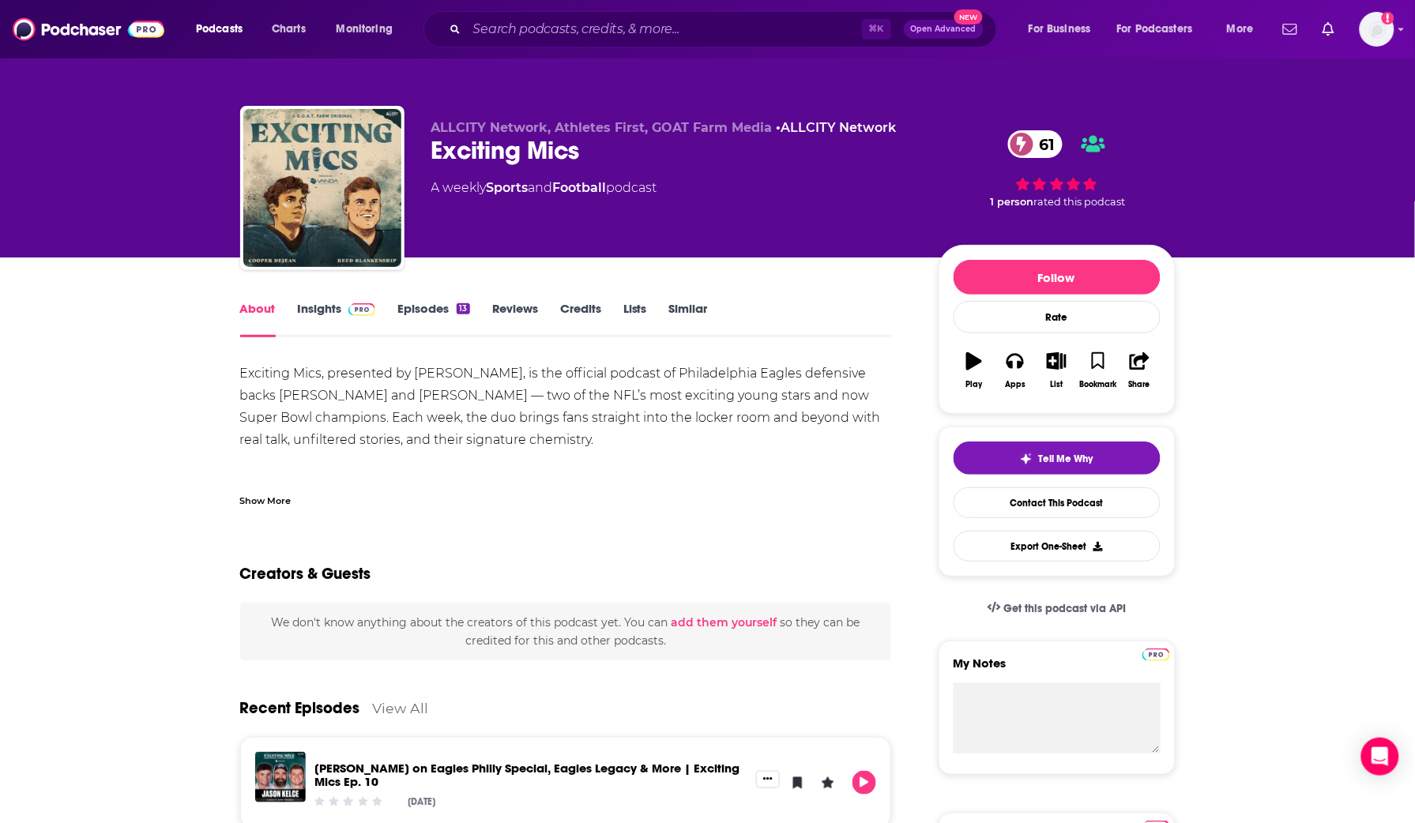
click at [486, 143] on div "Exciting Mics 61" at bounding box center [672, 150] width 482 height 31
drag, startPoint x: 487, startPoint y: 143, endPoint x: 472, endPoint y: 139, distance: 15.5
click at [486, 143] on div "Exciting Mics 61" at bounding box center [672, 150] width 482 height 31
copy div "Exciting Mics 61"
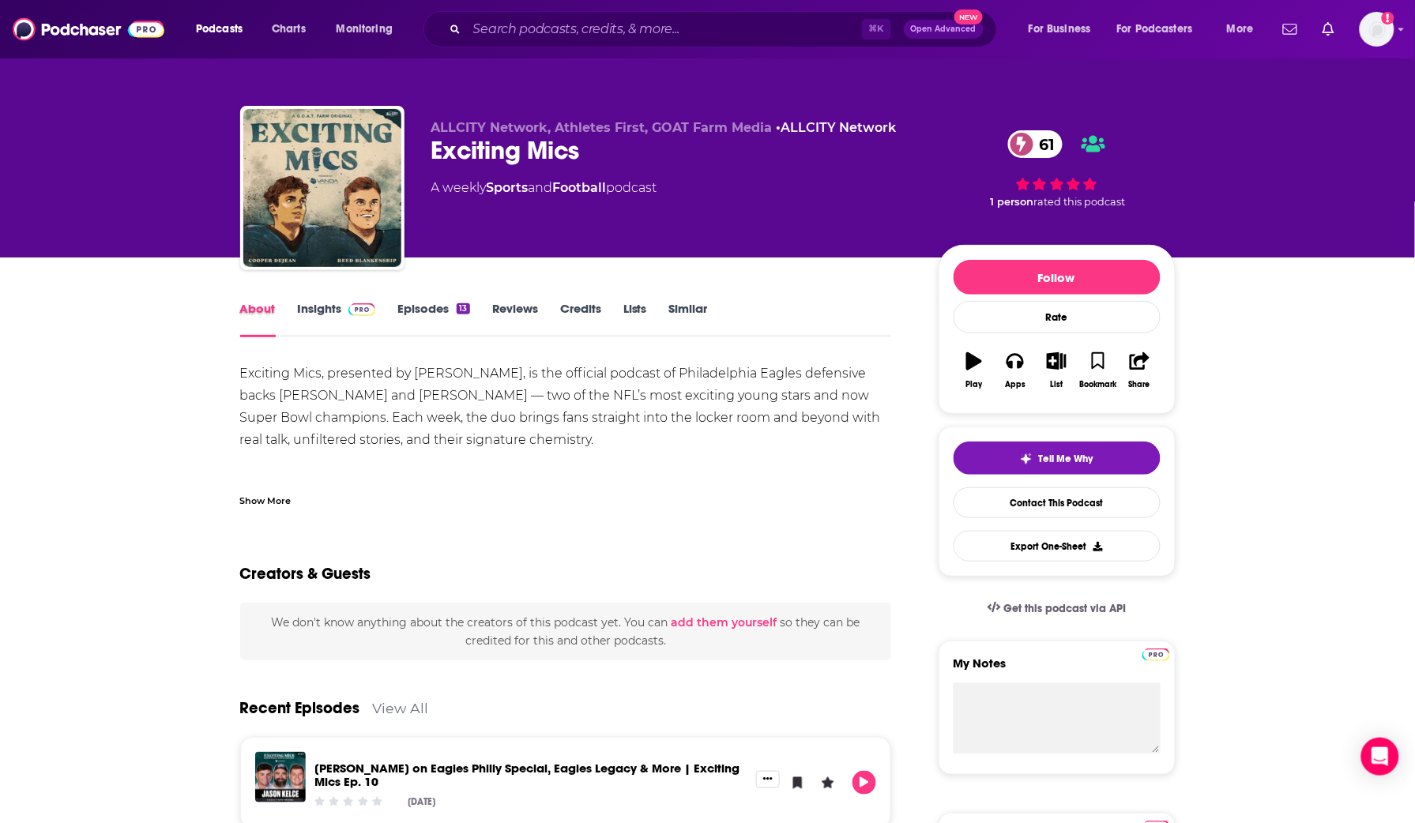
drag, startPoint x: 286, startPoint y: 312, endPoint x: 314, endPoint y: 312, distance: 27.7
click at [288, 312] on div "About" at bounding box center [269, 319] width 58 height 36
click at [314, 312] on link "Insights" at bounding box center [337, 319] width 78 height 36
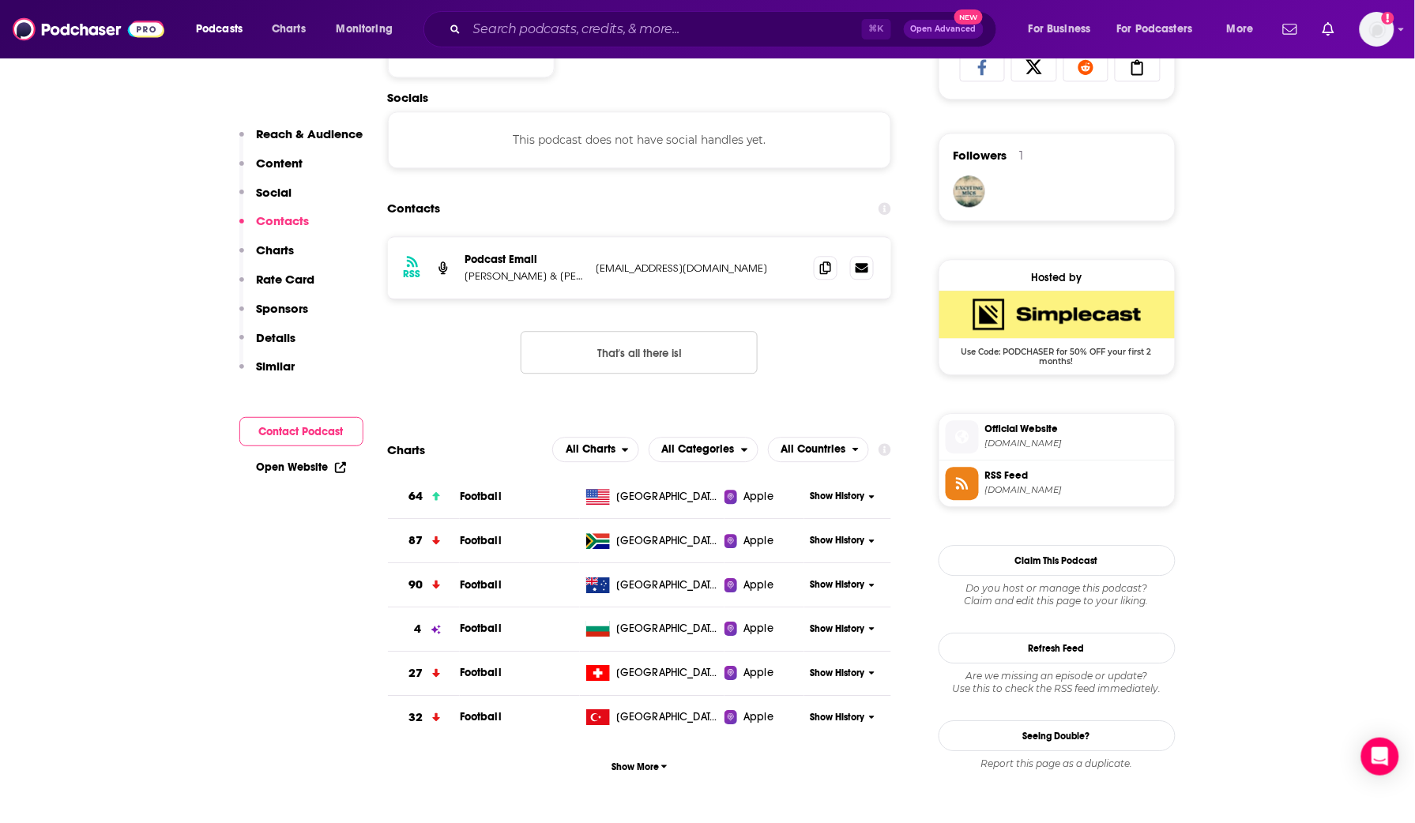
scroll to position [1083, 0]
click at [823, 273] on icon at bounding box center [825, 266] width 11 height 13
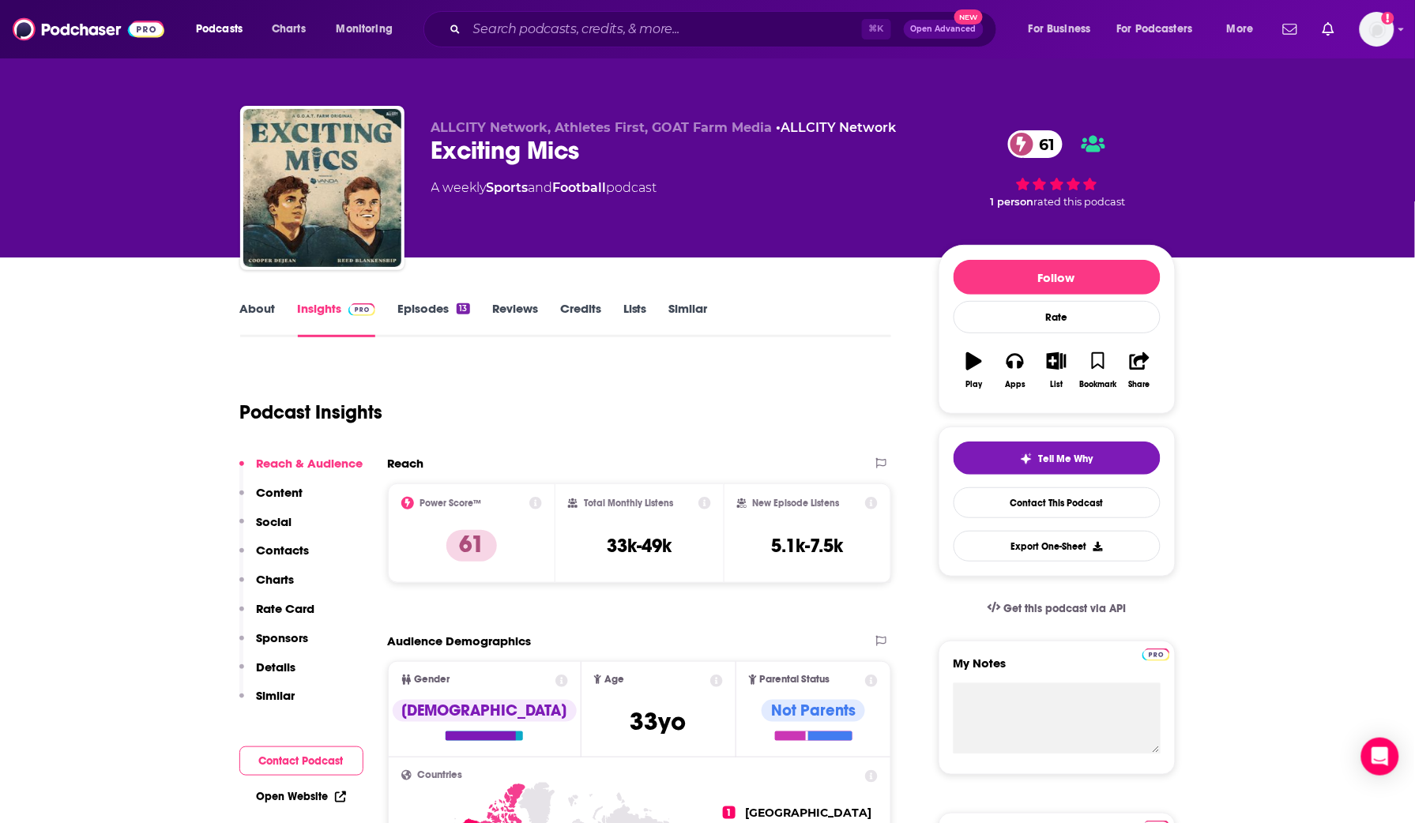
scroll to position [0, 0]
click at [419, 322] on link "Episodes 13" at bounding box center [434, 319] width 72 height 36
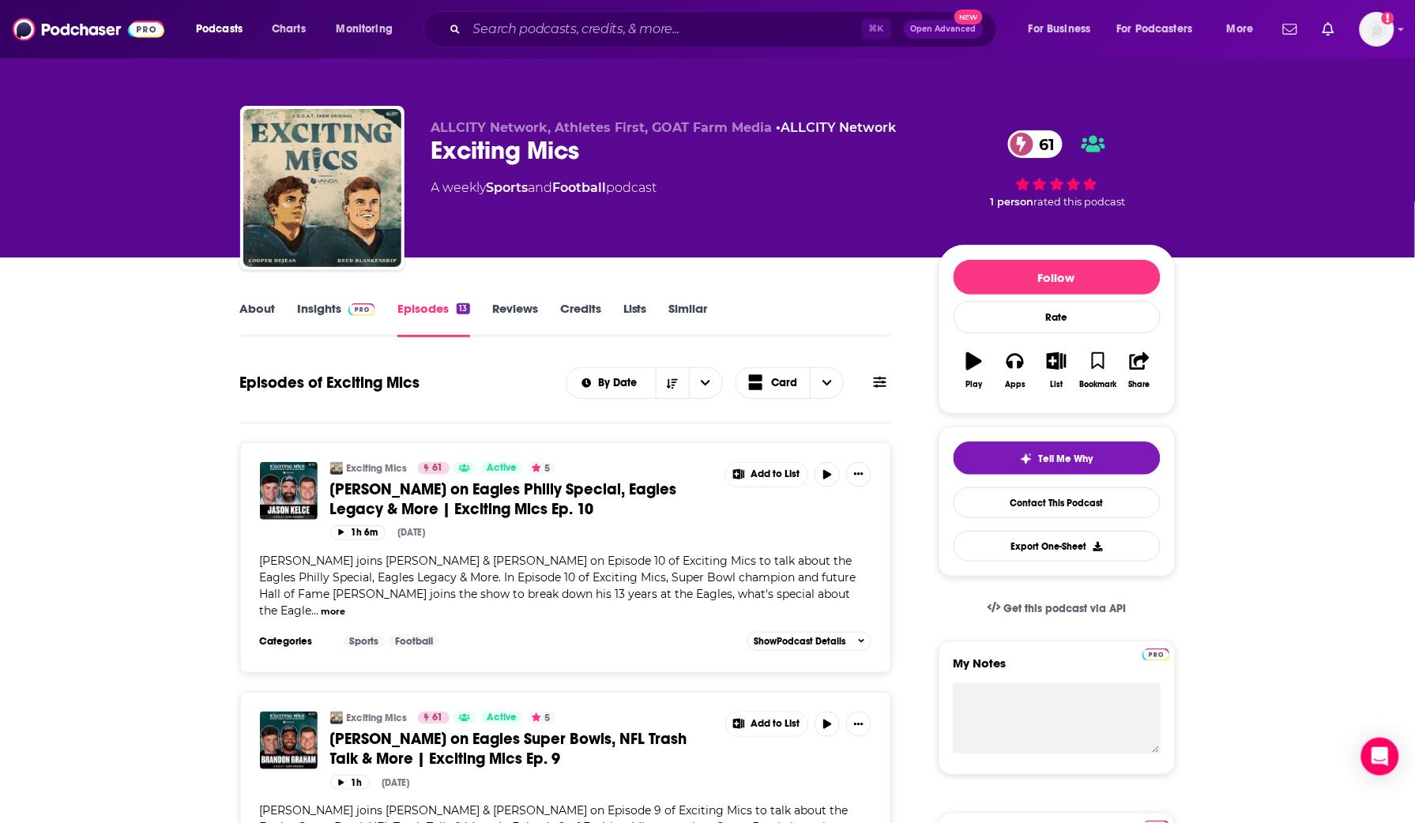
click at [264, 311] on link "About" at bounding box center [258, 319] width 36 height 36
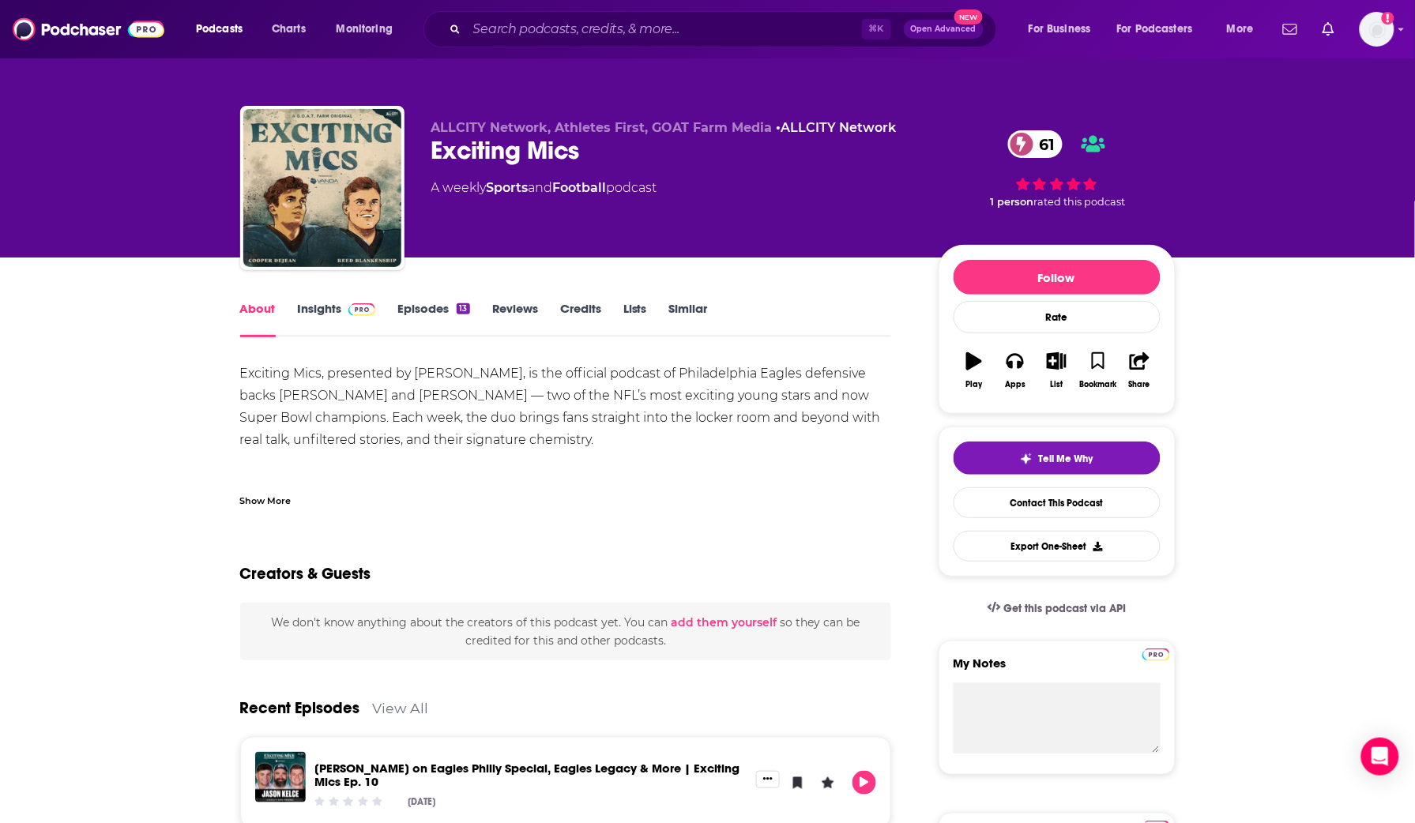
click at [330, 303] on link "Insights" at bounding box center [337, 319] width 78 height 36
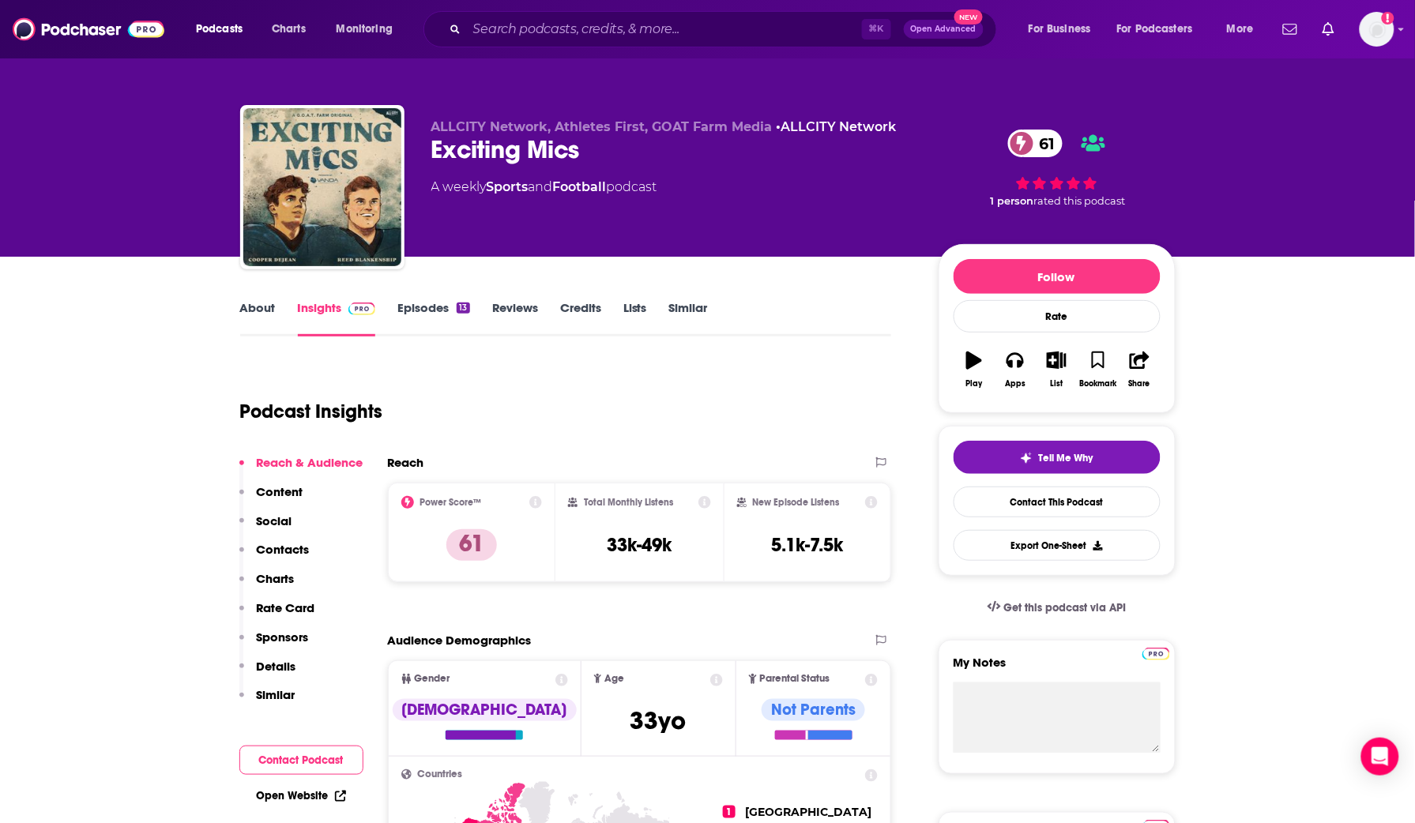
scroll to position [9, 0]
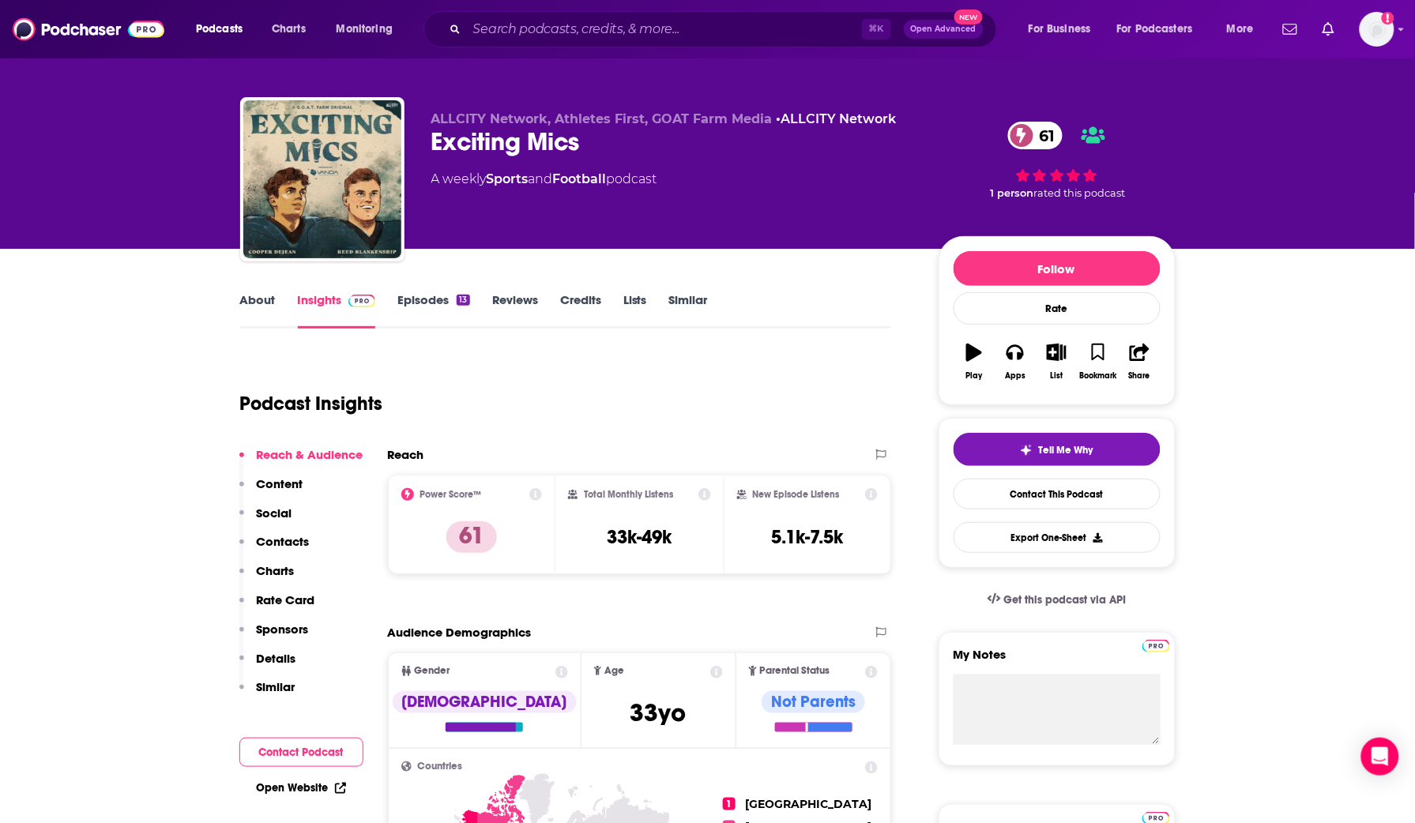
click at [251, 297] on link "About" at bounding box center [258, 310] width 36 height 36
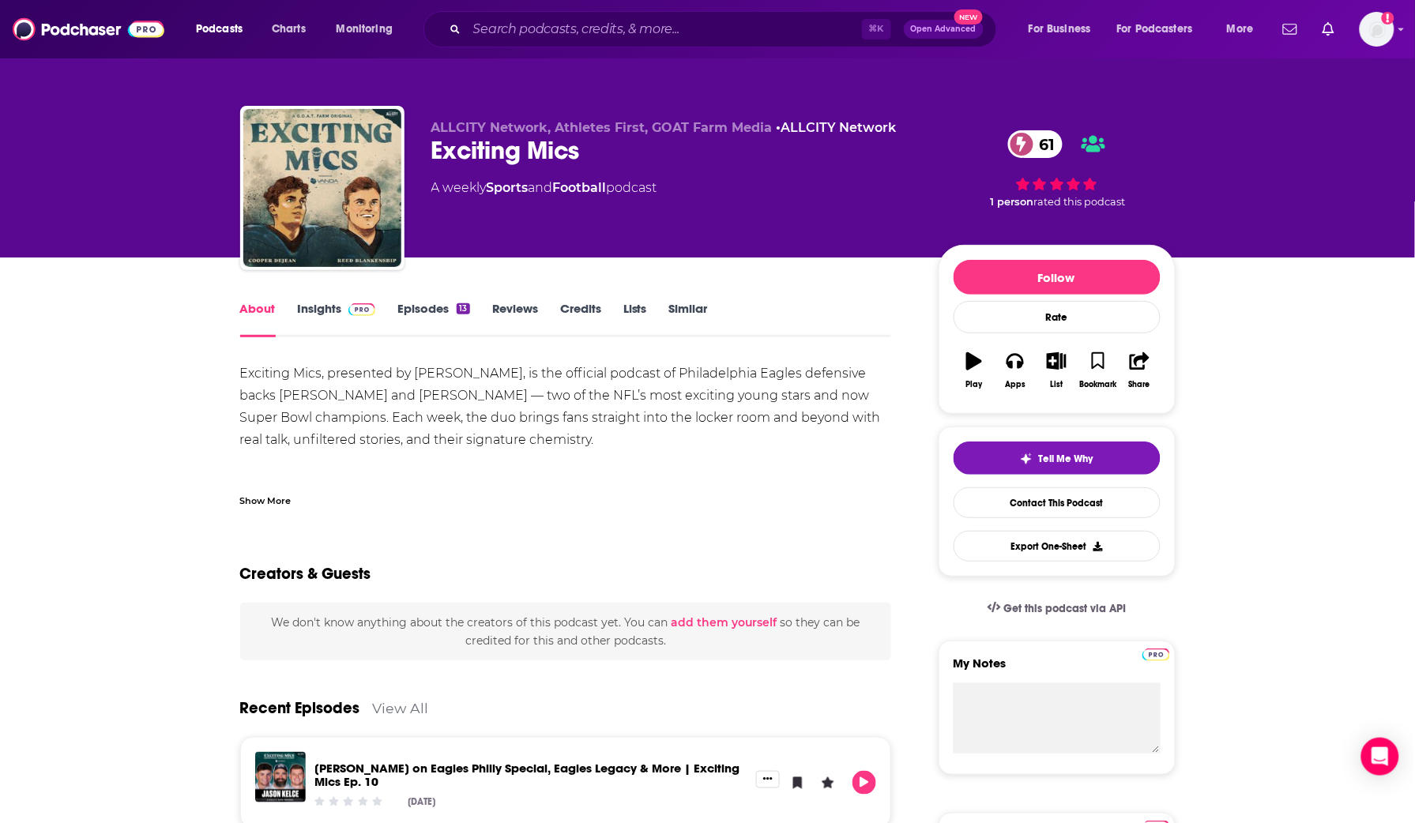
click at [277, 496] on div "Show More" at bounding box center [265, 499] width 51 height 15
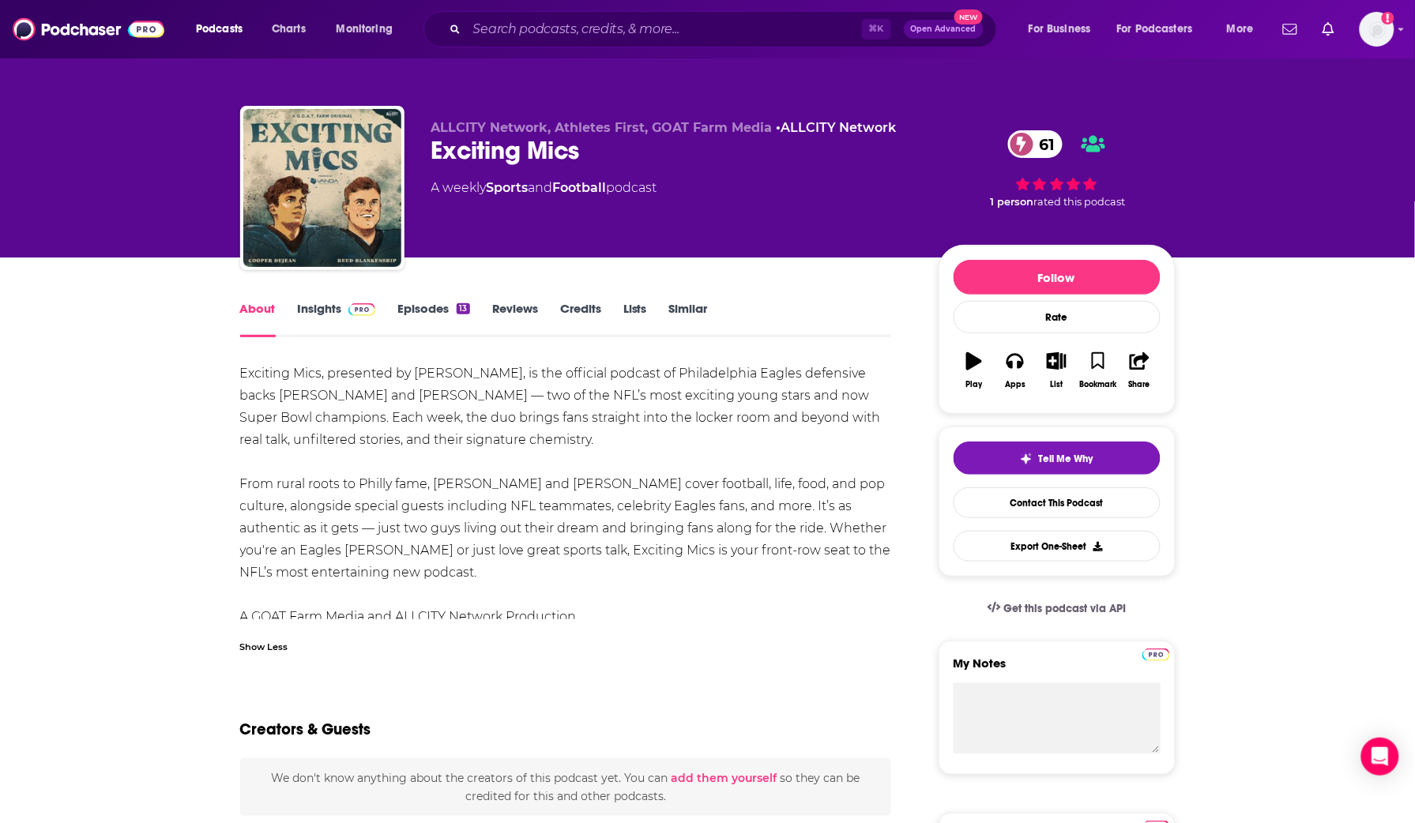
drag, startPoint x: 702, startPoint y: 294, endPoint x: 680, endPoint y: 311, distance: 27.5
click at [678, 311] on link "Similar" at bounding box center [688, 319] width 39 height 36
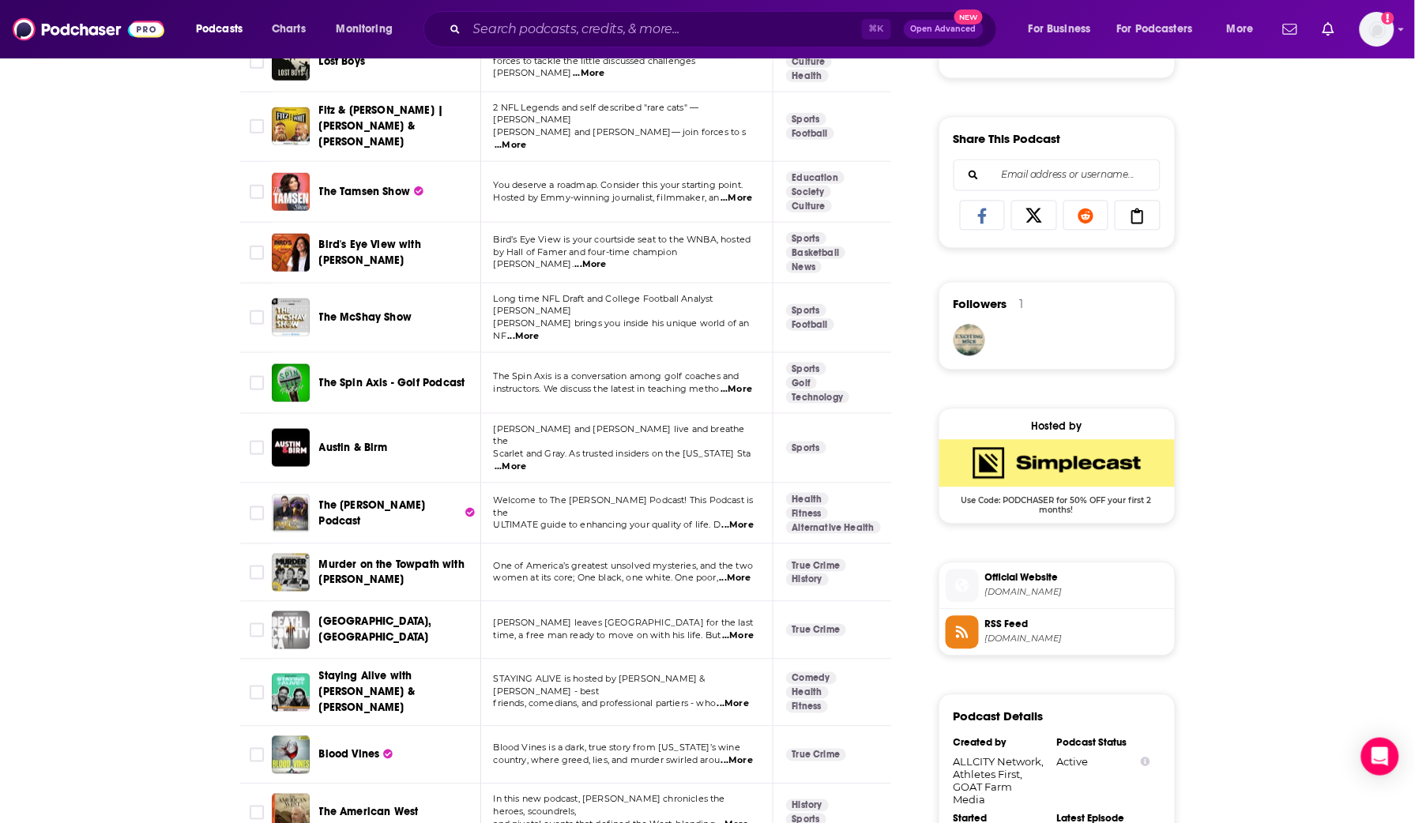
scroll to position [933, 0]
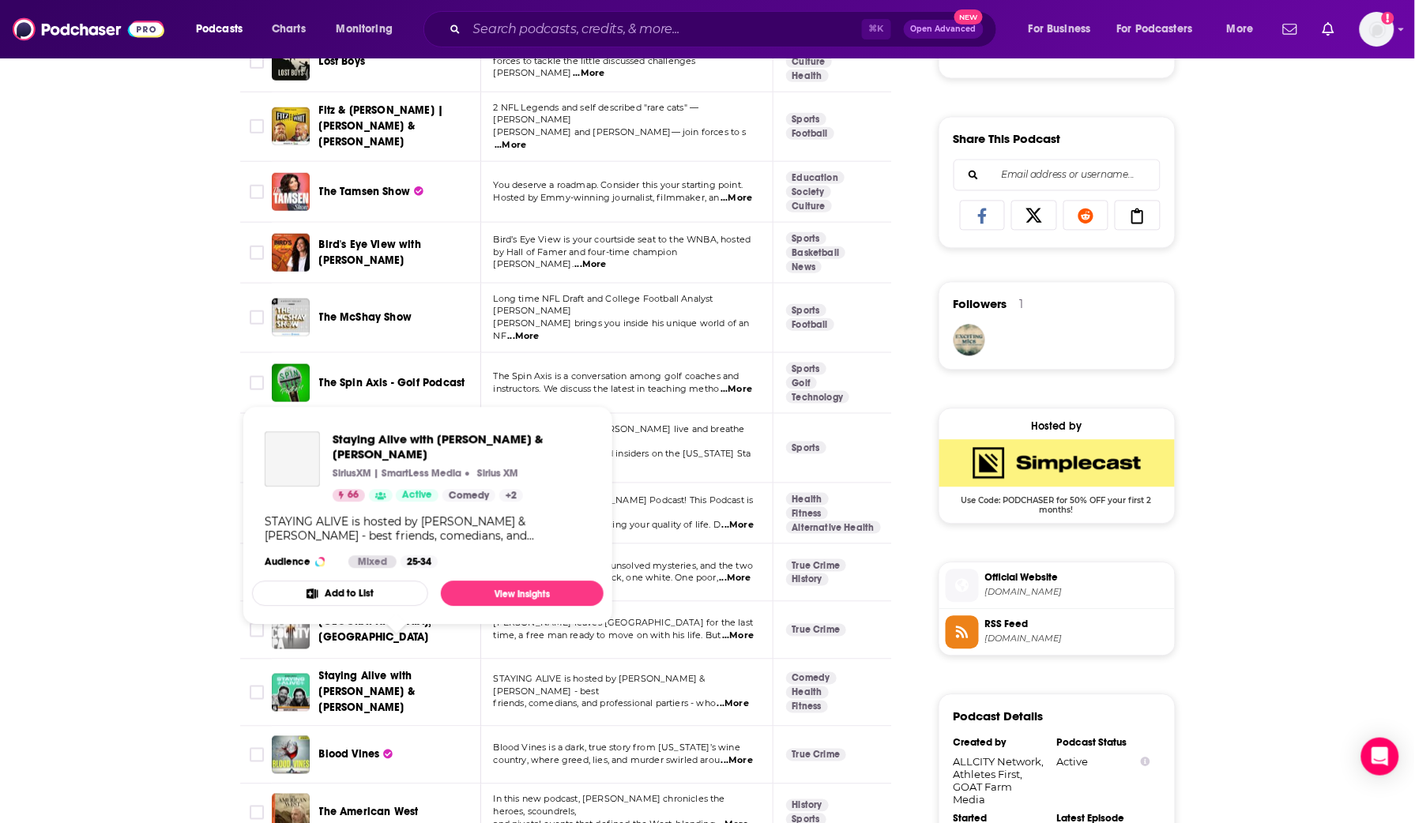
click at [371, 669] on span "Staying Alive with Jon Gabrus & Adam Pally" at bounding box center [367, 691] width 96 height 45
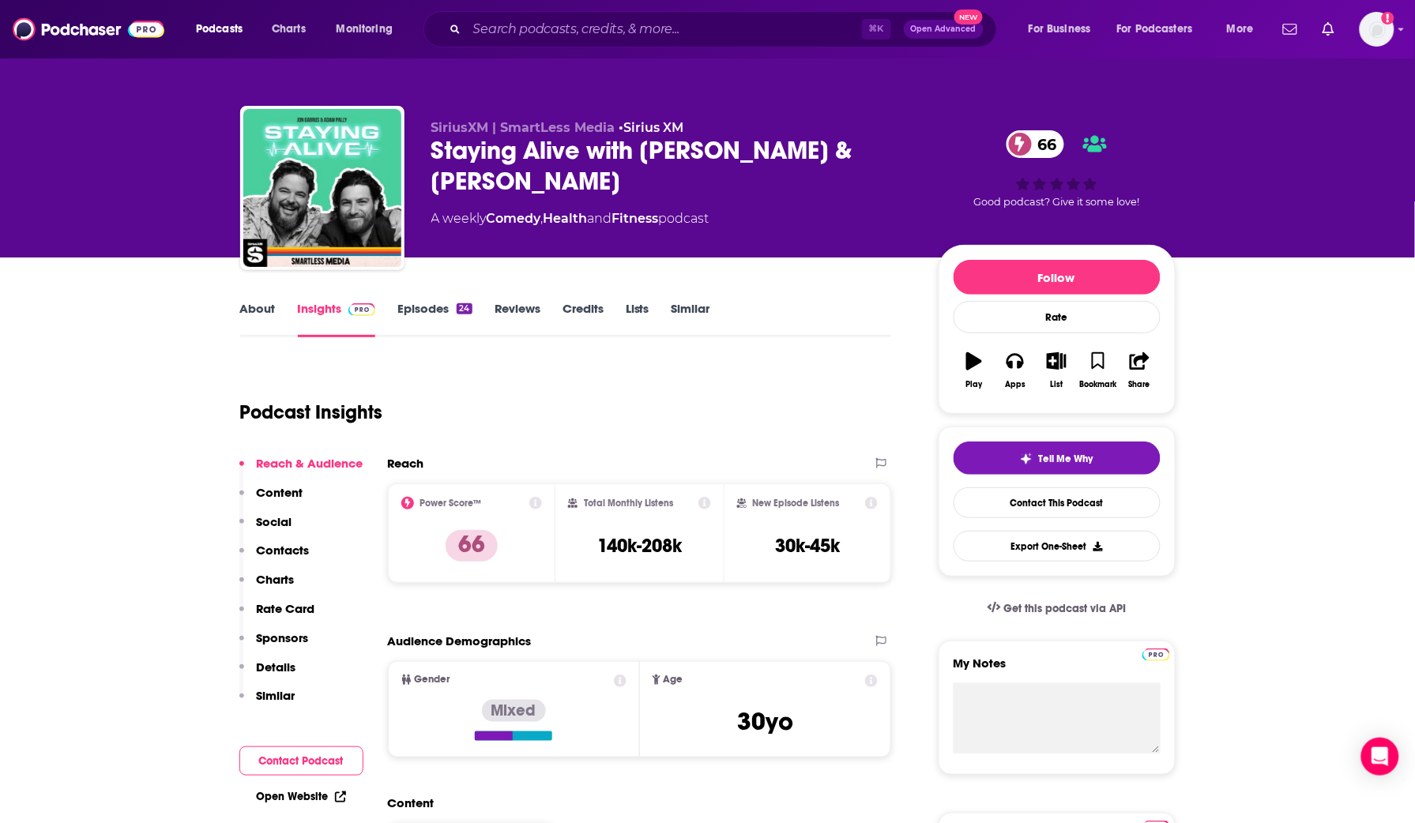
click at [249, 313] on link "About" at bounding box center [258, 319] width 36 height 36
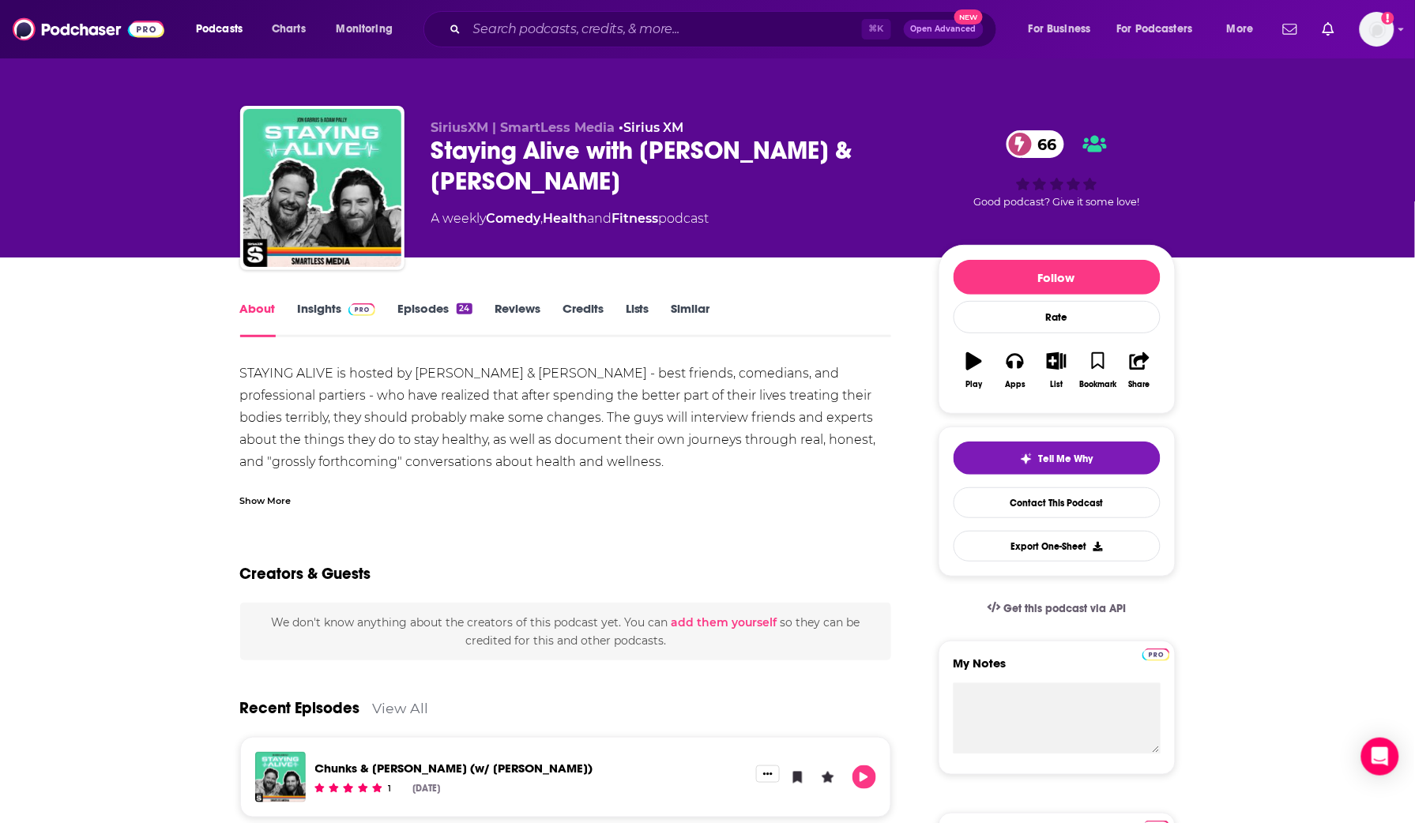
scroll to position [1, 0]
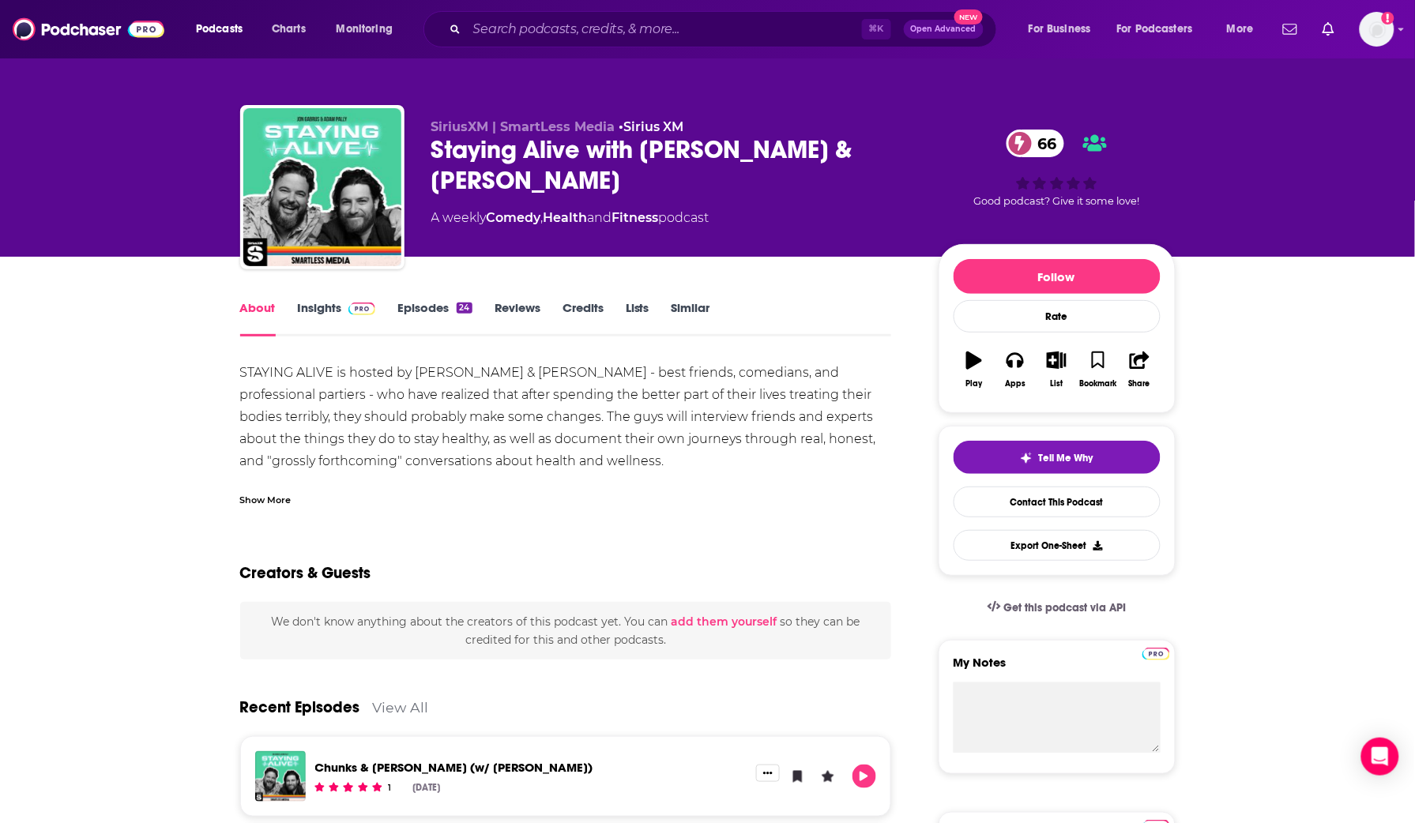
click at [694, 306] on link "Similar" at bounding box center [691, 318] width 39 height 36
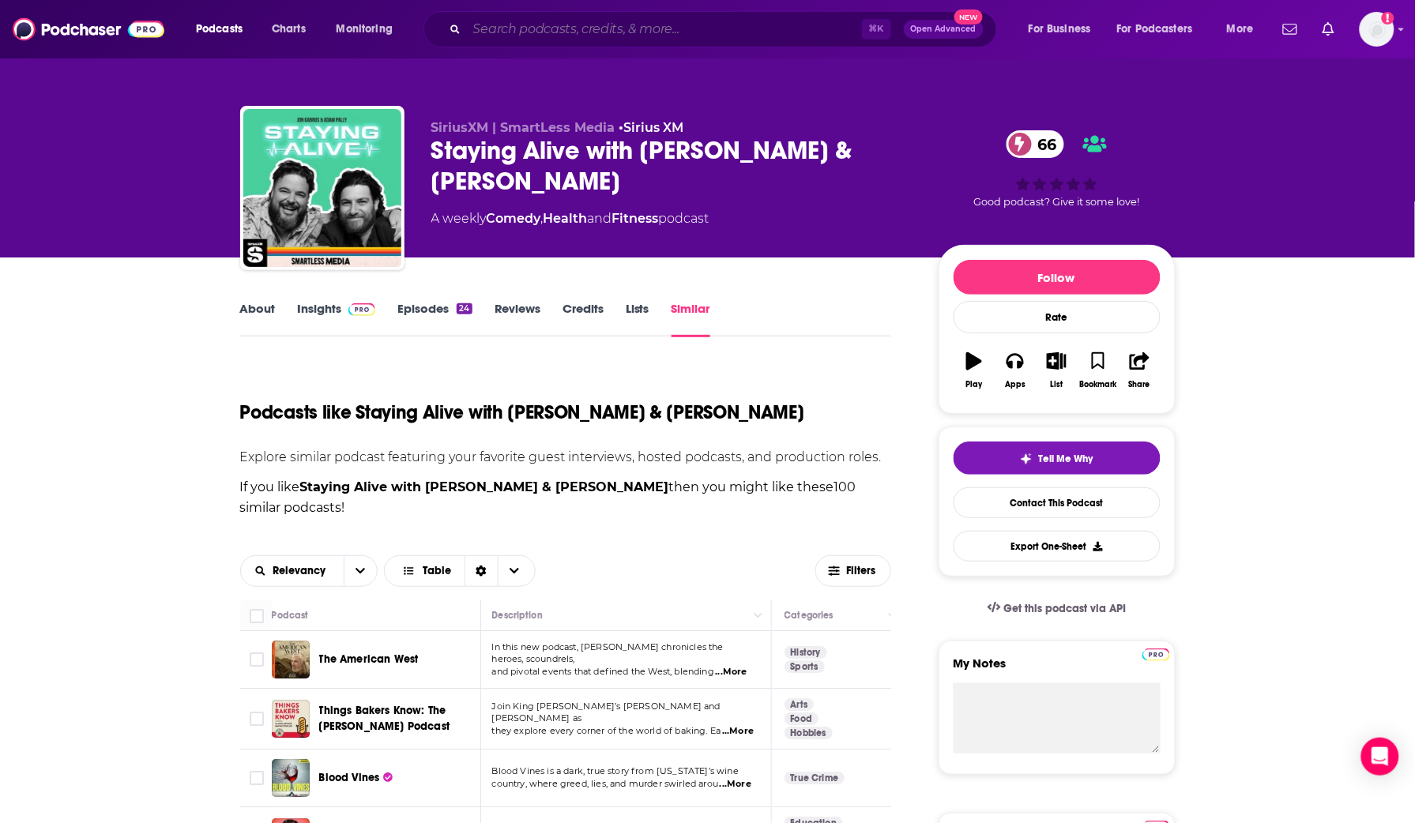
click at [508, 27] on input "Search podcasts, credits, & more..." at bounding box center [664, 29] width 395 height 25
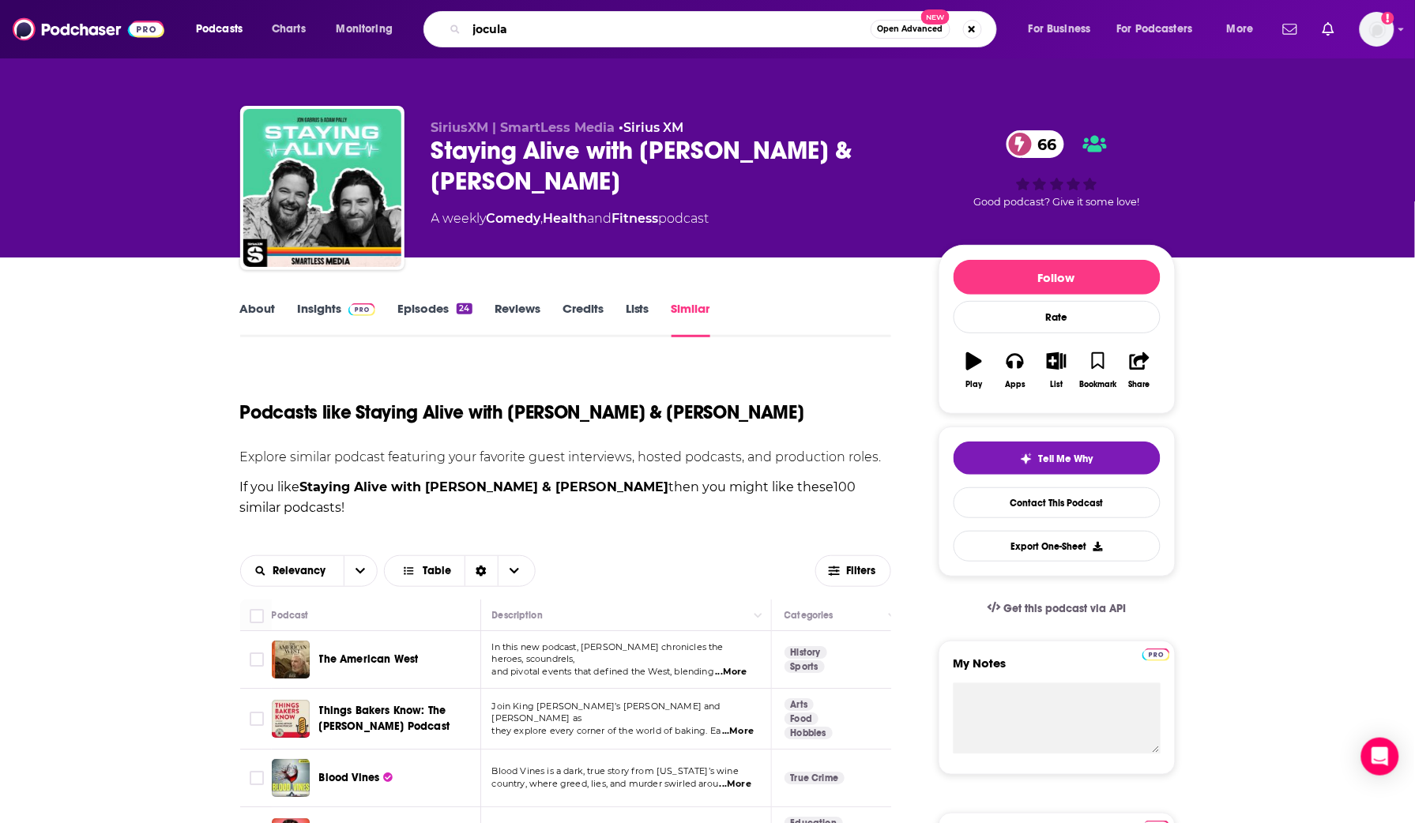
type input "jocular"
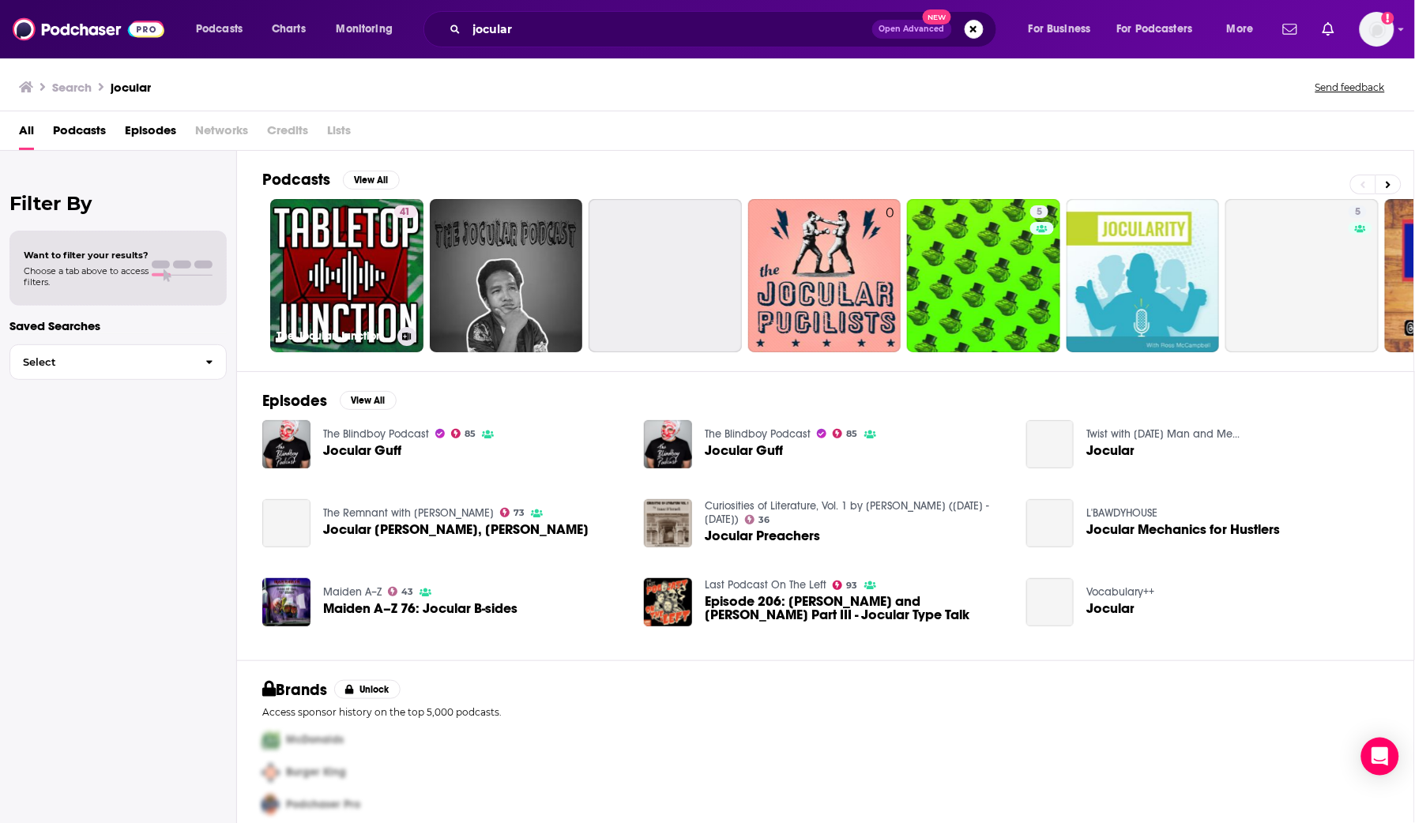
scroll to position [8, 0]
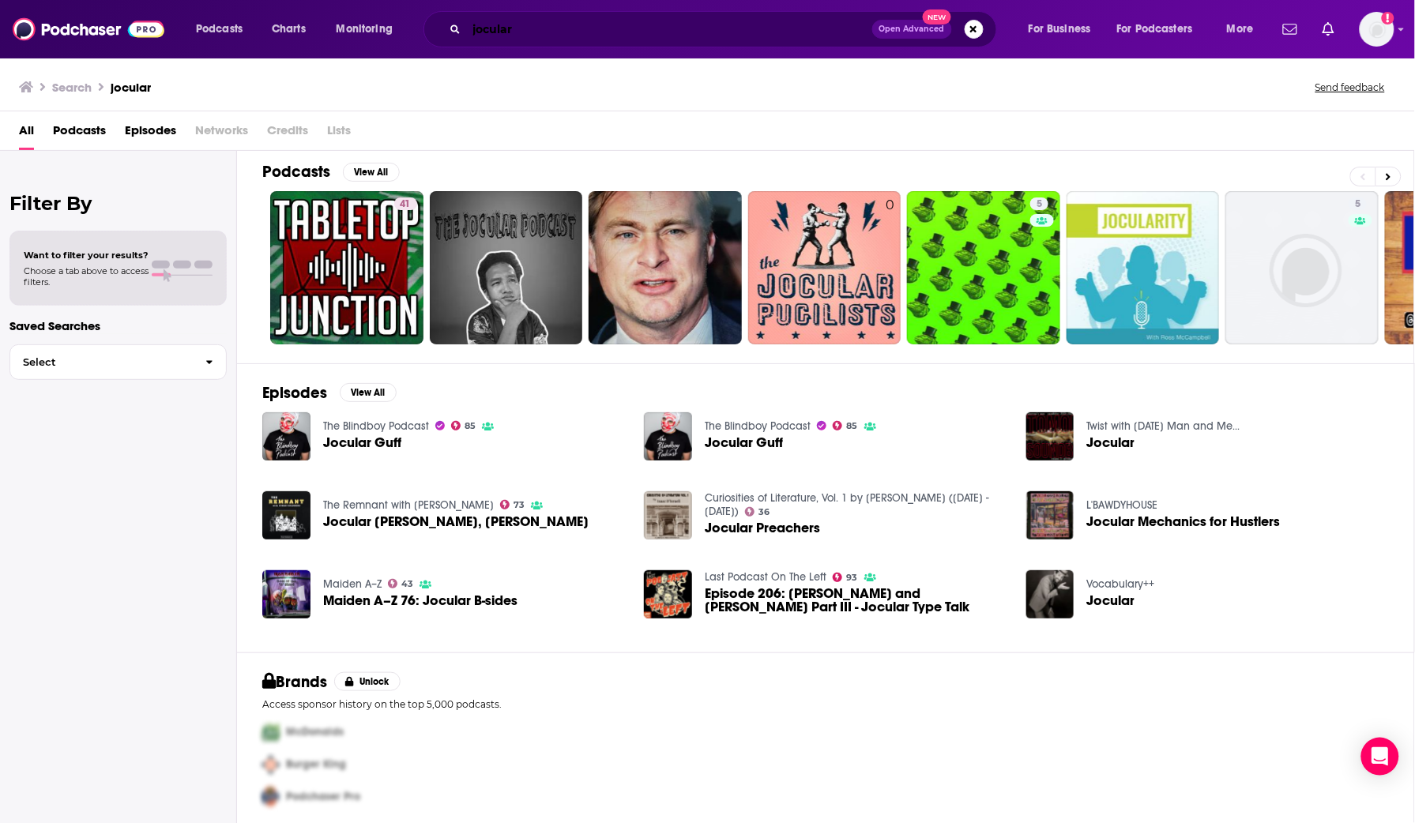
click at [498, 31] on input "jocular" at bounding box center [669, 29] width 405 height 25
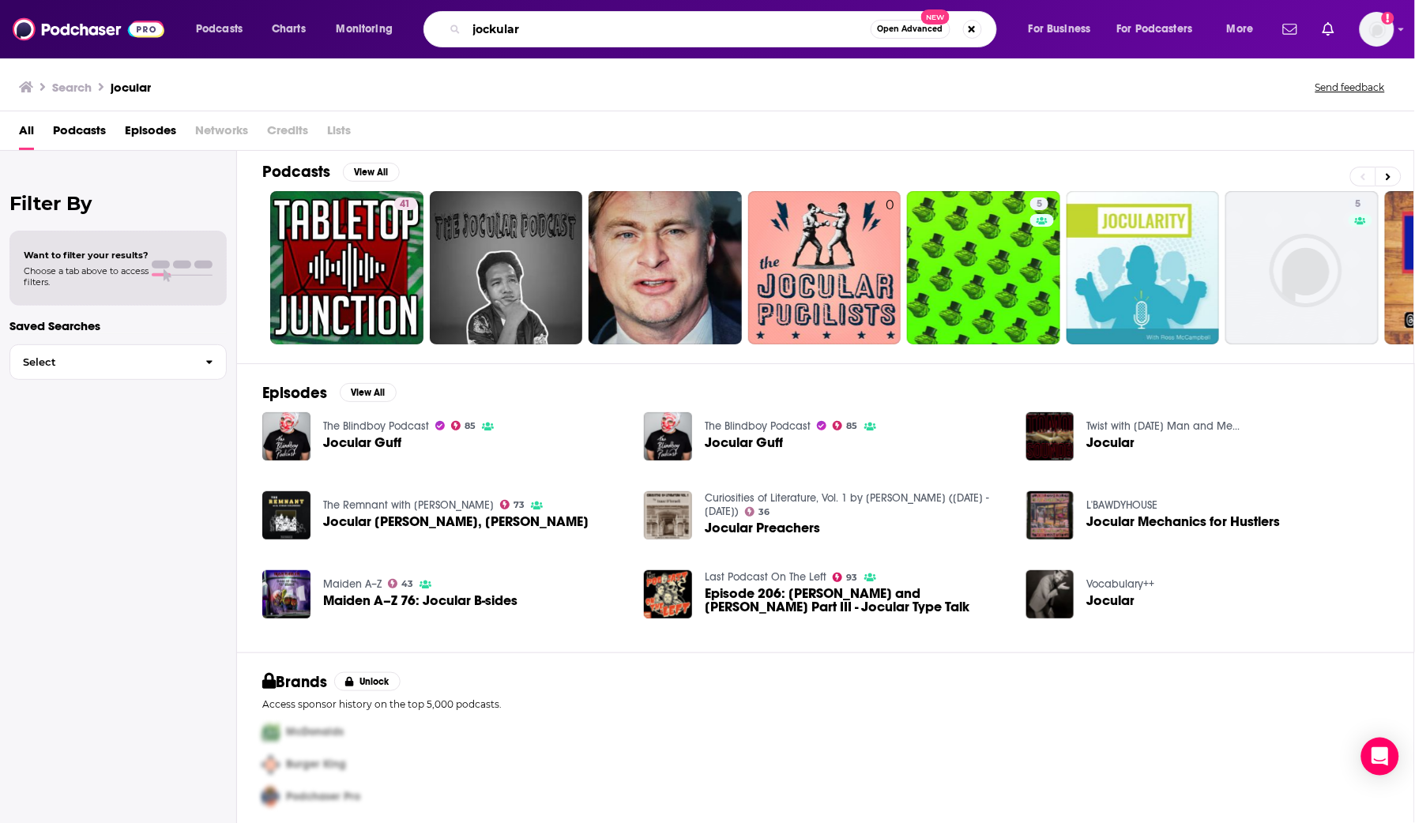
type input "jockular"
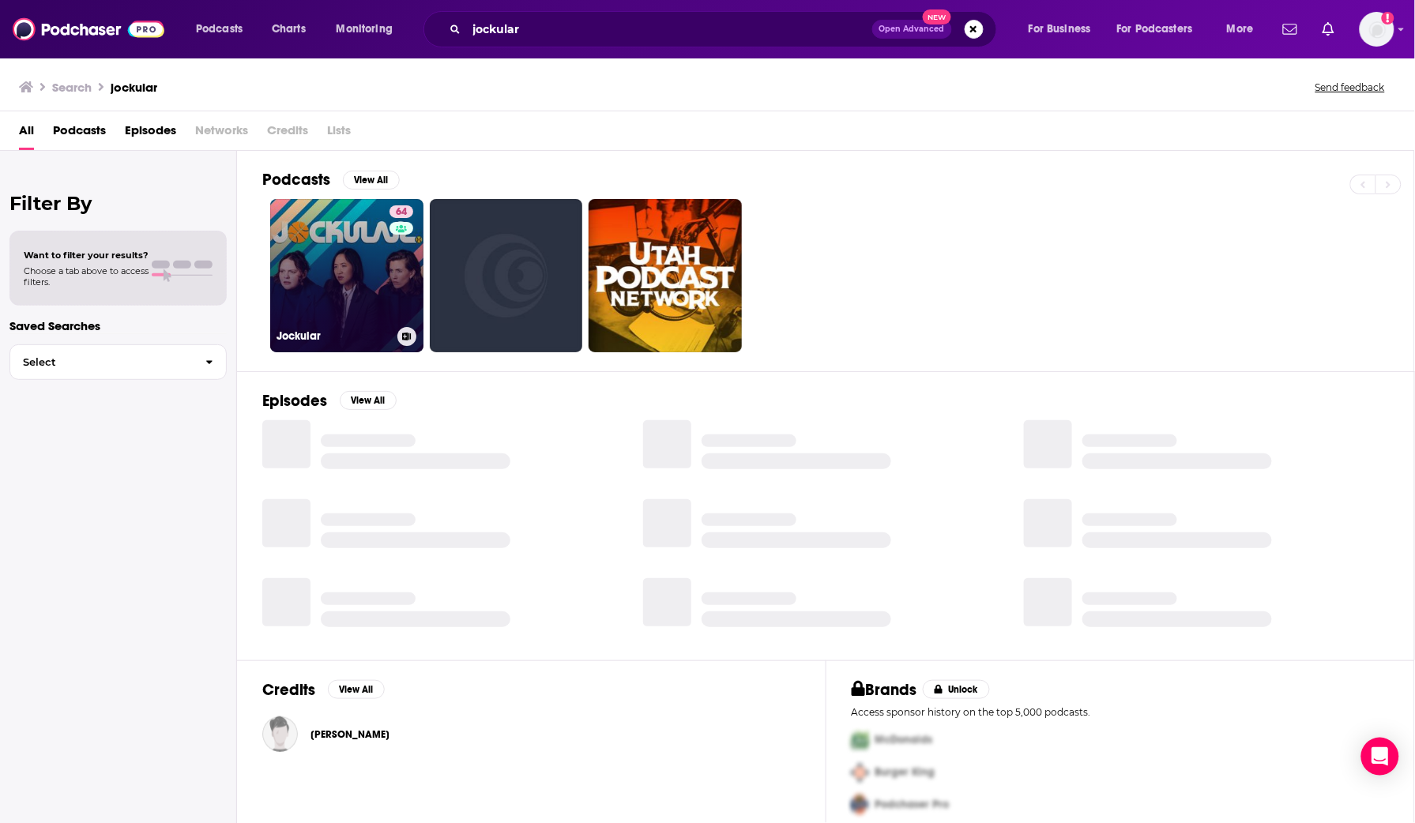
scroll to position [1, 0]
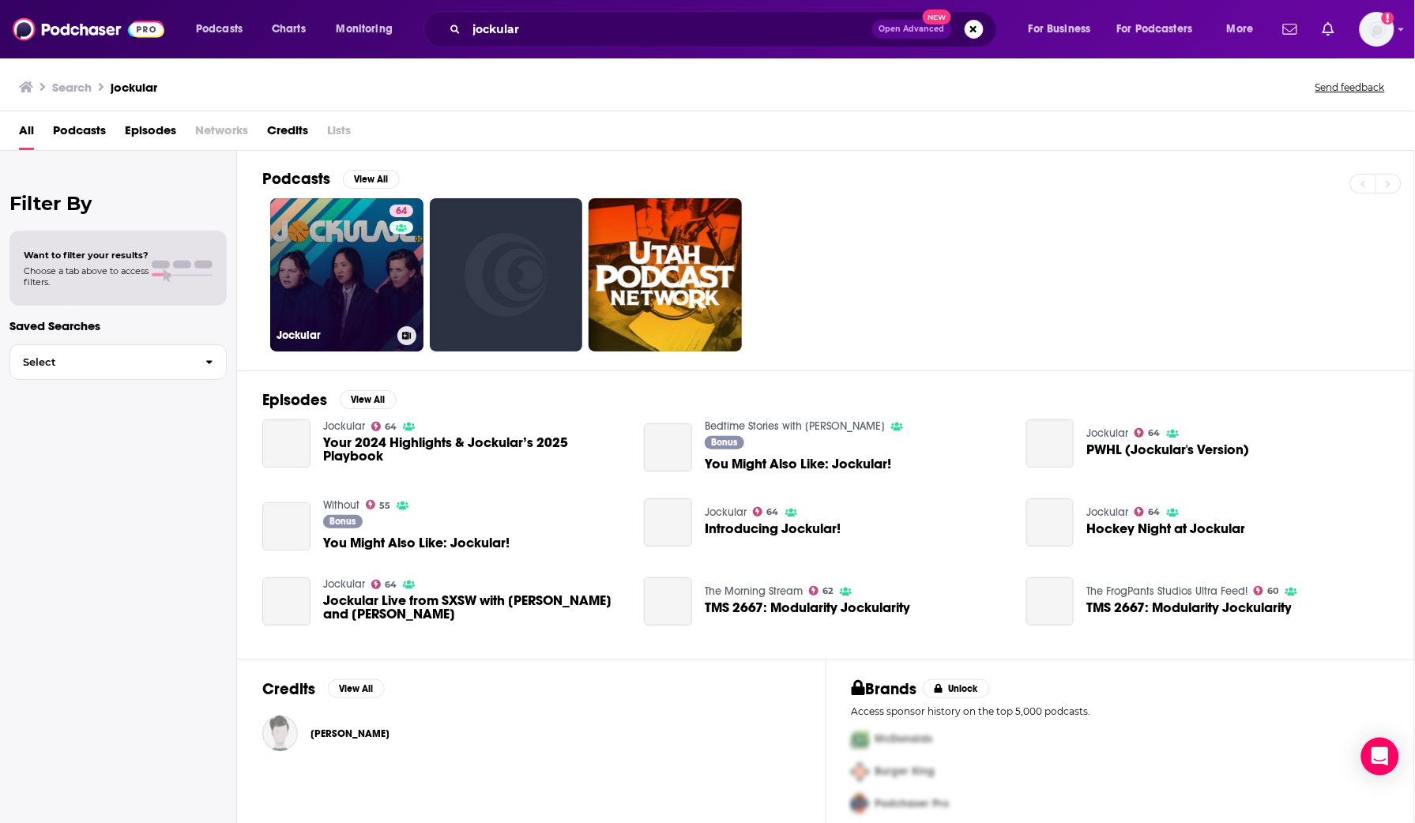
click at [327, 241] on link "64 Jockular" at bounding box center [346, 274] width 153 height 153
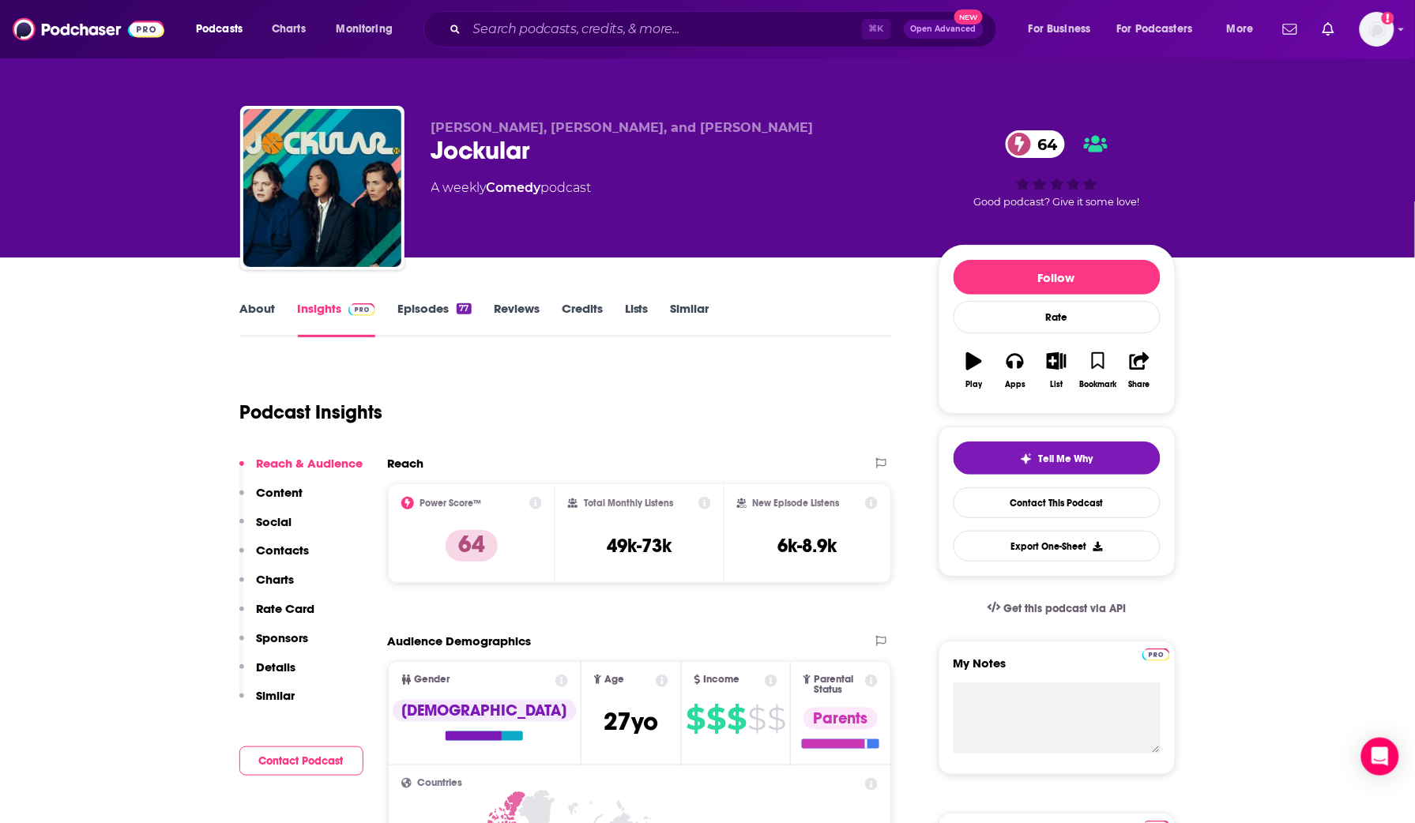
click at [266, 314] on link "About" at bounding box center [258, 319] width 36 height 36
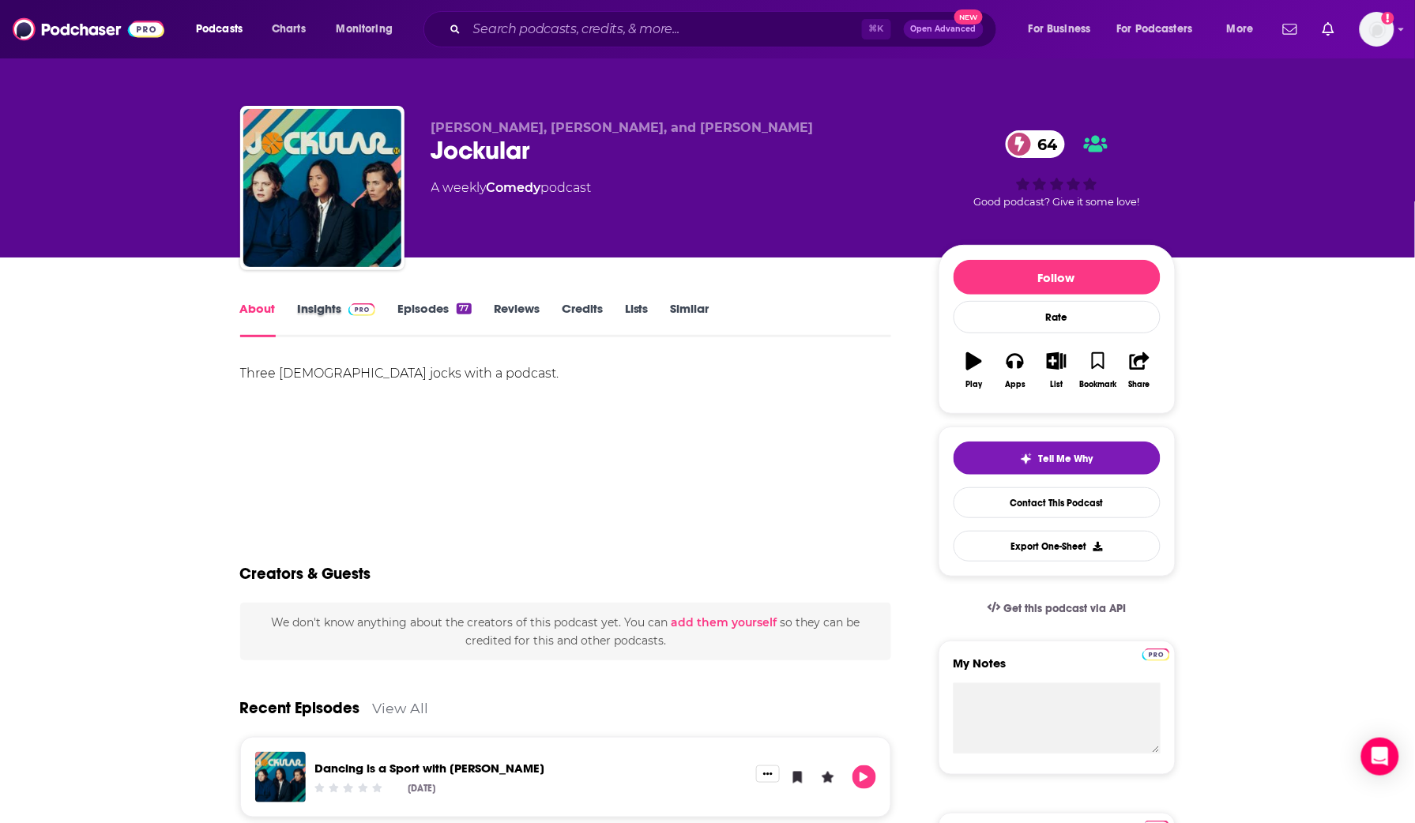
click at [382, 304] on div "Insights" at bounding box center [348, 319] width 100 height 36
click at [404, 304] on link "Episodes 77" at bounding box center [434, 319] width 73 height 36
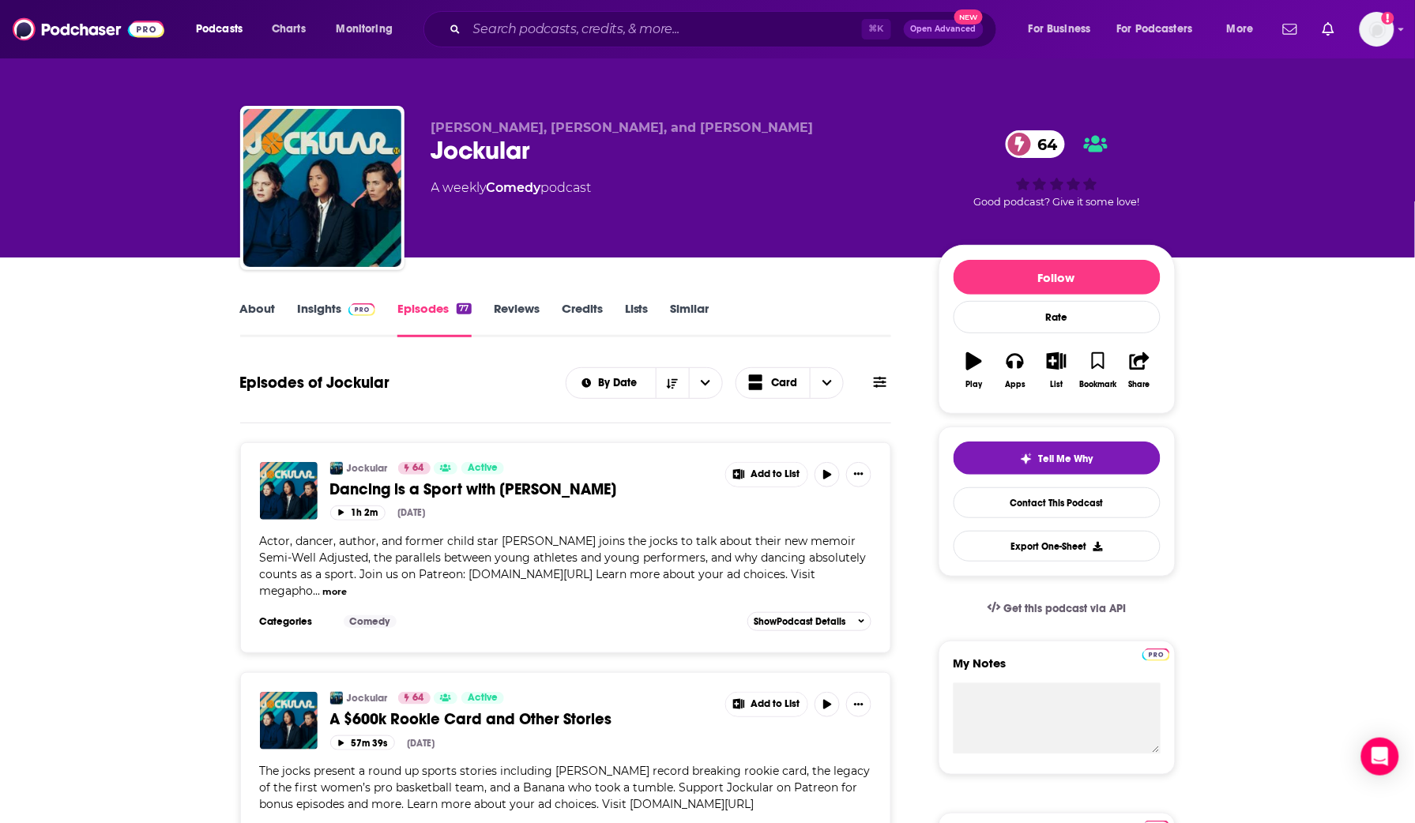
click at [698, 306] on link "Similar" at bounding box center [690, 319] width 39 height 36
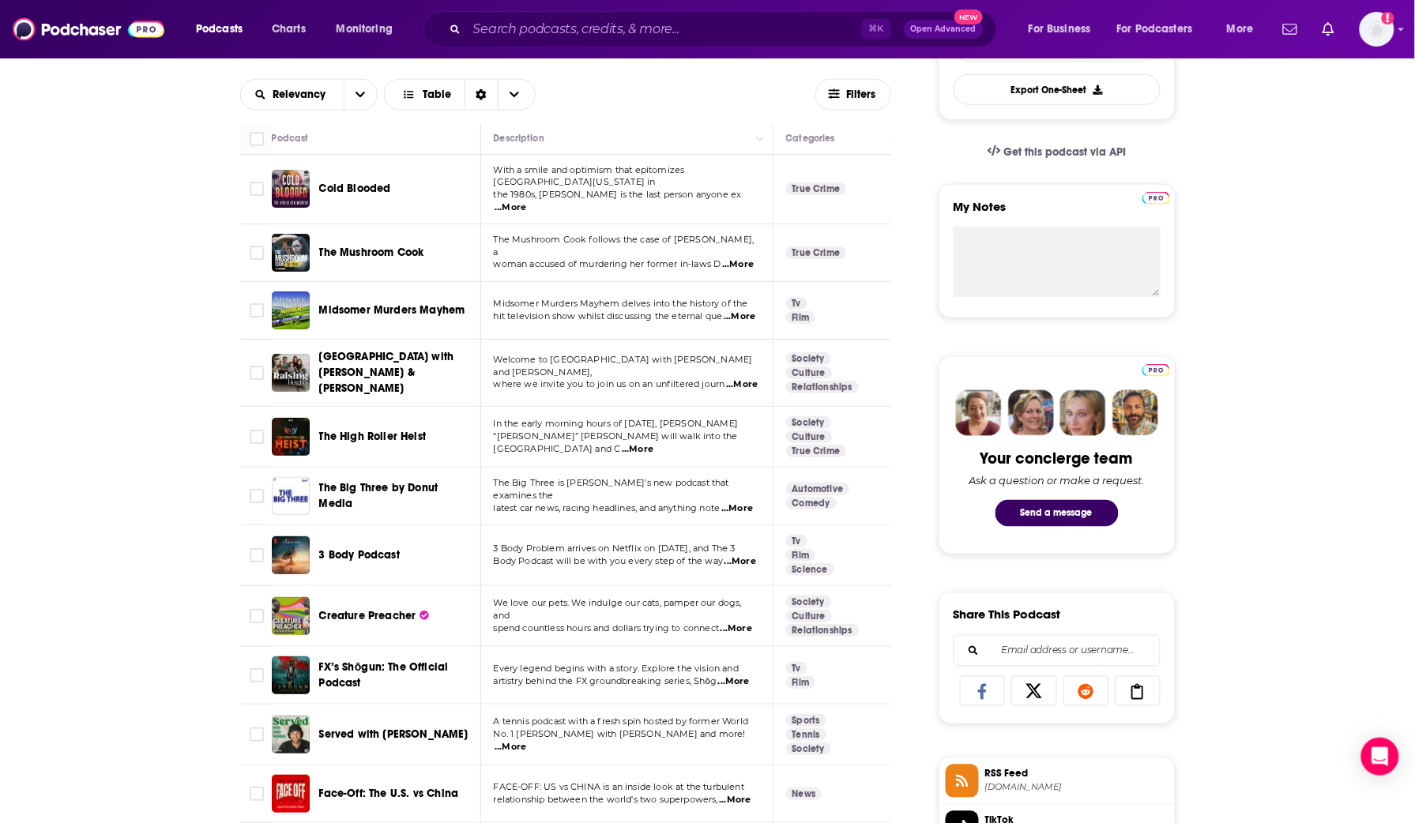
scroll to position [705, 0]
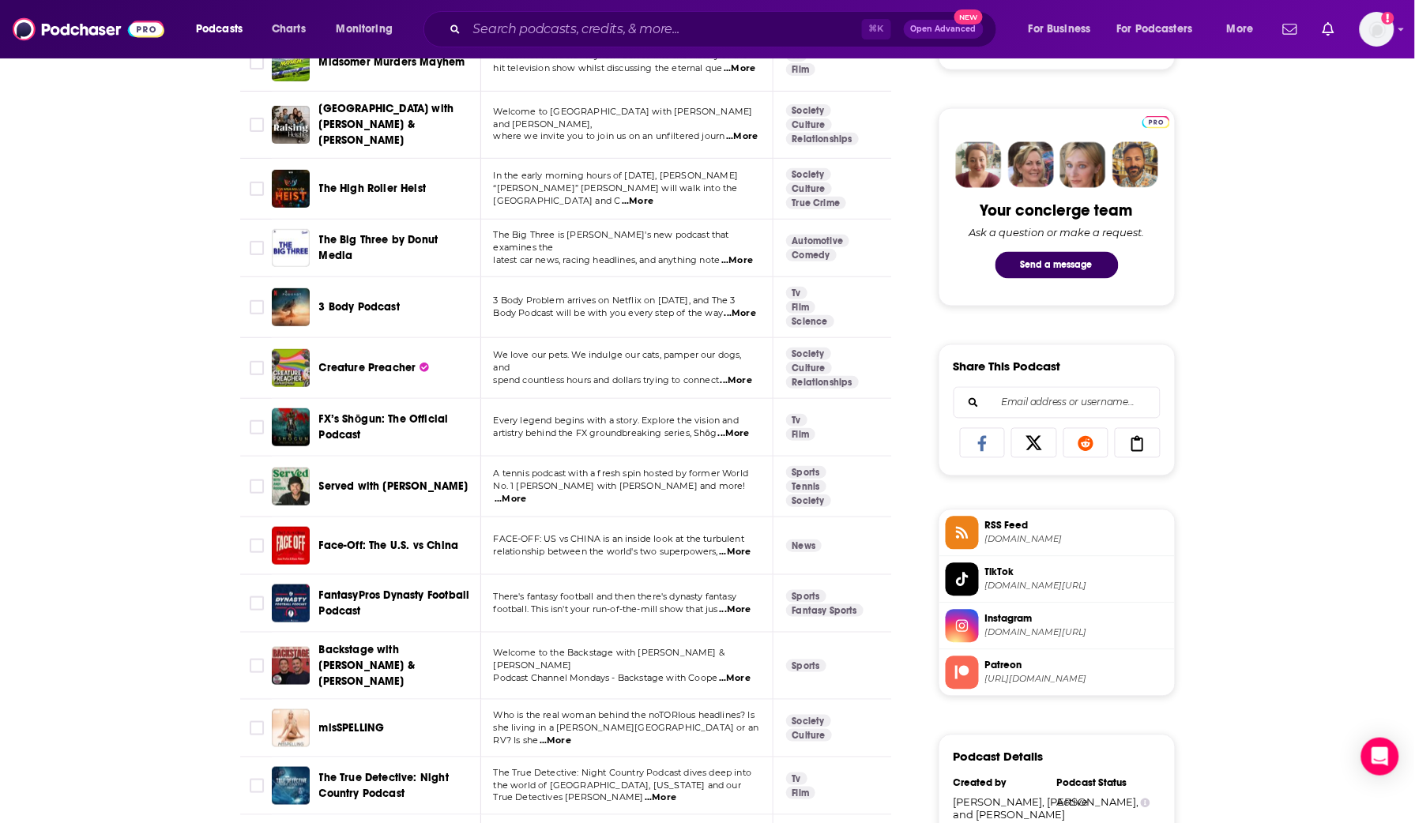
click at [382, 361] on span "Creature Preacher" at bounding box center [367, 367] width 97 height 13
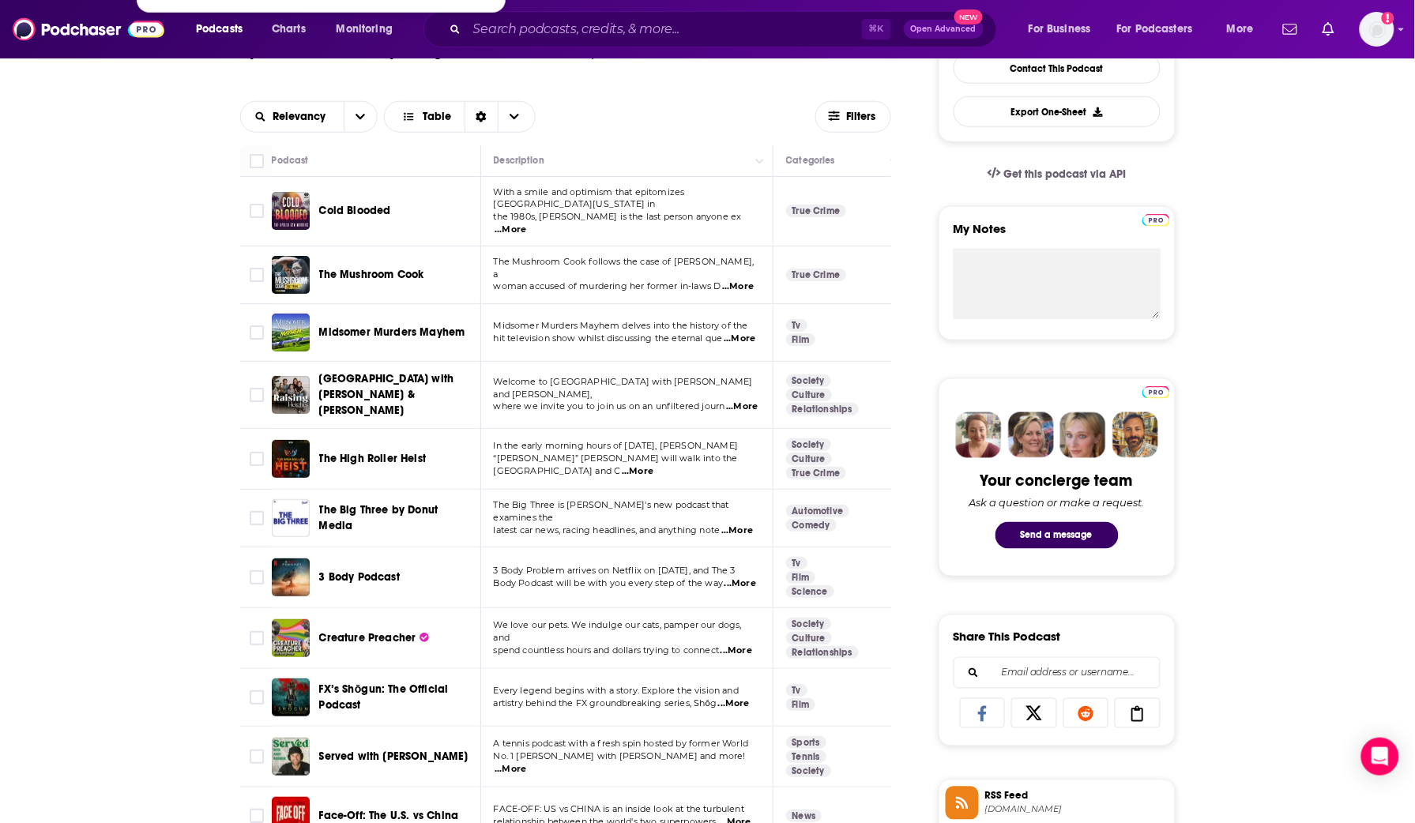
scroll to position [473, 0]
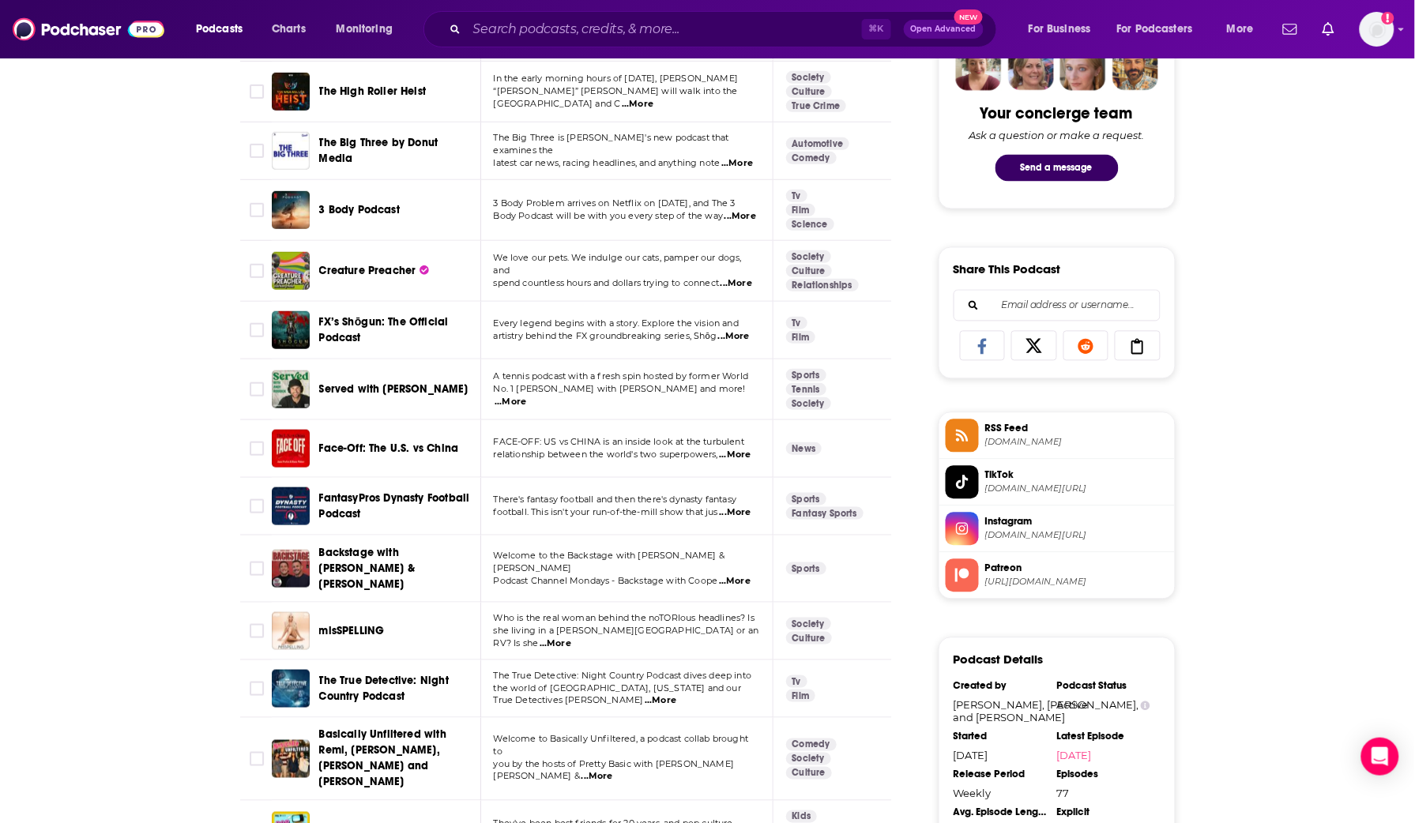
scroll to position [804, 0]
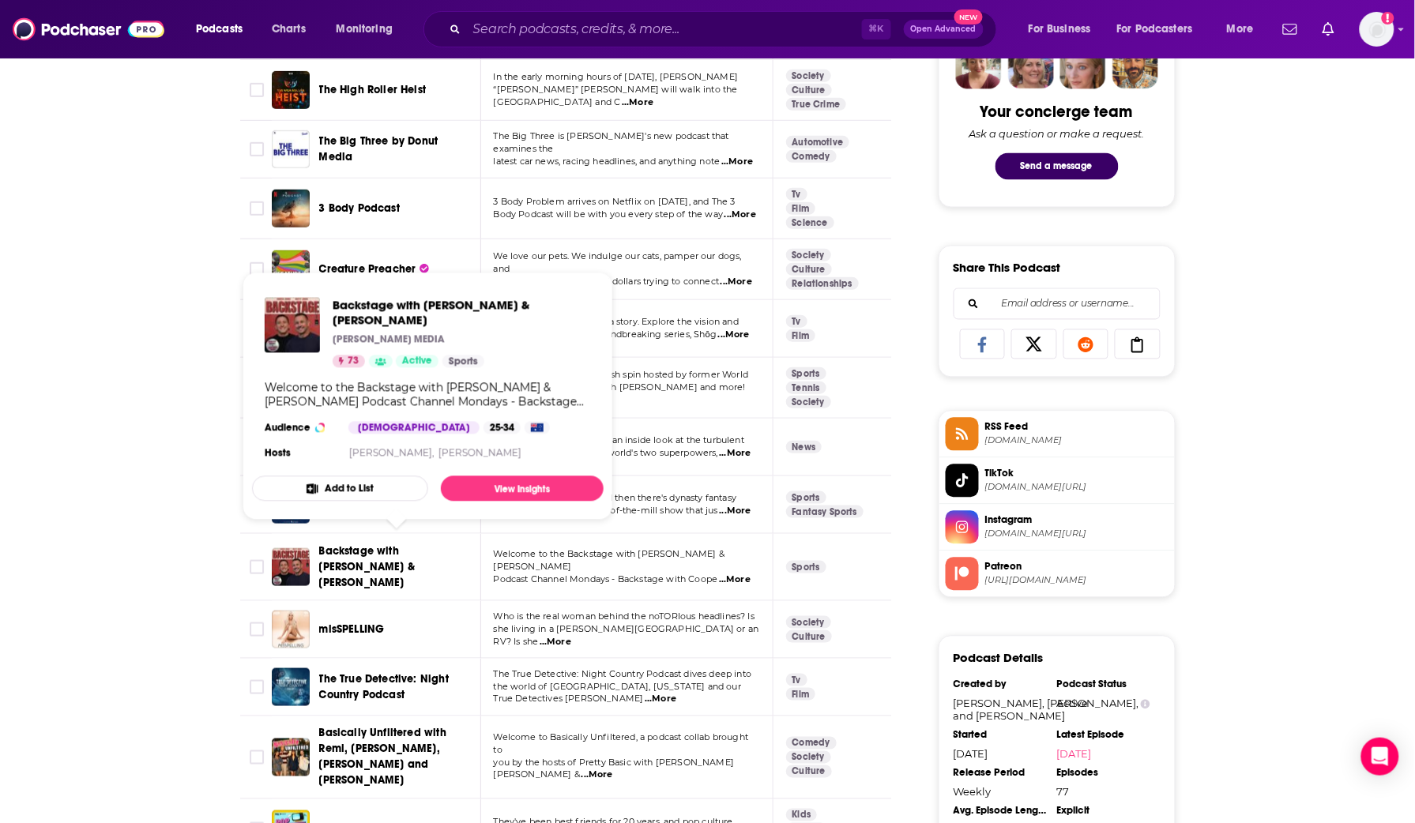
click at [390, 545] on span "Backstage with Cooper & Matty Johns" at bounding box center [367, 567] width 96 height 45
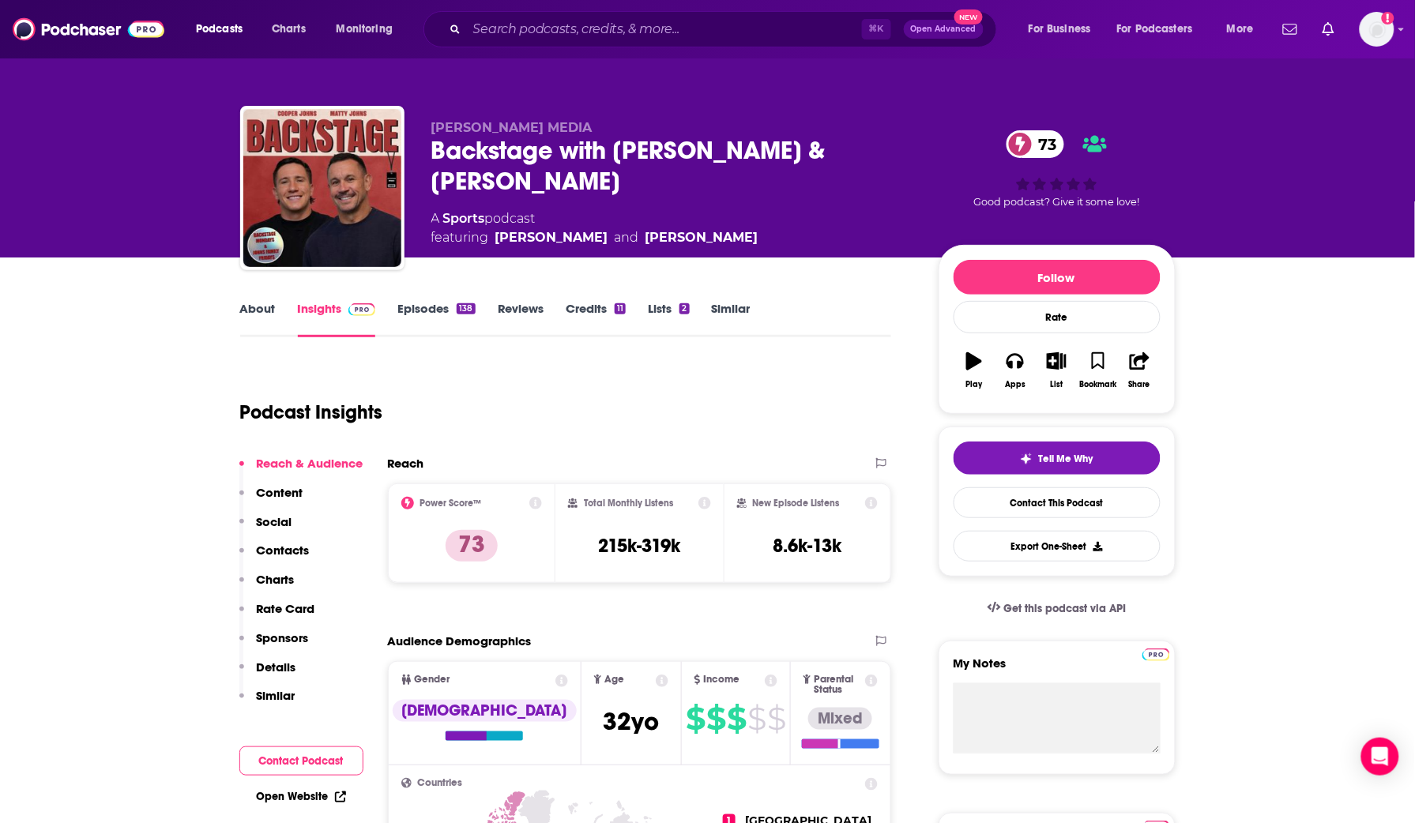
click at [274, 317] on link "About" at bounding box center [258, 319] width 36 height 36
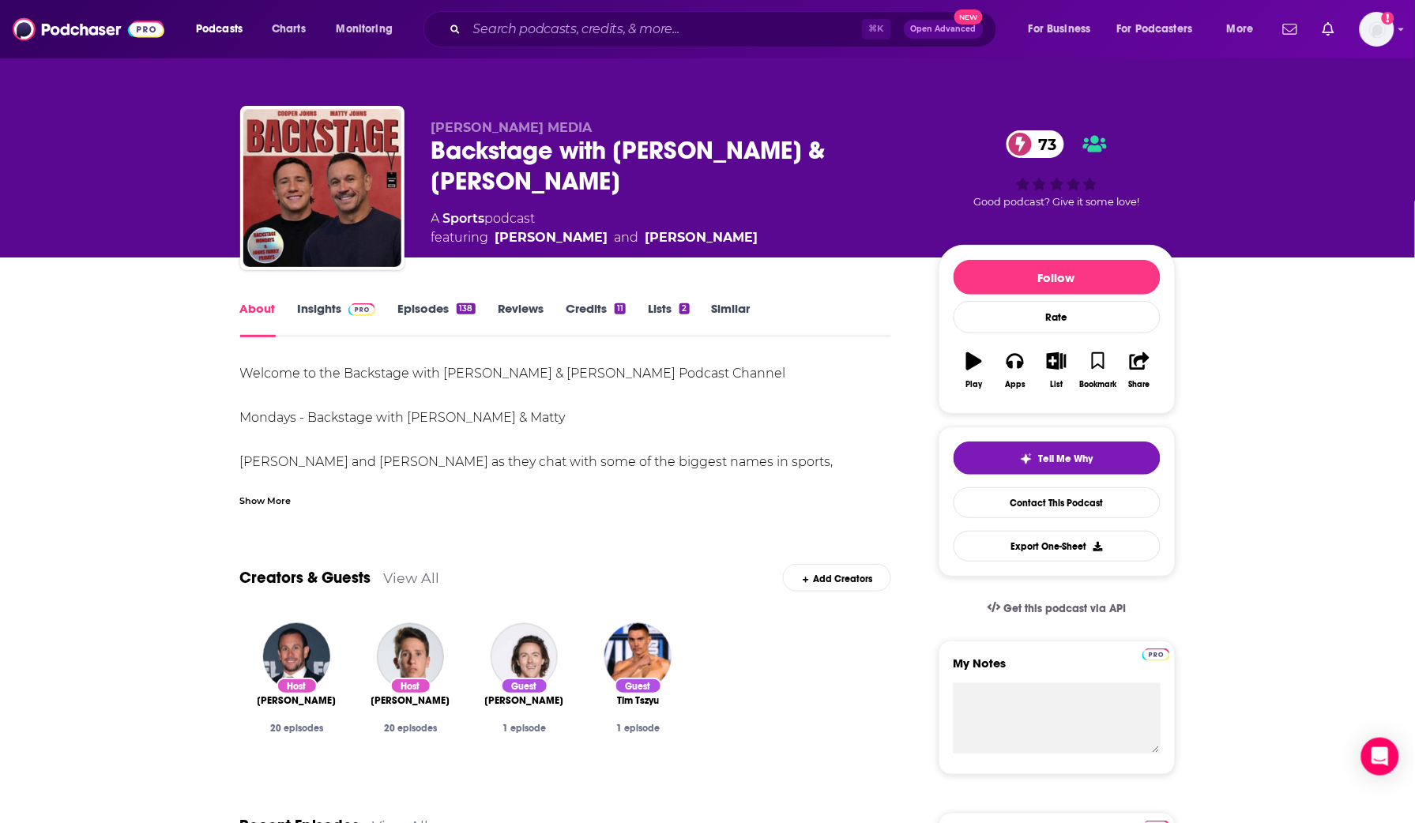
click at [293, 492] on div "Show More" at bounding box center [566, 494] width 652 height 27
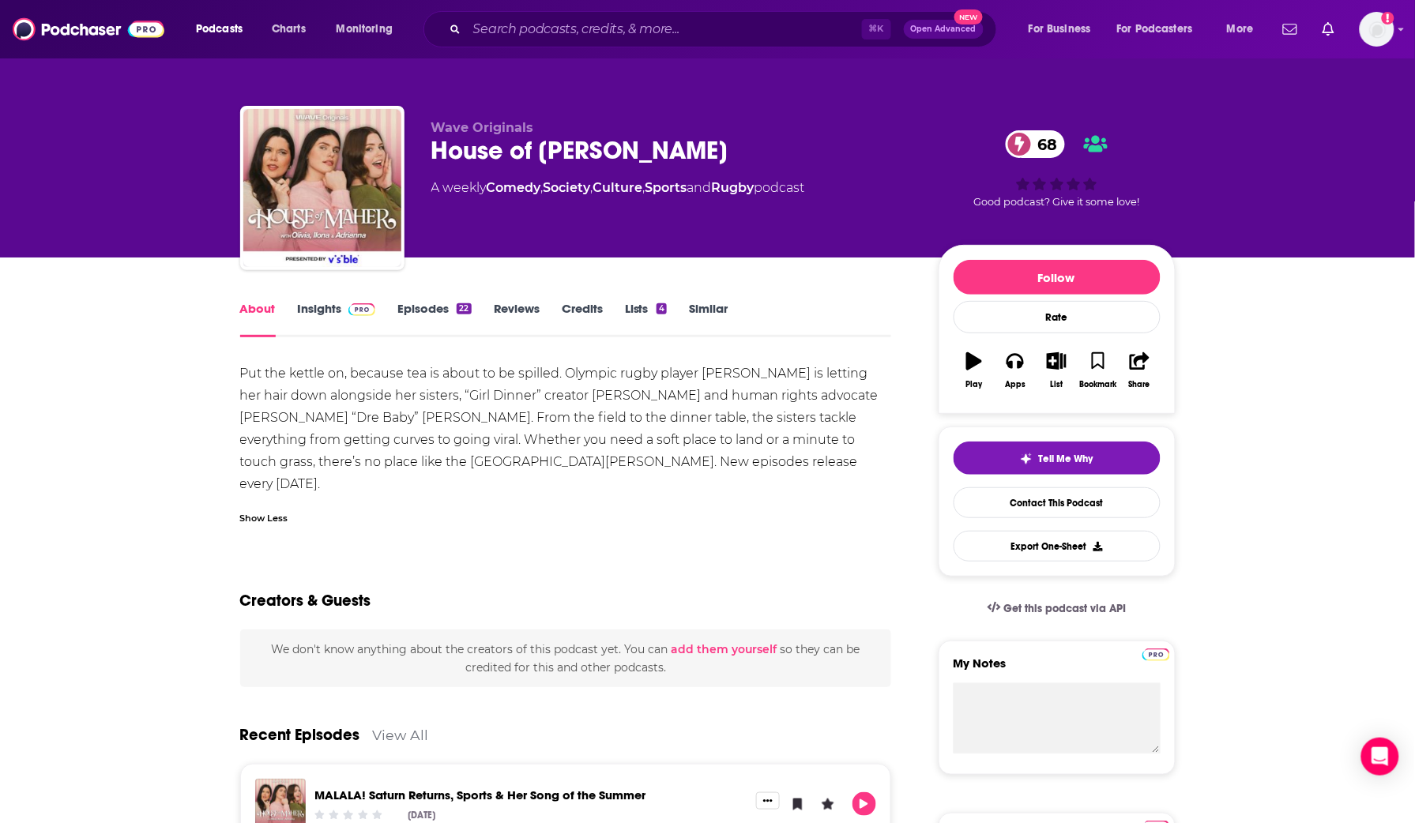
click at [556, 139] on div "House of [PERSON_NAME] 68" at bounding box center [672, 150] width 482 height 31
click at [551, 150] on div "House of [PERSON_NAME] 68" at bounding box center [672, 150] width 482 height 31
drag, startPoint x: 551, startPoint y: 150, endPoint x: 484, endPoint y: 199, distance: 83.1
click at [551, 150] on div "House of [PERSON_NAME] 68" at bounding box center [672, 150] width 482 height 31
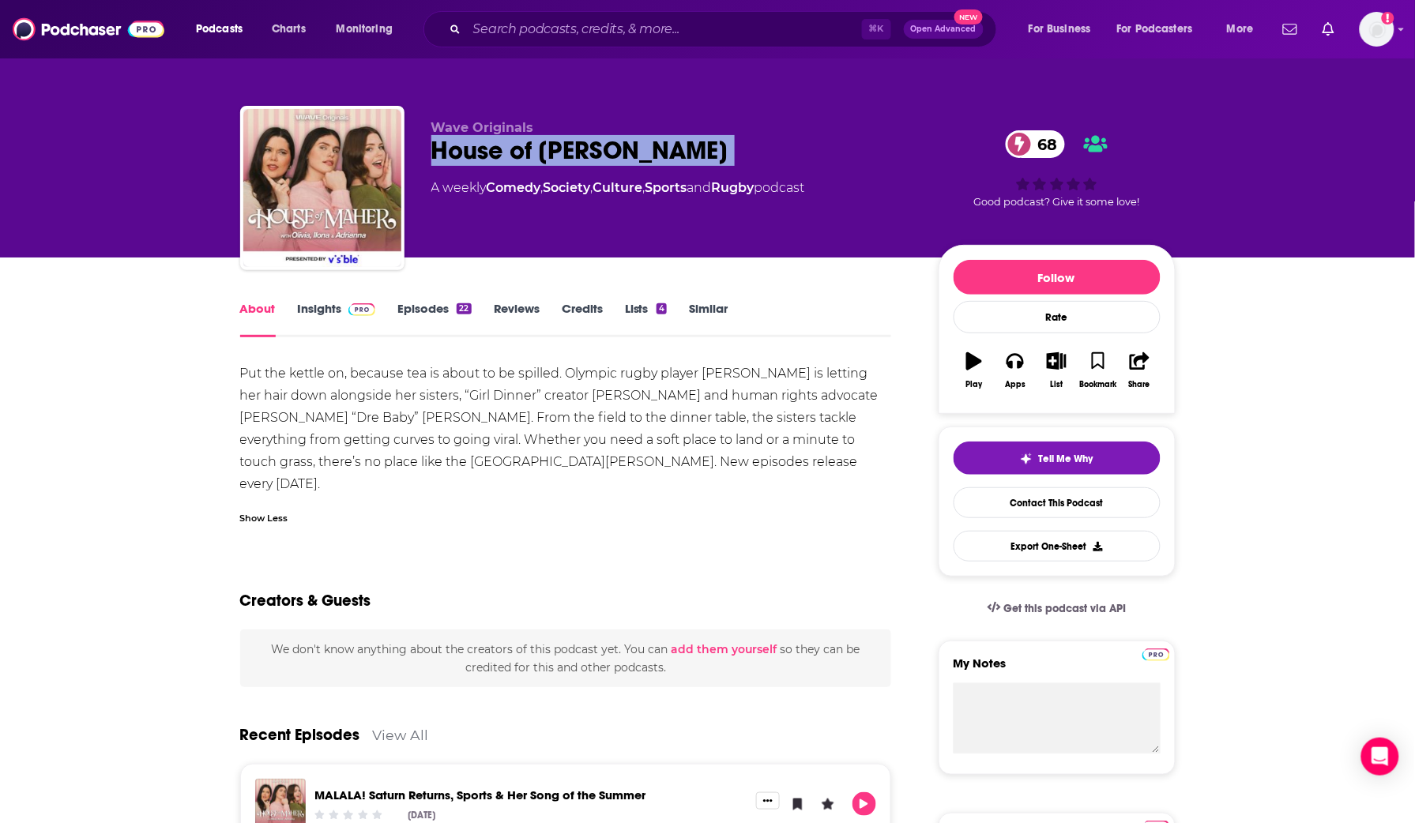
copy div "House of [PERSON_NAME] 68"
click at [325, 318] on link "Insights" at bounding box center [337, 319] width 78 height 36
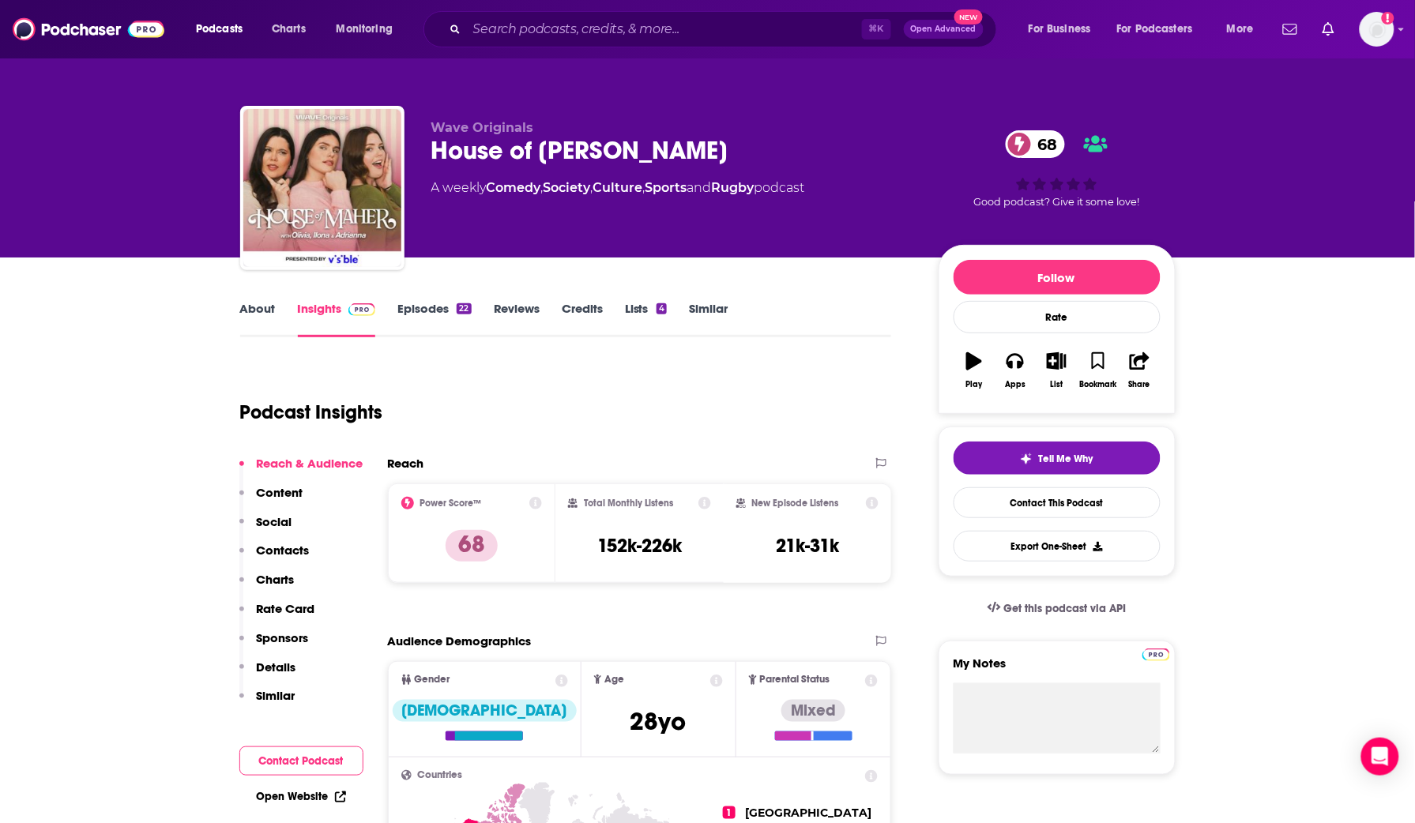
click at [415, 310] on link "Episodes 22" at bounding box center [434, 319] width 73 height 36
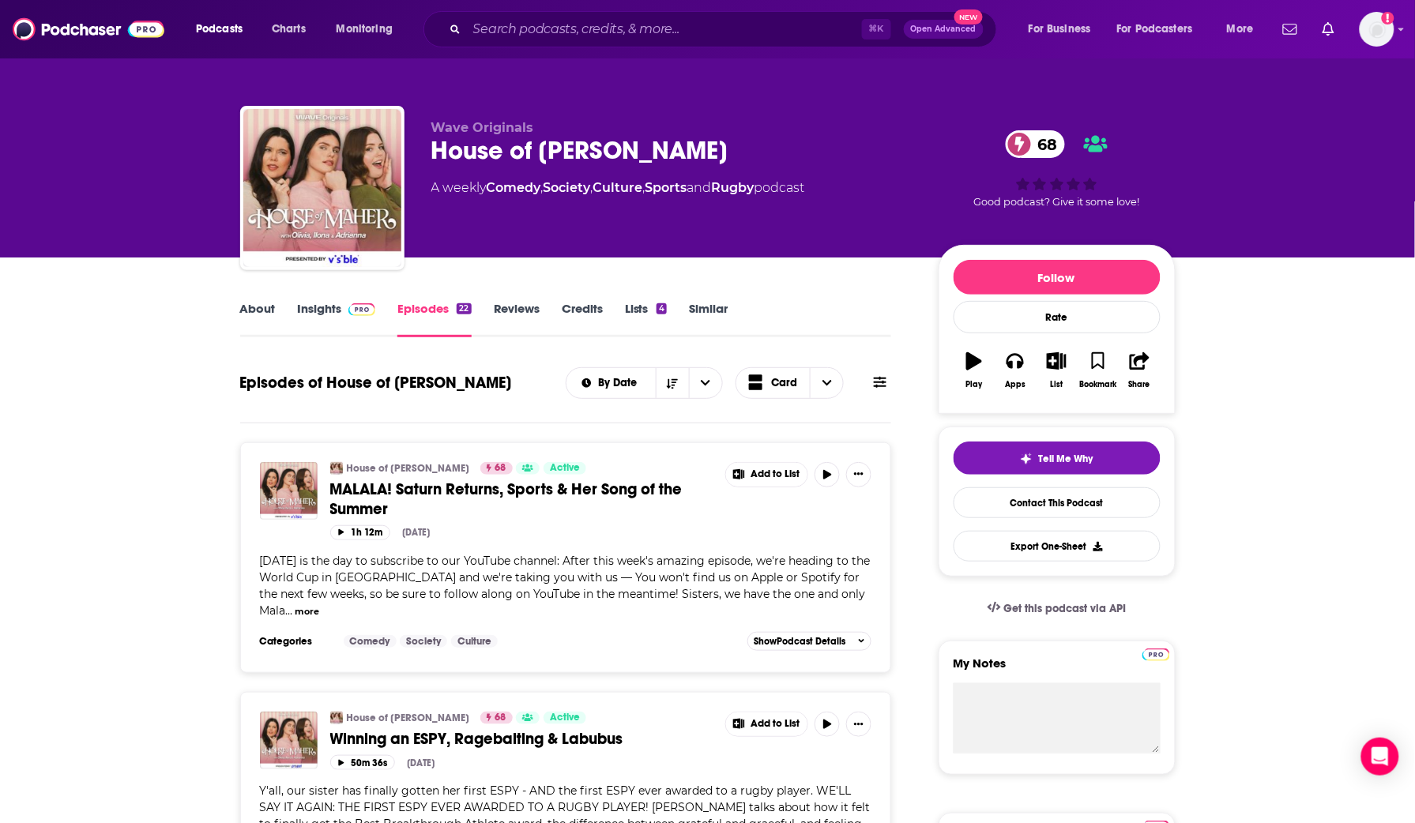
click at [498, 156] on div "House of [PERSON_NAME] 68" at bounding box center [672, 150] width 482 height 31
copy div "House of [PERSON_NAME] 68"
click at [330, 303] on link "Insights" at bounding box center [337, 319] width 78 height 36
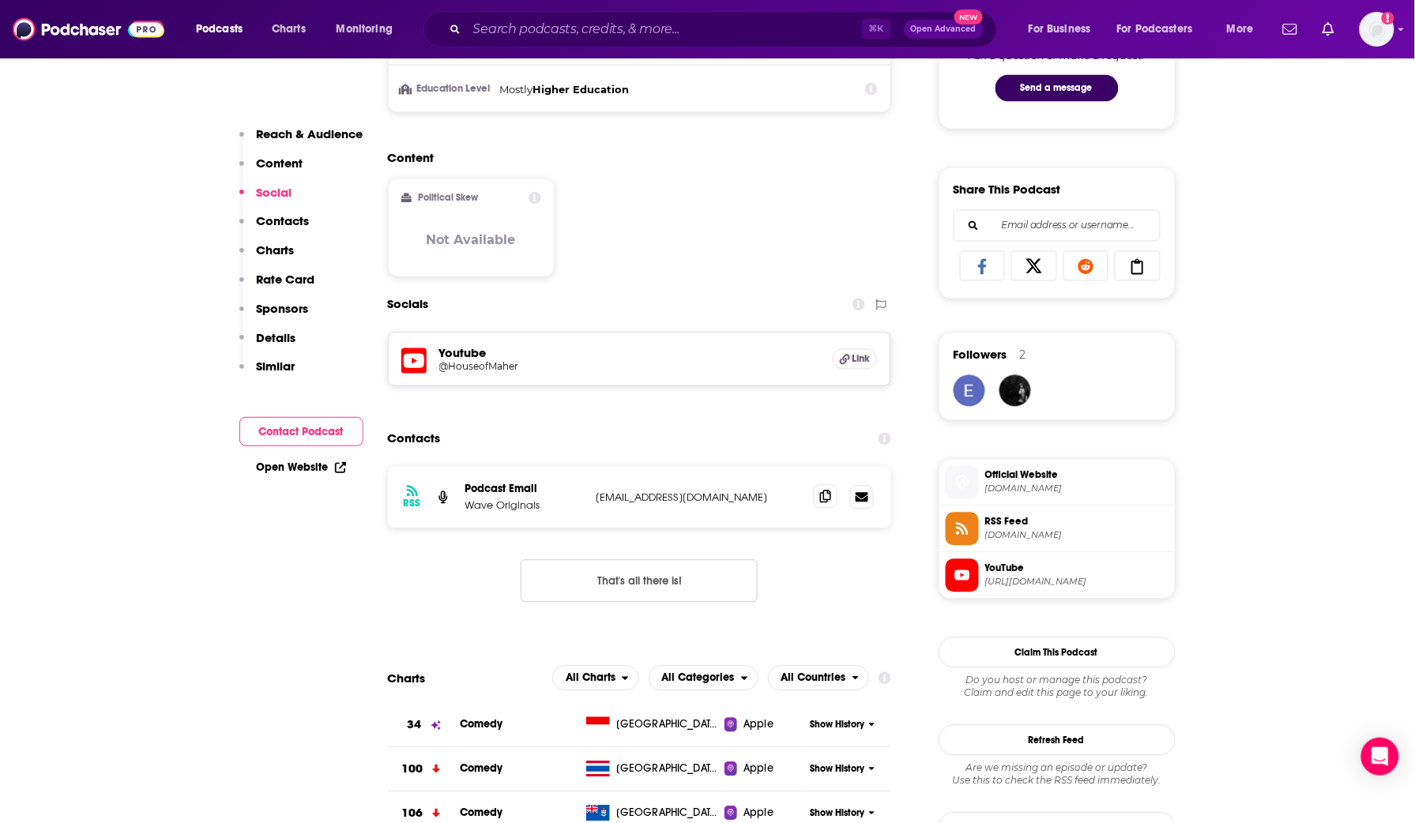
scroll to position [882, 0]
drag, startPoint x: 835, startPoint y: 507, endPoint x: 744, endPoint y: 472, distance: 97.3
click at [835, 507] on span at bounding box center [826, 498] width 24 height 24
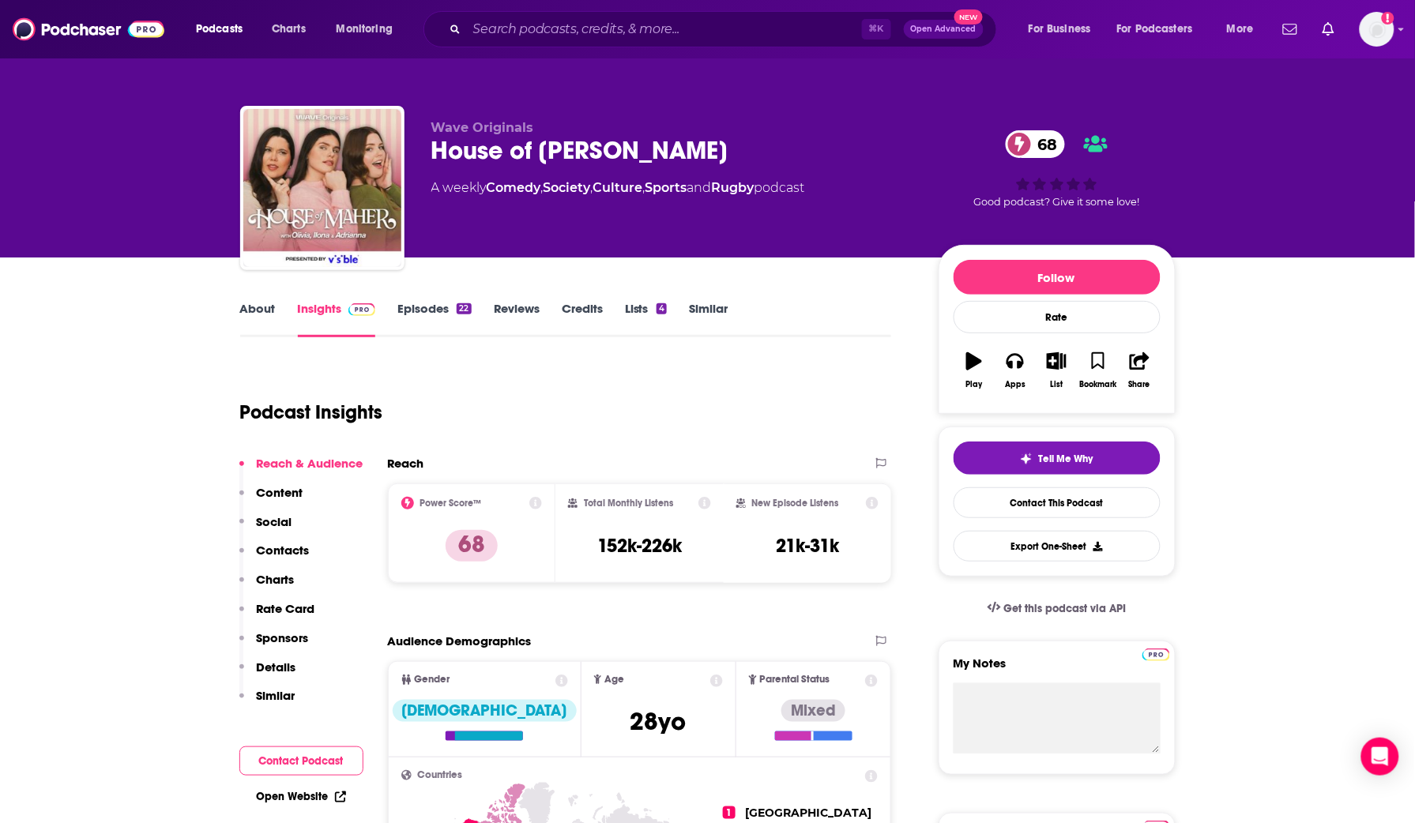
scroll to position [0, 0]
click at [698, 302] on link "Similar" at bounding box center [708, 319] width 39 height 36
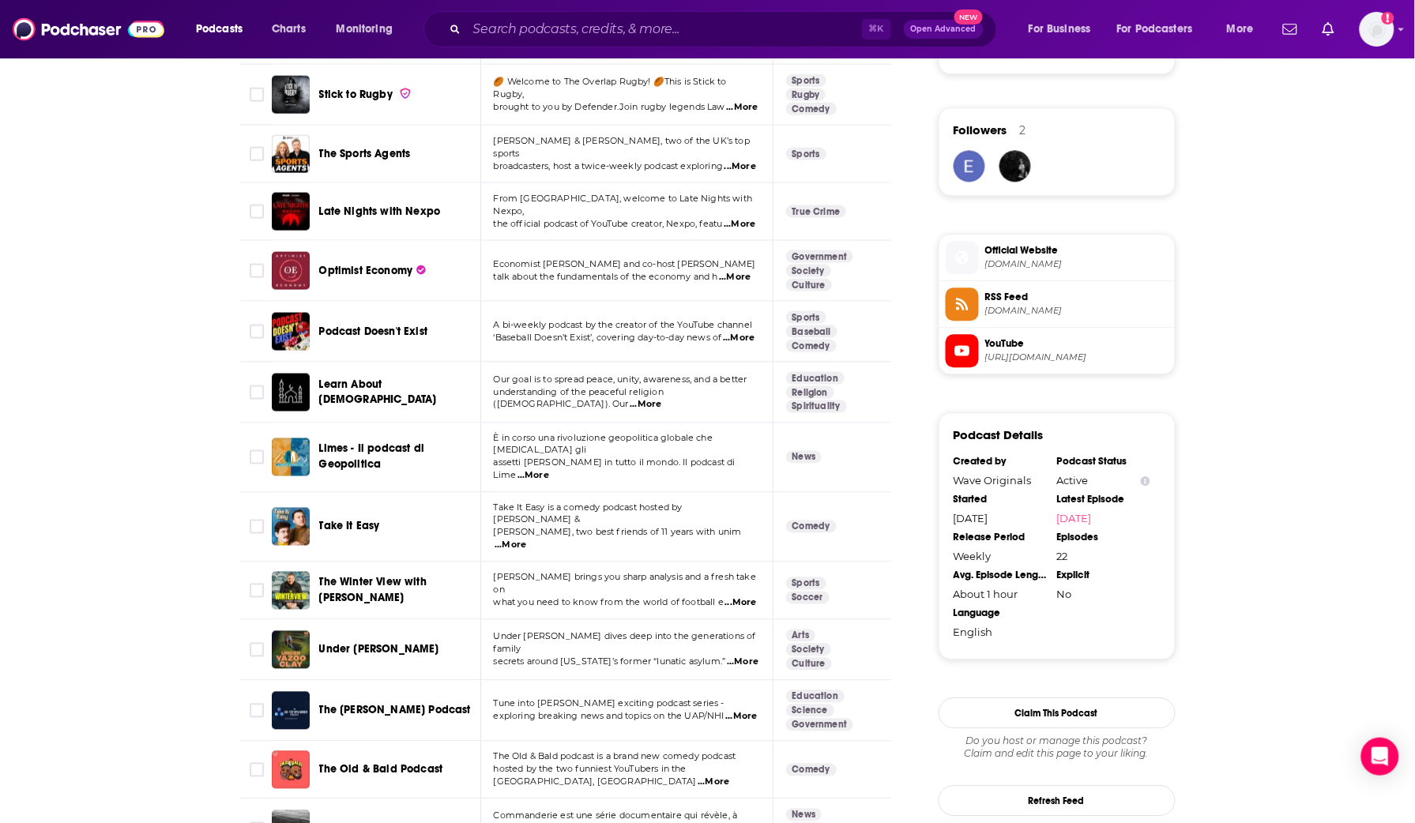
scroll to position [1115, 0]
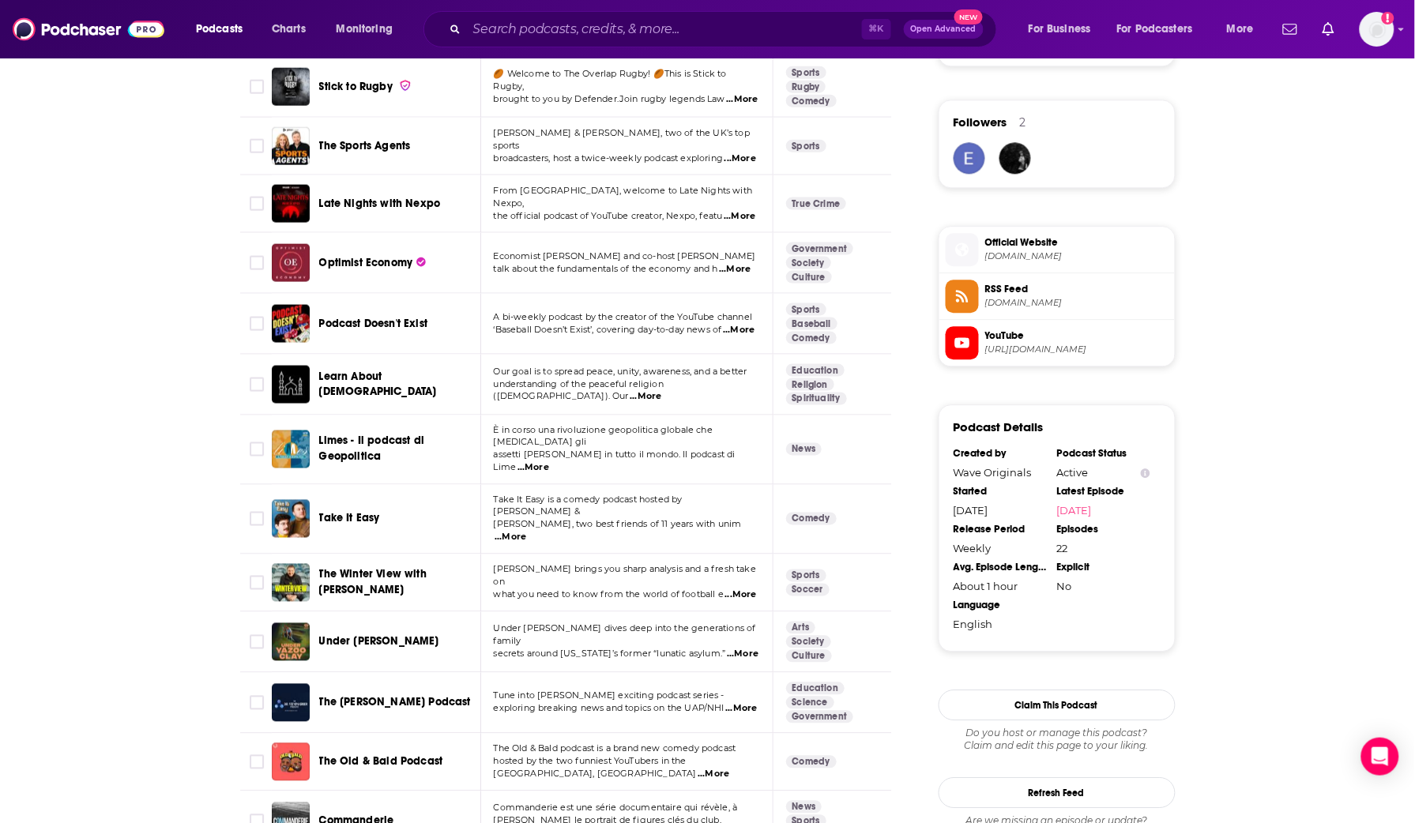
click at [375, 567] on span "The Winter View with [PERSON_NAME]" at bounding box center [372, 581] width 107 height 29
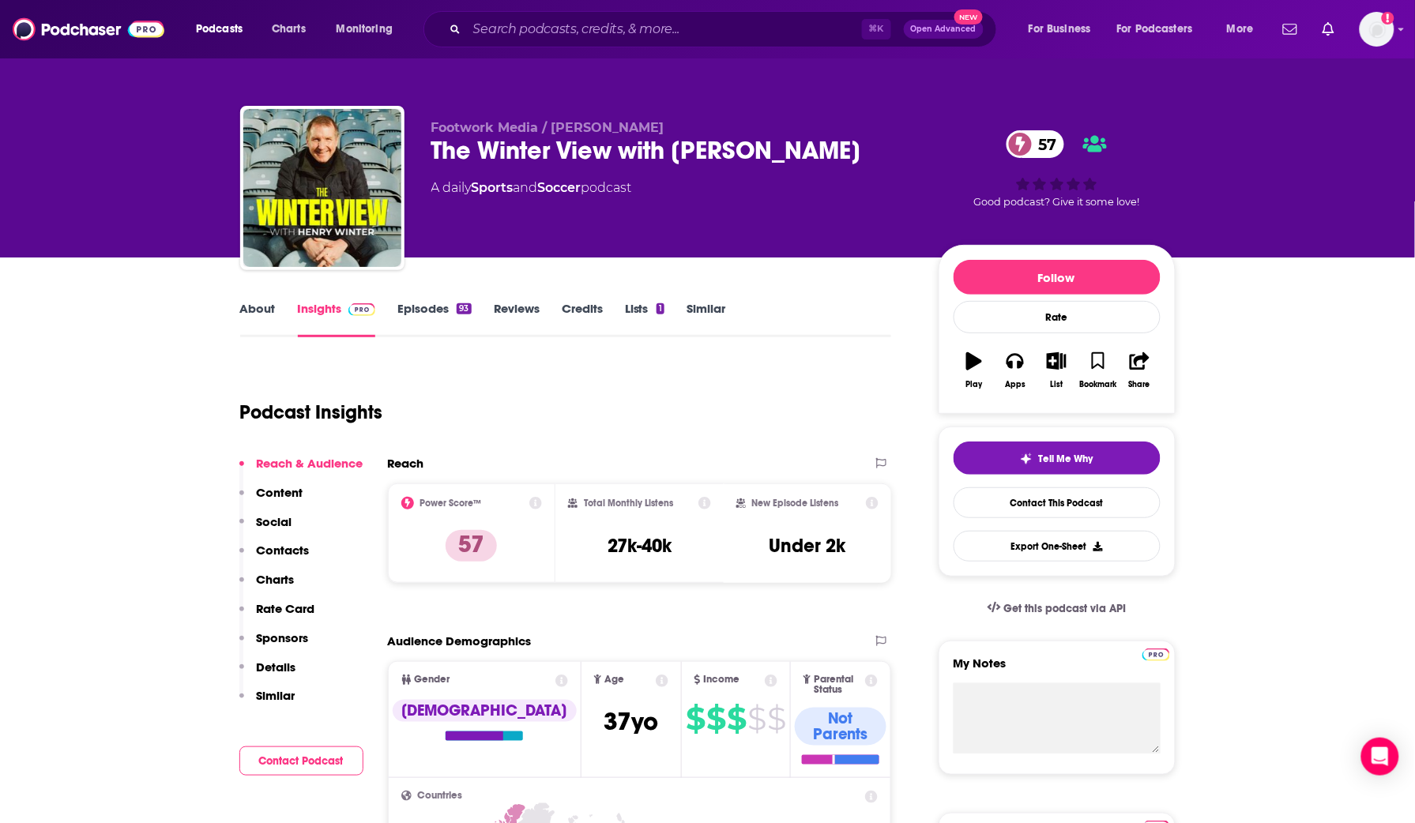
drag, startPoint x: 88, startPoint y: 310, endPoint x: 130, endPoint y: 318, distance: 42.6
click at [254, 314] on link "About" at bounding box center [258, 319] width 36 height 36
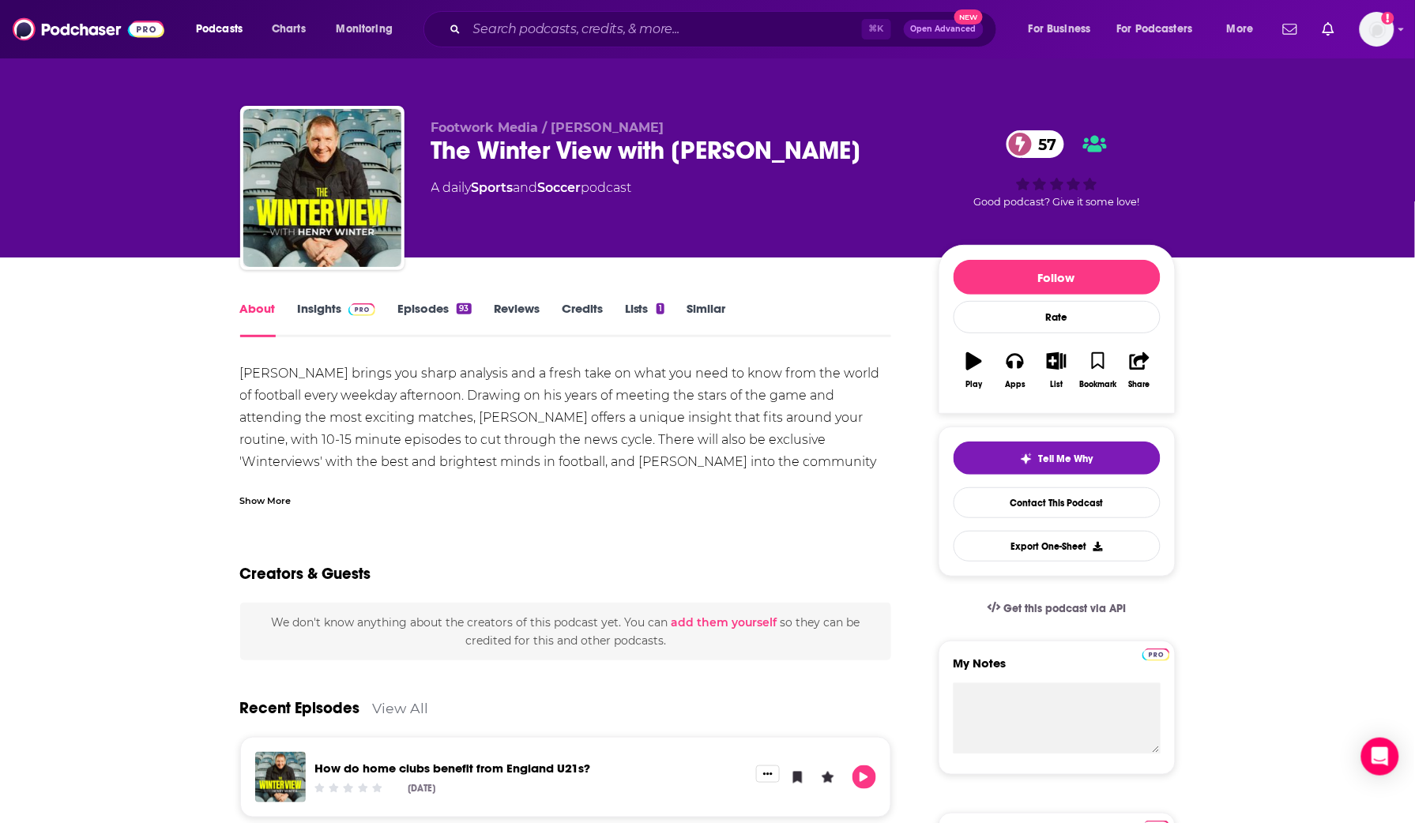
click at [264, 501] on div "Show More" at bounding box center [265, 499] width 51 height 15
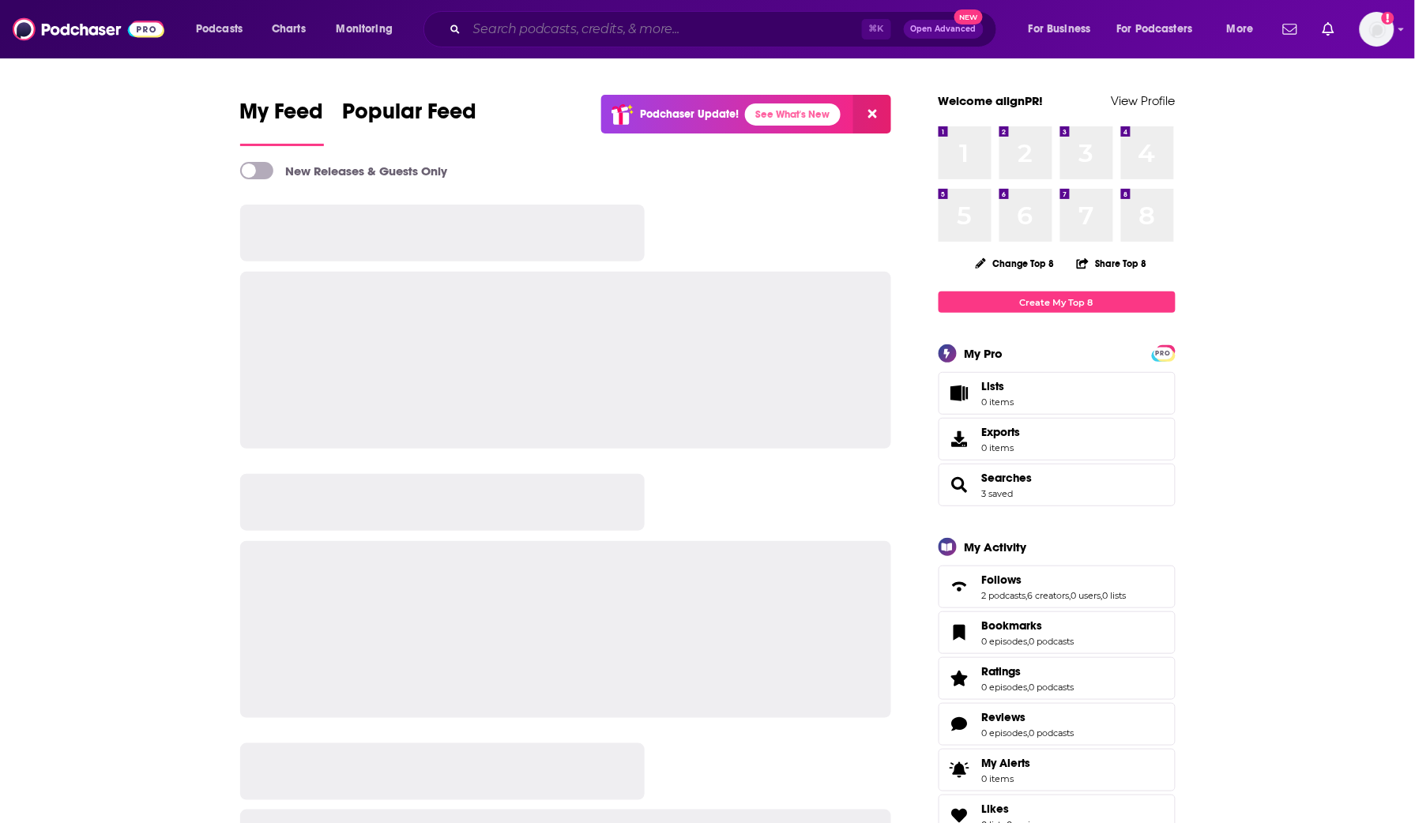
click at [509, 35] on input "Search podcasts, credits, & more..." at bounding box center [664, 29] width 395 height 25
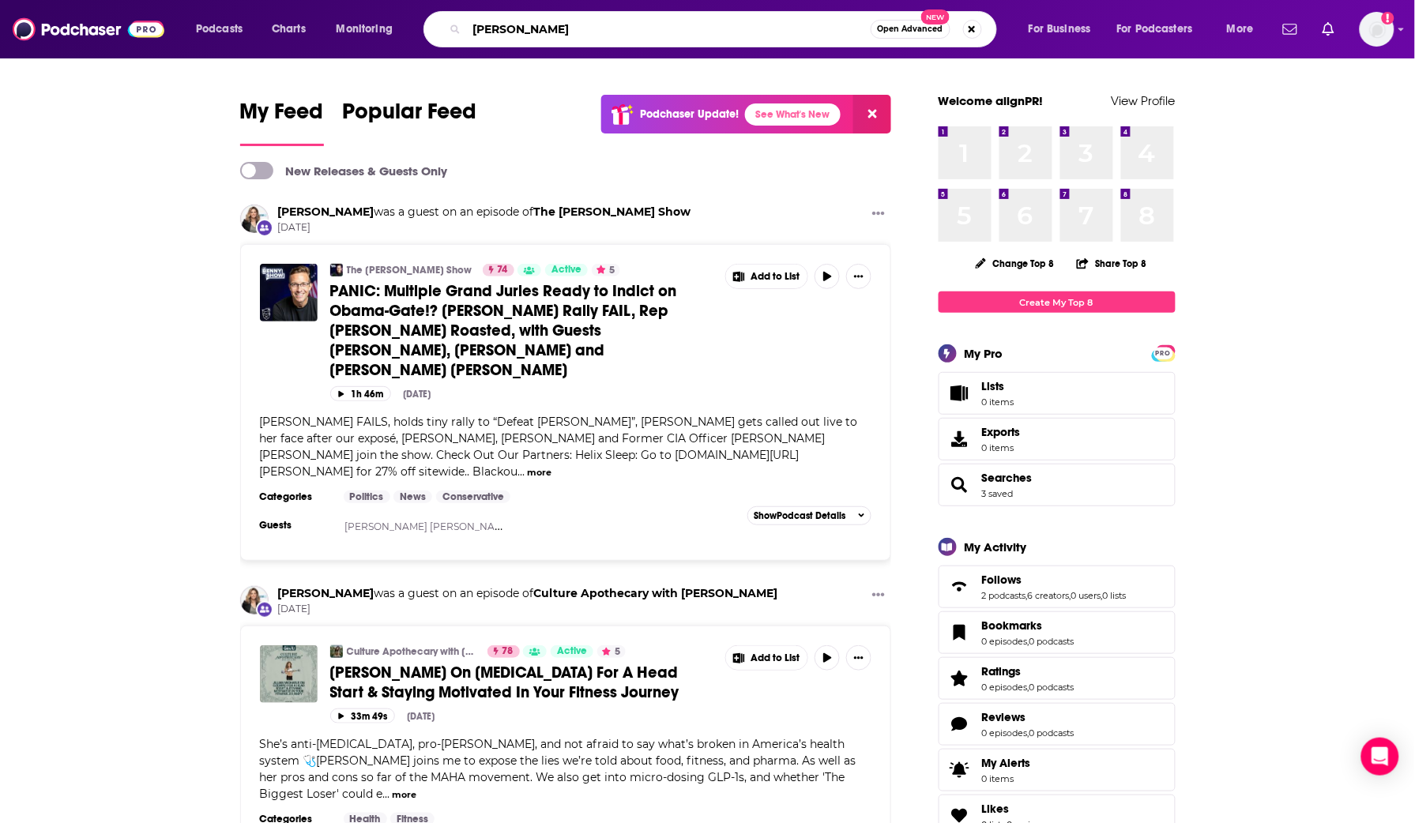
type input "[PERSON_NAME]"
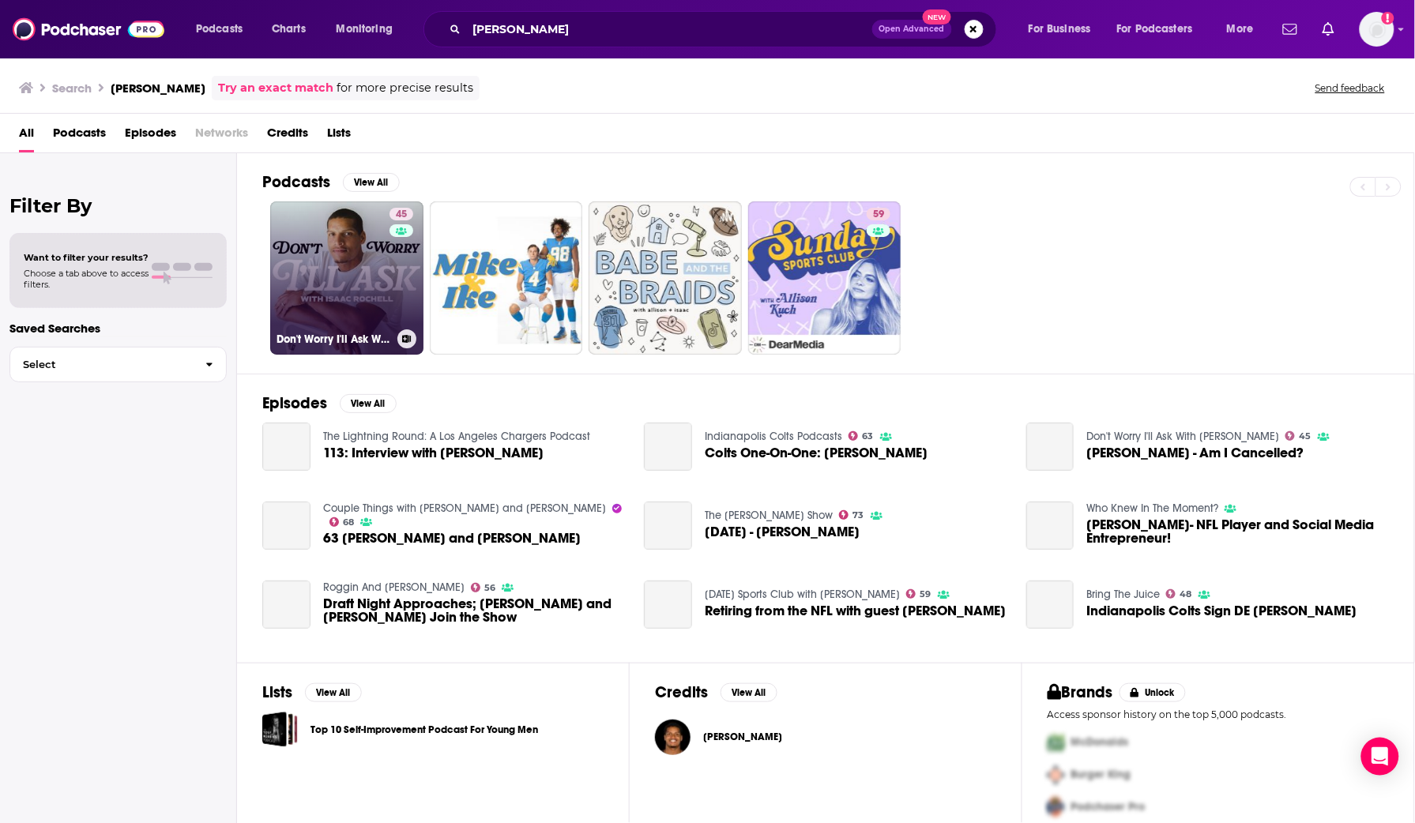
click at [367, 228] on link "45 Don't Worry I'll Ask With [PERSON_NAME]" at bounding box center [346, 278] width 153 height 153
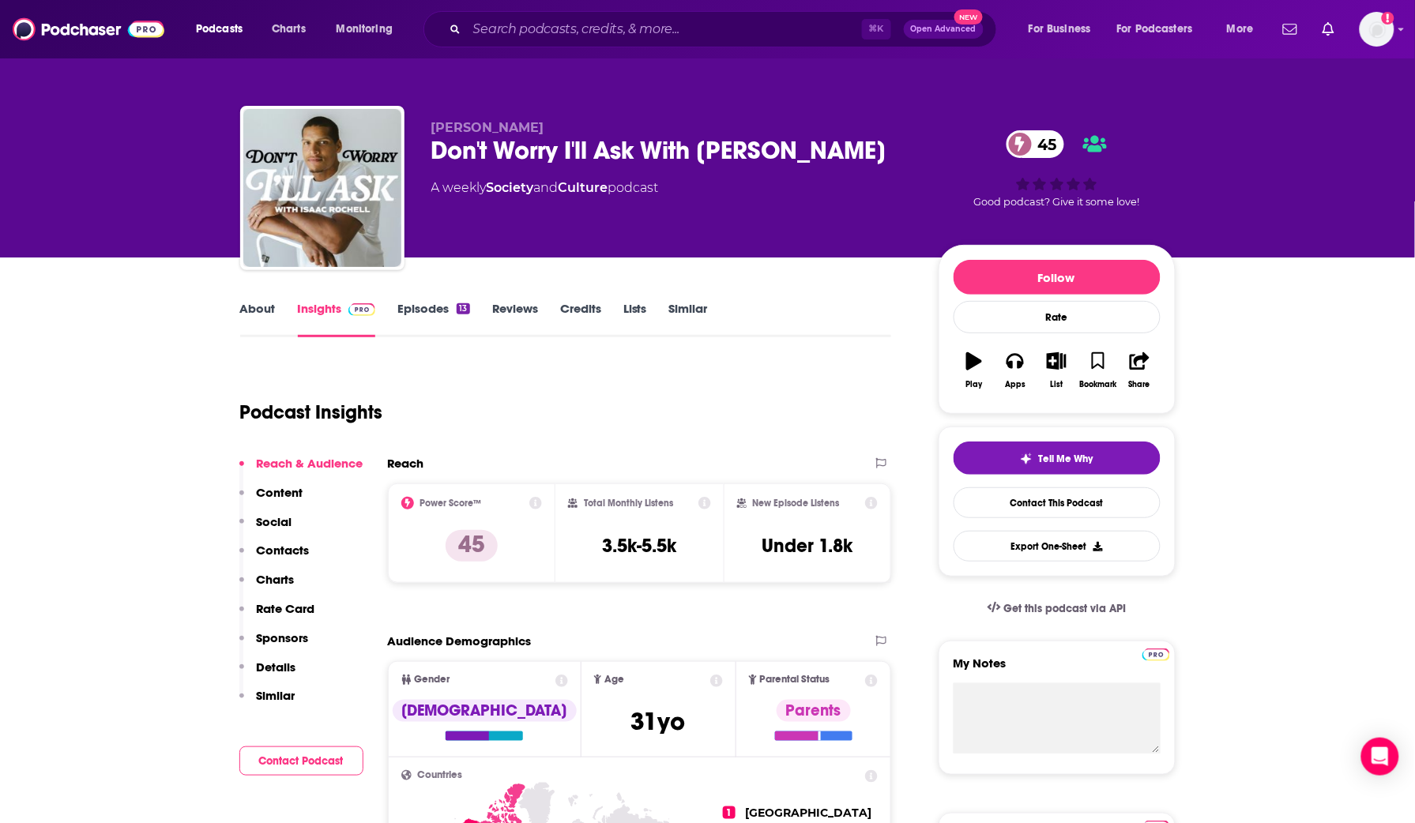
click at [679, 309] on link "Similar" at bounding box center [688, 319] width 39 height 36
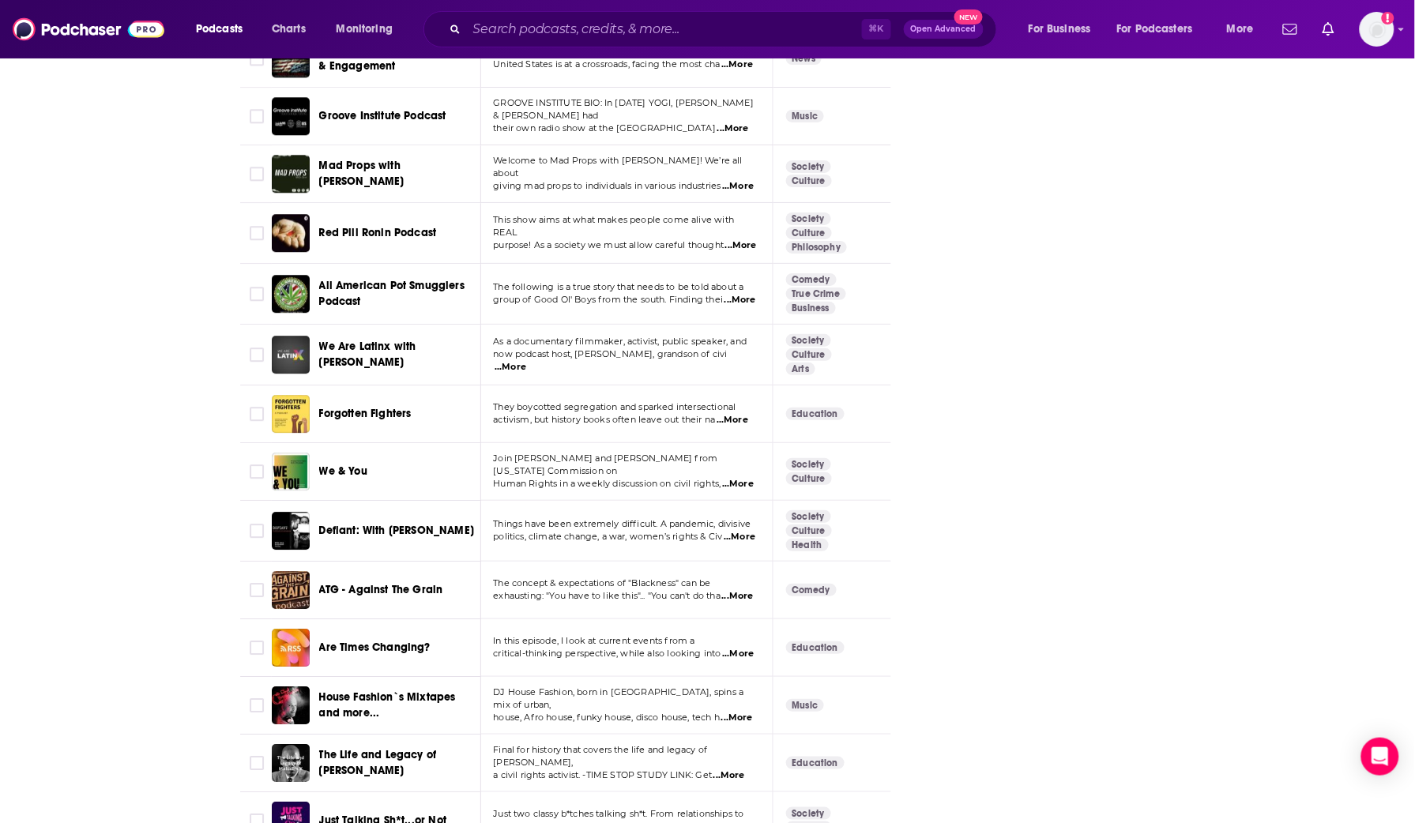
scroll to position [5498, 0]
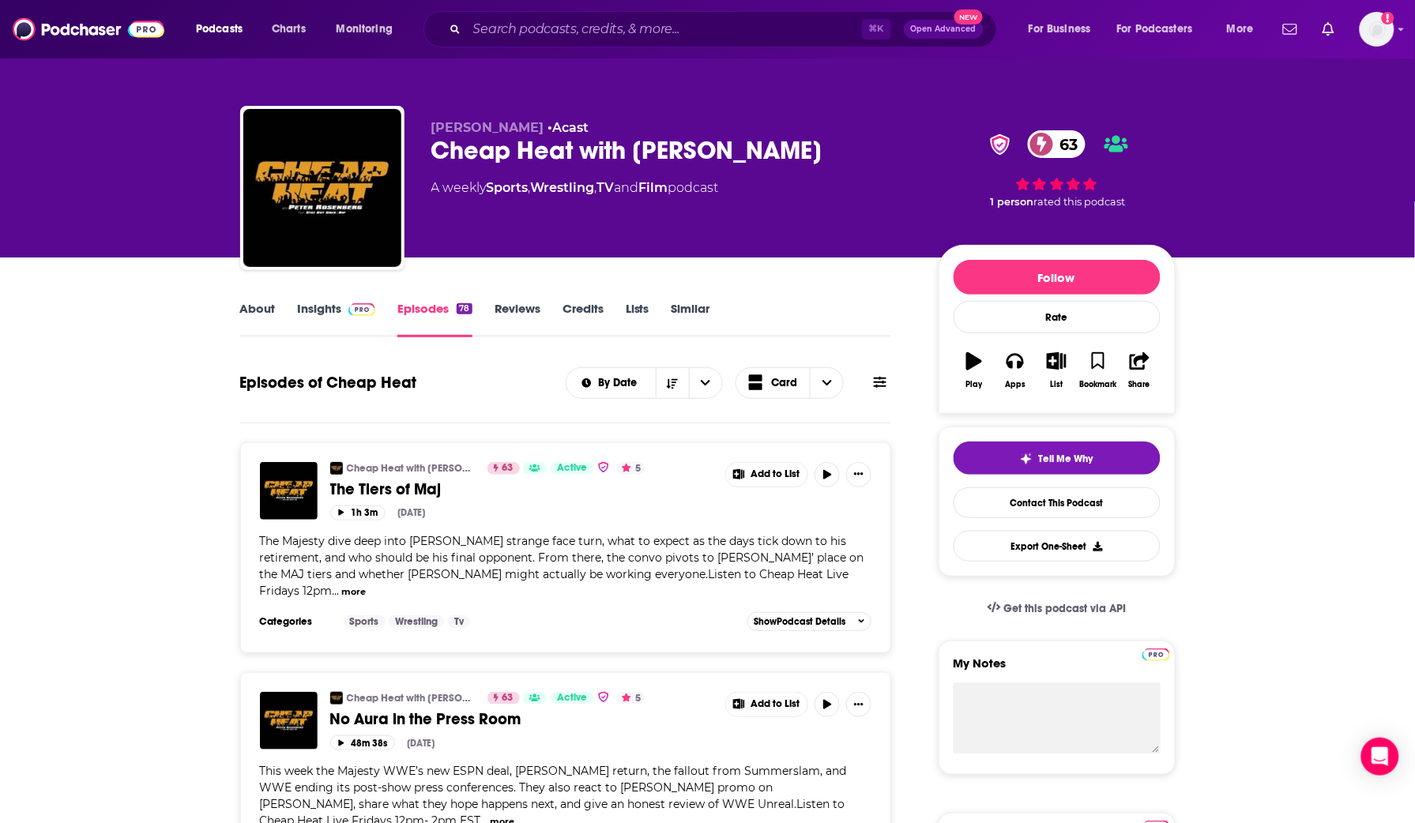
click at [257, 309] on link "About" at bounding box center [258, 319] width 36 height 36
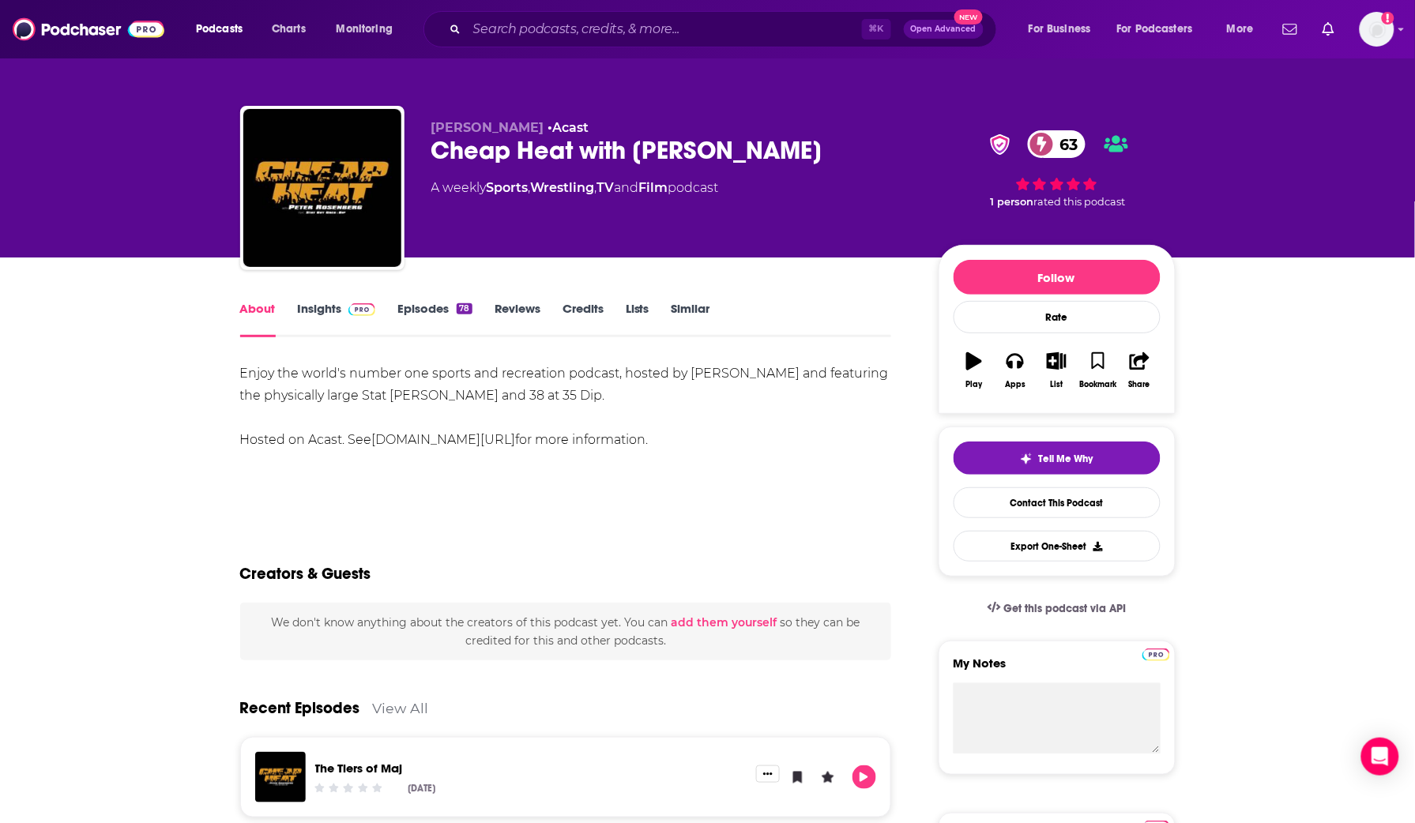
click at [334, 307] on link "Insights" at bounding box center [337, 319] width 78 height 36
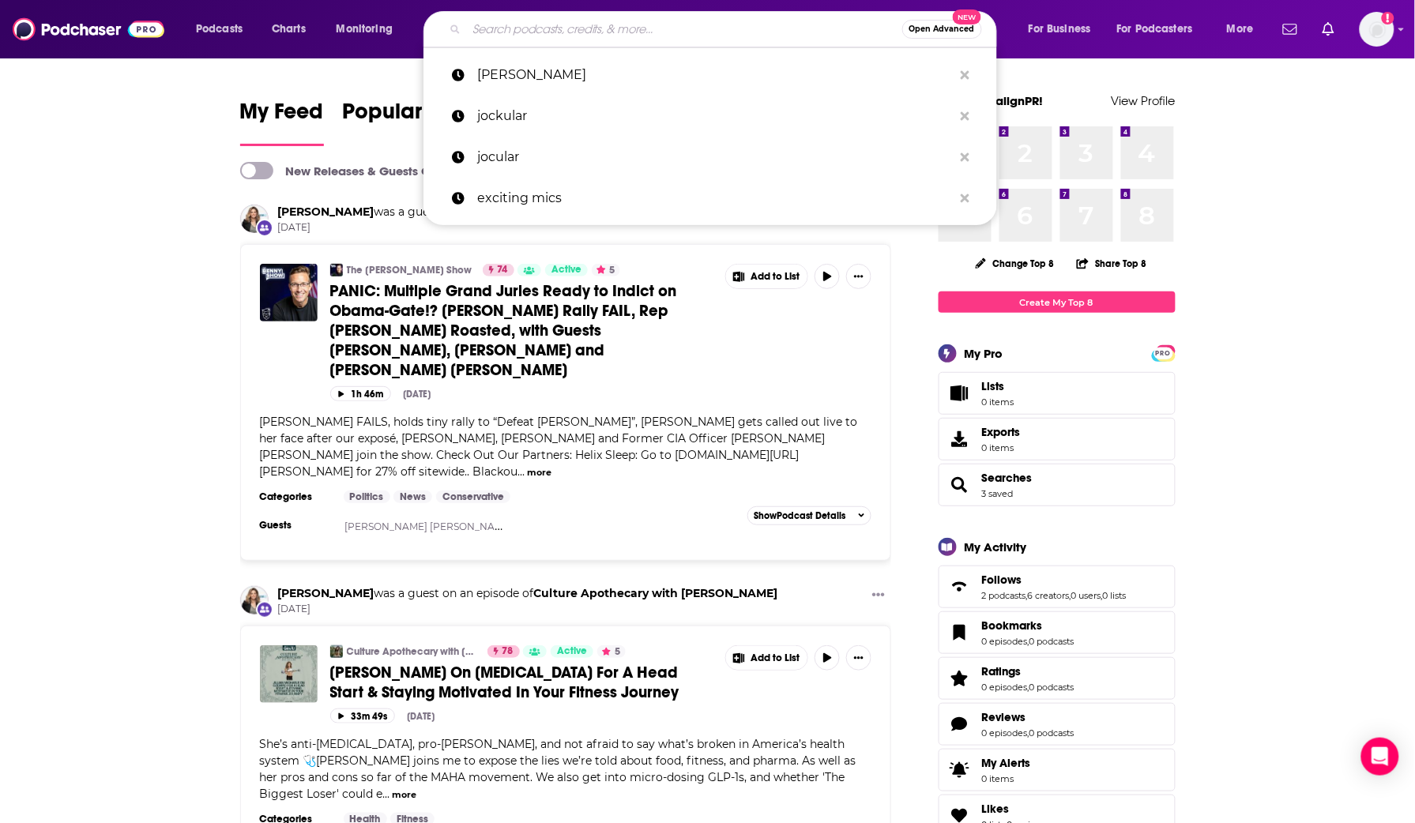
click at [638, 36] on input "Search podcasts, credits, & more..." at bounding box center [684, 29] width 435 height 25
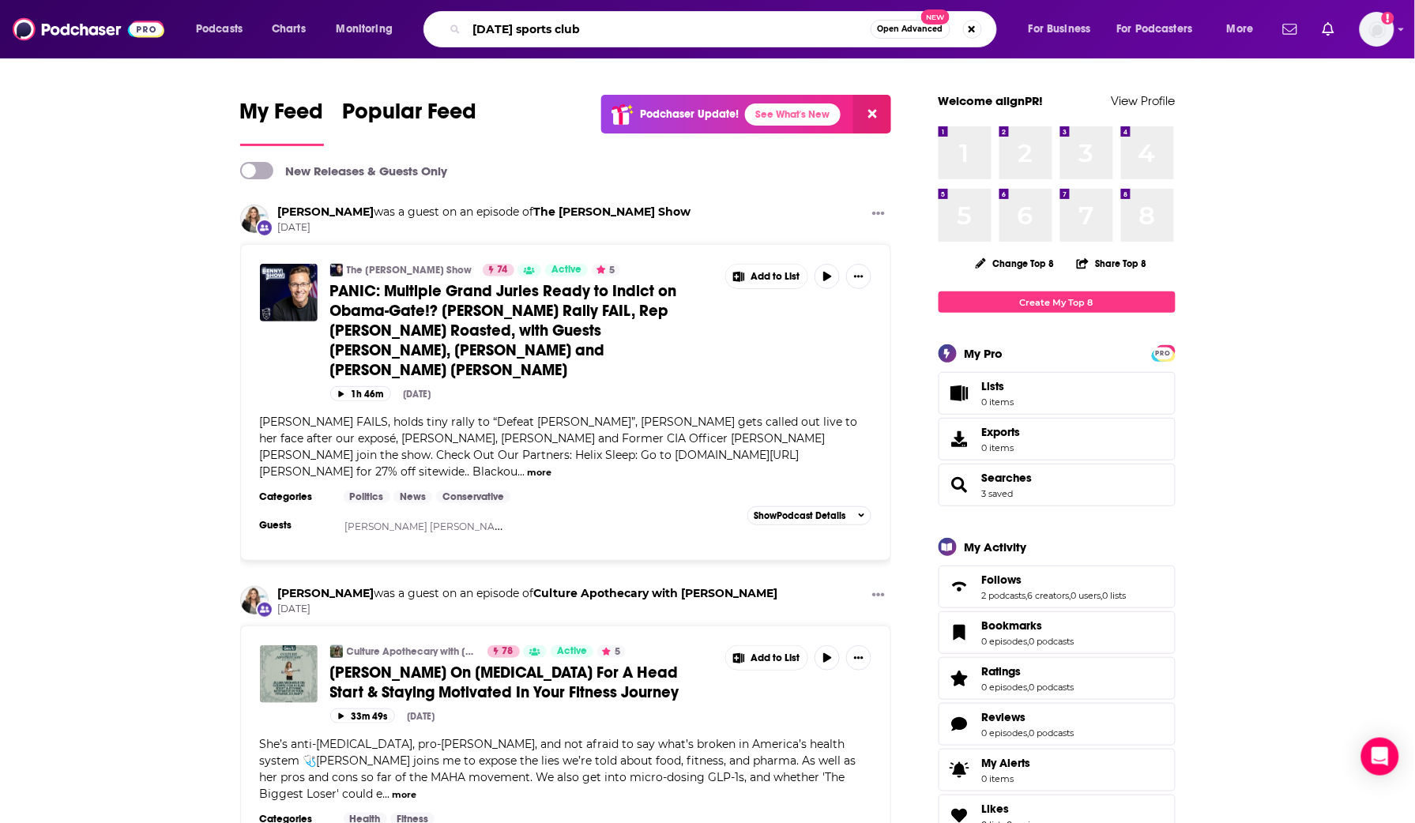
type input "[DATE] sports club"
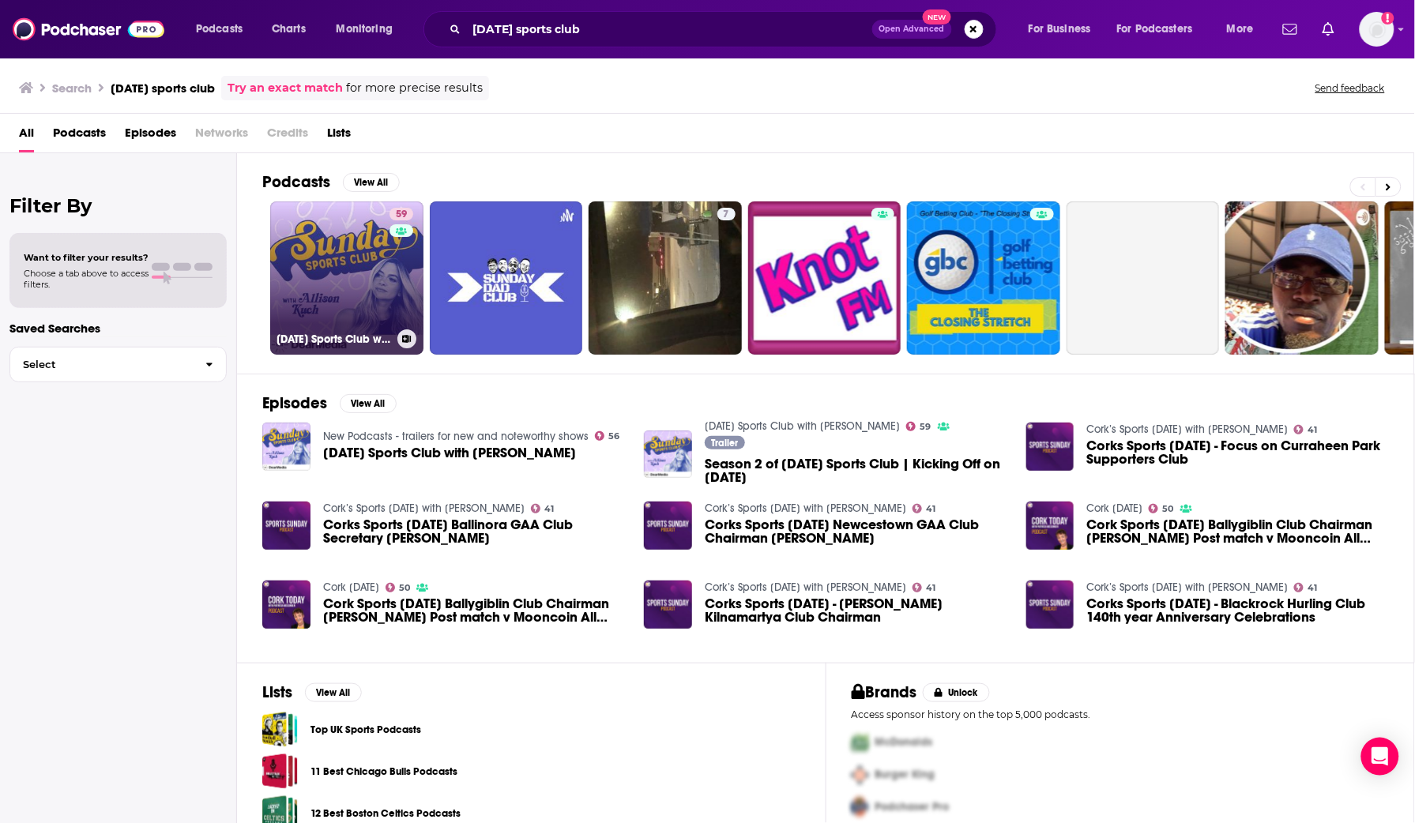
click at [382, 249] on link "59 [DATE] Sports Club with [PERSON_NAME]" at bounding box center [346, 278] width 153 height 153
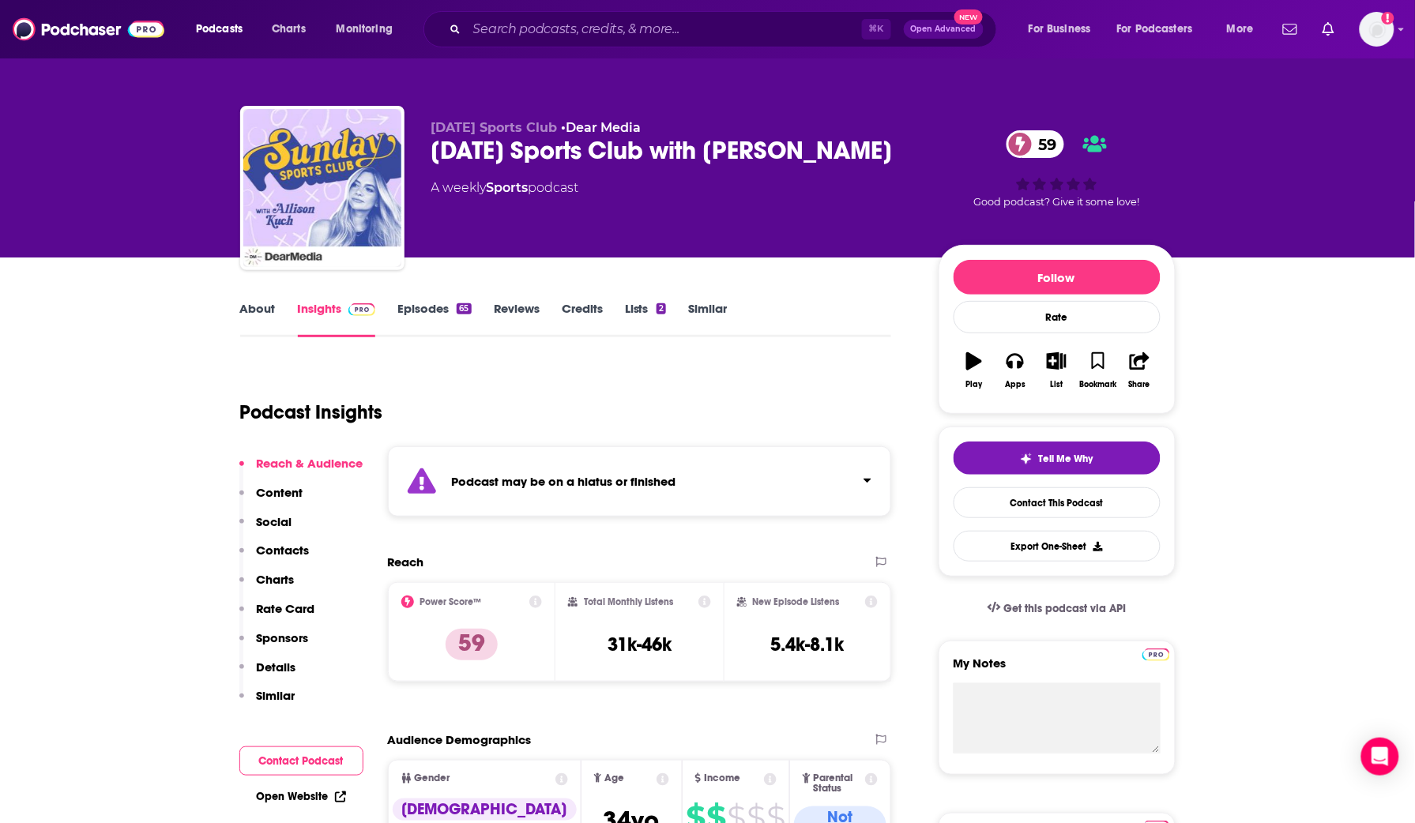
click at [413, 299] on div "About Insights Episodes 65 Reviews Credits Lists 2 Similar" at bounding box center [566, 318] width 652 height 39
click at [414, 302] on link "Episodes 65" at bounding box center [434, 319] width 73 height 36
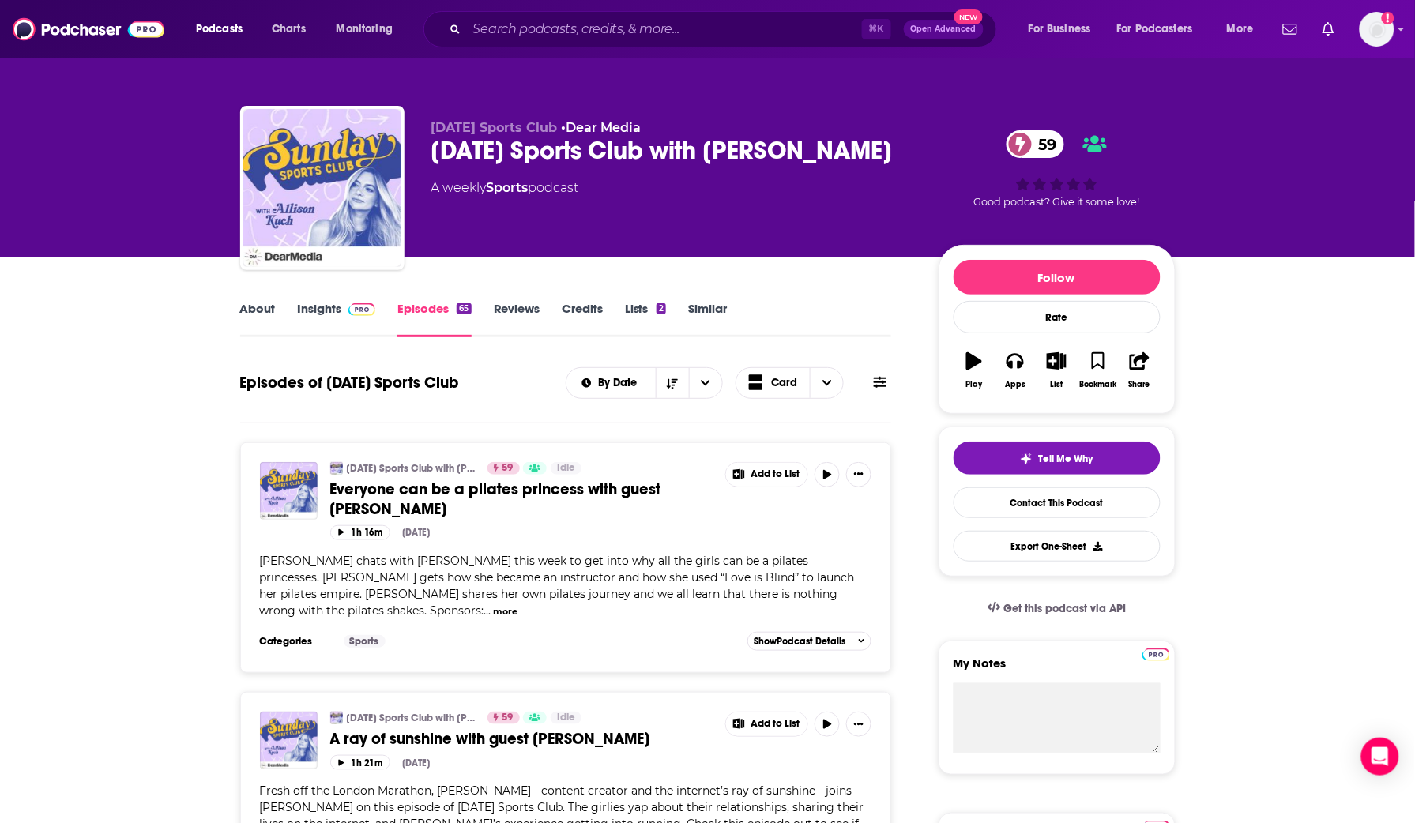
click at [708, 307] on link "Similar" at bounding box center [707, 319] width 39 height 36
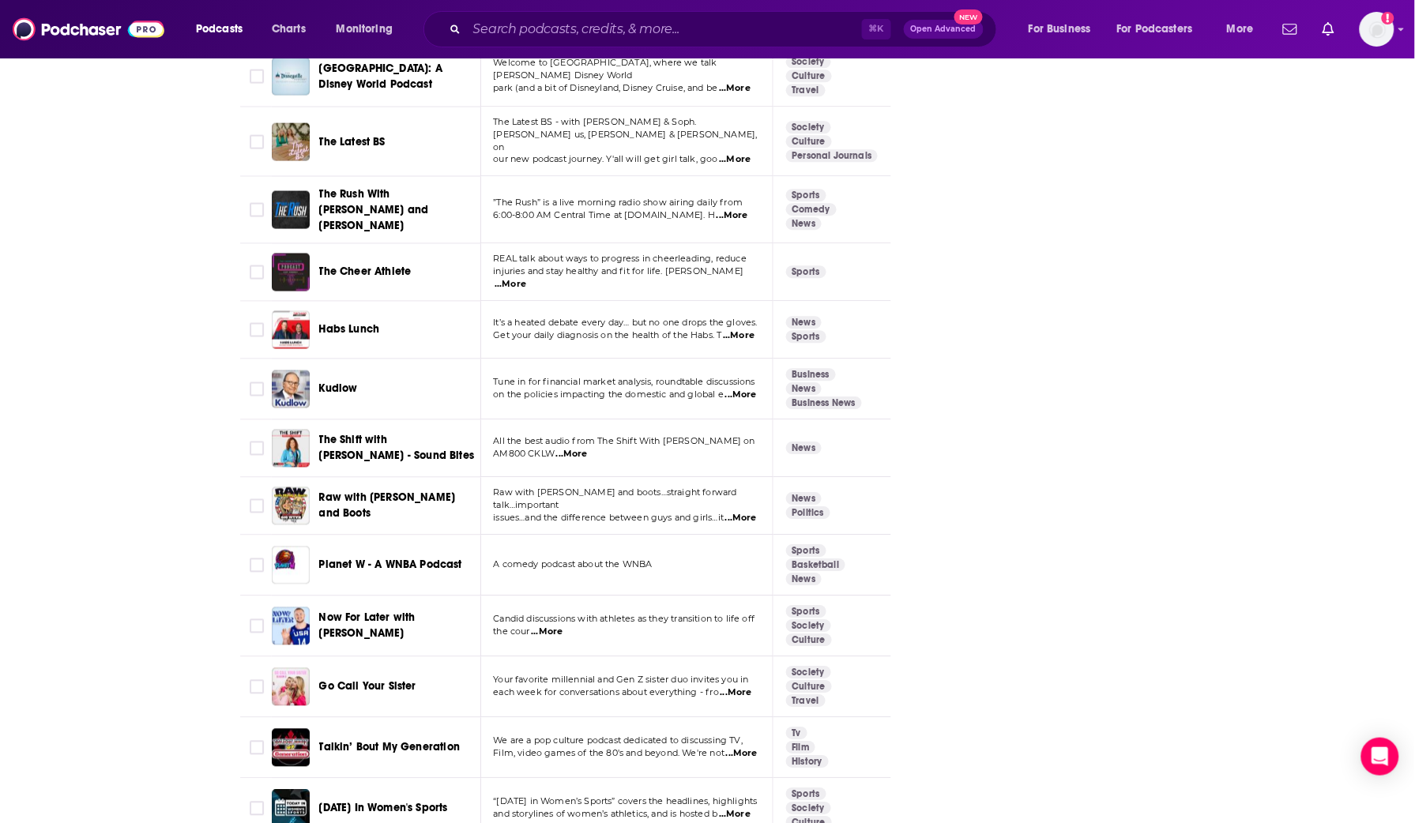
scroll to position [4946, 0]
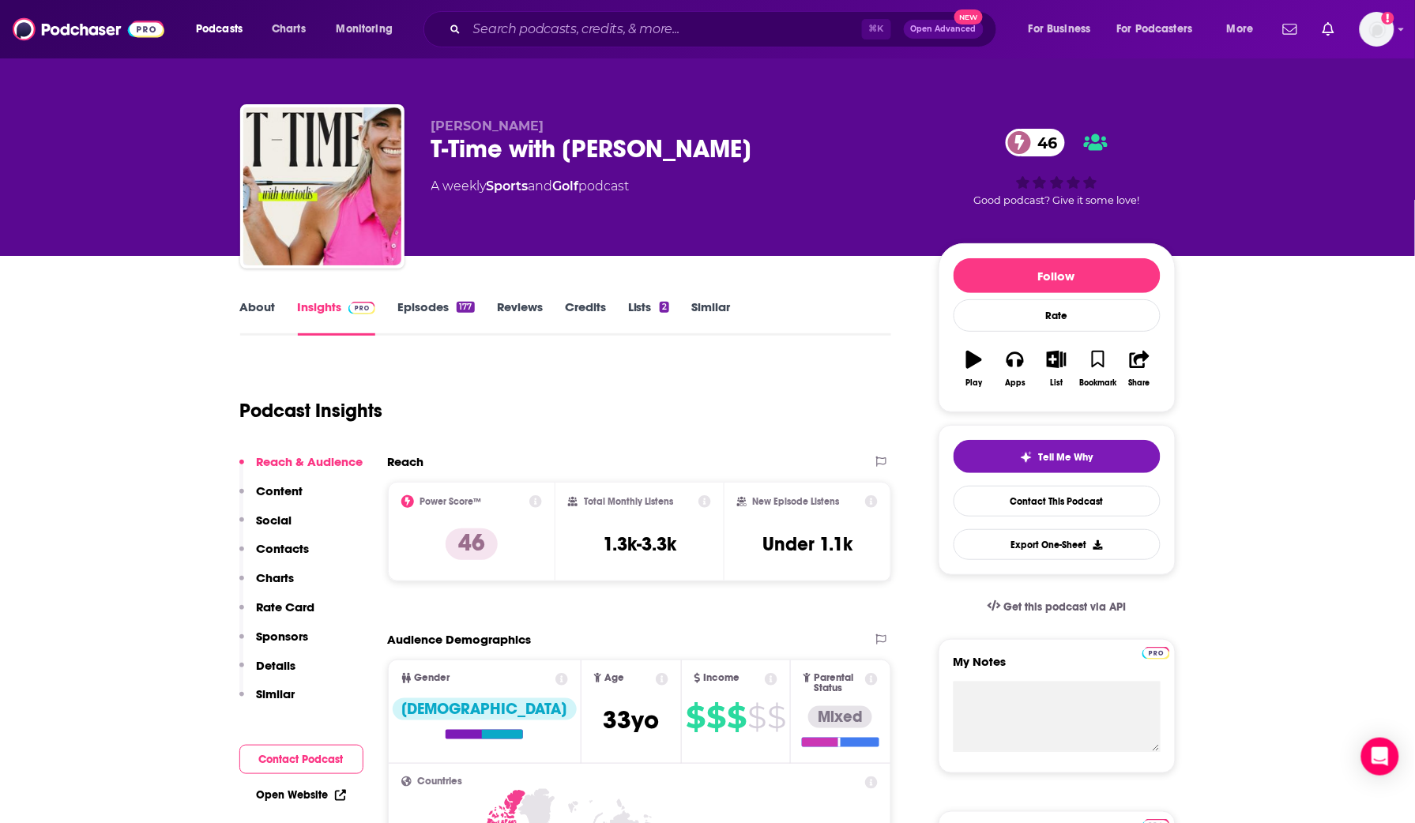
scroll to position [9, 0]
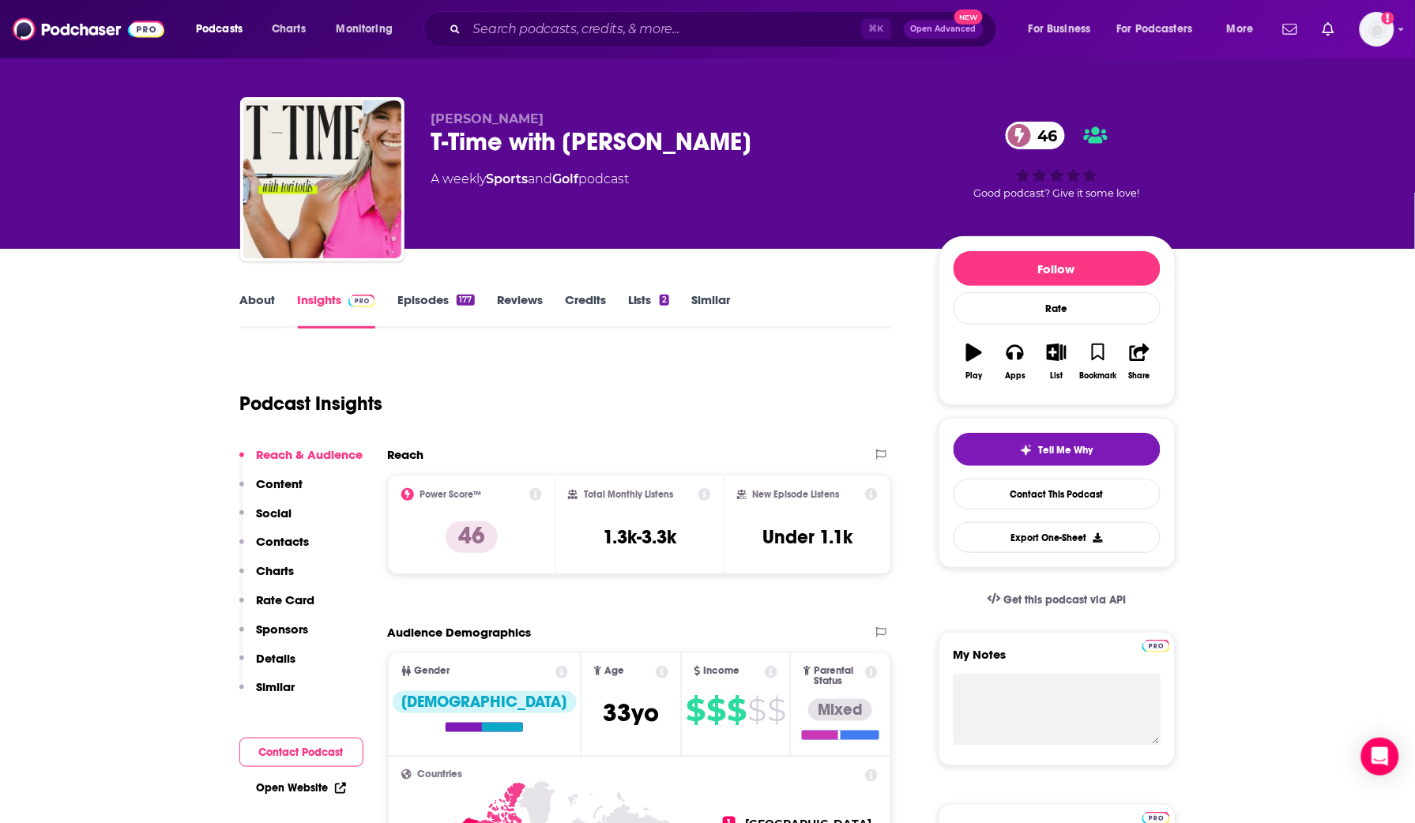
click at [262, 307] on link "About" at bounding box center [258, 310] width 36 height 36
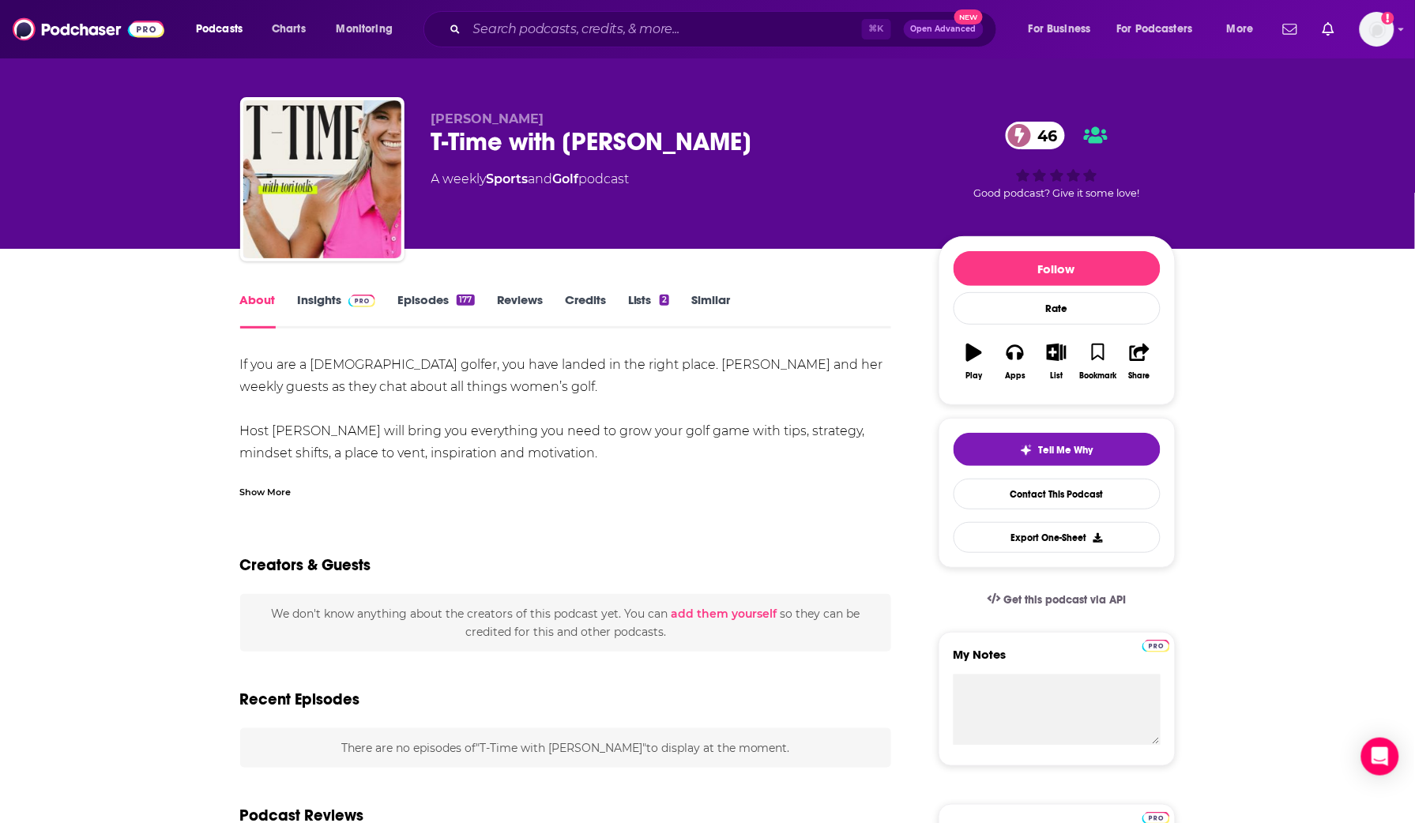
scroll to position [38, 0]
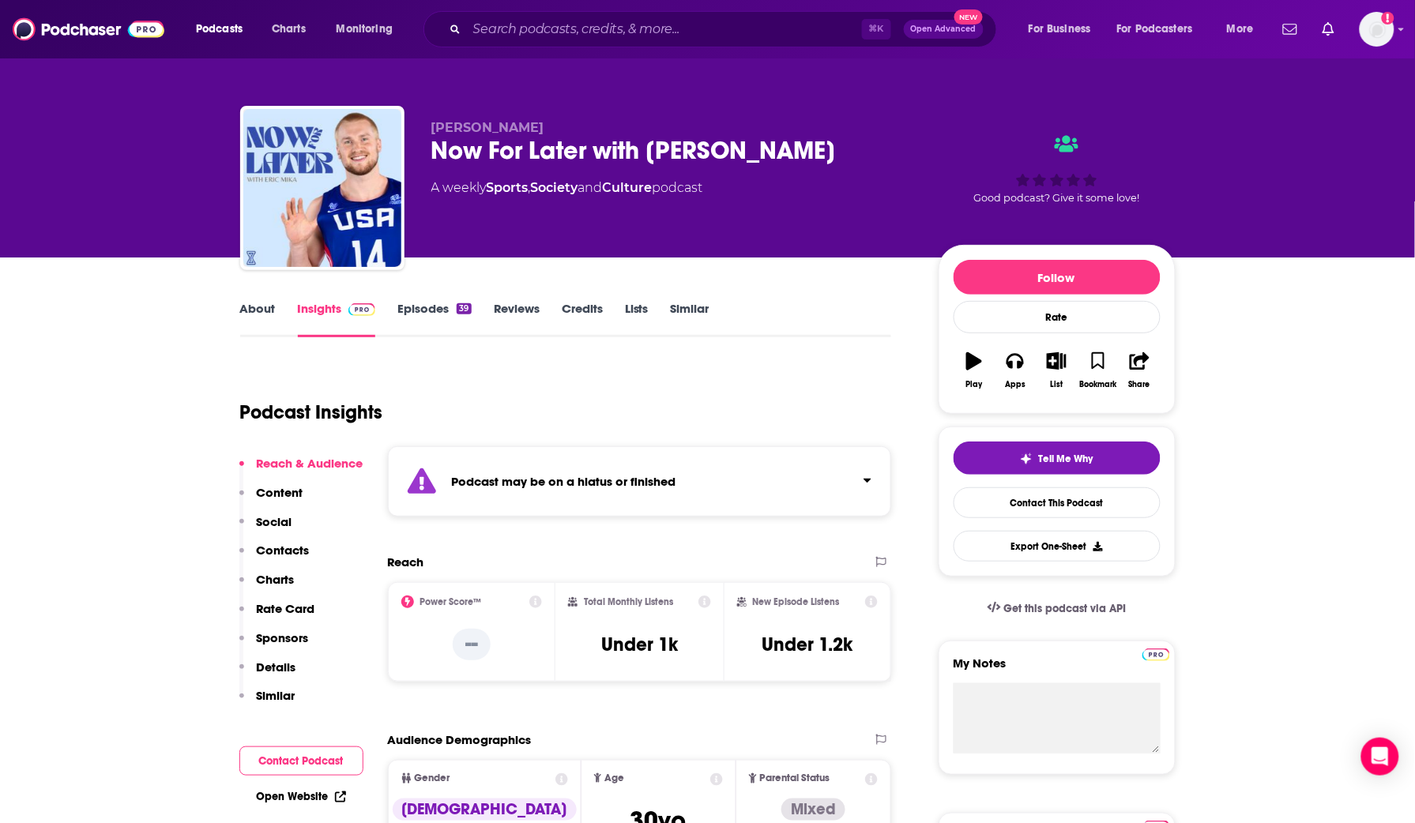
click at [678, 307] on link "Similar" at bounding box center [690, 319] width 39 height 36
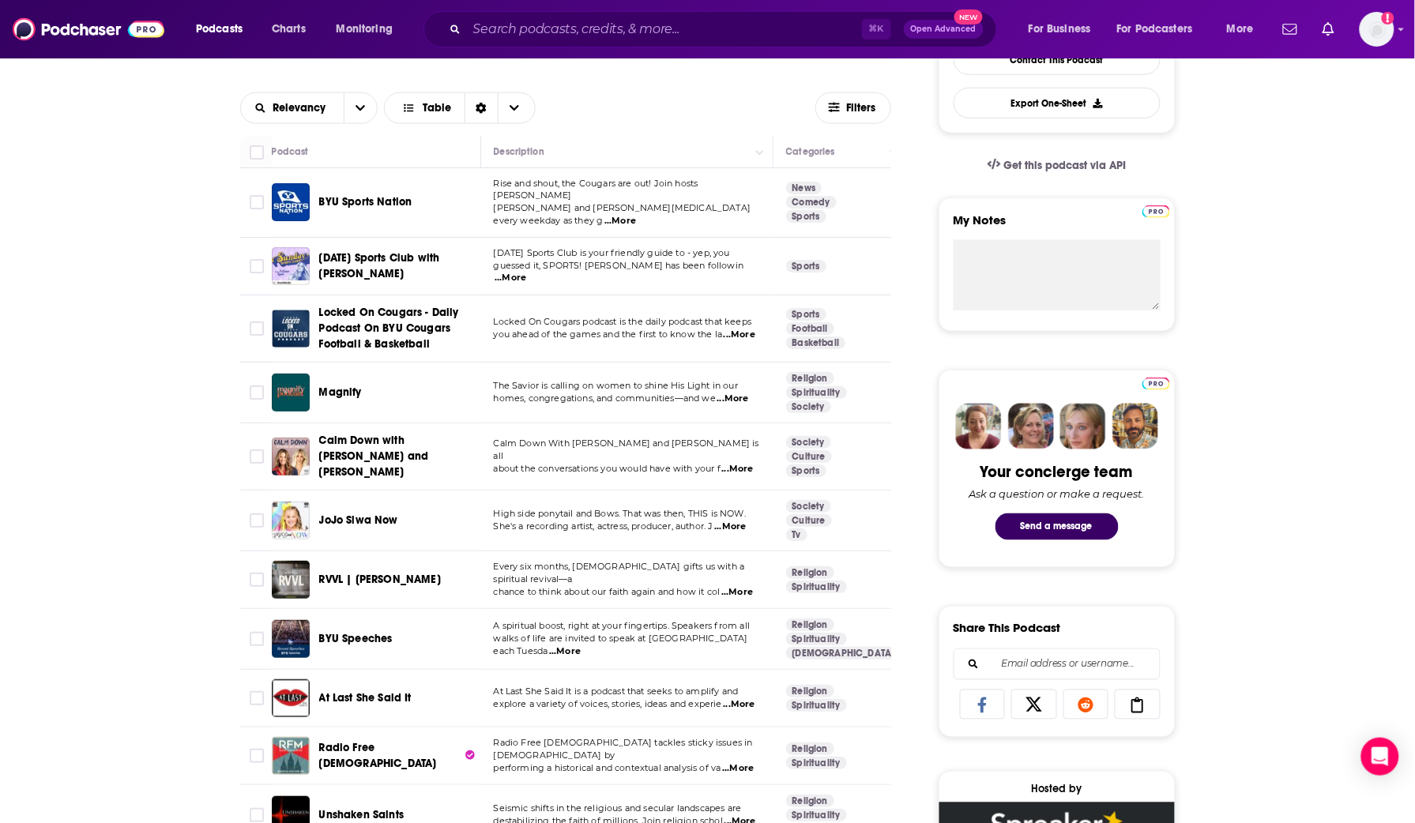
scroll to position [440, 0]
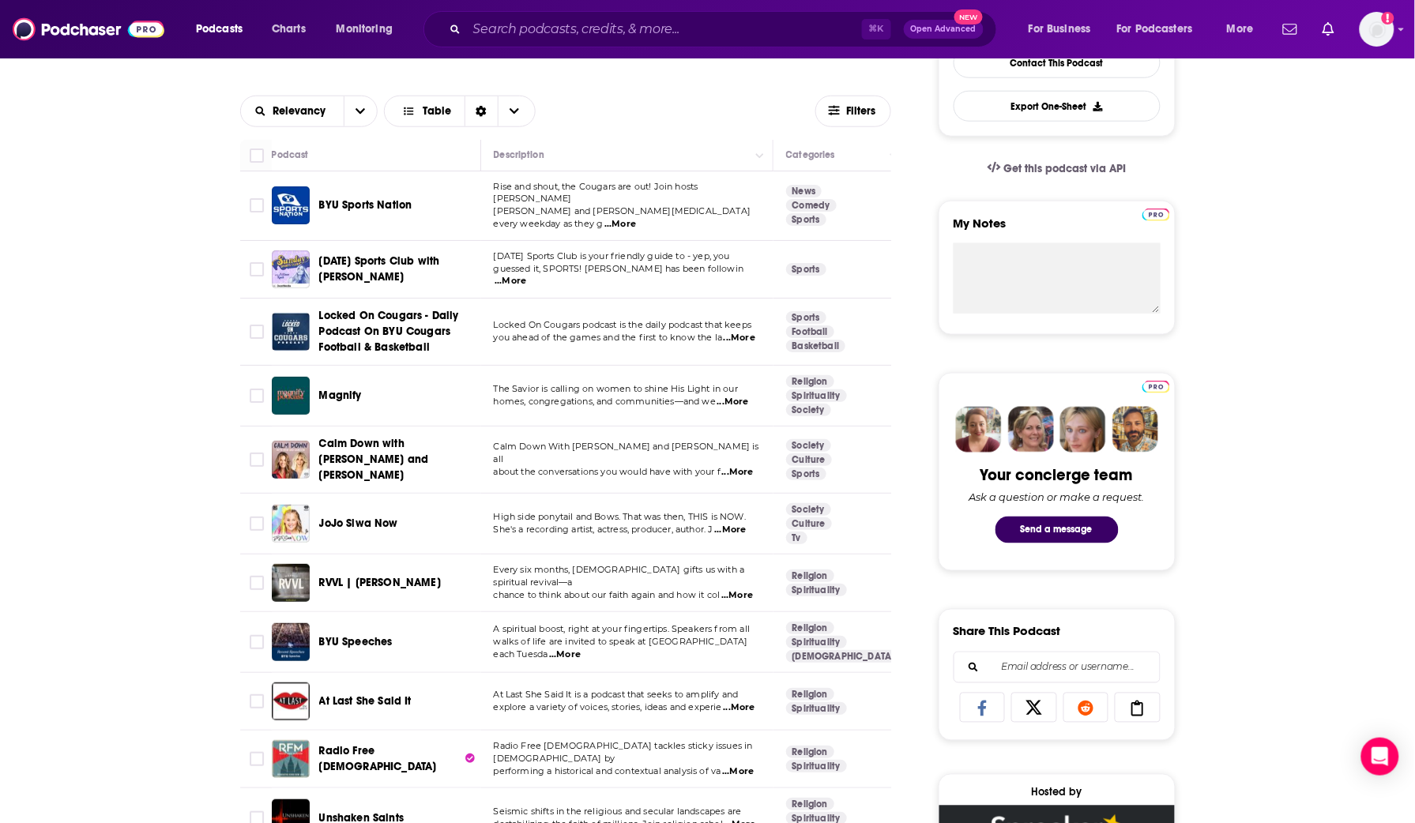
click at [386, 437] on span "Calm Down with Erin and Charissa" at bounding box center [374, 459] width 110 height 45
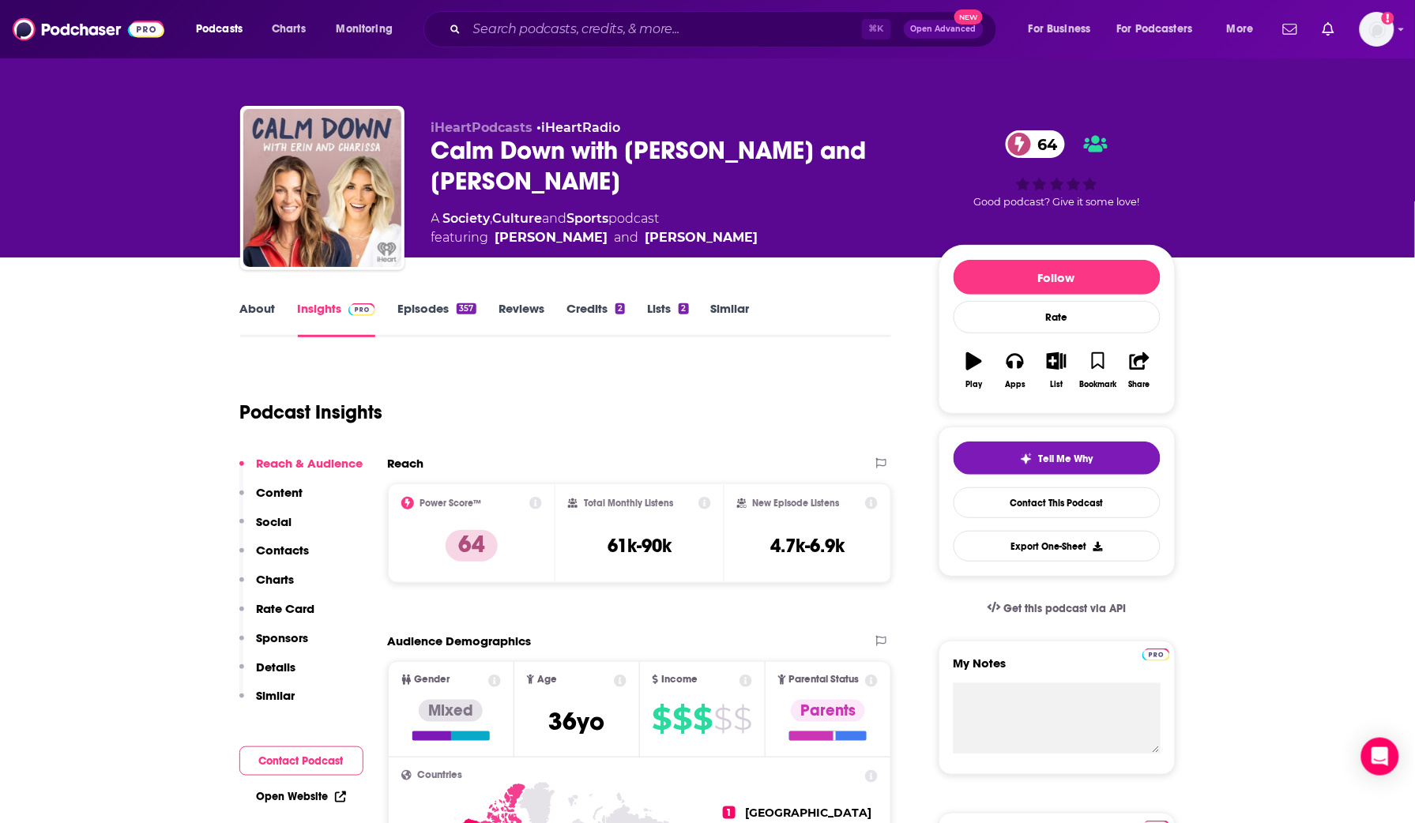
click at [252, 308] on link "About" at bounding box center [258, 319] width 36 height 36
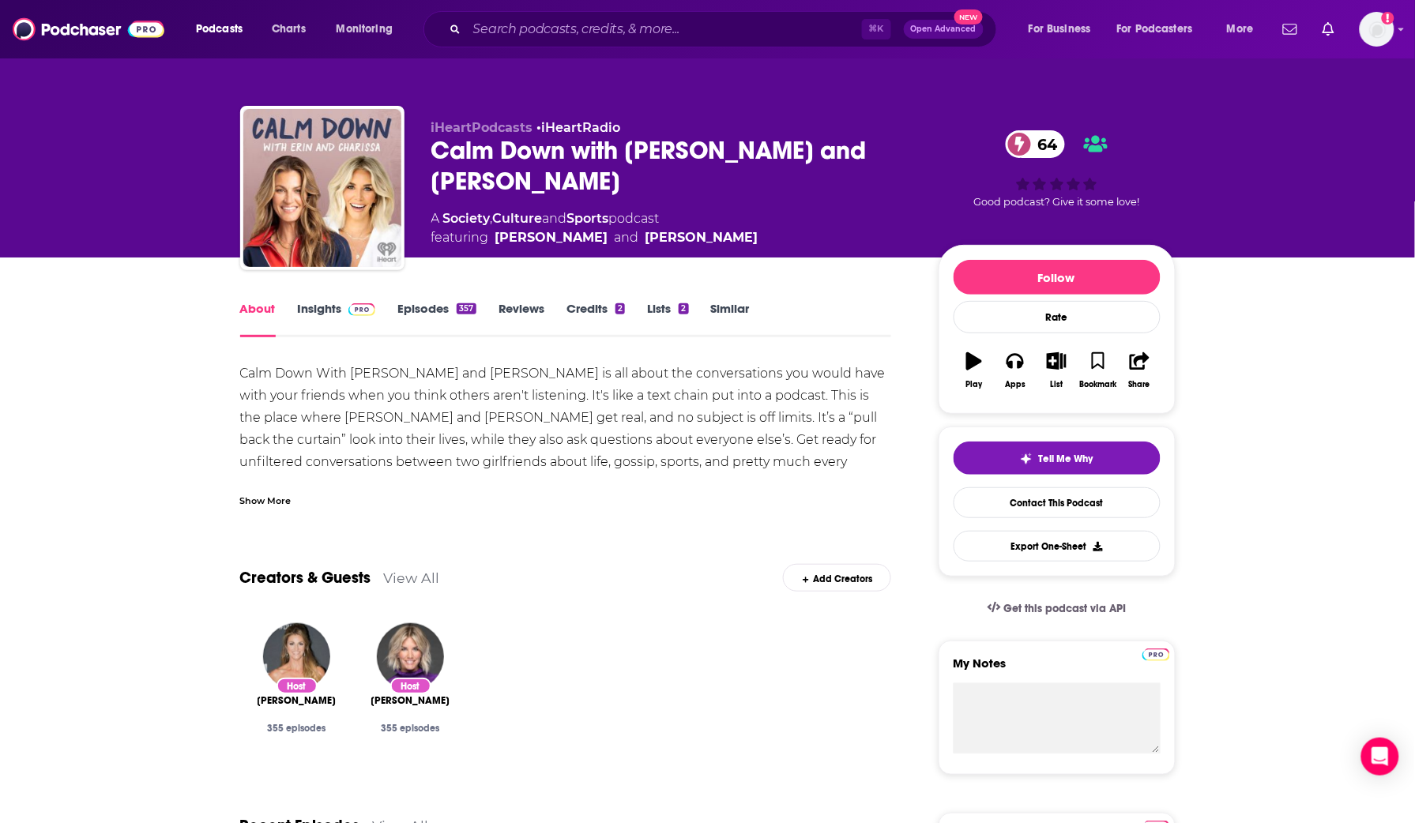
click at [294, 492] on div "Show More" at bounding box center [566, 494] width 652 height 27
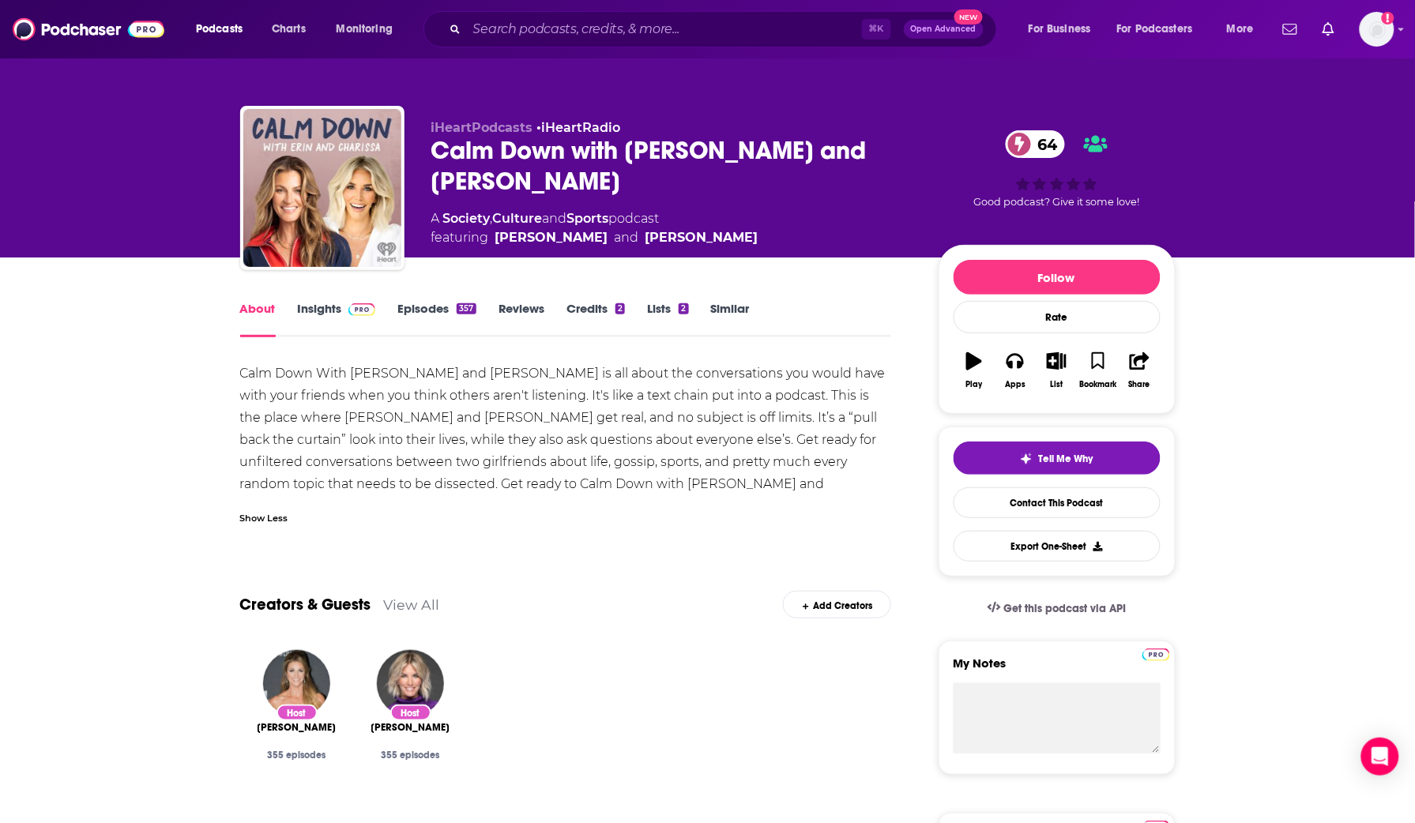
click at [712, 327] on link "Similar" at bounding box center [730, 319] width 39 height 36
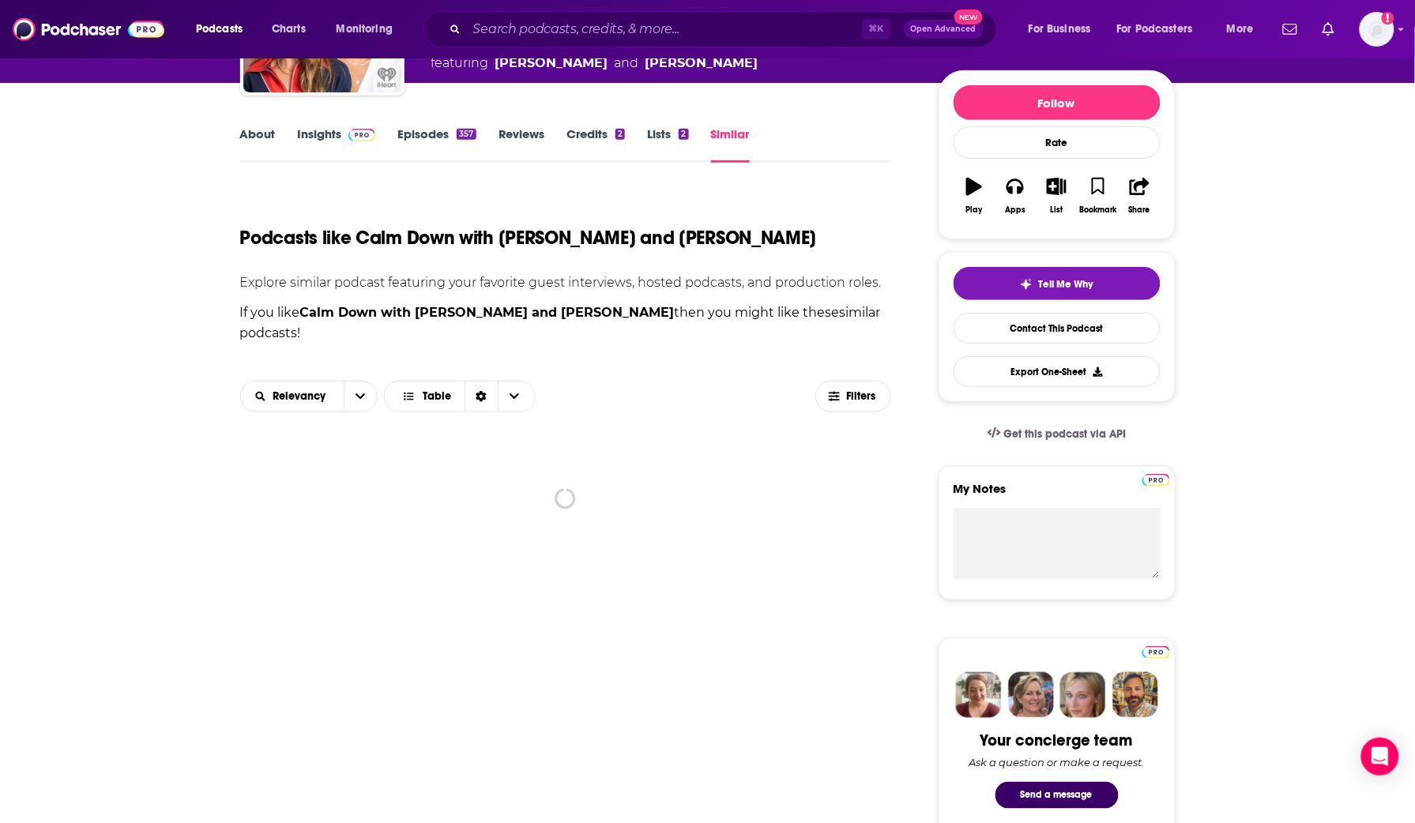
scroll to position [176, 0]
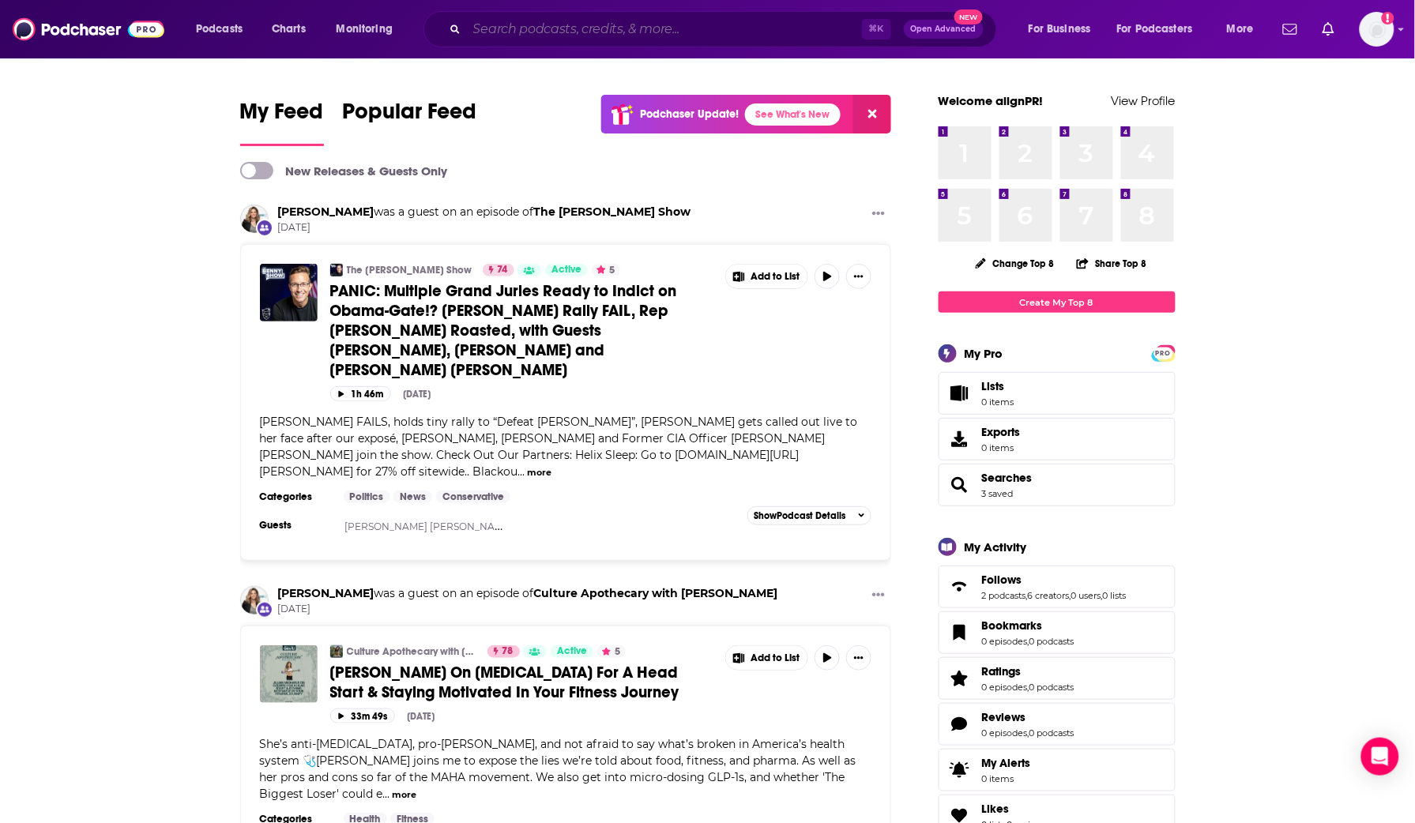
click at [667, 27] on input "Search podcasts, credits, & more..." at bounding box center [664, 29] width 395 height 25
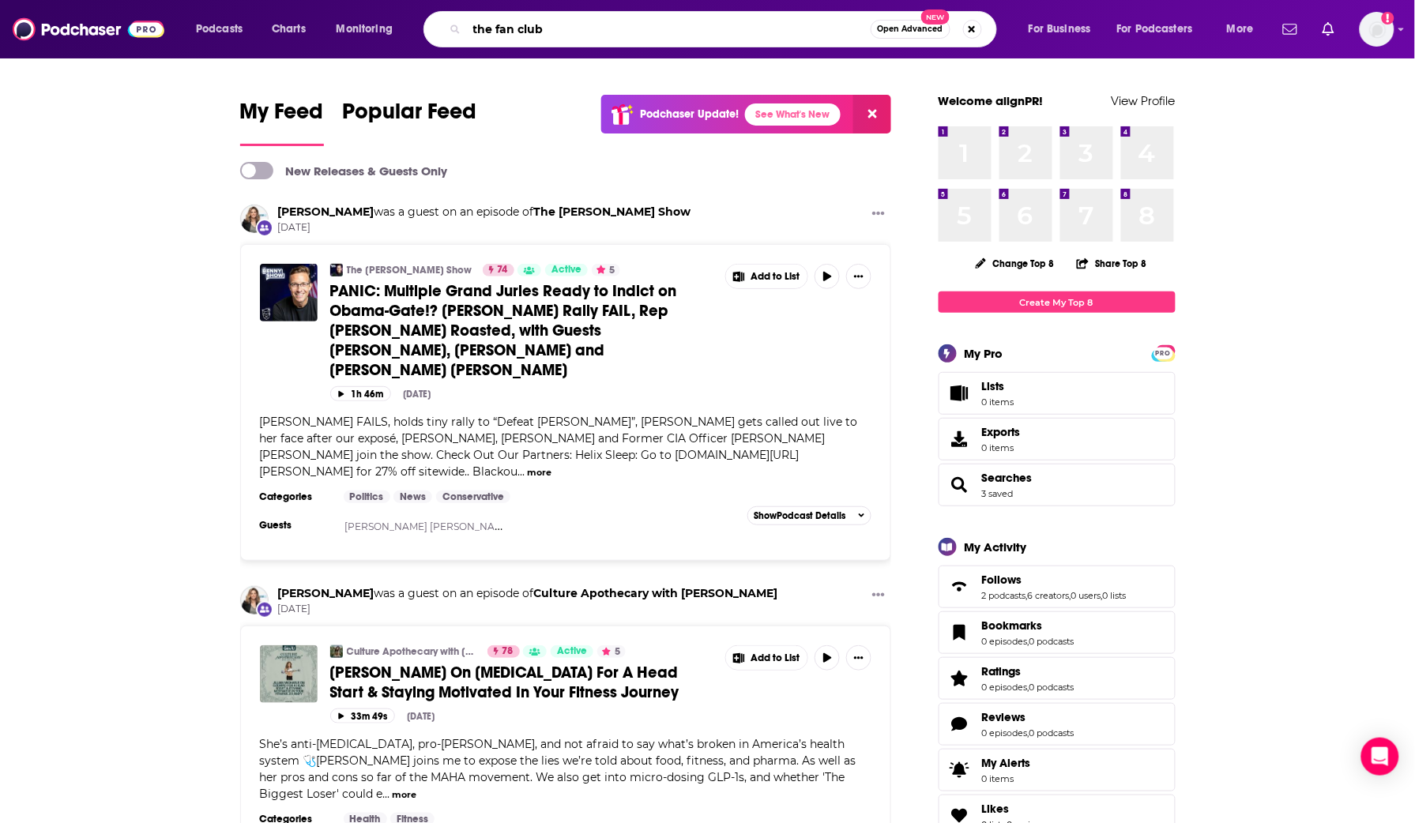
type input "the fan club"
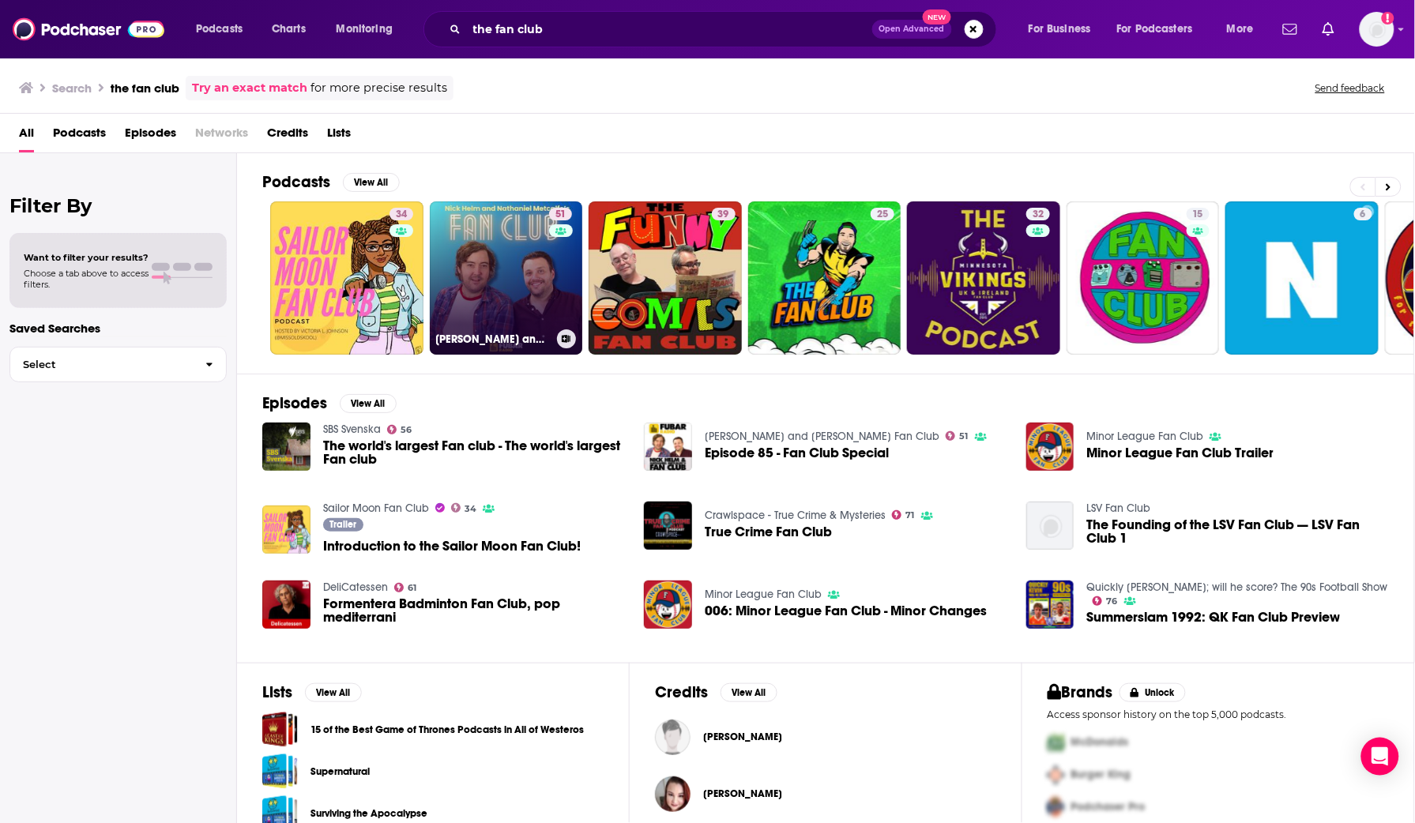
click at [499, 262] on link "51 [PERSON_NAME] and [PERSON_NAME] Fan Club" at bounding box center [506, 278] width 153 height 153
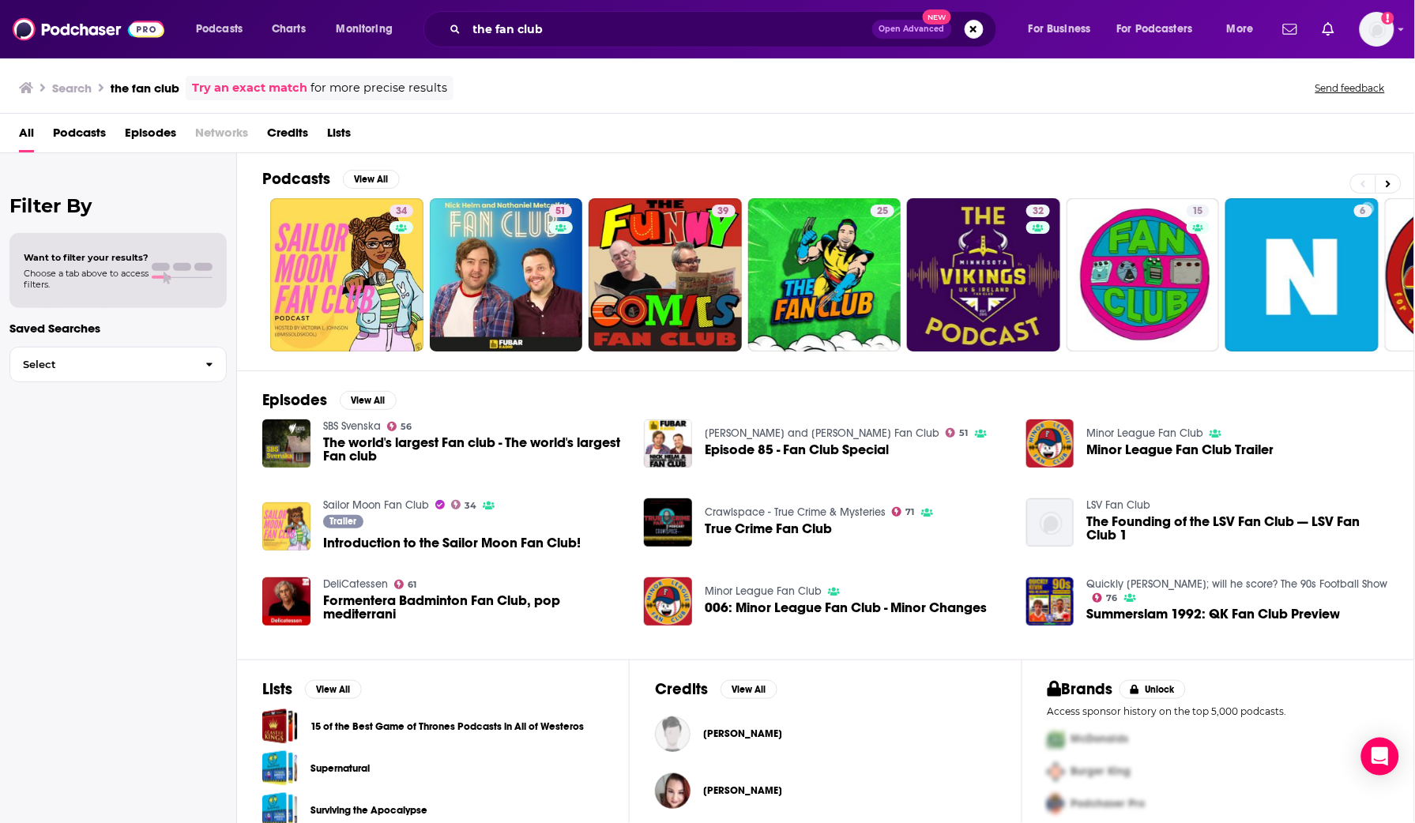
scroll to position [4, 0]
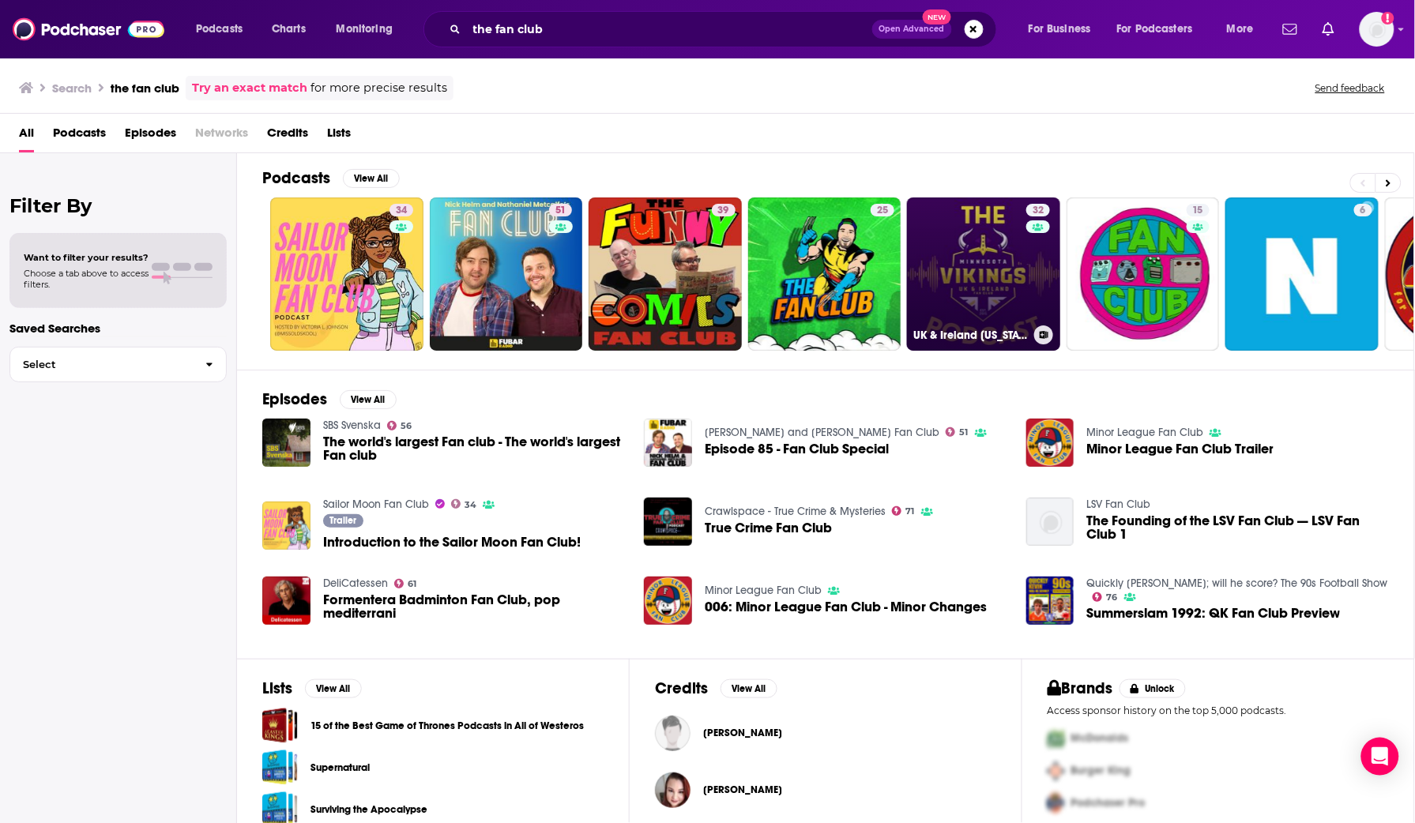
click at [1023, 275] on link "32 UK & Ireland [US_STATE] Vikings Fan Club Podcast" at bounding box center [983, 274] width 153 height 153
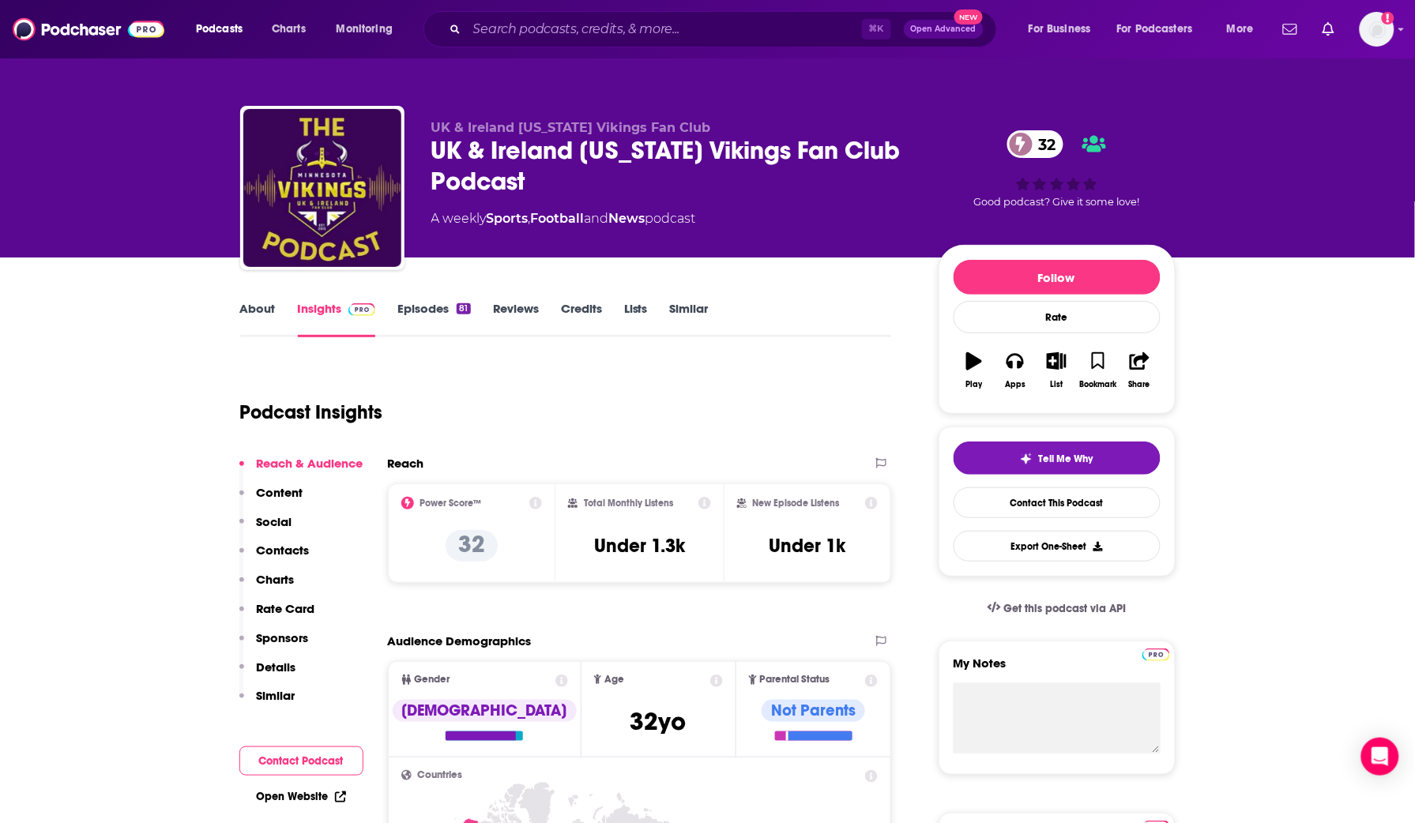
click at [96, 33] on img at bounding box center [89, 29] width 152 height 30
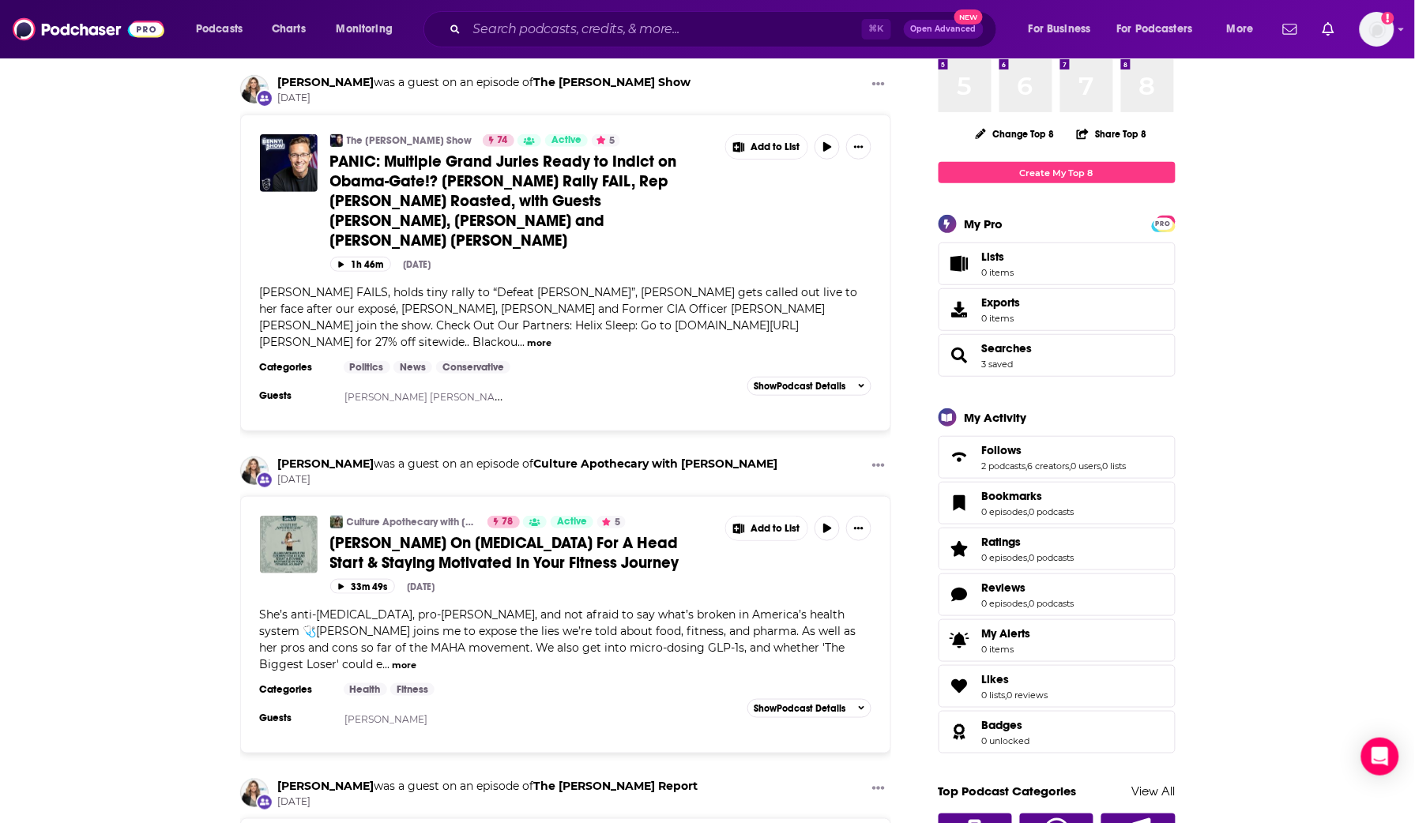
scroll to position [144, 0]
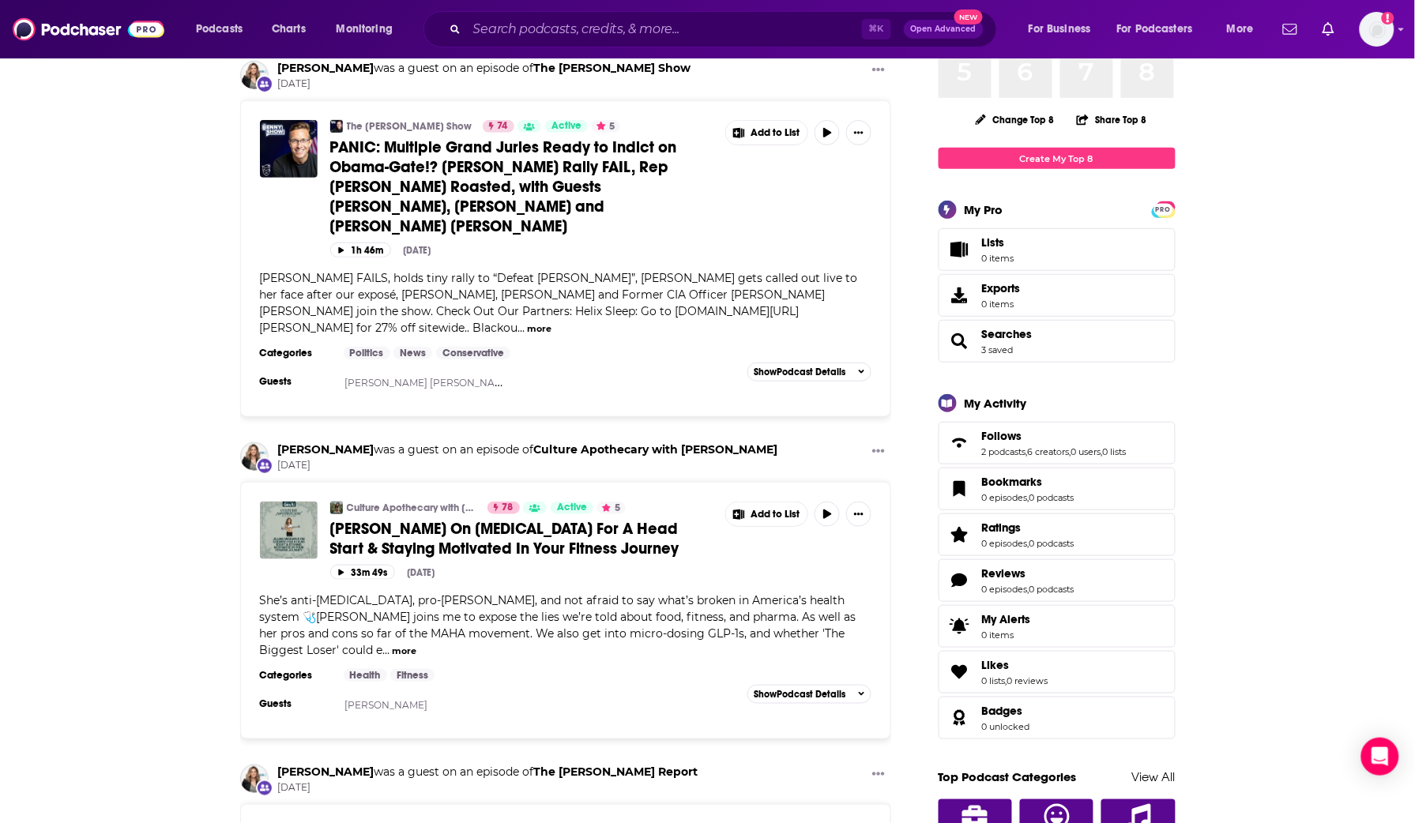
drag, startPoint x: 663, startPoint y: 45, endPoint x: 638, endPoint y: 28, distance: 30.7
click at [660, 43] on div "⌘ K Open Advanced New" at bounding box center [711, 29] width 574 height 36
click at [638, 27] on input "Search podcasts, credits, & more..." at bounding box center [664, 29] width 395 height 25
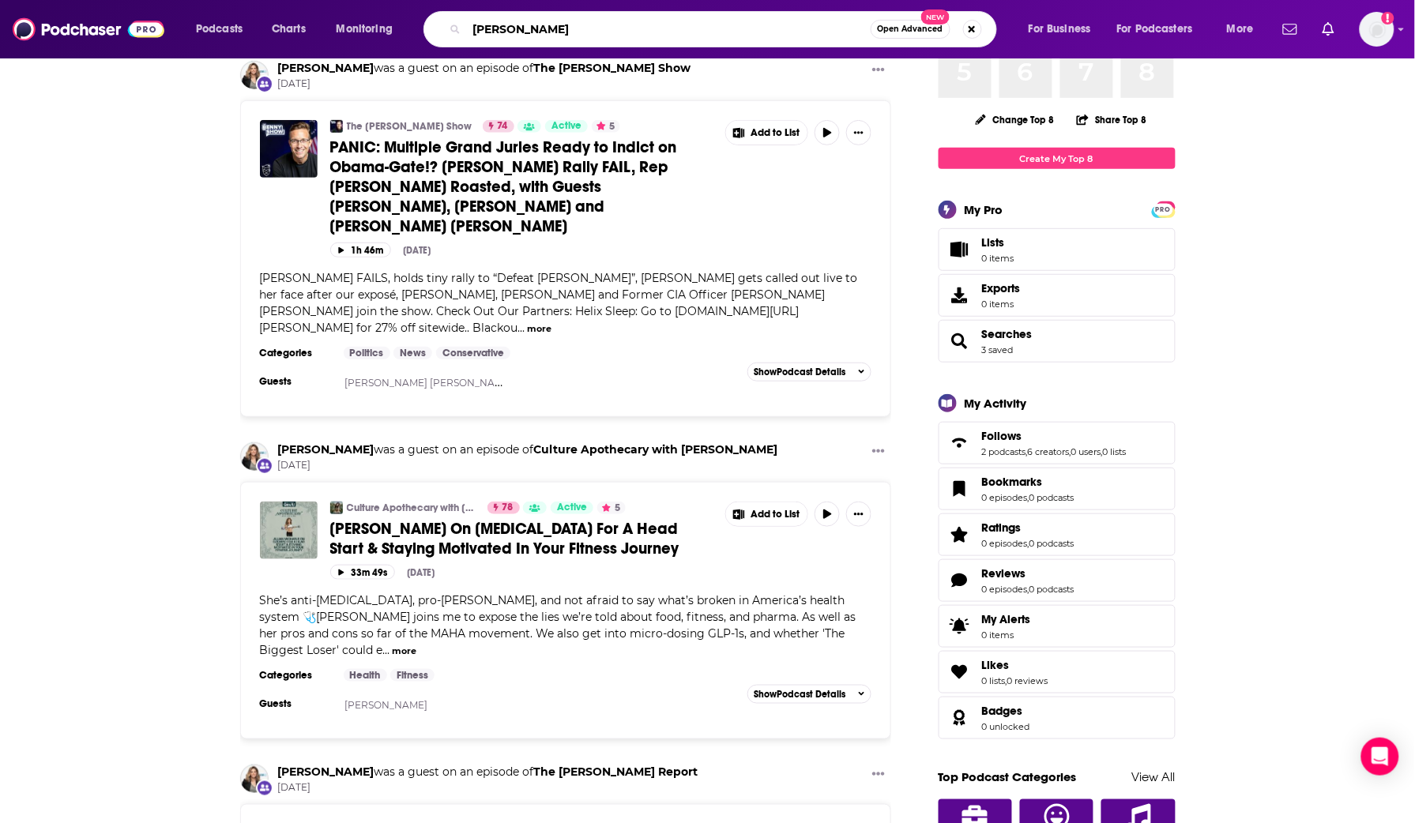
type input "[PERSON_NAME]"
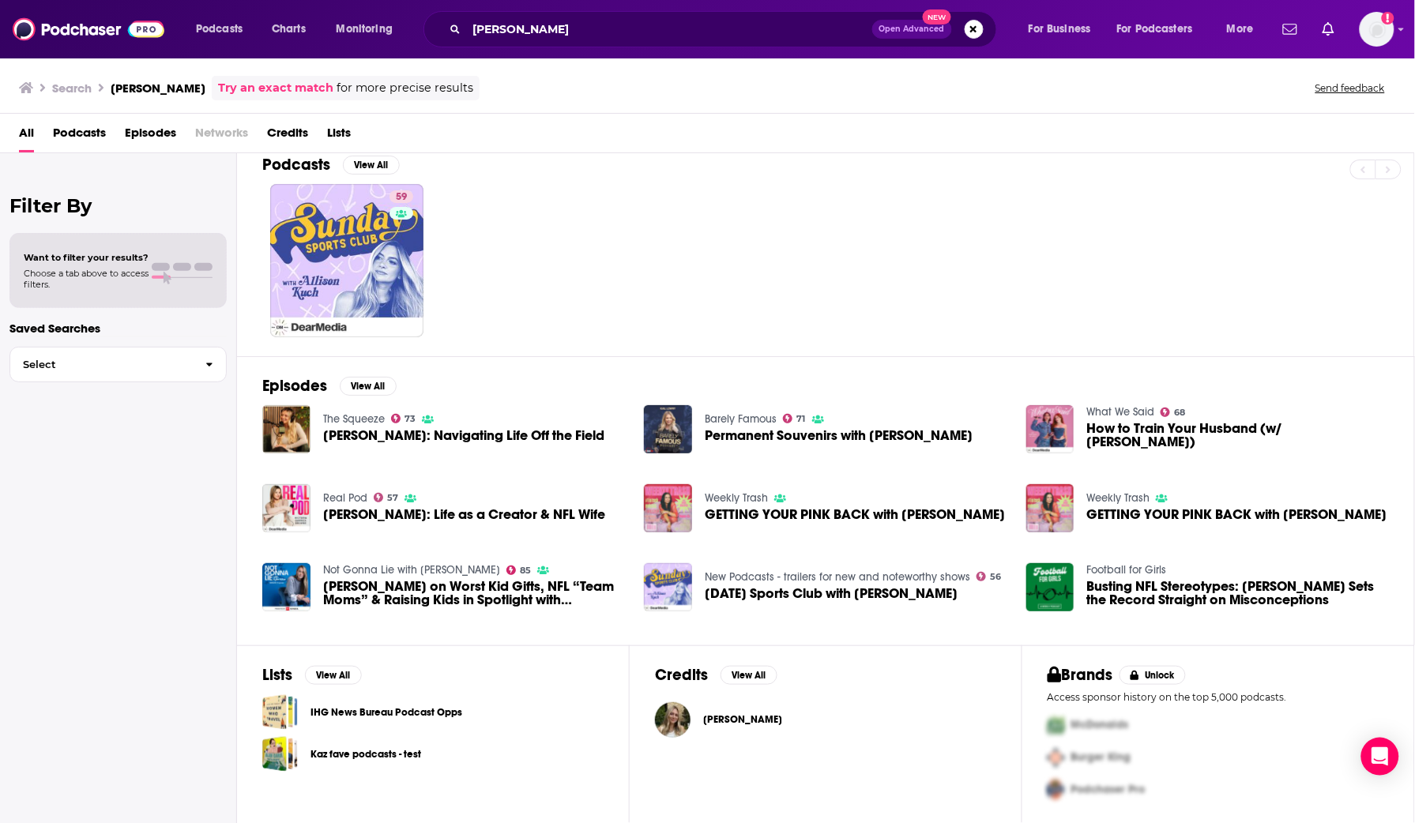
scroll to position [19, 0]
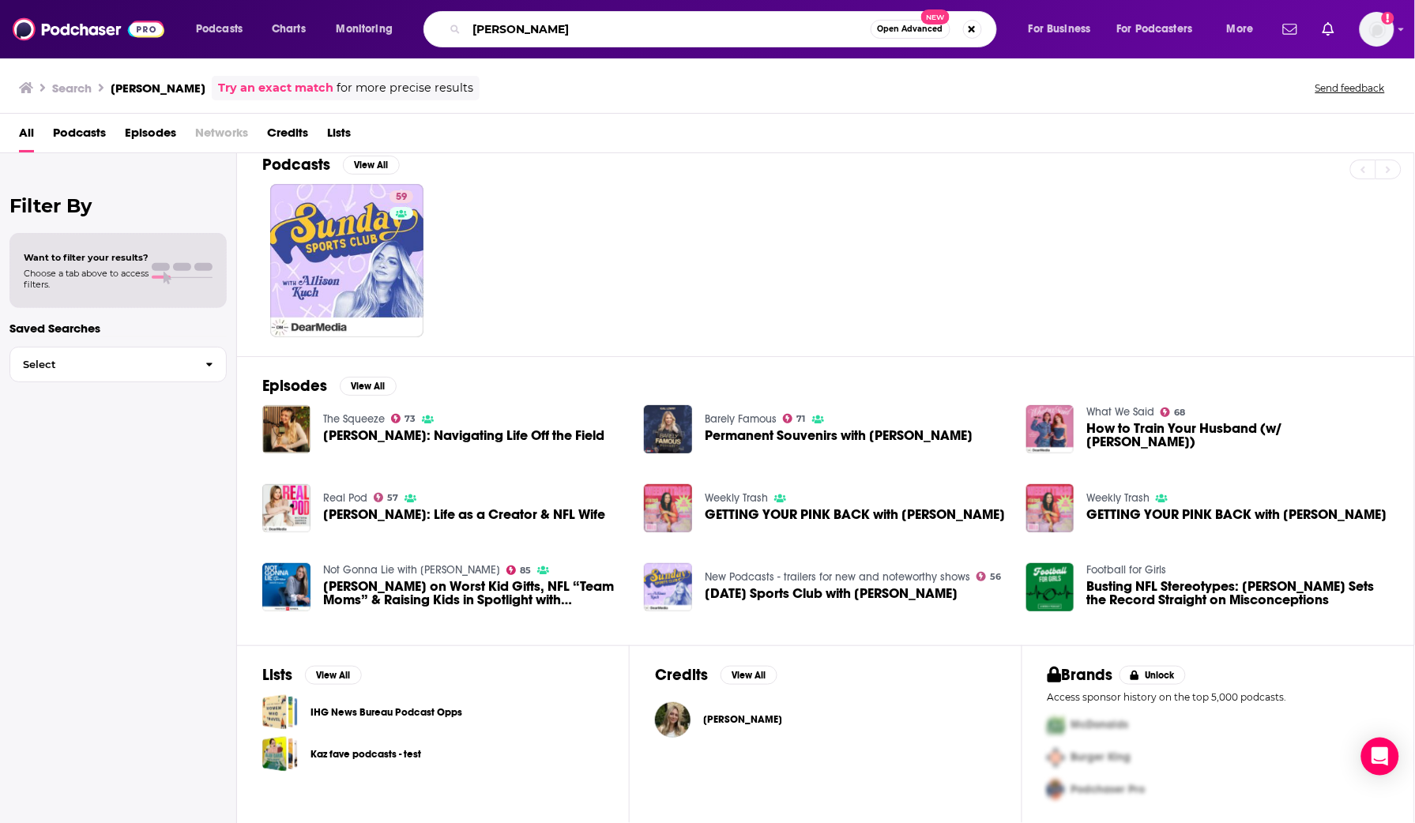
drag, startPoint x: 575, startPoint y: 28, endPoint x: 416, endPoint y: 18, distance: 158.4
click at [415, 19] on div "Podcasts Charts Monitoring [PERSON_NAME] Open Advanced New For Business For Pod…" at bounding box center [727, 29] width 1084 height 36
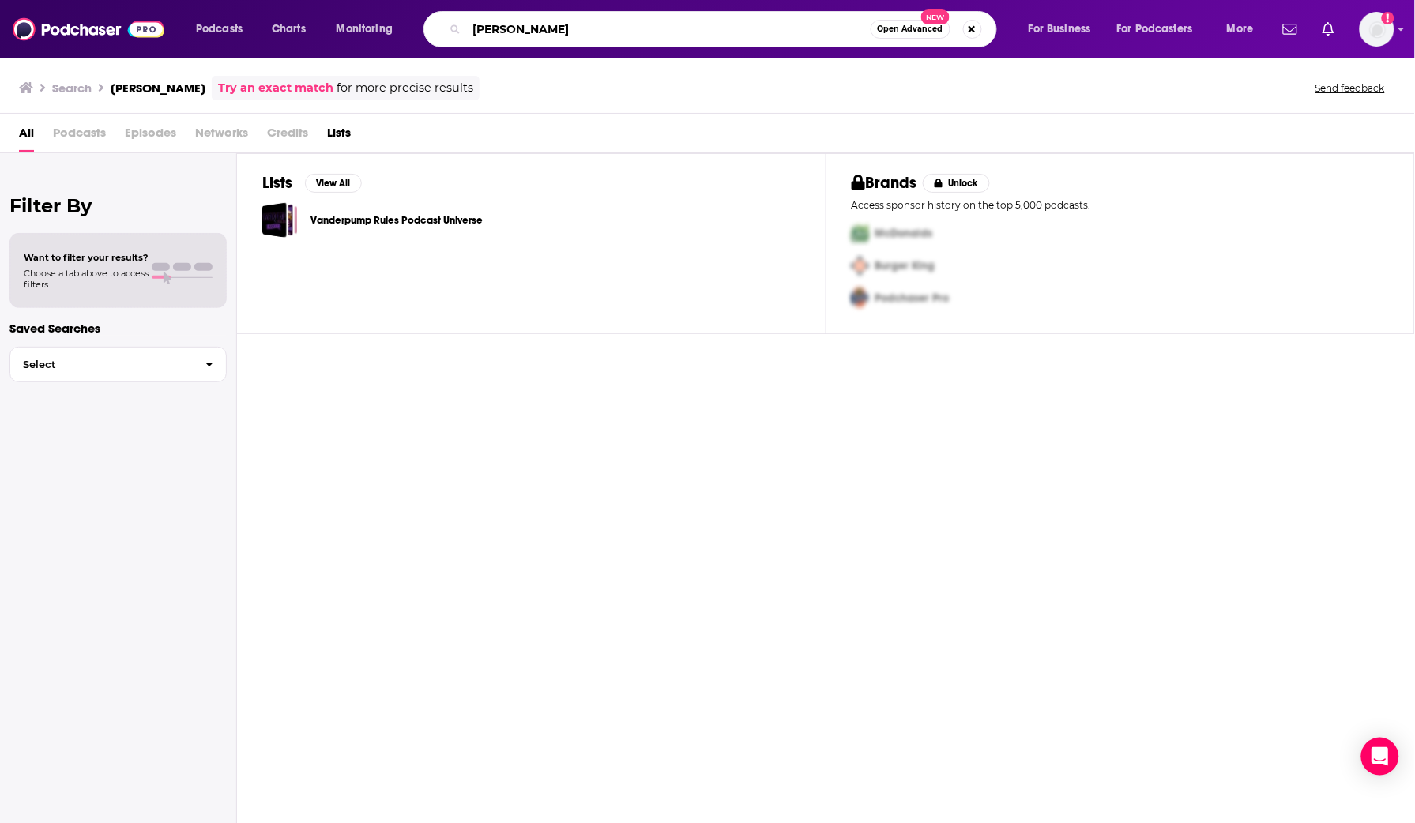
click at [552, 29] on input "[PERSON_NAME]" at bounding box center [669, 29] width 404 height 25
click at [539, 29] on input "[PERSON_NAME]" at bounding box center [669, 29] width 404 height 25
drag, startPoint x: 523, startPoint y: 21, endPoint x: 397, endPoint y: 13, distance: 126.7
click at [371, 12] on div "Podcasts Charts Monitoring [PERSON_NAME] Open Advanced New For Business For Pod…" at bounding box center [727, 29] width 1084 height 36
paste input "Grazia"
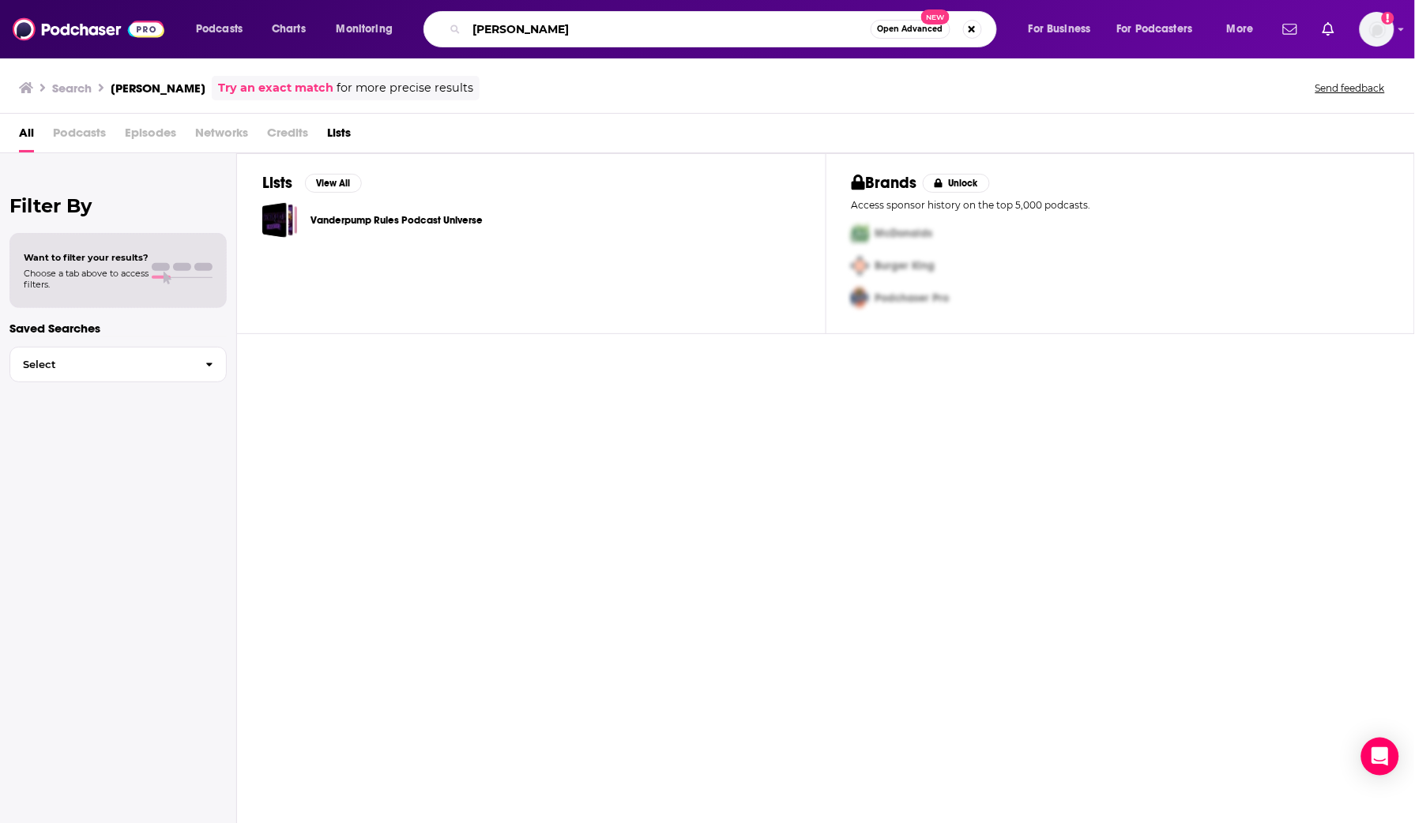
type input "[PERSON_NAME]"
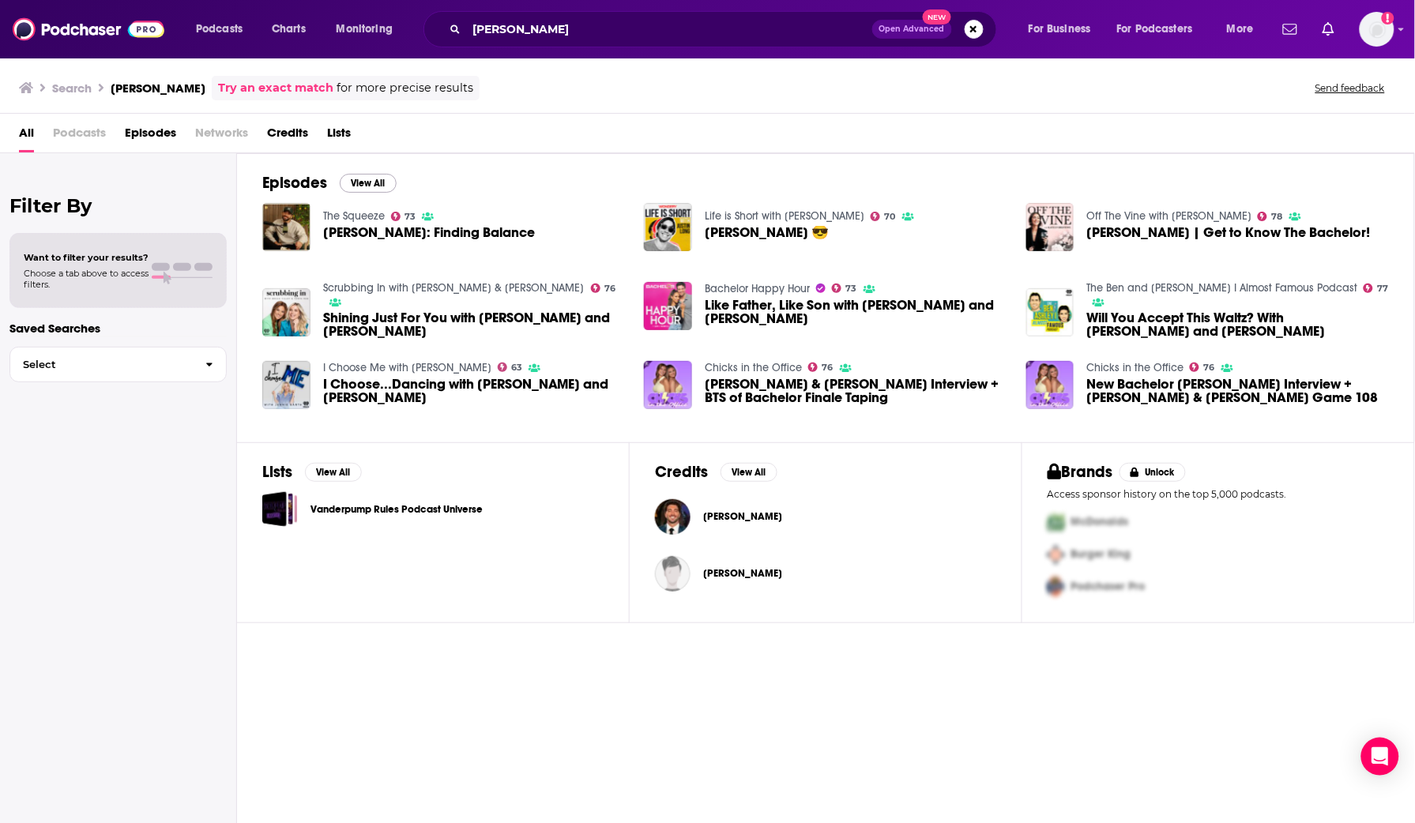
click at [375, 175] on button "View All" at bounding box center [368, 183] width 57 height 19
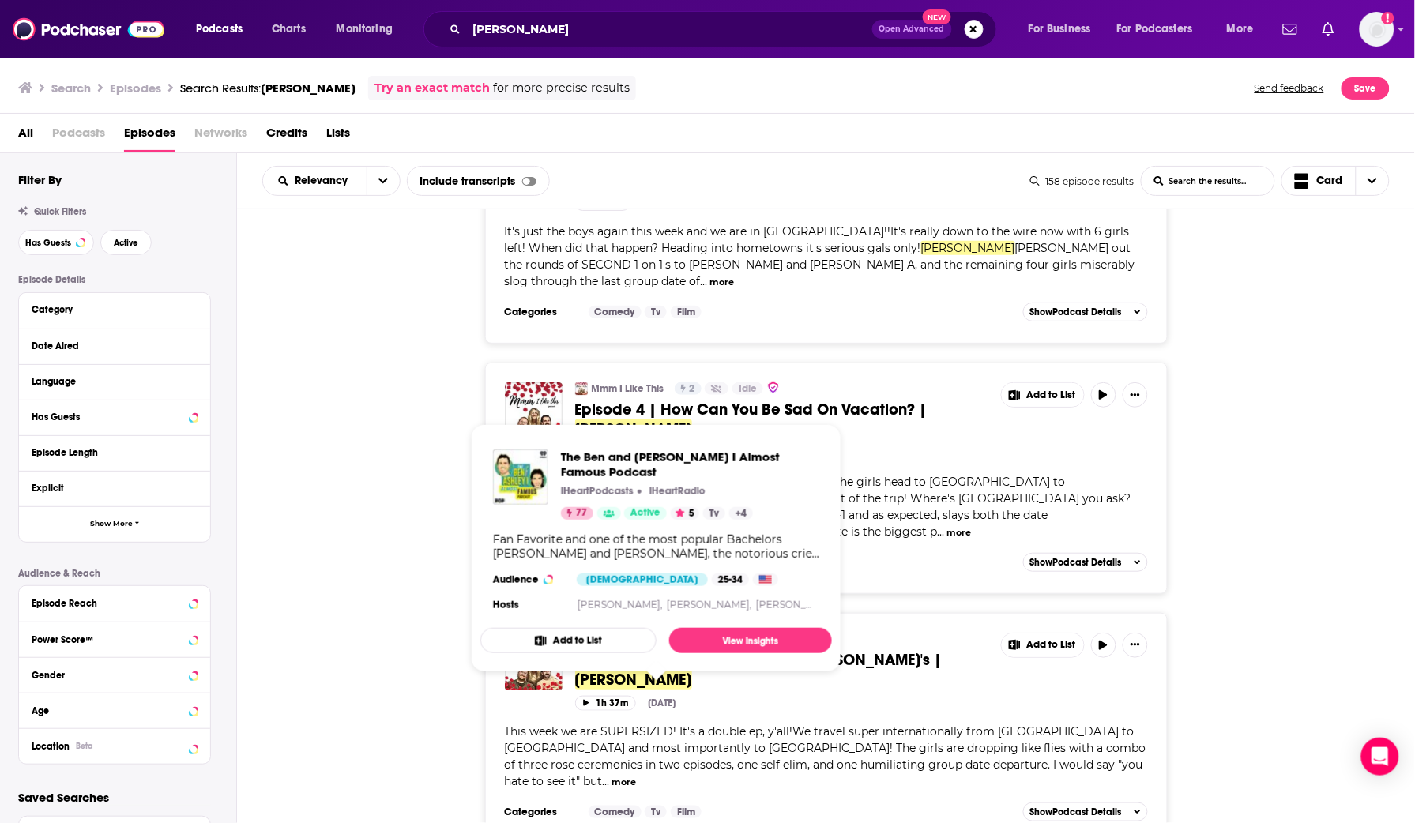
scroll to position [0, 1]
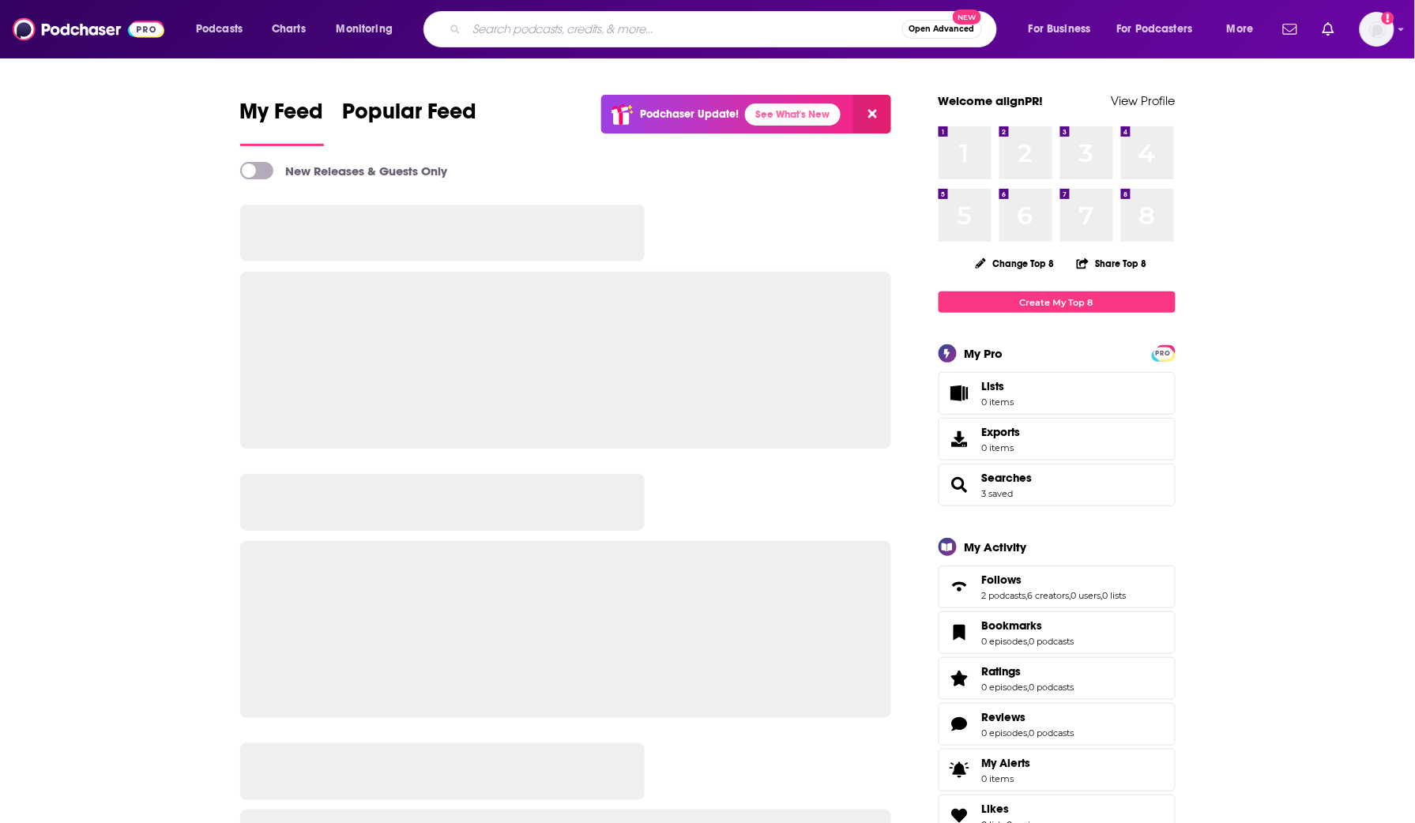
click at [707, 28] on input "Search podcasts, credits, & more..." at bounding box center [684, 29] width 435 height 25
type input "taller toddlers"
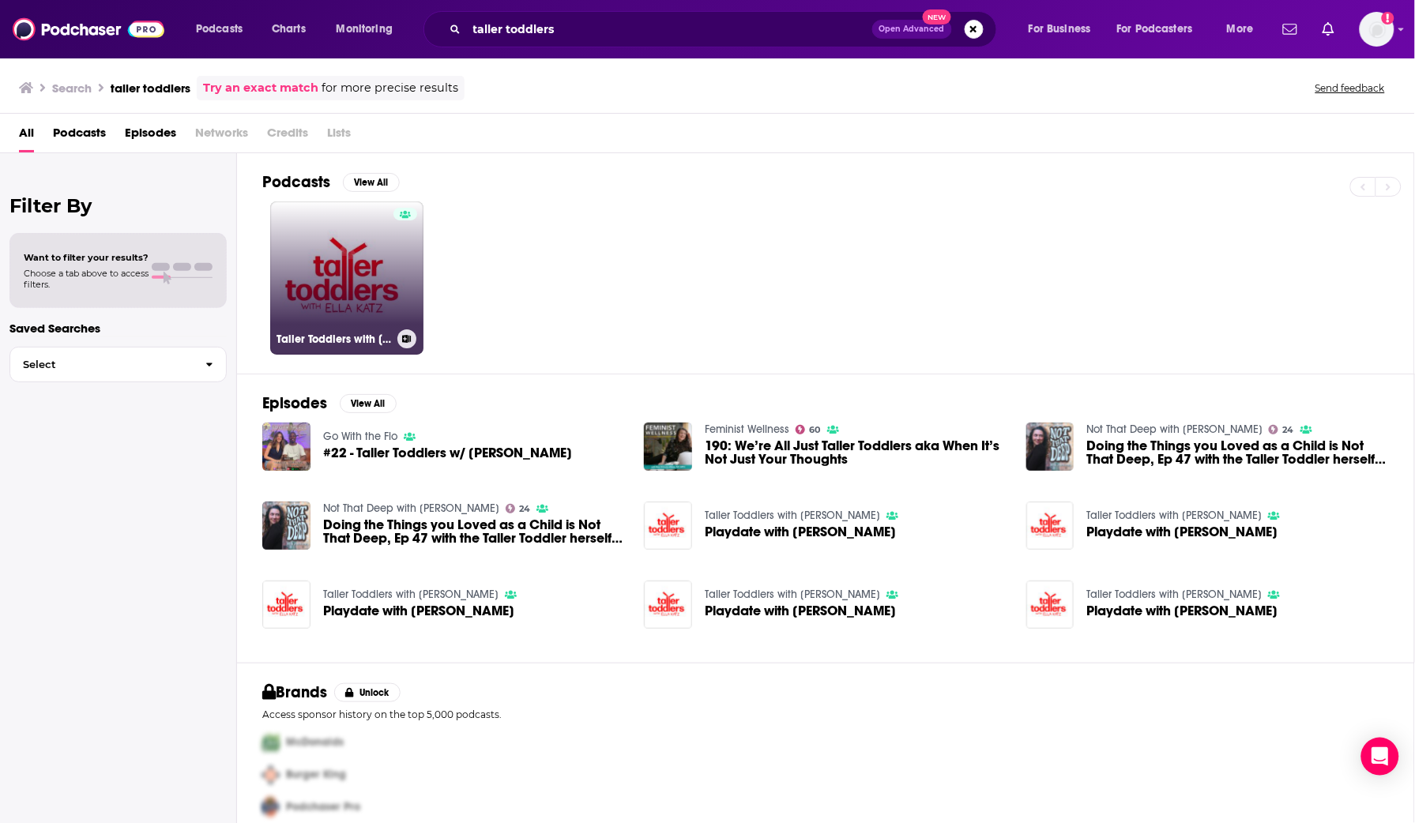
click at [390, 281] on link "Taller Toddlers with [PERSON_NAME]" at bounding box center [346, 278] width 153 height 153
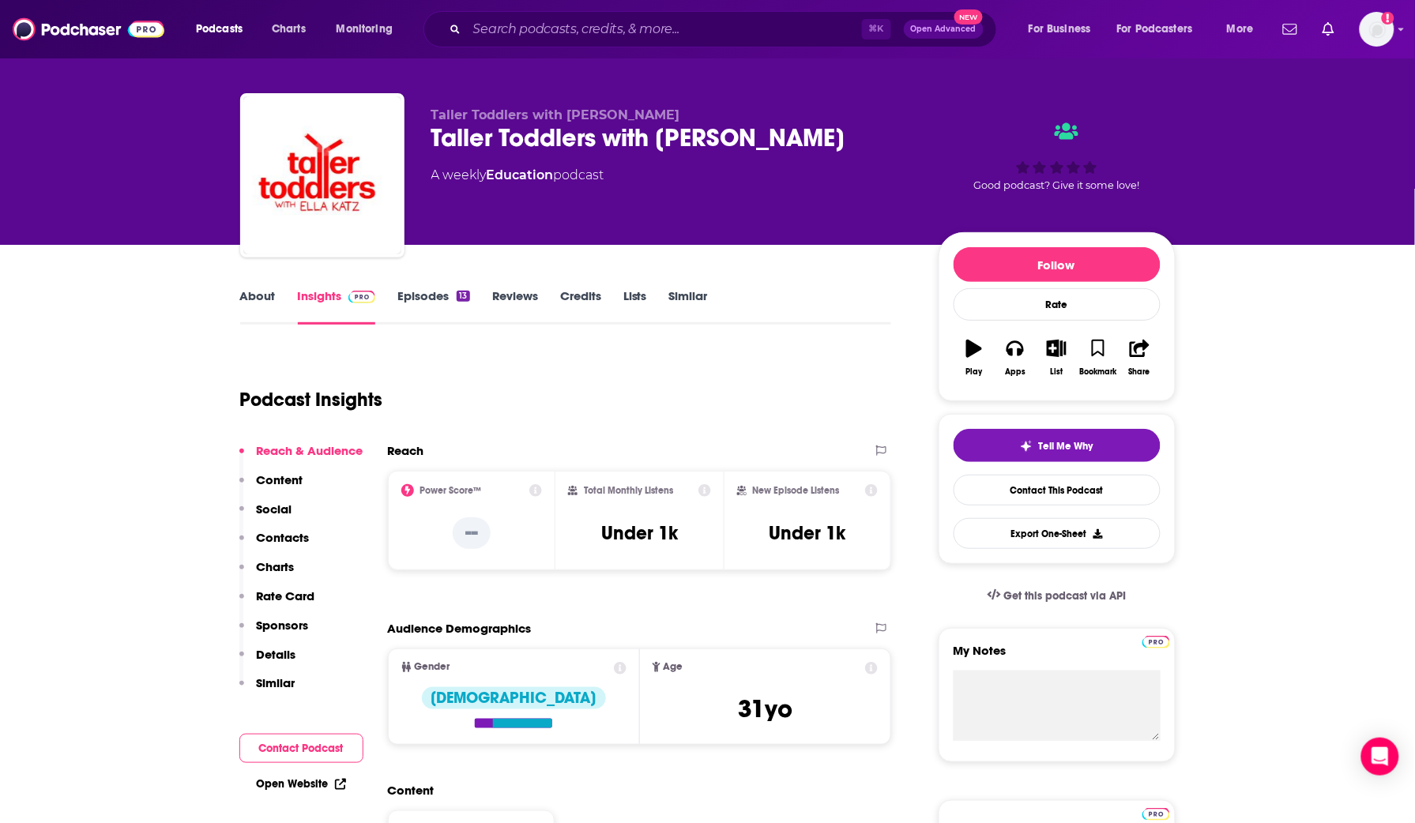
scroll to position [13, 0]
click at [428, 298] on link "Episodes 13" at bounding box center [434, 306] width 72 height 36
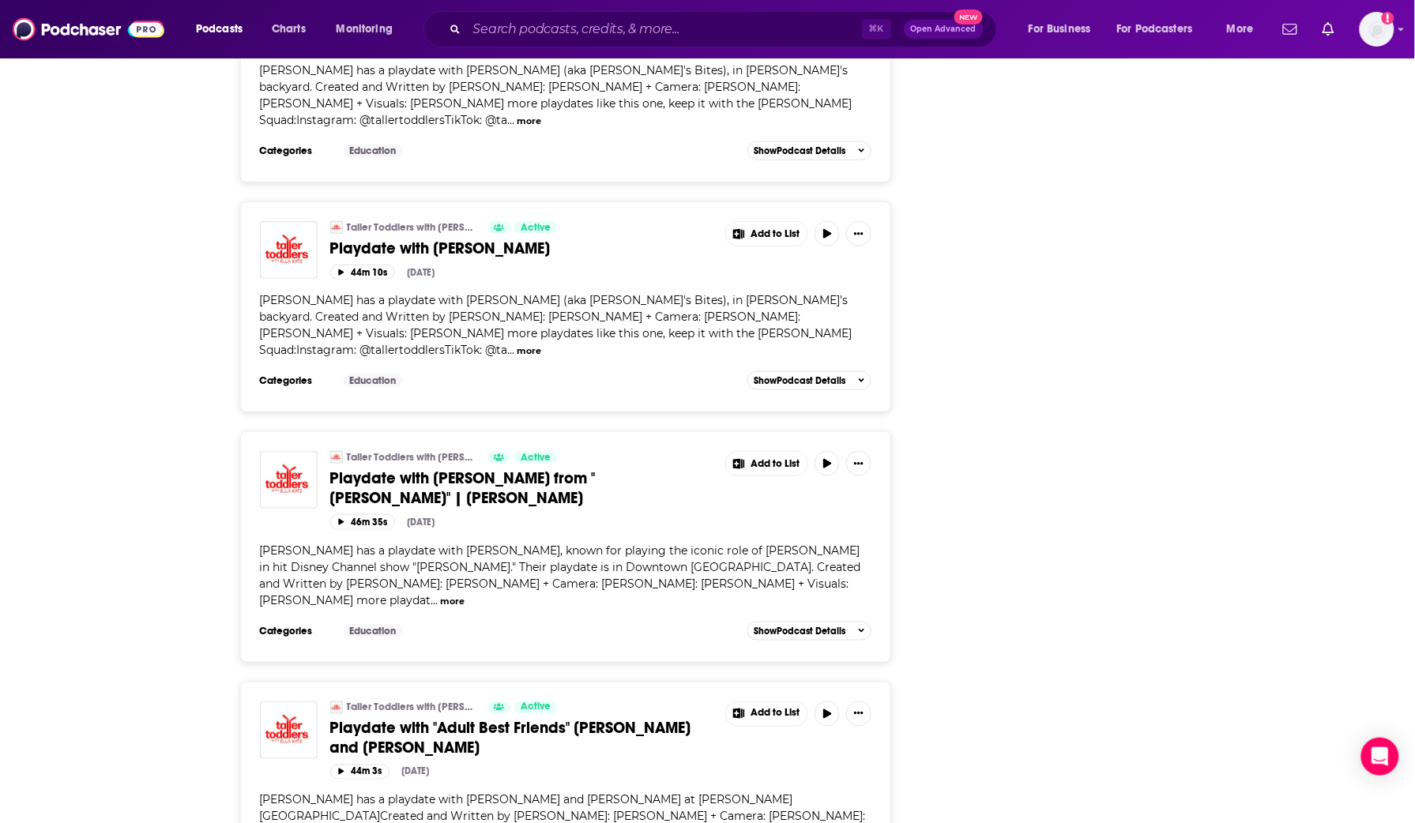
scroll to position [2127, 0]
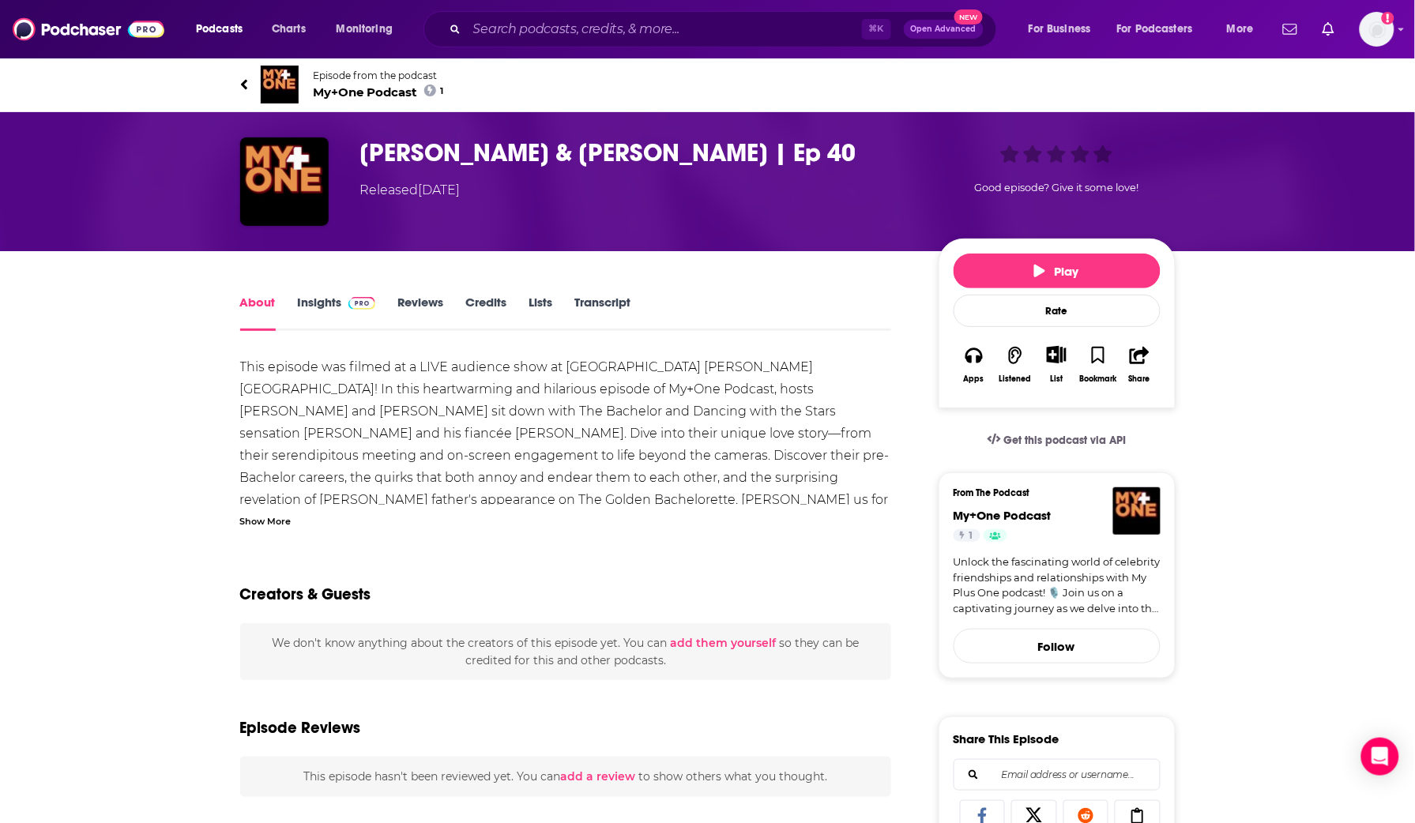
click at [286, 85] on img at bounding box center [280, 85] width 38 height 38
